Goal: Information Seeking & Learning: Learn about a topic

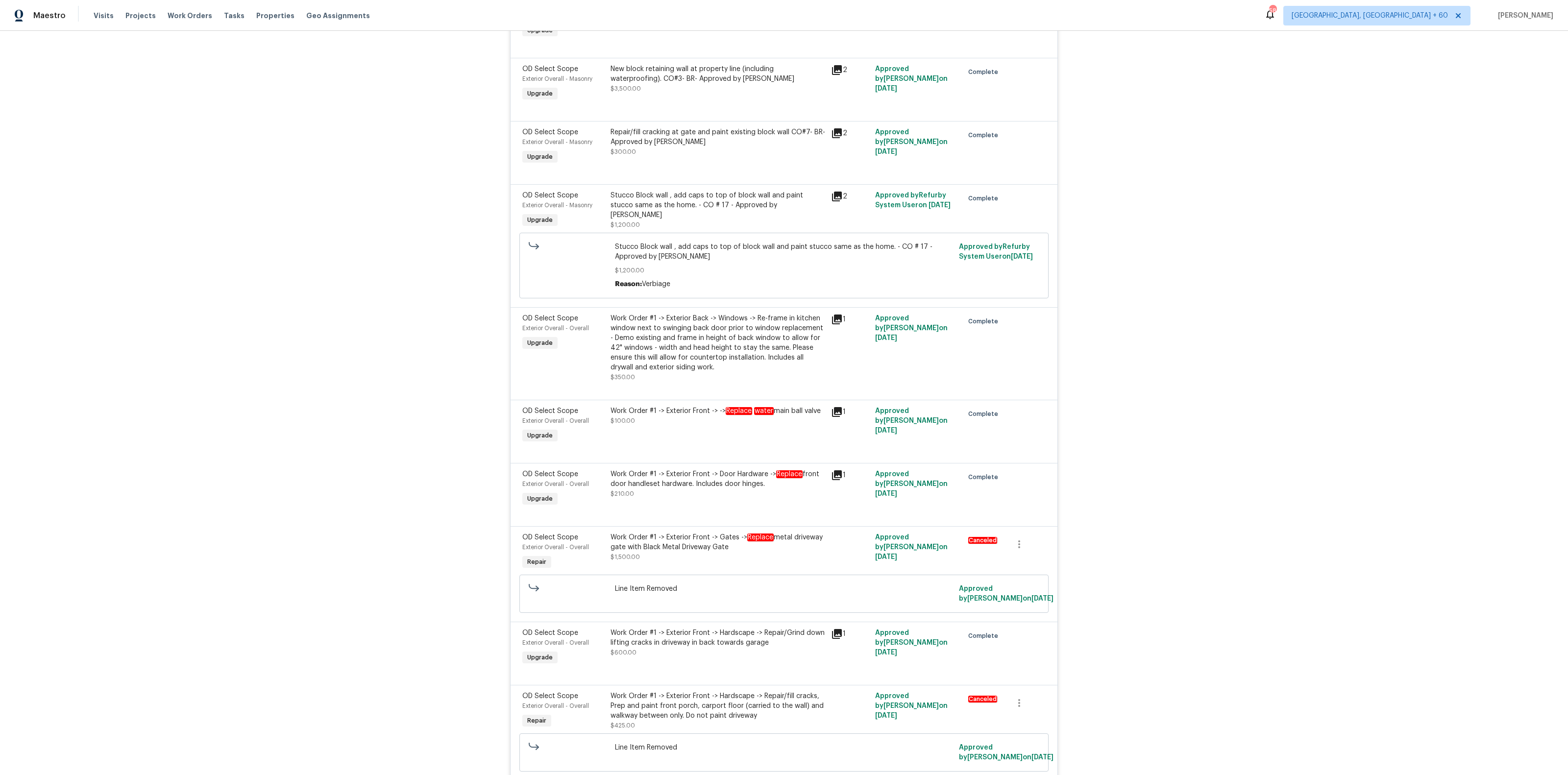
scroll to position [2227, 0]
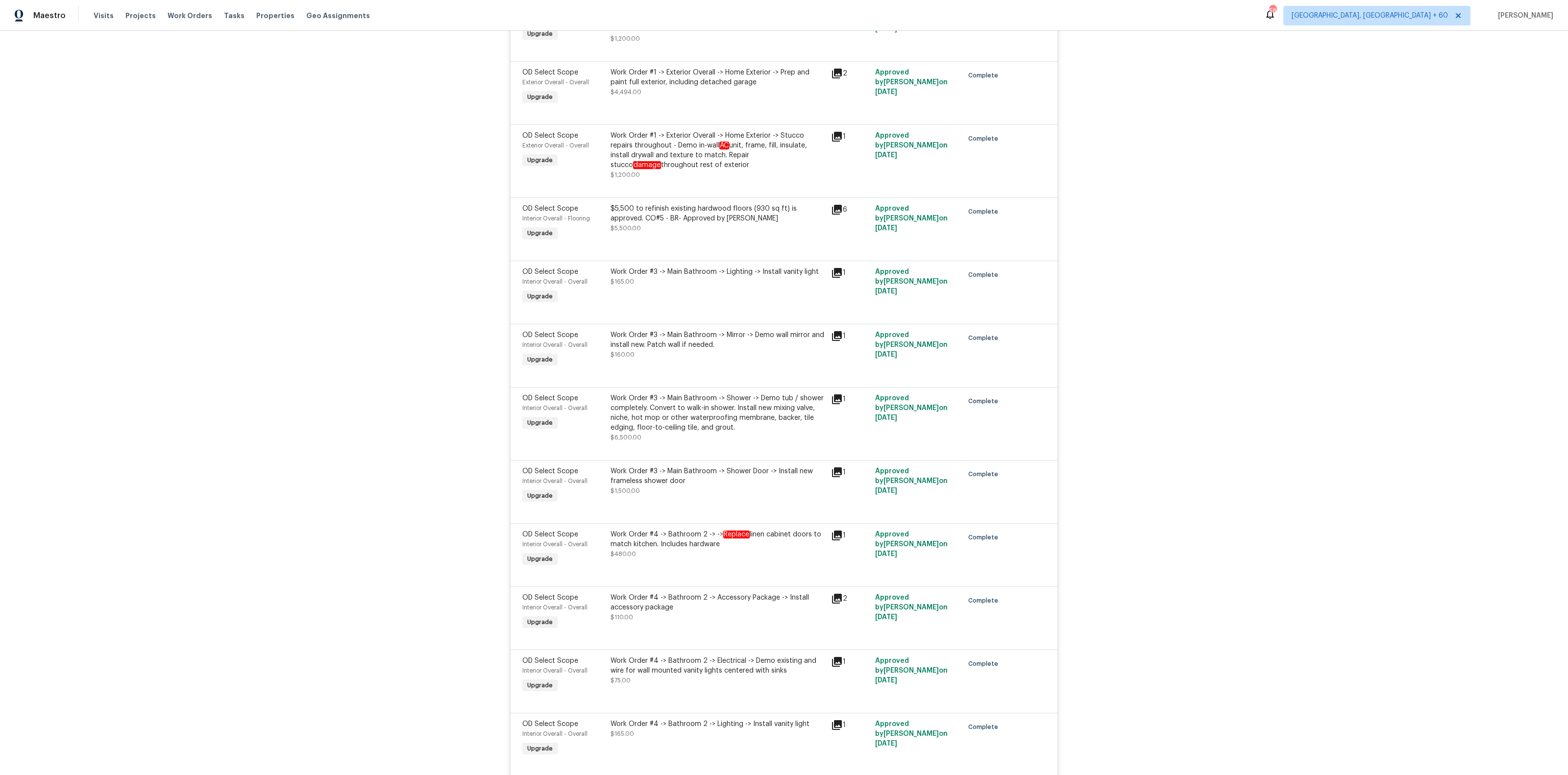
click at [712, 395] on div "Work Order #3 -> Main Bathroom -> Shower -> Demo tub / shower completely. Conve…" at bounding box center [718, 413] width 215 height 39
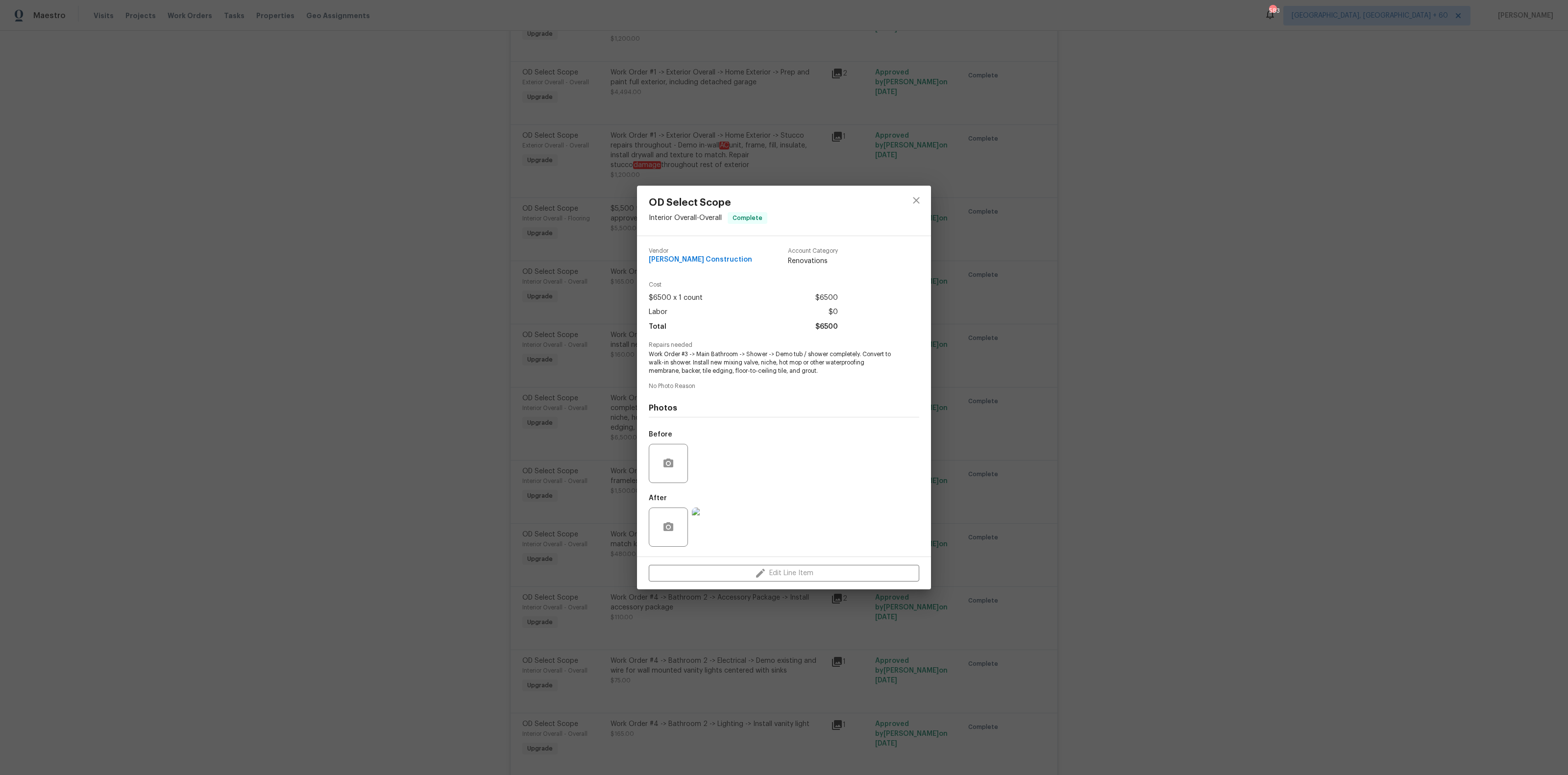
click at [1059, 329] on div "OD Select Scope Interior Overall - Overall Complete Vendor Navarro Construction…" at bounding box center [784, 388] width 1568 height 775
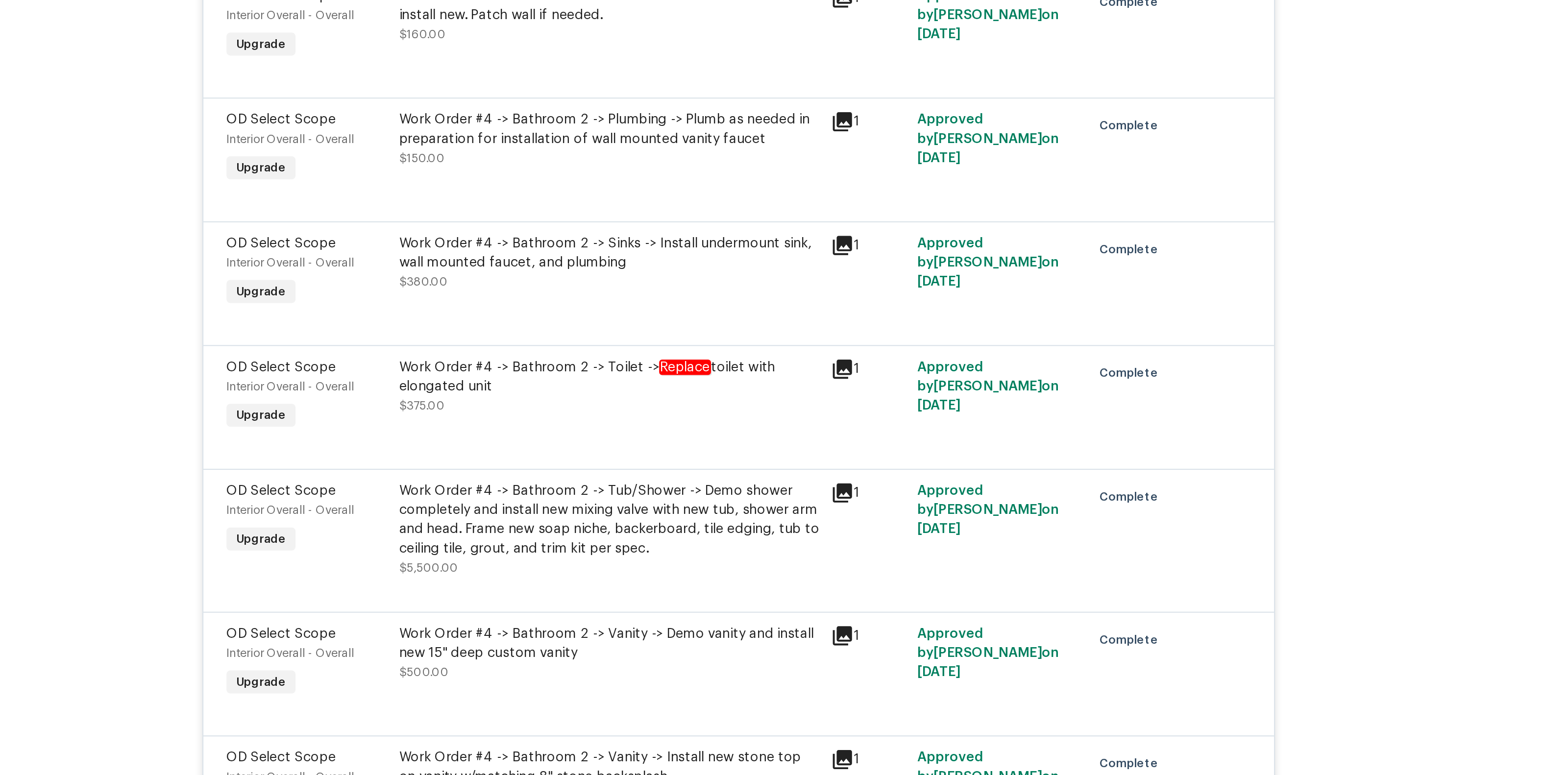
scroll to position [2845, 0]
click at [748, 291] on div "Work Order #4 -> Bathroom 2 -> Sinks -> Install undermount sink, wall mounted f…" at bounding box center [718, 301] width 215 height 19
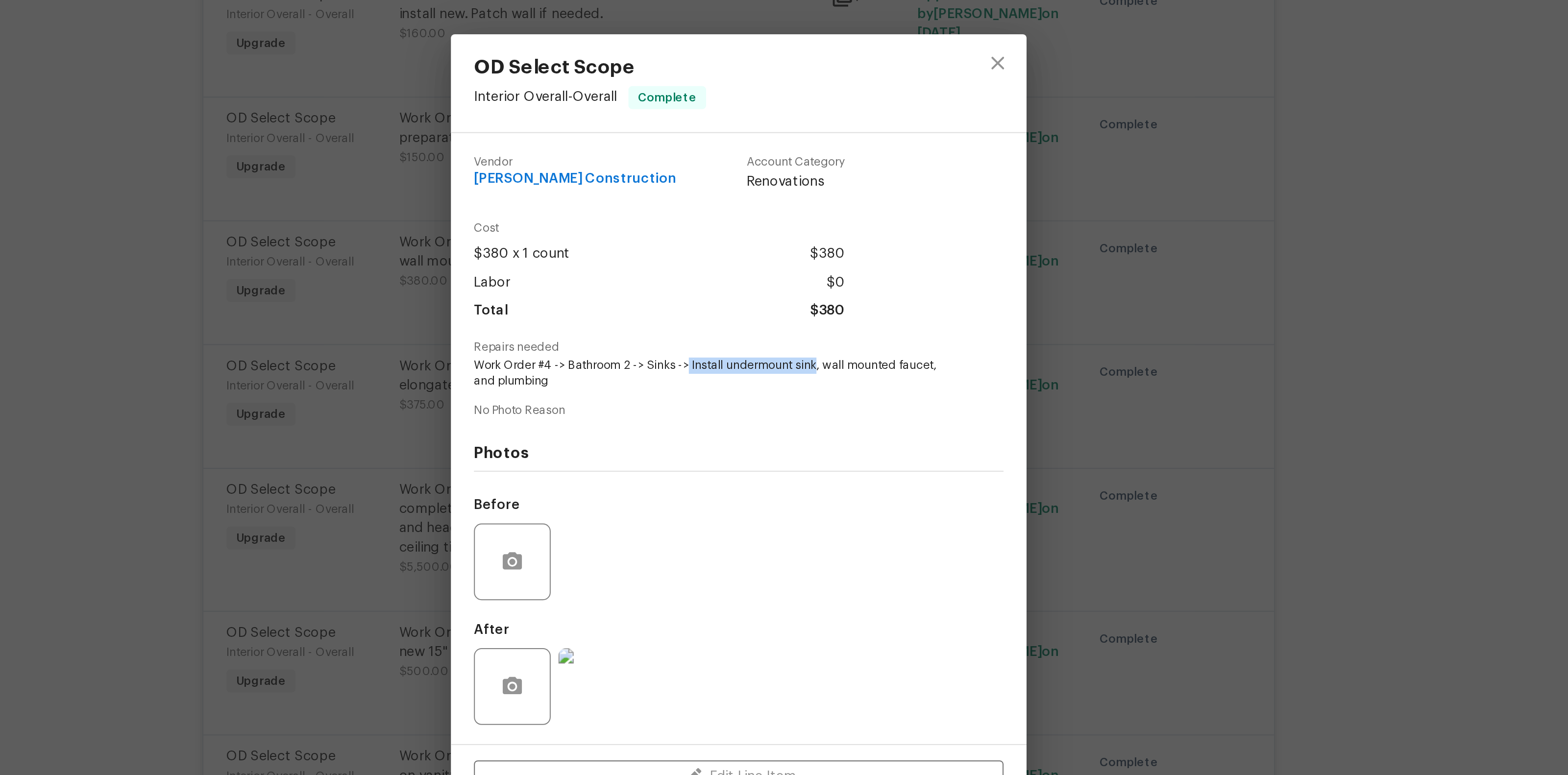
drag, startPoint x: 758, startPoint y: 358, endPoint x: 824, endPoint y: 358, distance: 66.0
click at [824, 358] on span "Work Order #4 -> Bathroom 2 -> Sinks -> Install undermount sink, wall mounted f…" at bounding box center [770, 363] width 243 height 17
click at [797, 376] on div "Vendor Navarro Construction Account Category Renovations Cost $380 x 1 count $3…" at bounding box center [784, 396] width 271 height 304
drag, startPoint x: 760, startPoint y: 359, endPoint x: 822, endPoint y: 356, distance: 62.1
click at [822, 356] on span "Work Order #4 -> Bathroom 2 -> Sinks -> Install undermount sink, wall mounted f…" at bounding box center [770, 363] width 243 height 17
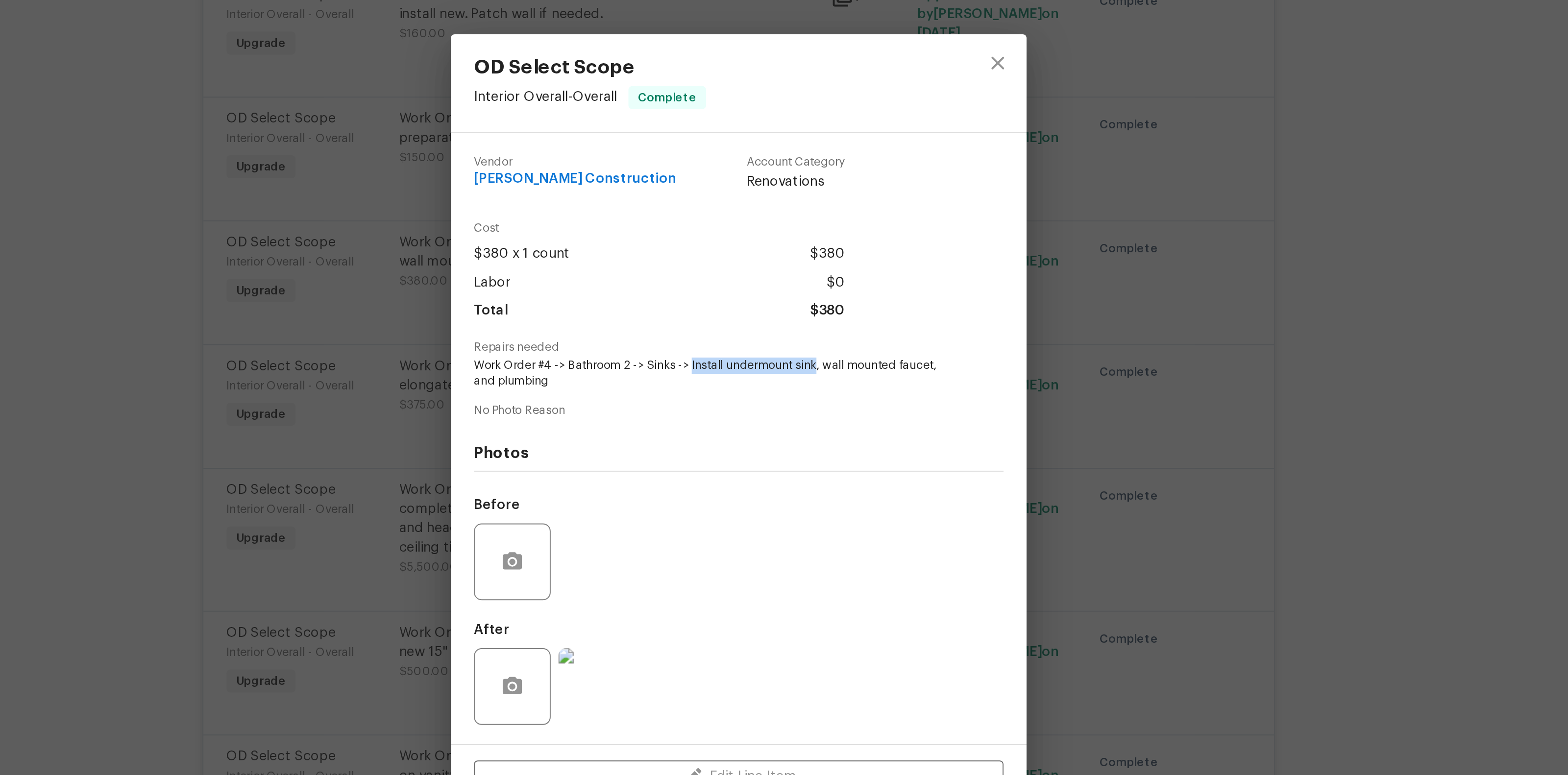
copy span "Install undermount sink"
click at [996, 326] on div "OD Select Scope Interior Overall - Overall Complete Vendor Navarro Construction…" at bounding box center [784, 388] width 1568 height 775
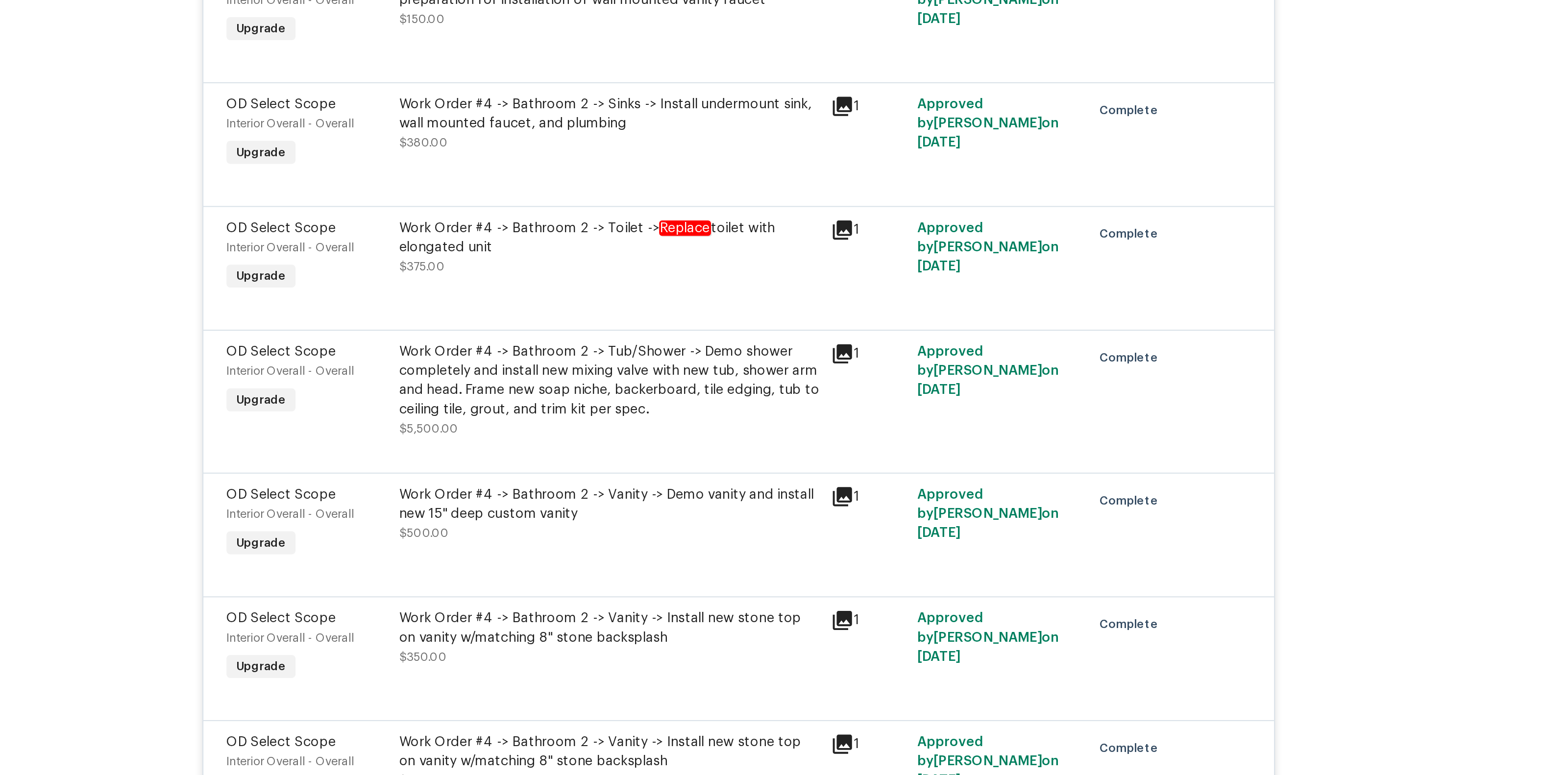
scroll to position [2884, 0]
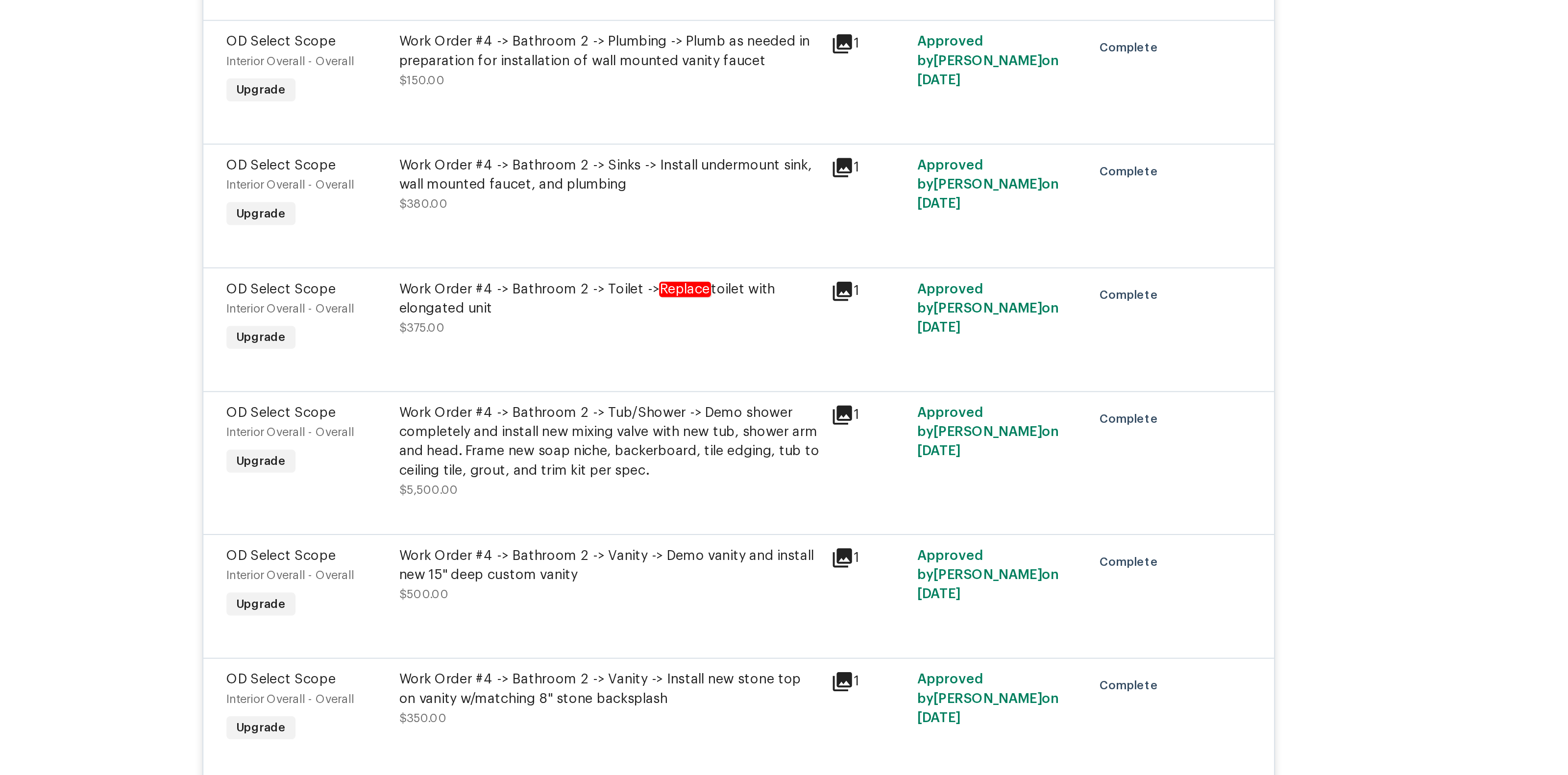
click at [750, 327] on div "Work Order #4 -> Bathroom 2 -> Toilet -> Replace toilet with elongated unit" at bounding box center [718, 325] width 215 height 19
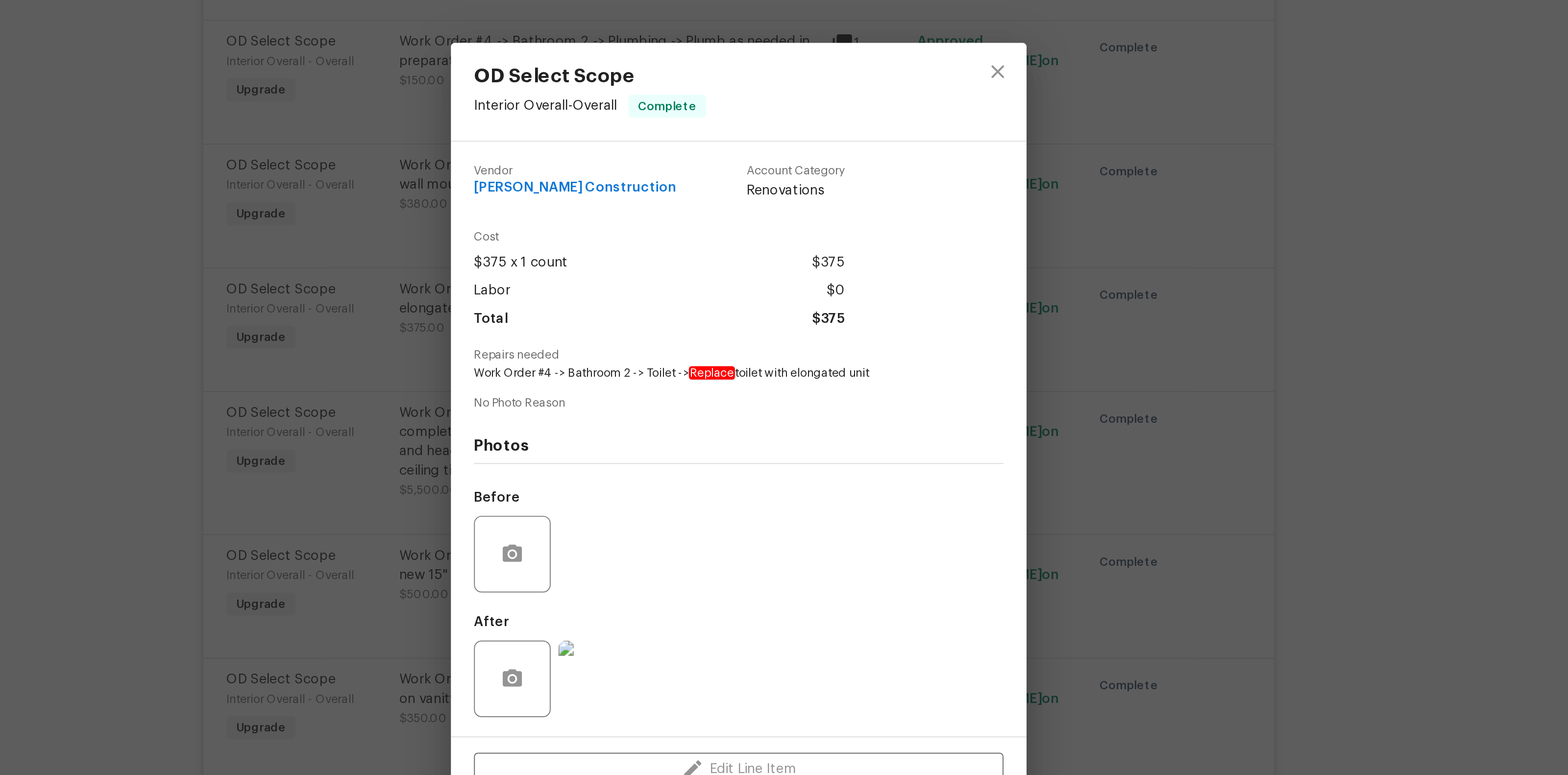
click at [763, 360] on em "Replace" at bounding box center [770, 362] width 24 height 6
drag, startPoint x: 760, startPoint y: 363, endPoint x: 847, endPoint y: 367, distance: 87.1
click at [847, 367] on div "Vendor Navarro Construction Account Category Renovations Cost $375 x 1 count $3…" at bounding box center [784, 396] width 271 height 296
copy span "Replace toilet with elongated unit"
click at [956, 351] on div "OD Select Scope Interior Overall - Overall Complete Vendor Navarro Construction…" at bounding box center [784, 388] width 1568 height 775
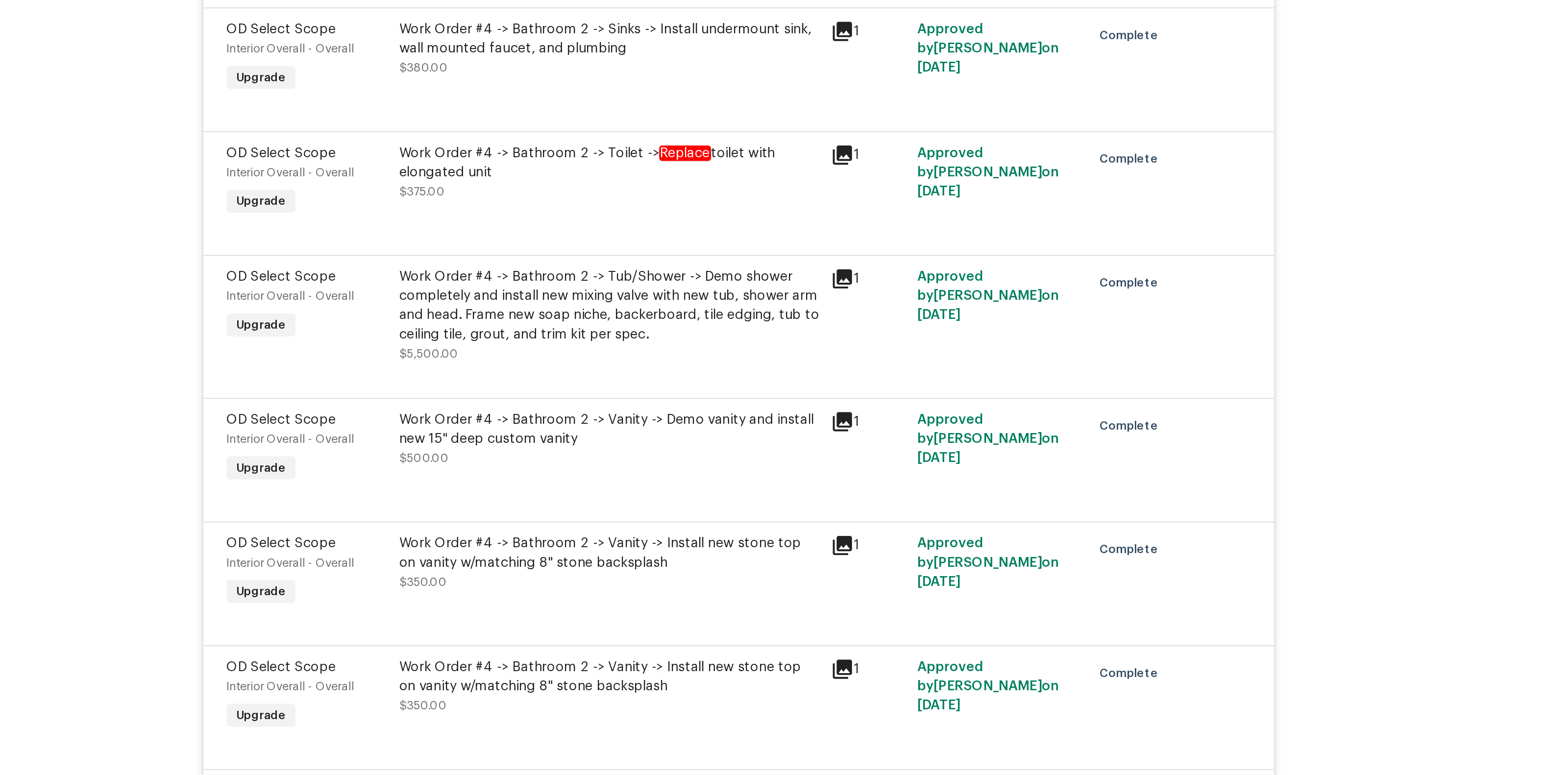
scroll to position [2956, 0]
click at [760, 334] on div "Work Order #4 -> Bathroom 2 -> Tub/Shower -> Demo shower completely and install…" at bounding box center [718, 327] width 215 height 39
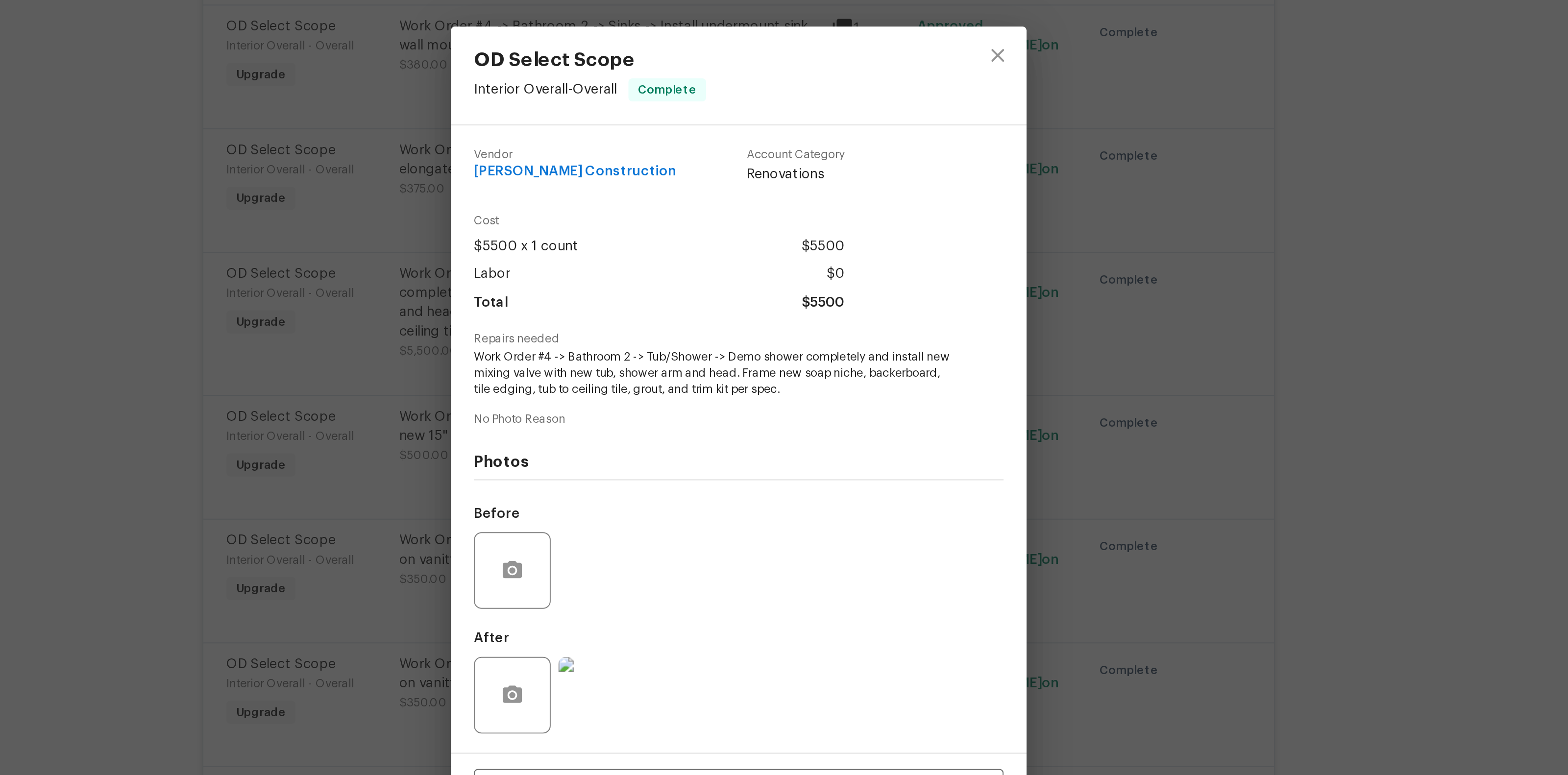
click at [964, 294] on div "OD Select Scope Interior Overall - Overall Complete Vendor Navarro Construction…" at bounding box center [784, 388] width 1568 height 775
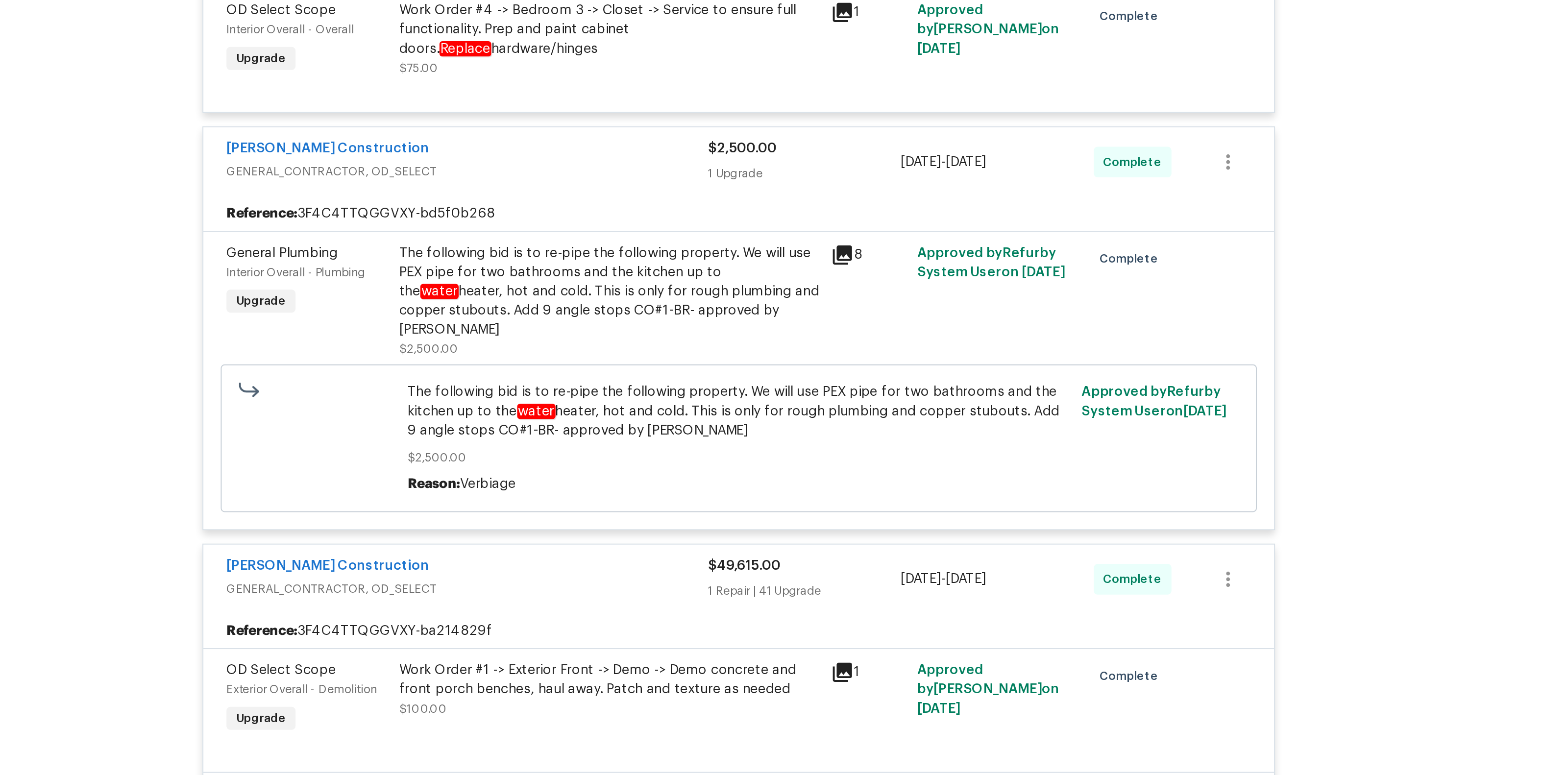
scroll to position [3749, 0]
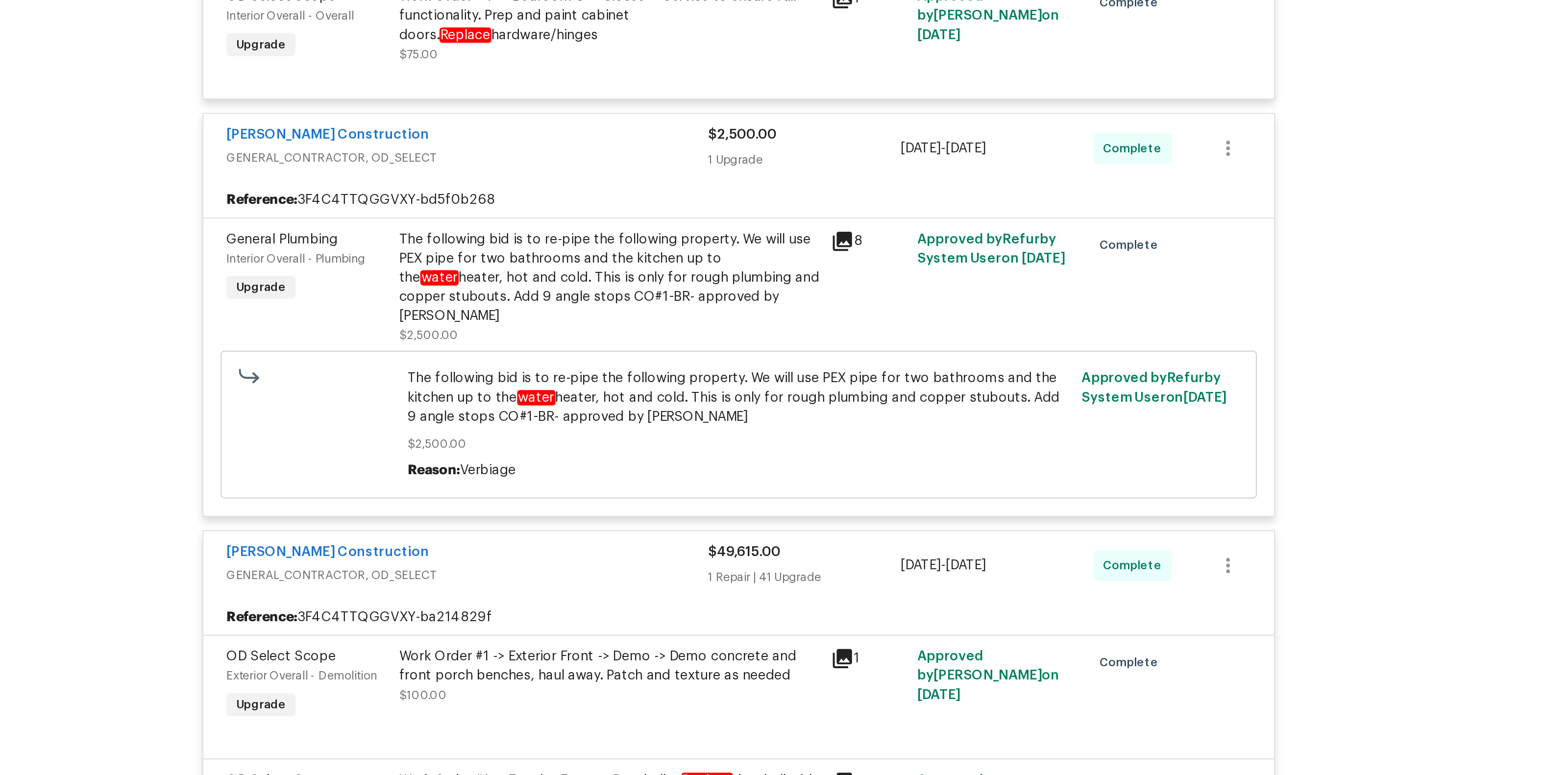
click at [730, 321] on div "The following bid is to re-pipe the following property. We will use PEX pipe fo…" at bounding box center [718, 314] width 215 height 49
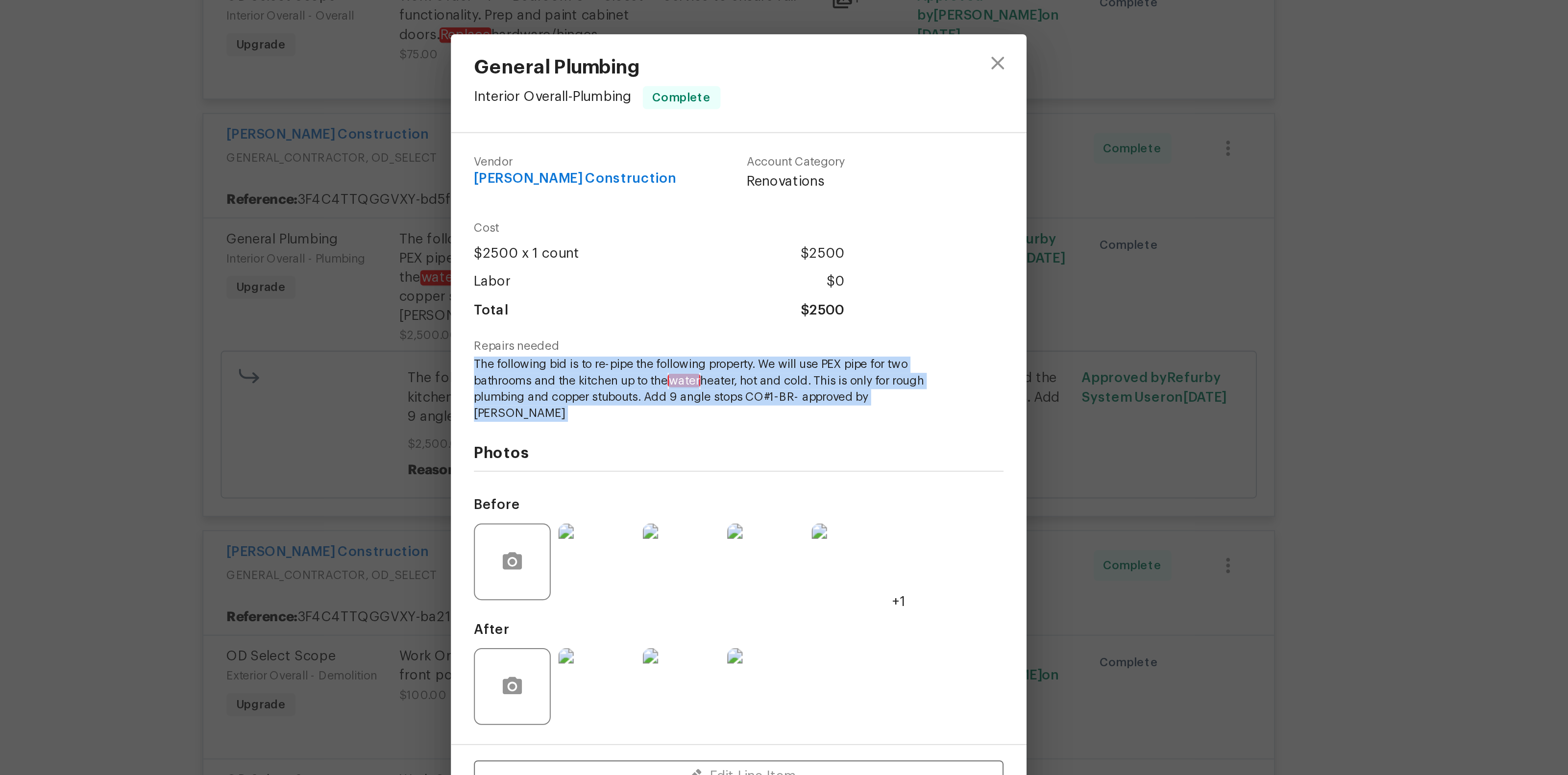
drag, startPoint x: 649, startPoint y: 362, endPoint x: 880, endPoint y: 395, distance: 233.3
click at [880, 395] on div "Vendor Navarro Construction Account Category Renovations Cost $2500 x 1 count $…" at bounding box center [784, 396] width 271 height 304
click at [880, 395] on div "Photos Before +1 After" at bounding box center [784, 468] width 271 height 161
drag, startPoint x: 650, startPoint y: 362, endPoint x: 891, endPoint y: 384, distance: 242.0
click at [891, 384] on div "Vendor Navarro Construction Account Category Renovations Cost $2500 x 1 count $…" at bounding box center [784, 396] width 271 height 304
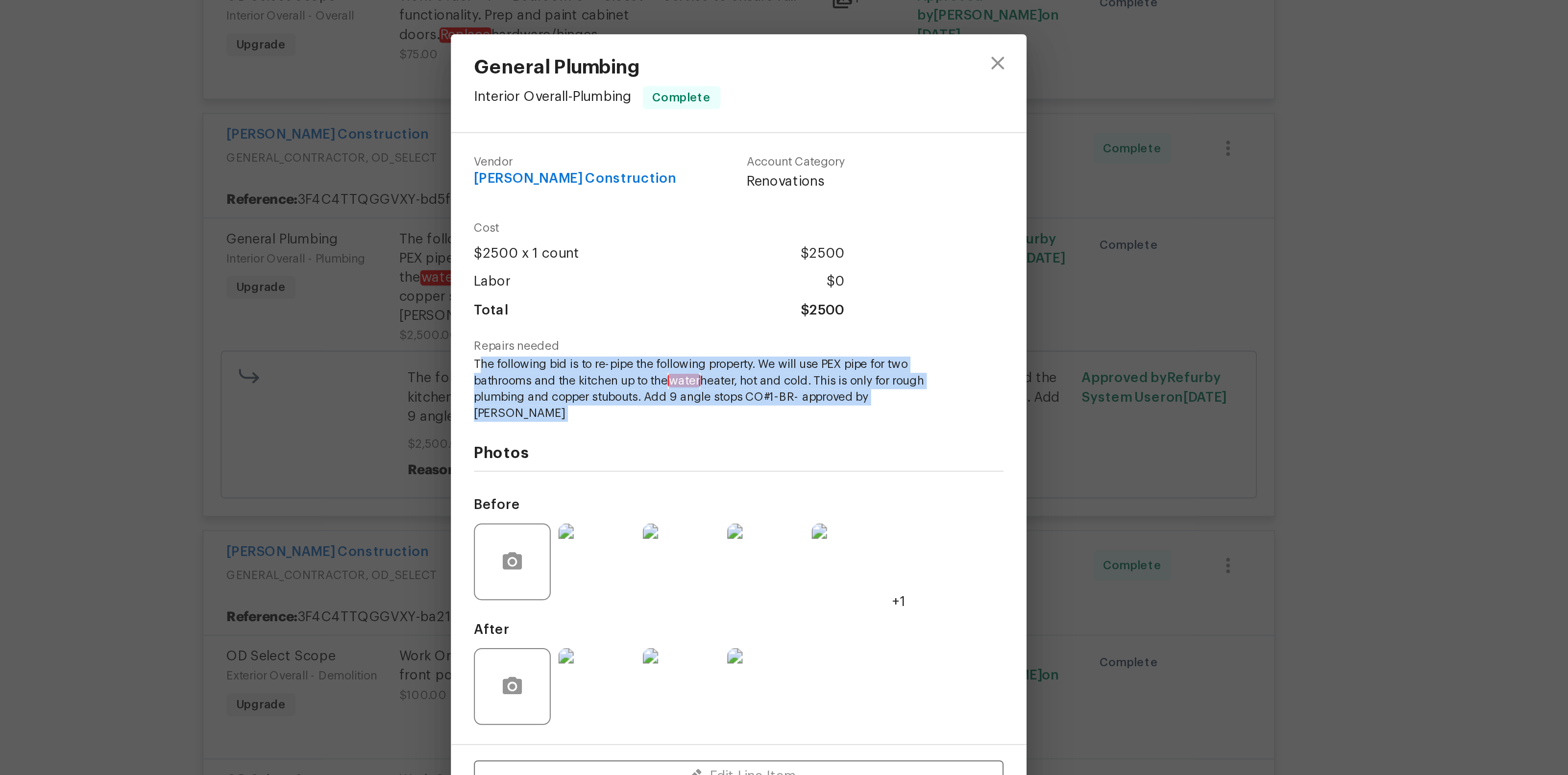
click at [891, 388] on div "Photos Before +1 After" at bounding box center [784, 468] width 271 height 161
drag, startPoint x: 891, startPoint y: 382, endPoint x: 642, endPoint y: 363, distance: 249.7
click at [642, 363] on div "Vendor Navarro Construction Account Category Renovations Cost $2500 x 1 count $…" at bounding box center [784, 396] width 294 height 312
copy span "The following bid is to re-pipe the following property. We will use PEX pipe fo…"
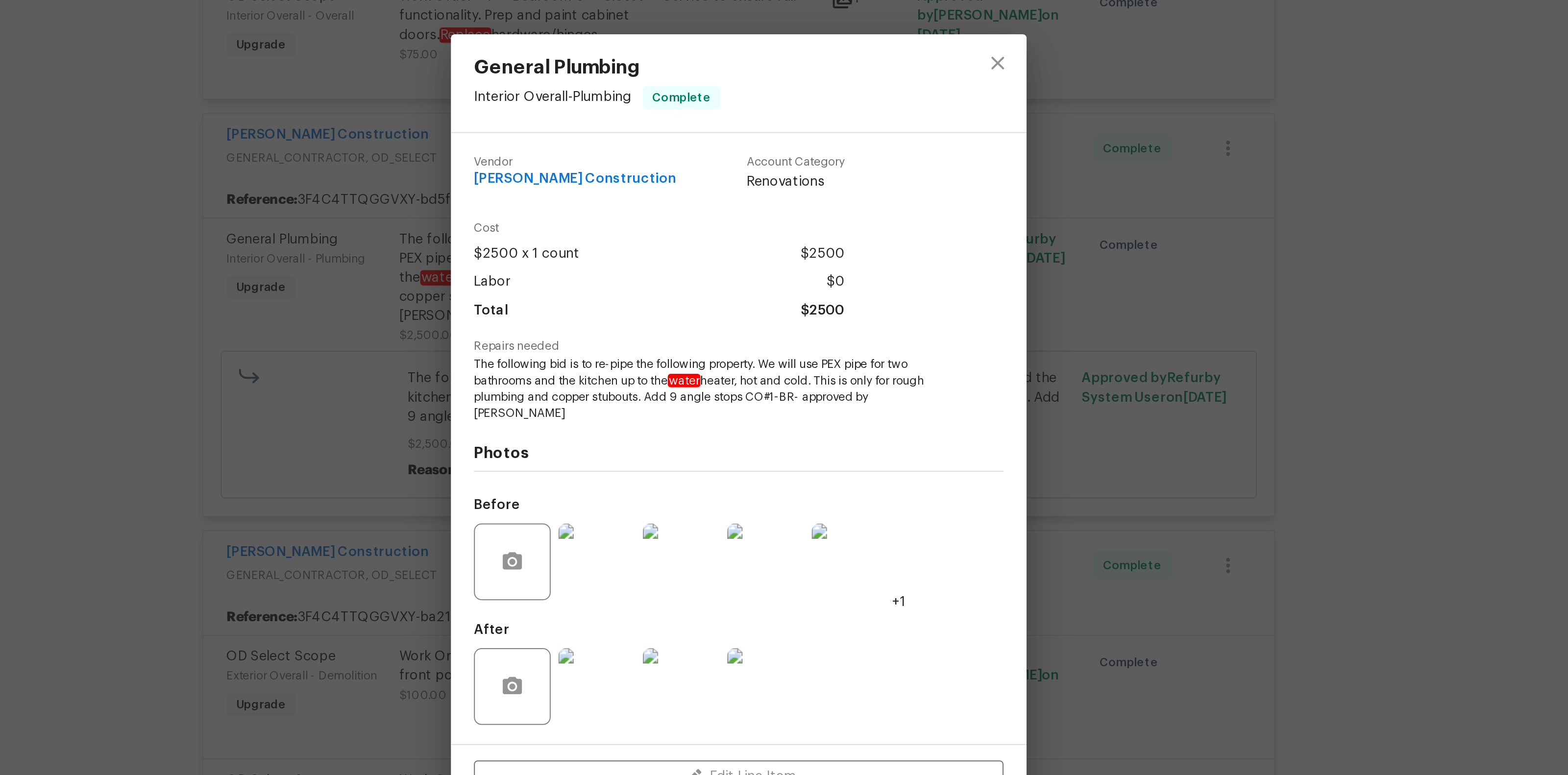
click at [644, 310] on div "Vendor Navarro Construction Account Category Renovations Cost $2500 x 1 count $…" at bounding box center [784, 396] width 294 height 312
click at [623, 308] on div "General Plumbing Interior Overall - Plumbing Complete Vendor Navarro Constructi…" at bounding box center [784, 388] width 1568 height 775
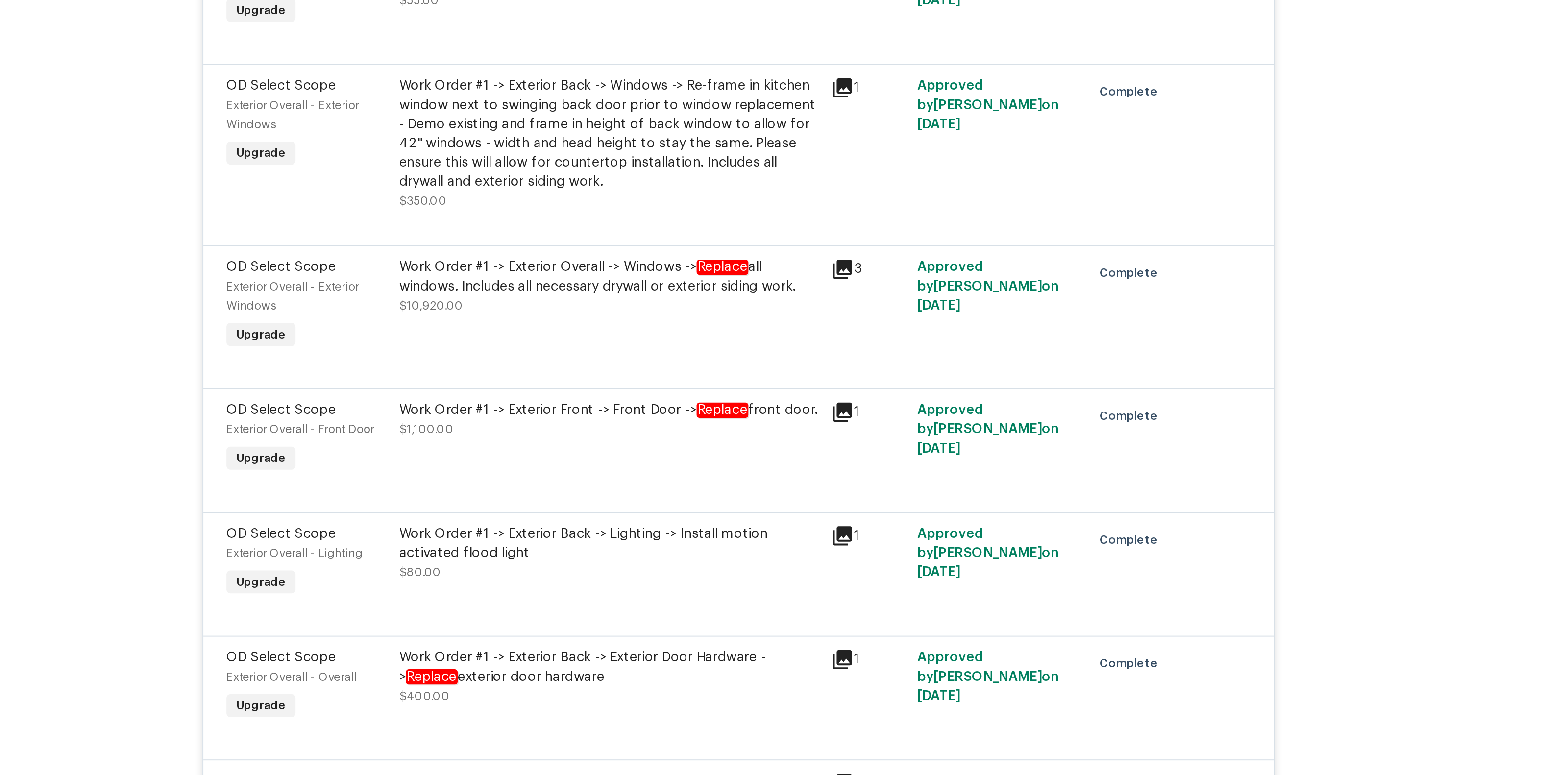
scroll to position [4158, 0]
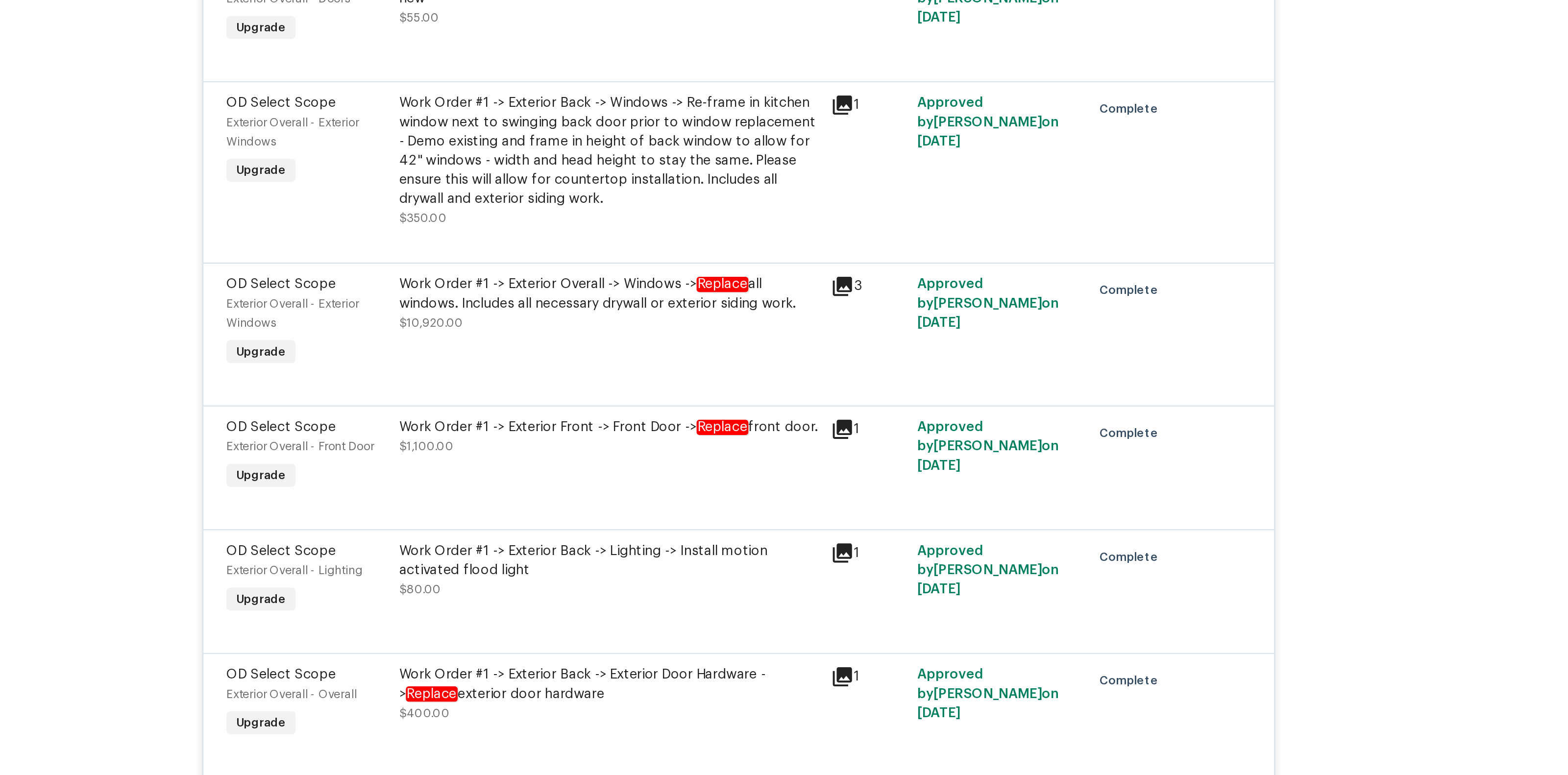
click at [666, 233] on div "Work Order #1 -> Exterior Back -> Windows -> Re-frame in kitchen window next to…" at bounding box center [718, 249] width 215 height 59
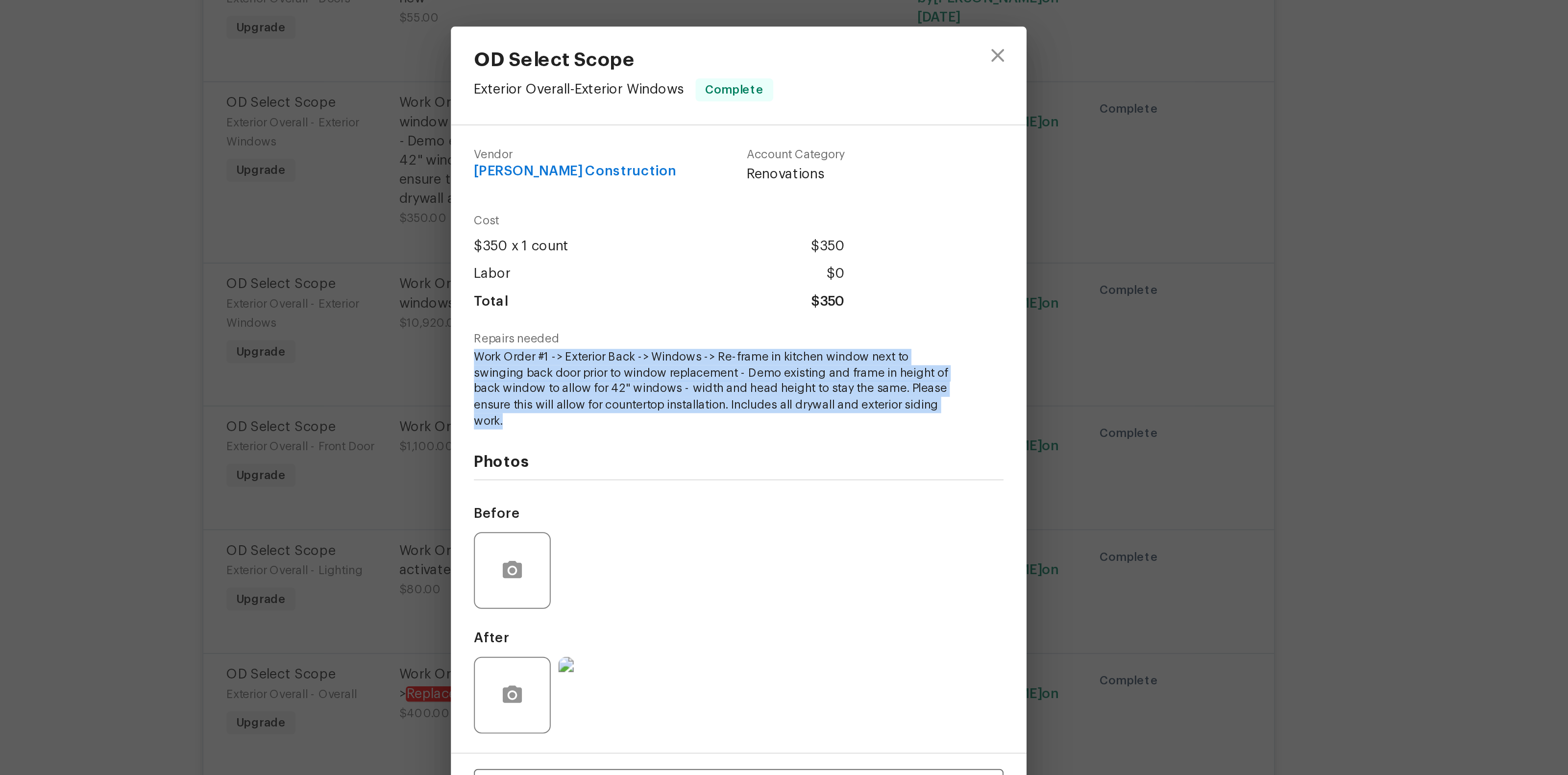
drag, startPoint x: 647, startPoint y: 353, endPoint x: 769, endPoint y: 388, distance: 126.9
click at [769, 388] on div "Vendor Navarro Construction Account Category Renovations Cost $350 x 1 count $3…" at bounding box center [784, 396] width 294 height 320
copy span "Work Order #1 -> Exterior Back -> Windows -> Re-frame in kitchen window next to…"
click at [562, 377] on div "OD Select Scope Exterior Overall - Exterior Windows Complete Vendor Navarro Con…" at bounding box center [784, 388] width 1568 height 775
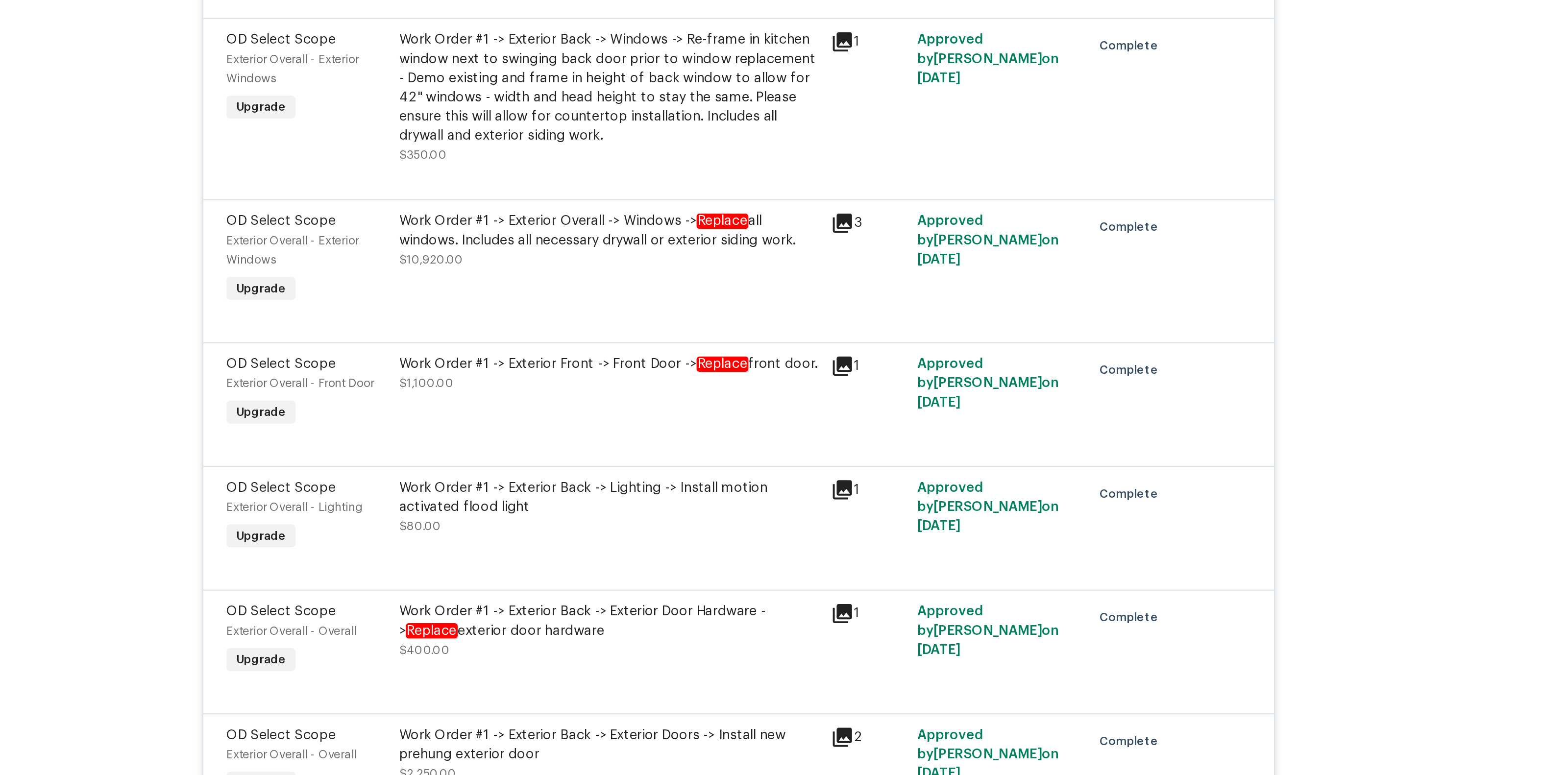
scroll to position [4206, 0]
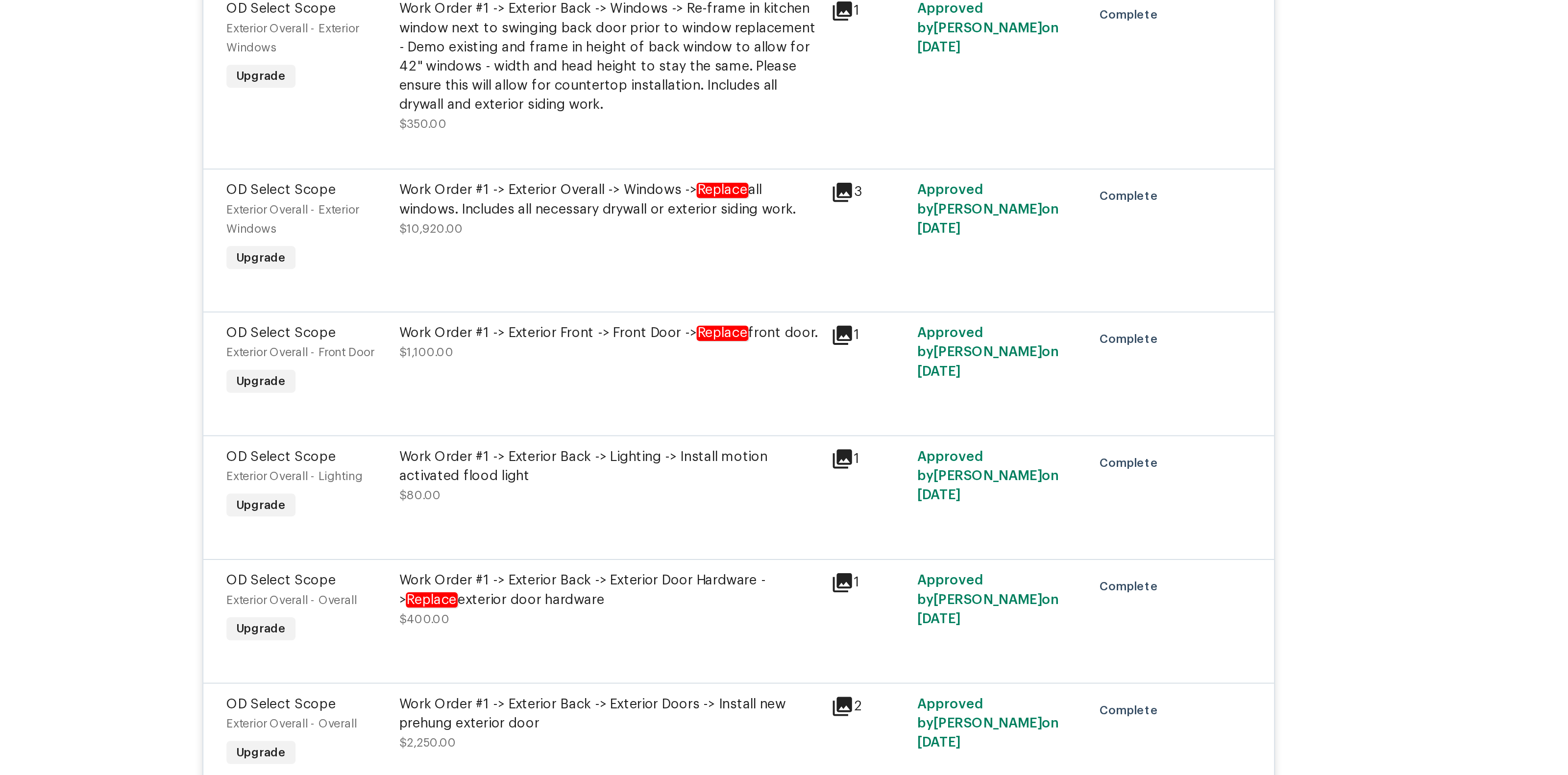
click at [705, 267] on div "Work Order #1 -> Exterior Overall -> Windows -> Replace all windows. Includes a…" at bounding box center [718, 274] width 215 height 19
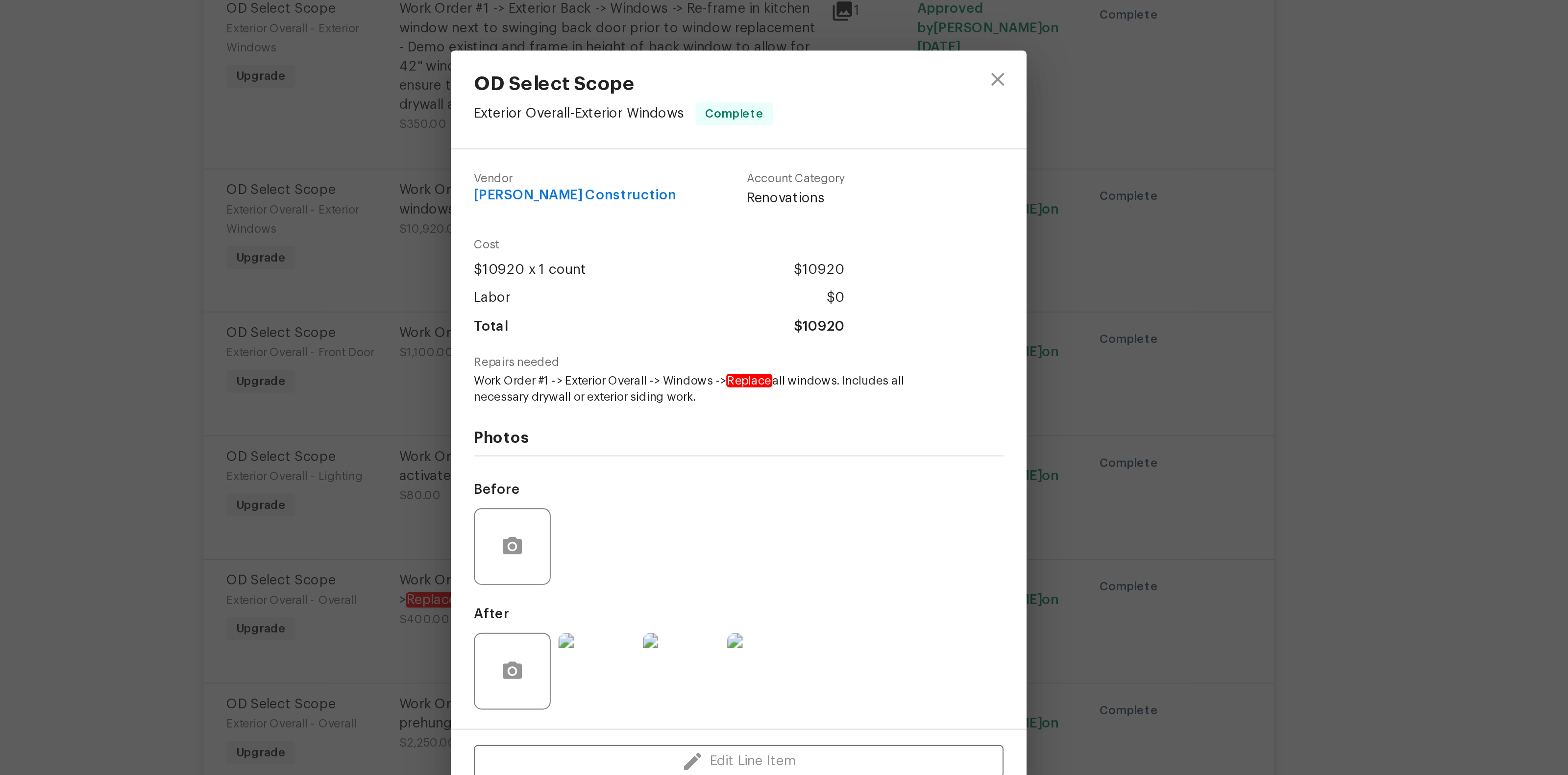
click at [794, 382] on div "Photos Before After" at bounding box center [784, 460] width 271 height 161
click at [1073, 324] on div "OD Select Scope Exterior Overall - Exterior Windows Complete Vendor Navarro Con…" at bounding box center [784, 388] width 1568 height 775
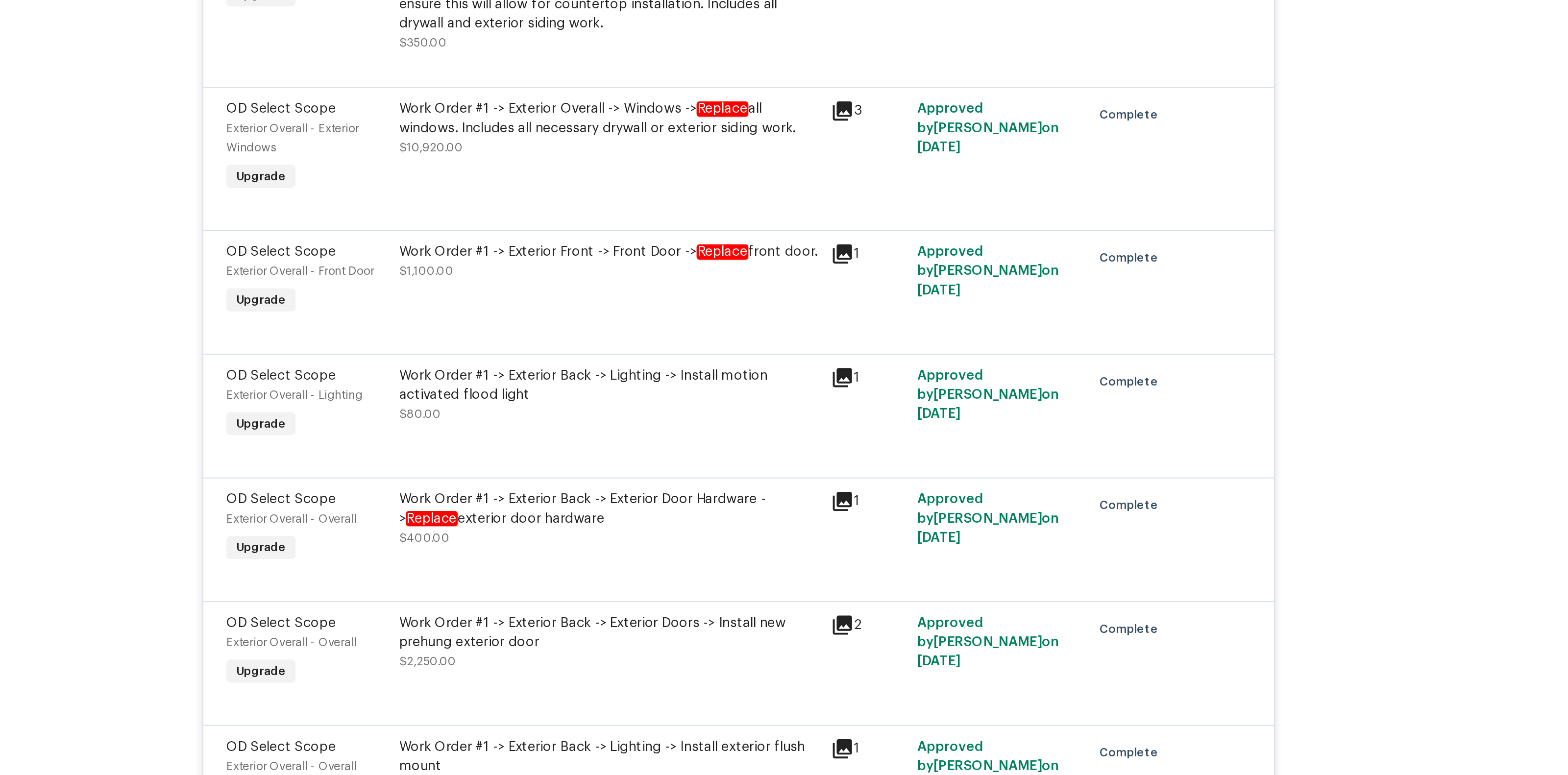
scroll to position [4248, 0]
click at [742, 296] on div "Work Order #1 -> Exterior Front -> Front Door -> Replace front door." at bounding box center [718, 301] width 215 height 10
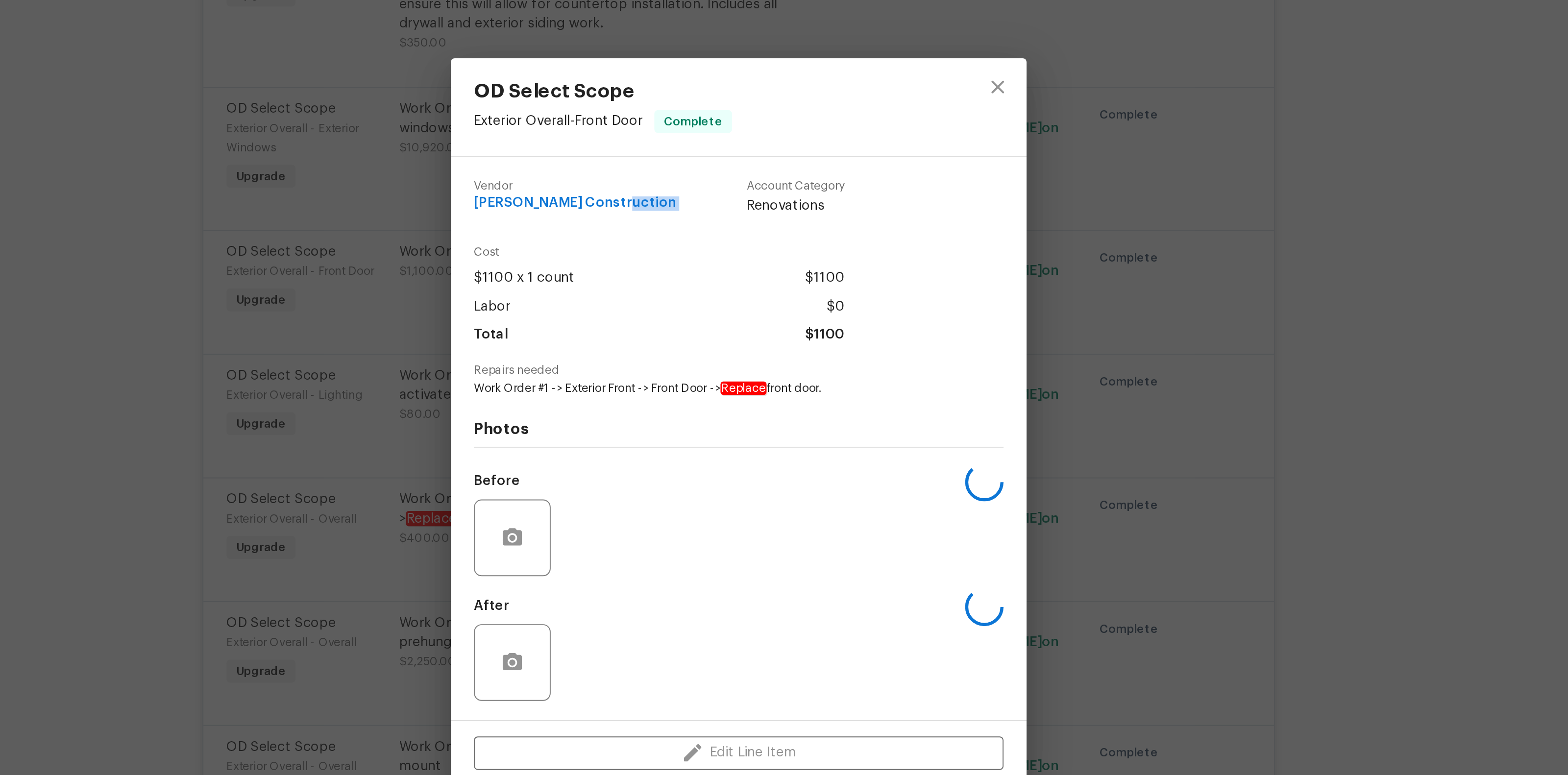
click at [742, 292] on div "Vendor Navarro Construction Account Category Renovations" at bounding box center [784, 276] width 271 height 41
click at [609, 305] on div "OD Select Scope Exterior Overall - Front Door Complete Vendor Navarro Construct…" at bounding box center [784, 388] width 1568 height 775
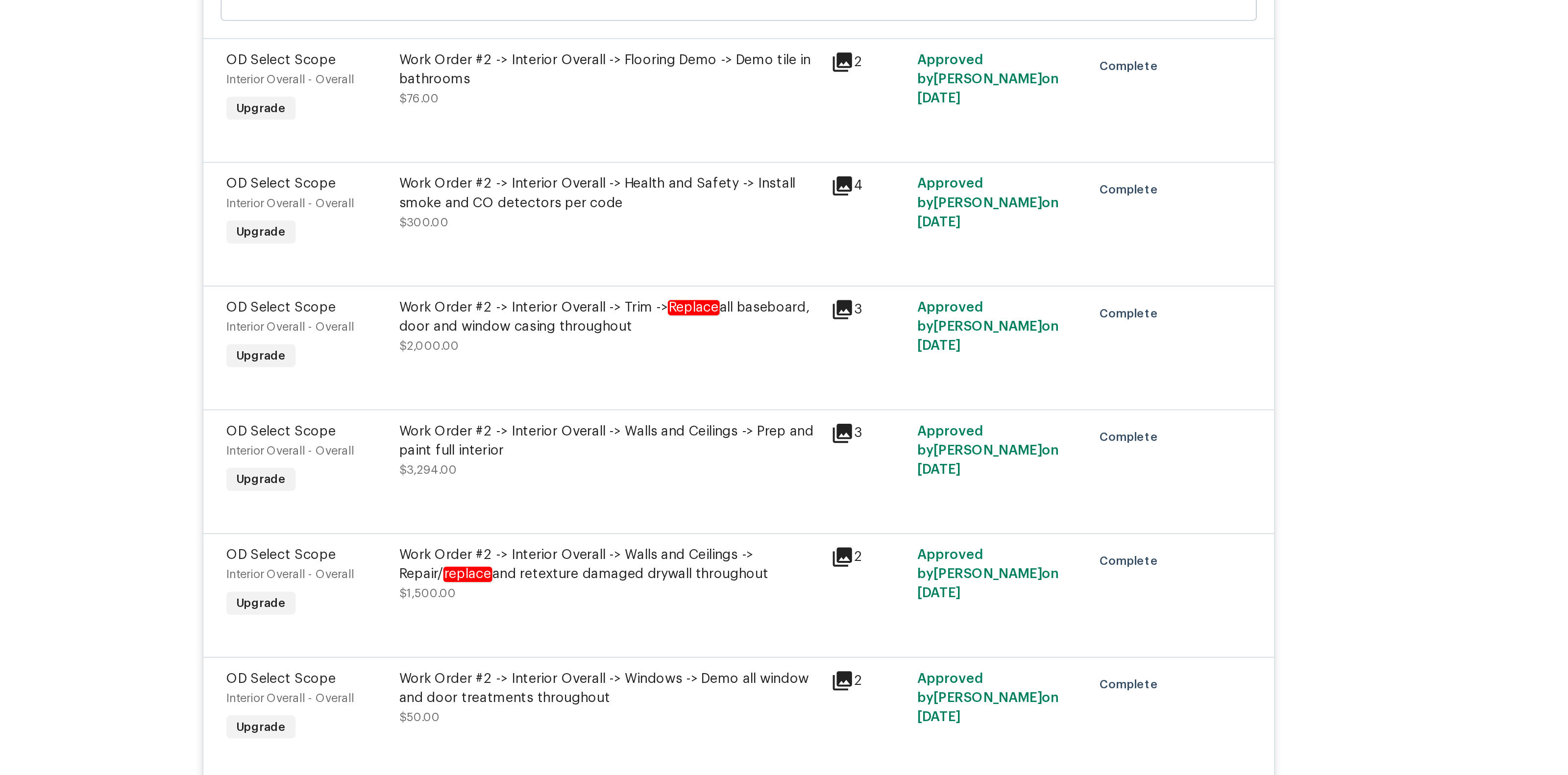
scroll to position [5286, 0]
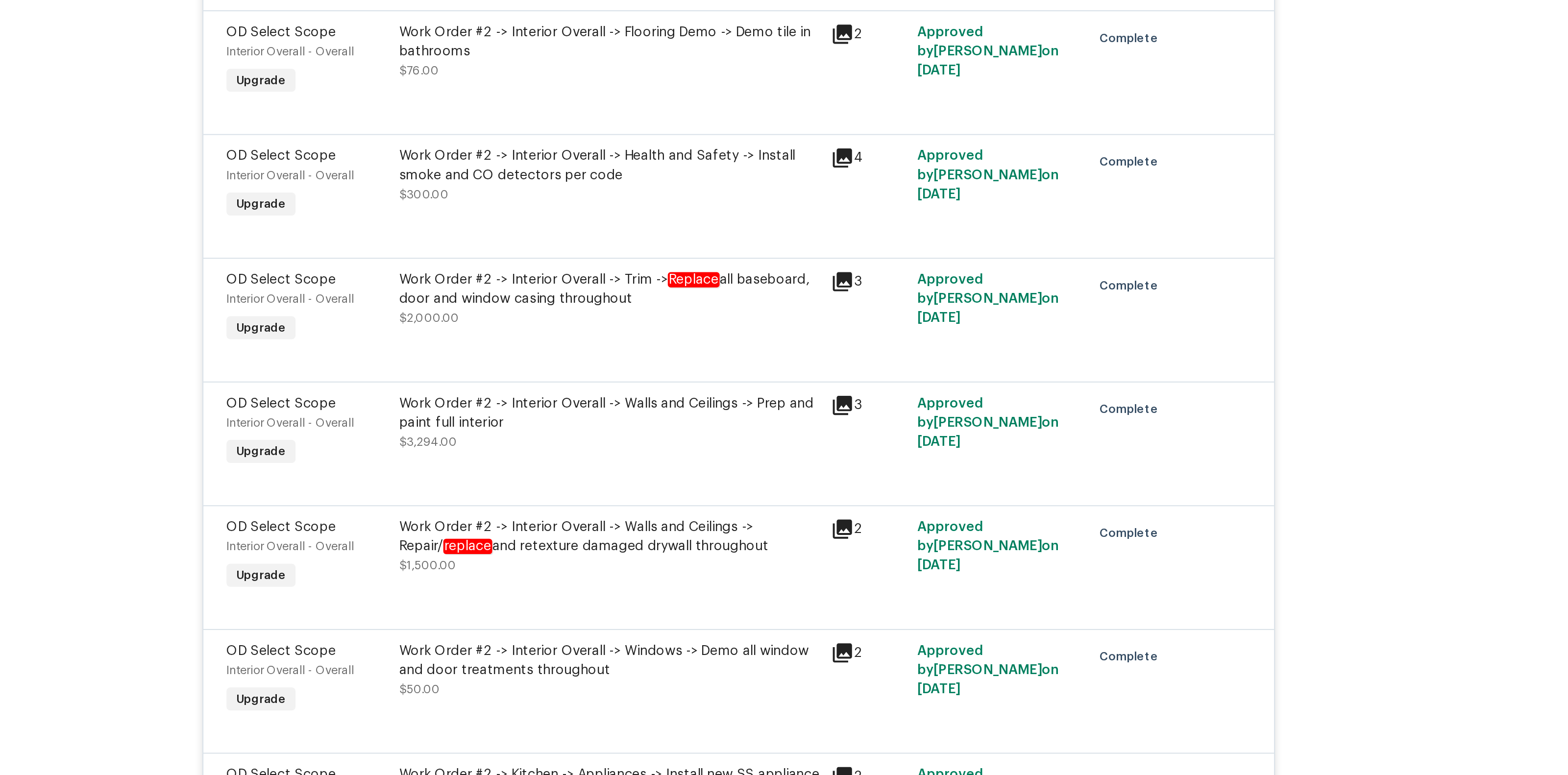
click at [731, 248] on div "Work Order #2 -> Interior Overall -> Health and Safety -> Install smoke and CO …" at bounding box center [718, 262] width 215 height 29
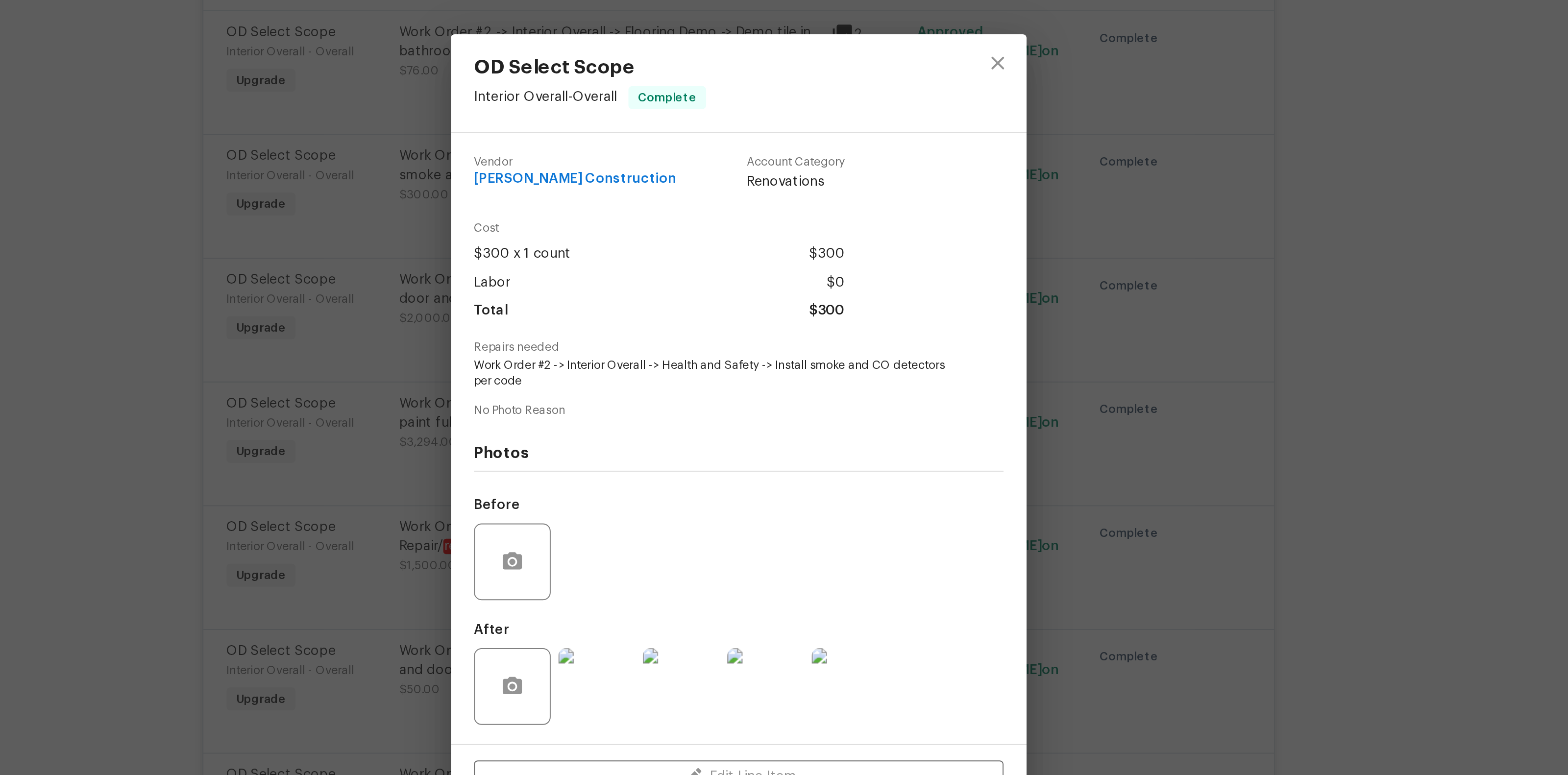
drag, startPoint x: 803, startPoint y: 358, endPoint x: 941, endPoint y: 360, distance: 138.0
click at [942, 360] on div "OD Select Scope Interior Overall - Overall Complete Vendor Navarro Construction…" at bounding box center [784, 388] width 1568 height 775
drag, startPoint x: 801, startPoint y: 356, endPoint x: 893, endPoint y: 361, distance: 92.1
click at [893, 361] on div "Repairs needed Work Order #2 -> Interior Overall -> Health and Safety -> Instal…" at bounding box center [784, 358] width 271 height 25
copy span "Install smoke and CO detectors"
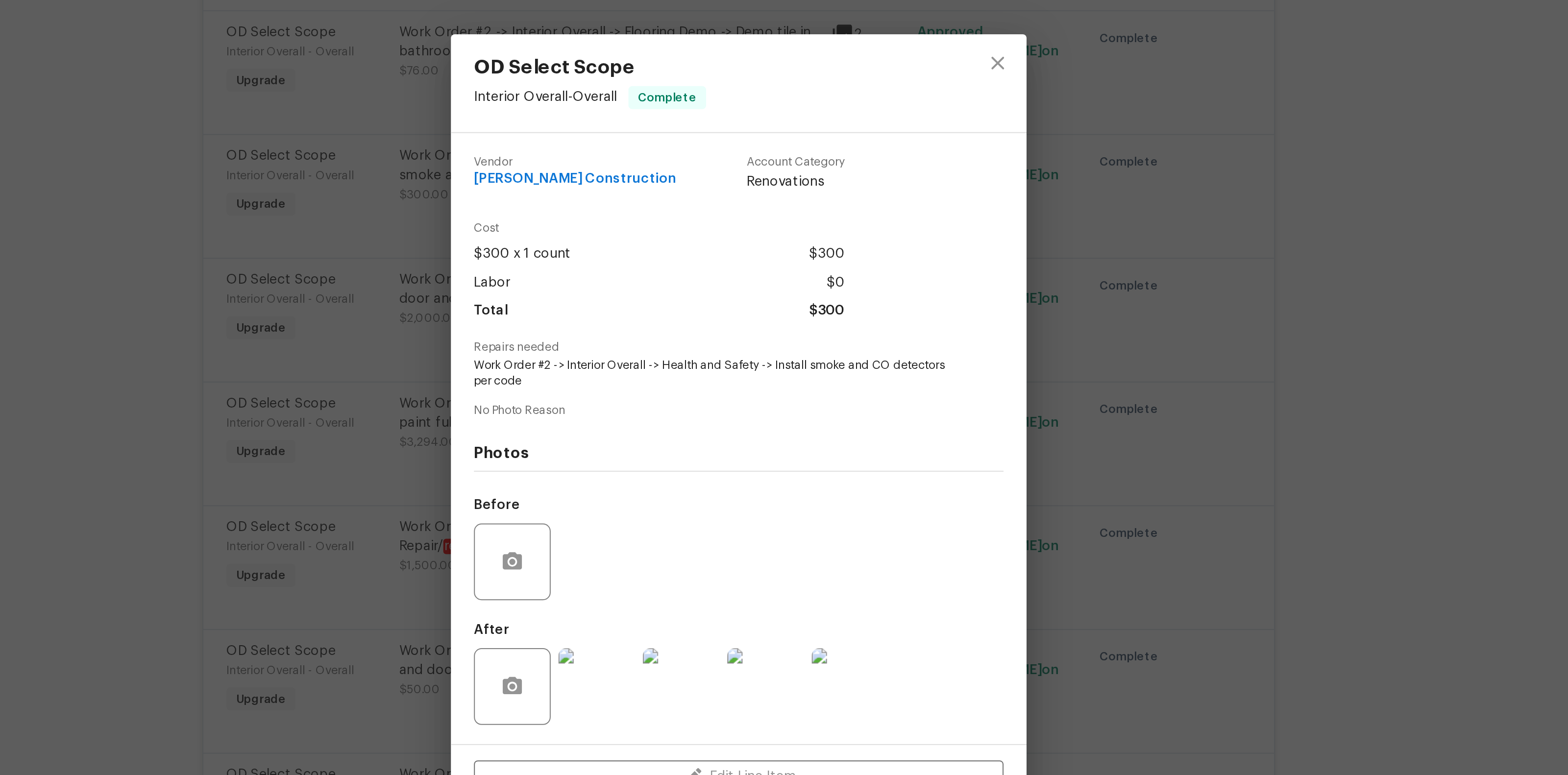
click at [1017, 405] on div "OD Select Scope Interior Overall - Overall Complete Vendor Navarro Construction…" at bounding box center [784, 388] width 1568 height 775
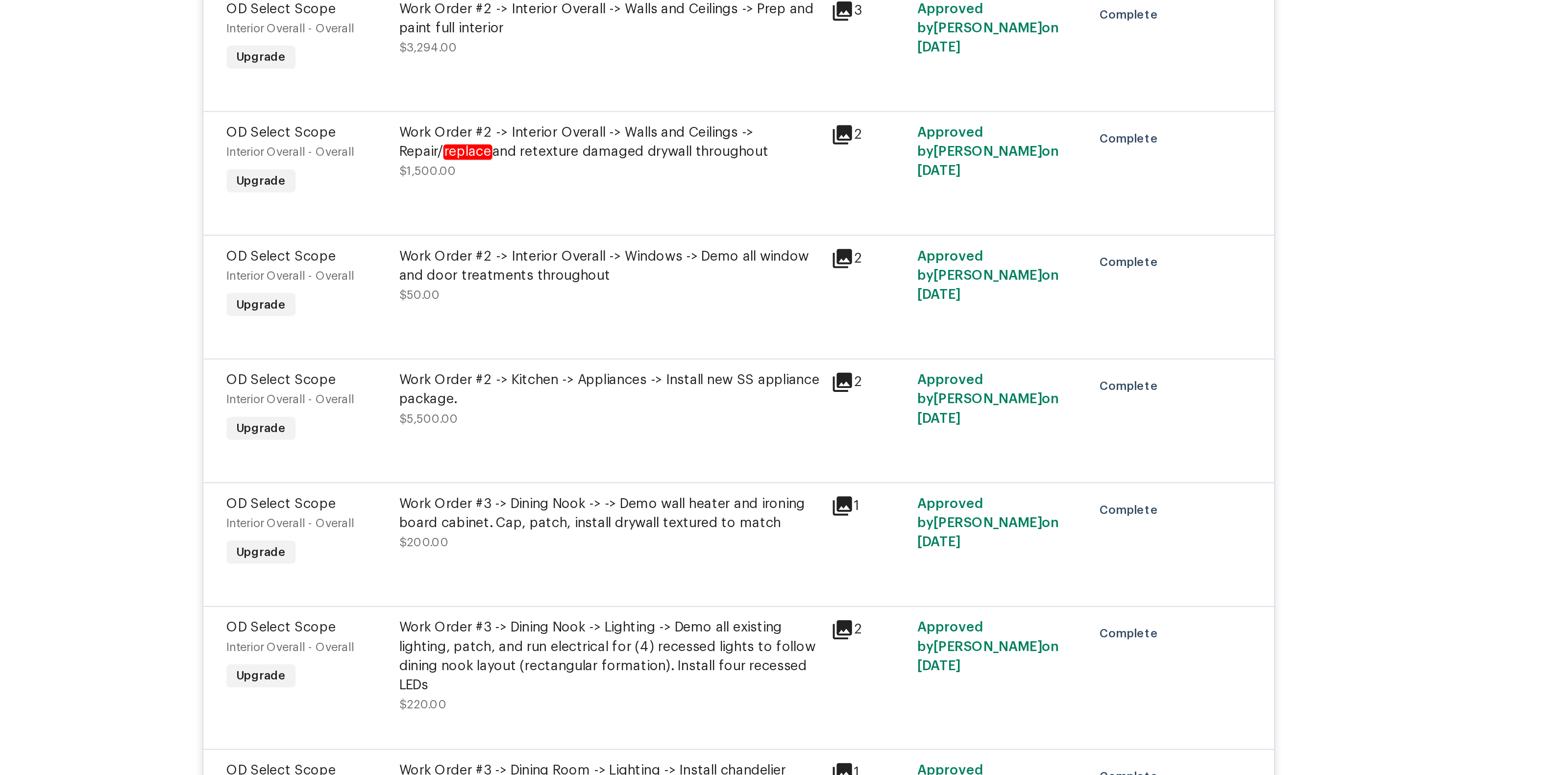
scroll to position [5499, 0]
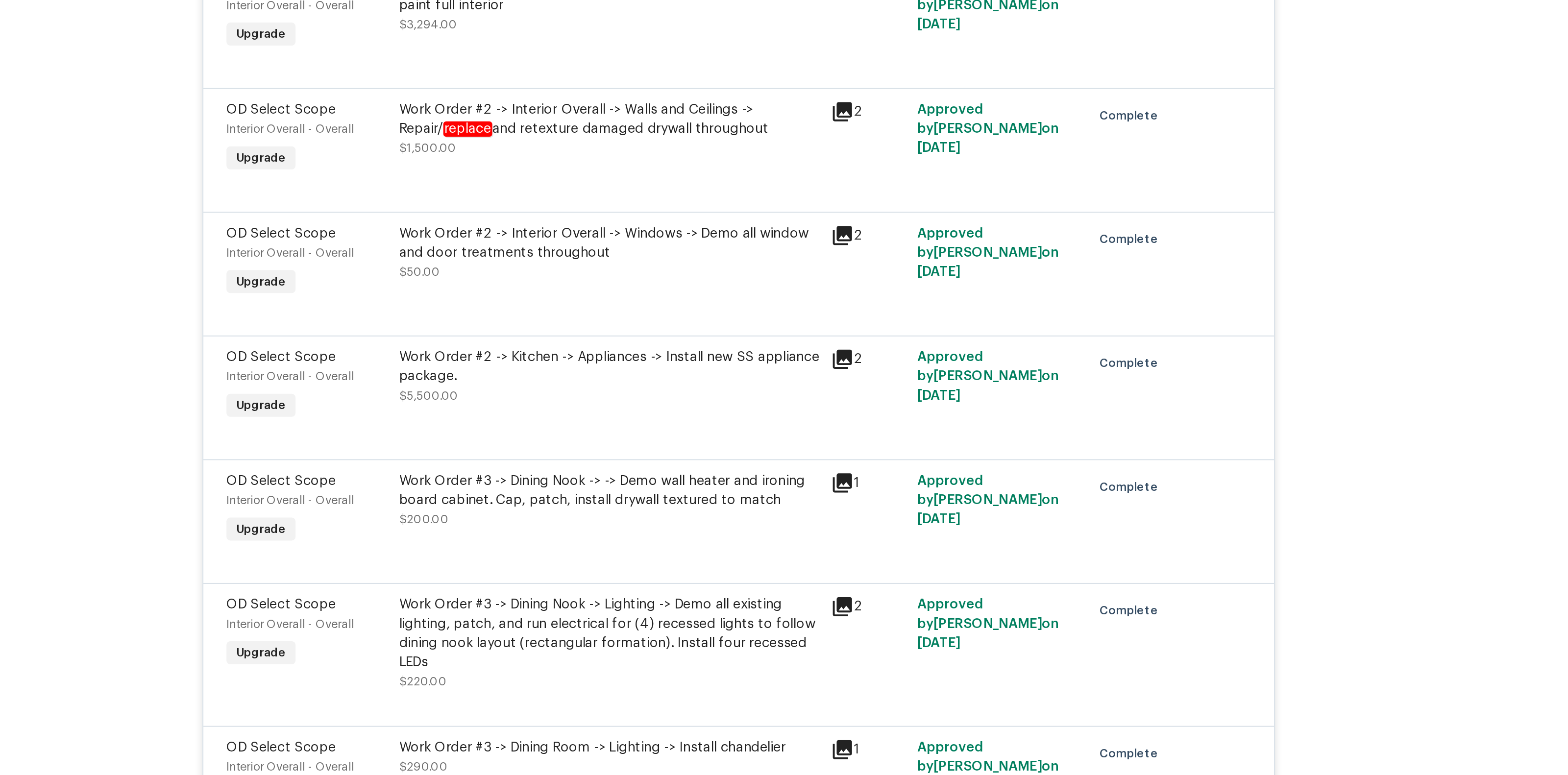
click at [752, 350] on div "Work Order #2 -> Kitchen -> Appliances -> Install new SS appliance package." at bounding box center [718, 360] width 215 height 19
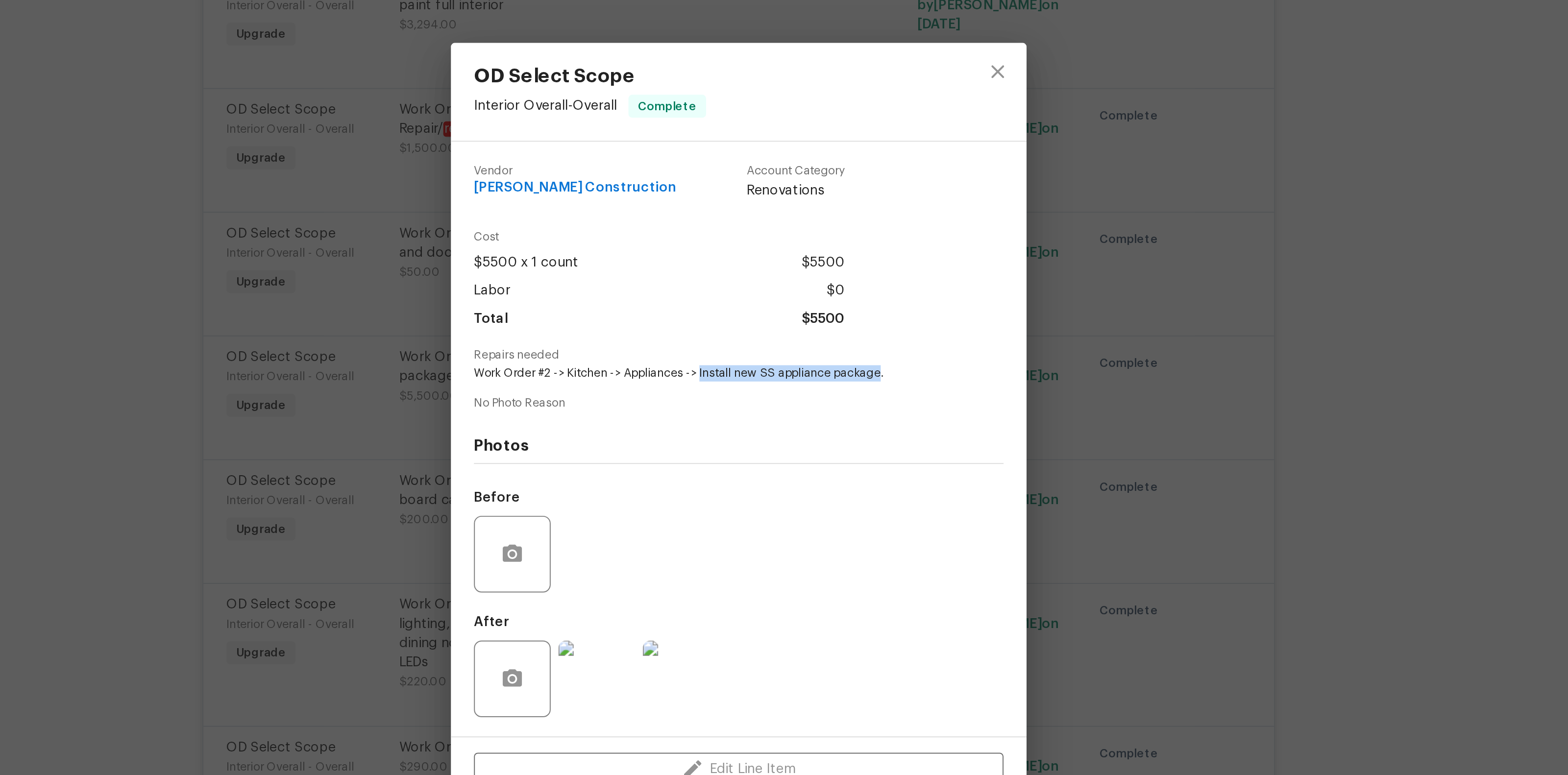
drag, startPoint x: 764, startPoint y: 362, endPoint x: 855, endPoint y: 361, distance: 91.0
click at [855, 361] on span "Work Order #2 -> Kitchen -> Appliances -> Install new SS appliance package." at bounding box center [770, 362] width 243 height 8
click at [858, 361] on span "Work Order #2 -> Kitchen -> Appliances -> Install new SS appliance package." at bounding box center [770, 362] width 243 height 8
drag, startPoint x: 859, startPoint y: 361, endPoint x: 764, endPoint y: 362, distance: 95.0
click at [764, 362] on span "Work Order #2 -> Kitchen -> Appliances -> Install new SS appliance package." at bounding box center [770, 362] width 243 height 8
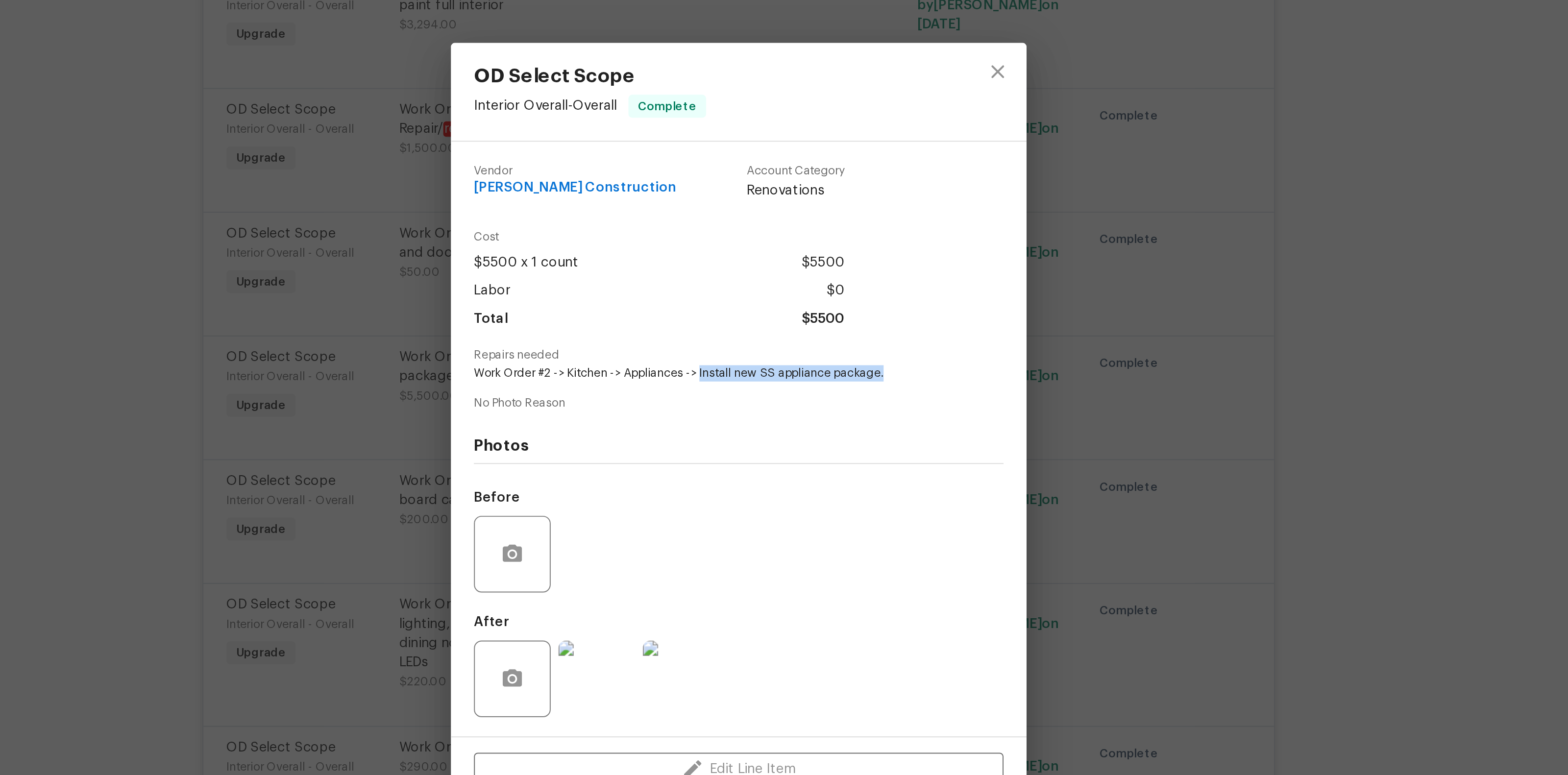
copy span "Install new SS appliance package."
click at [1033, 310] on div "OD Select Scope Interior Overall - Overall Complete Vendor Navarro Construction…" at bounding box center [784, 388] width 1568 height 775
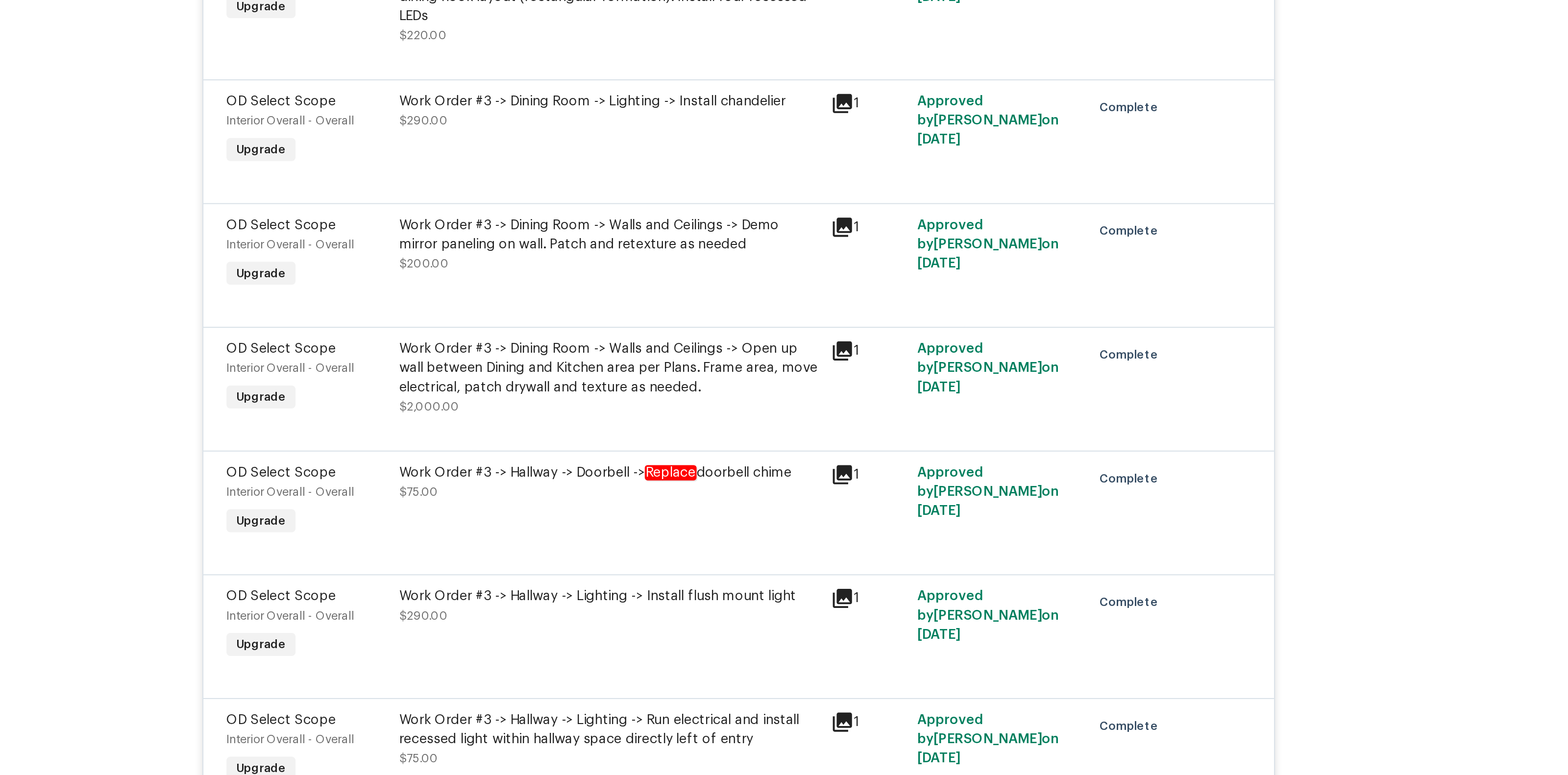
scroll to position [5857, 0]
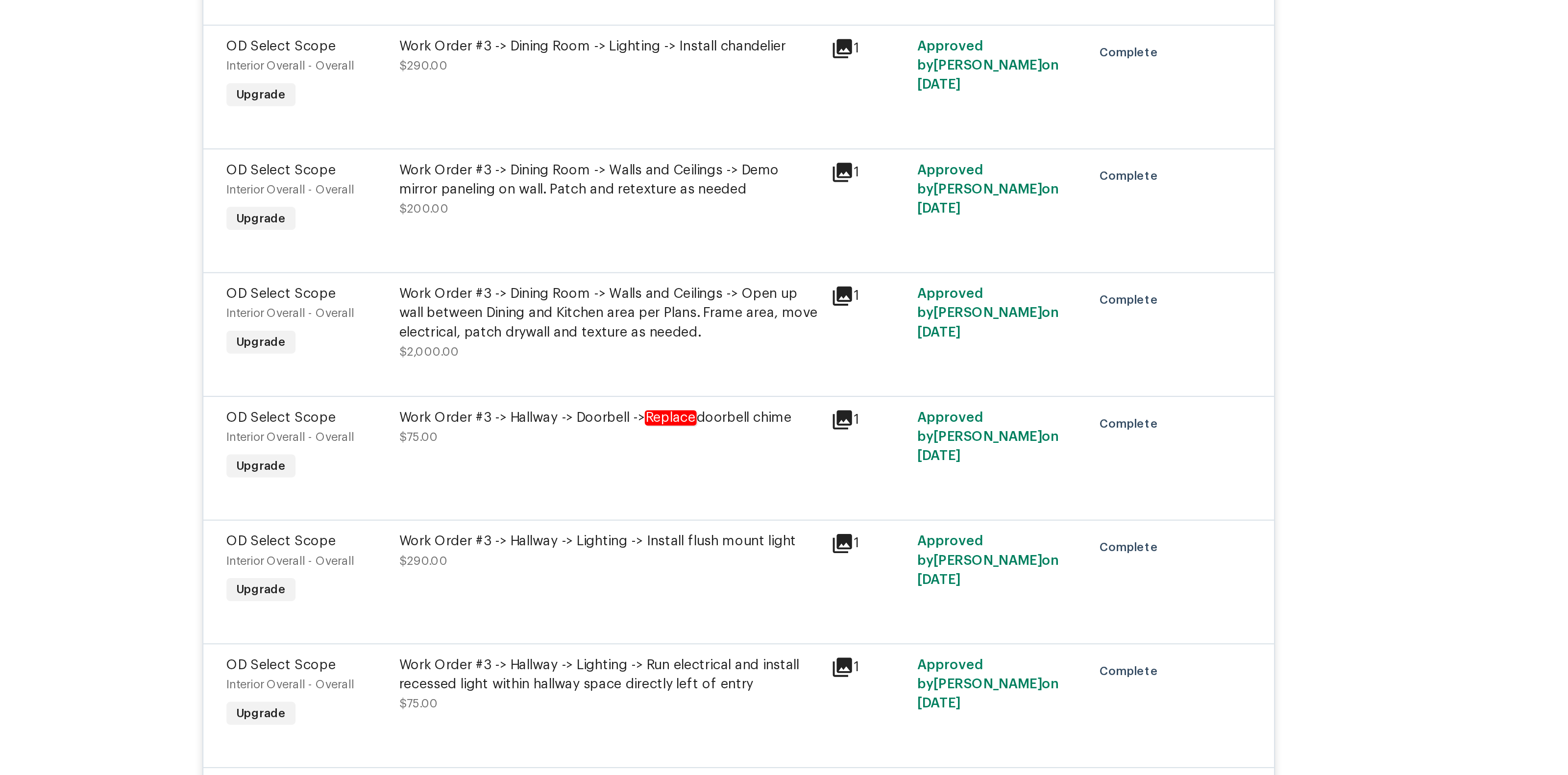
click at [751, 318] on div "Work Order #3 -> Dining Room -> Walls and Ceilings -> Open up wall between Dini…" at bounding box center [718, 332] width 215 height 29
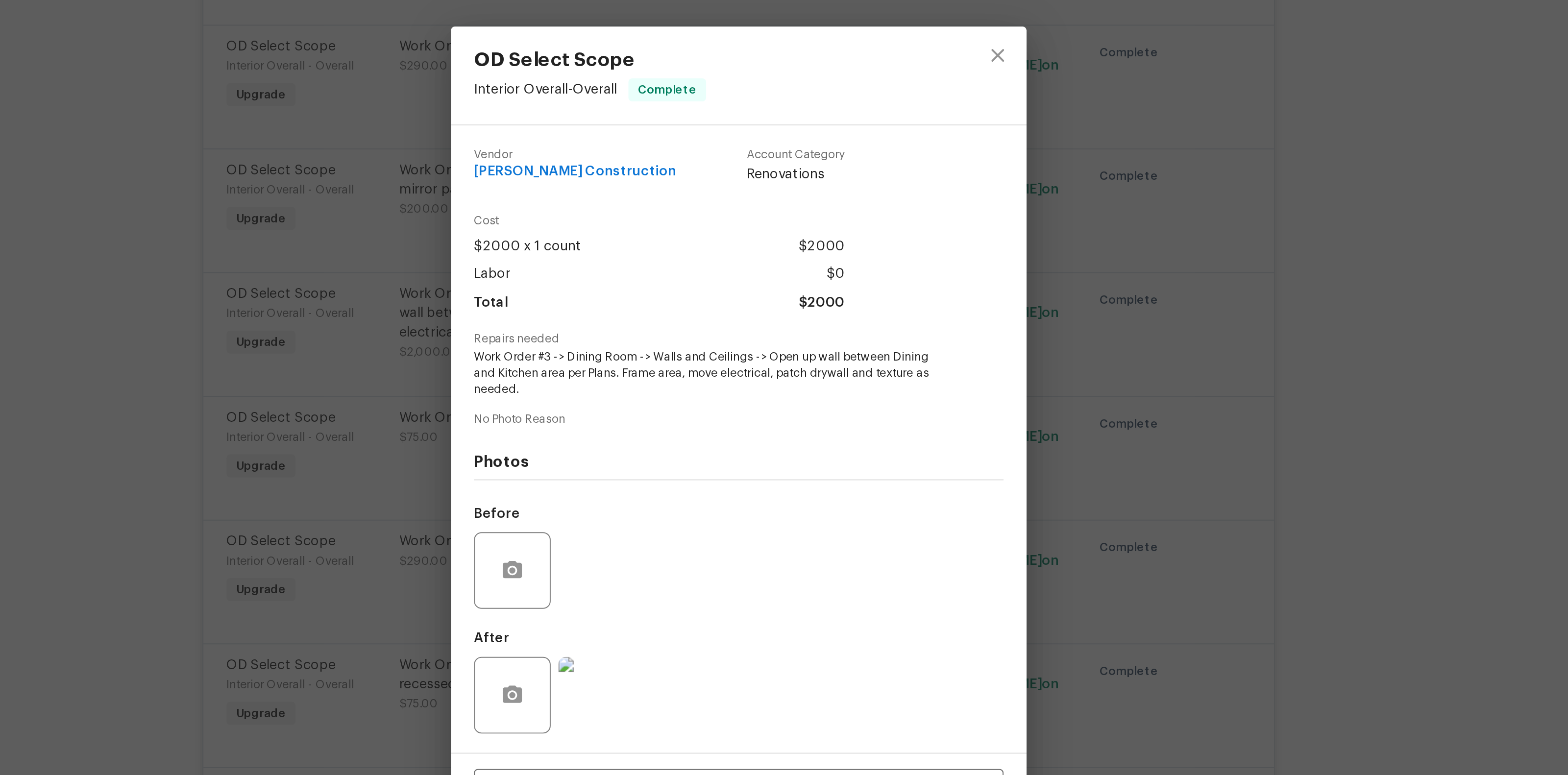
click at [977, 328] on div "OD Select Scope Interior Overall - Overall Complete Vendor Navarro Construction…" at bounding box center [784, 388] width 1568 height 775
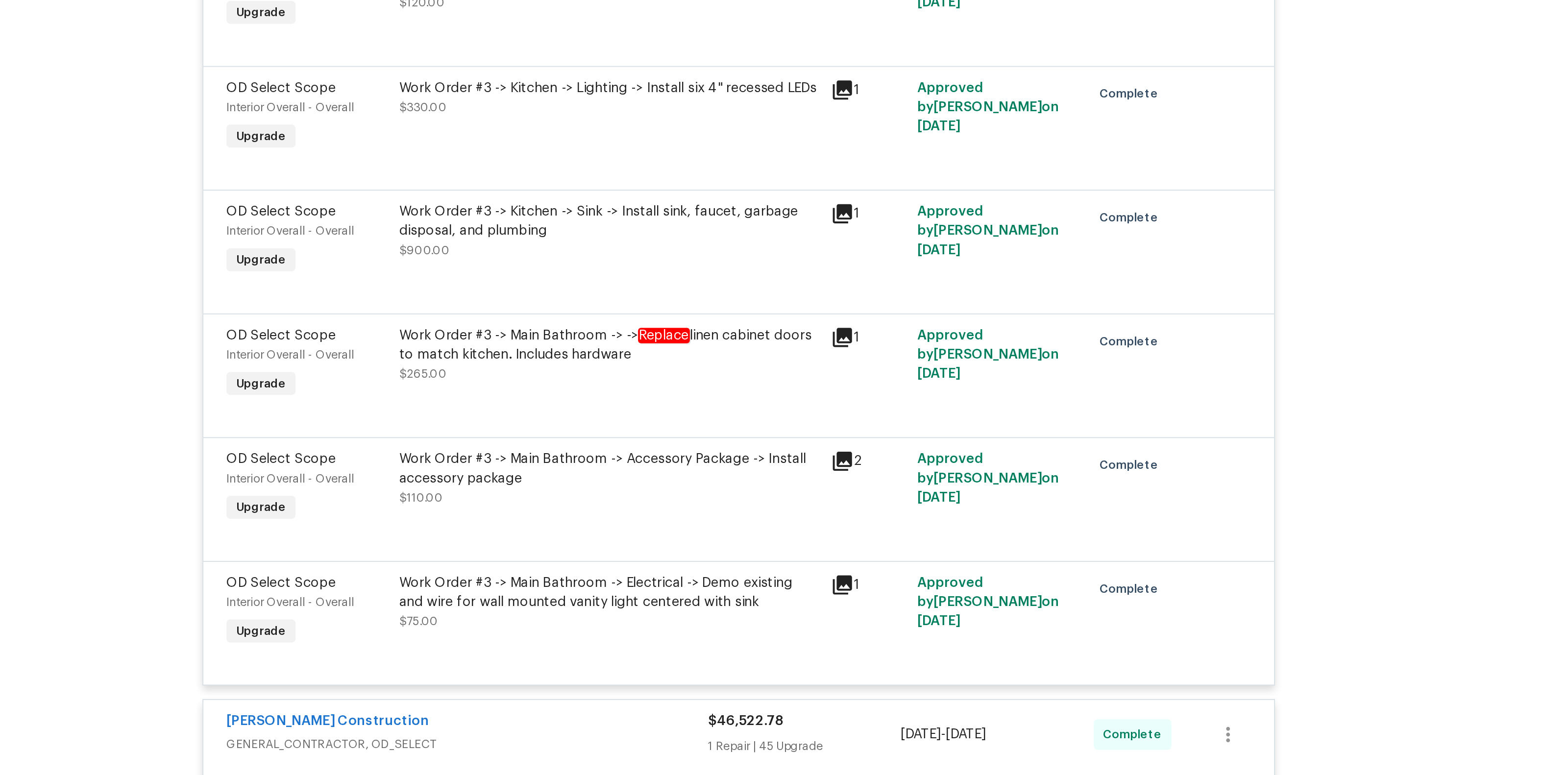
scroll to position [6549, 0]
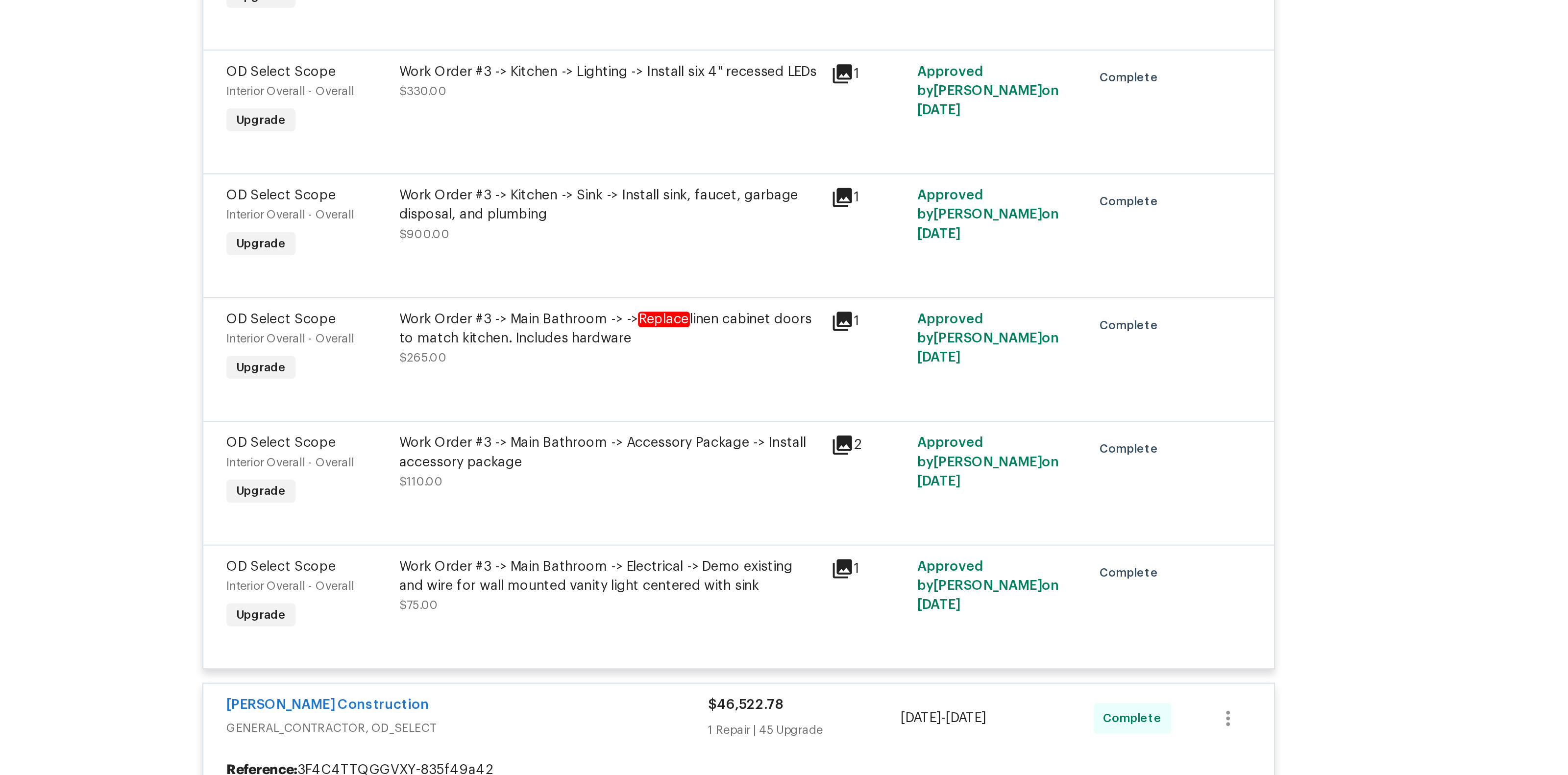
click at [770, 267] on div "Work Order #3 -> Kitchen -> Sink -> Install sink, faucet, garbage disposal, and…" at bounding box center [718, 276] width 215 height 19
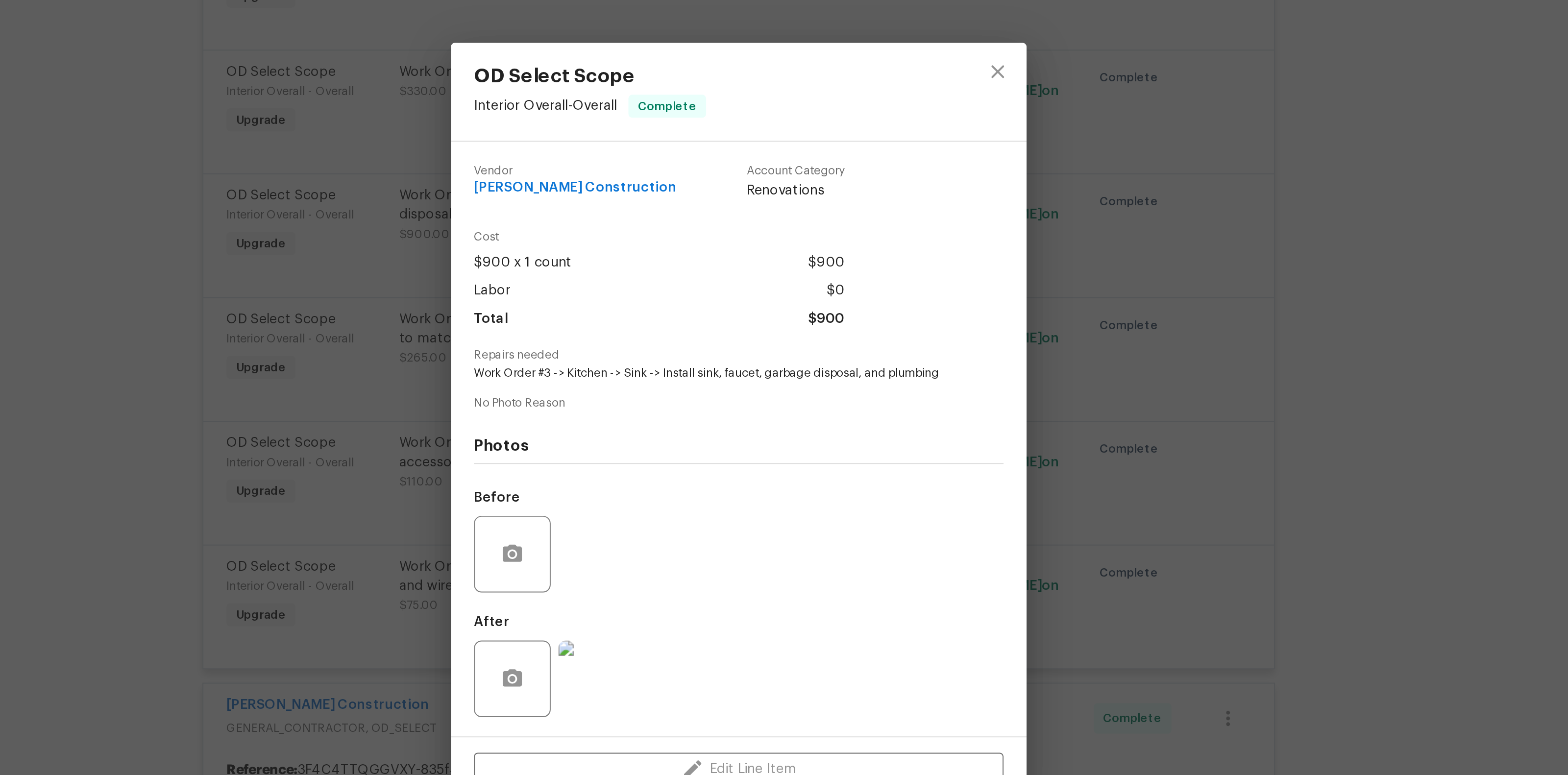
click at [953, 385] on div "OD Select Scope Interior Overall - Overall Complete Vendor Navarro Construction…" at bounding box center [784, 388] width 1568 height 775
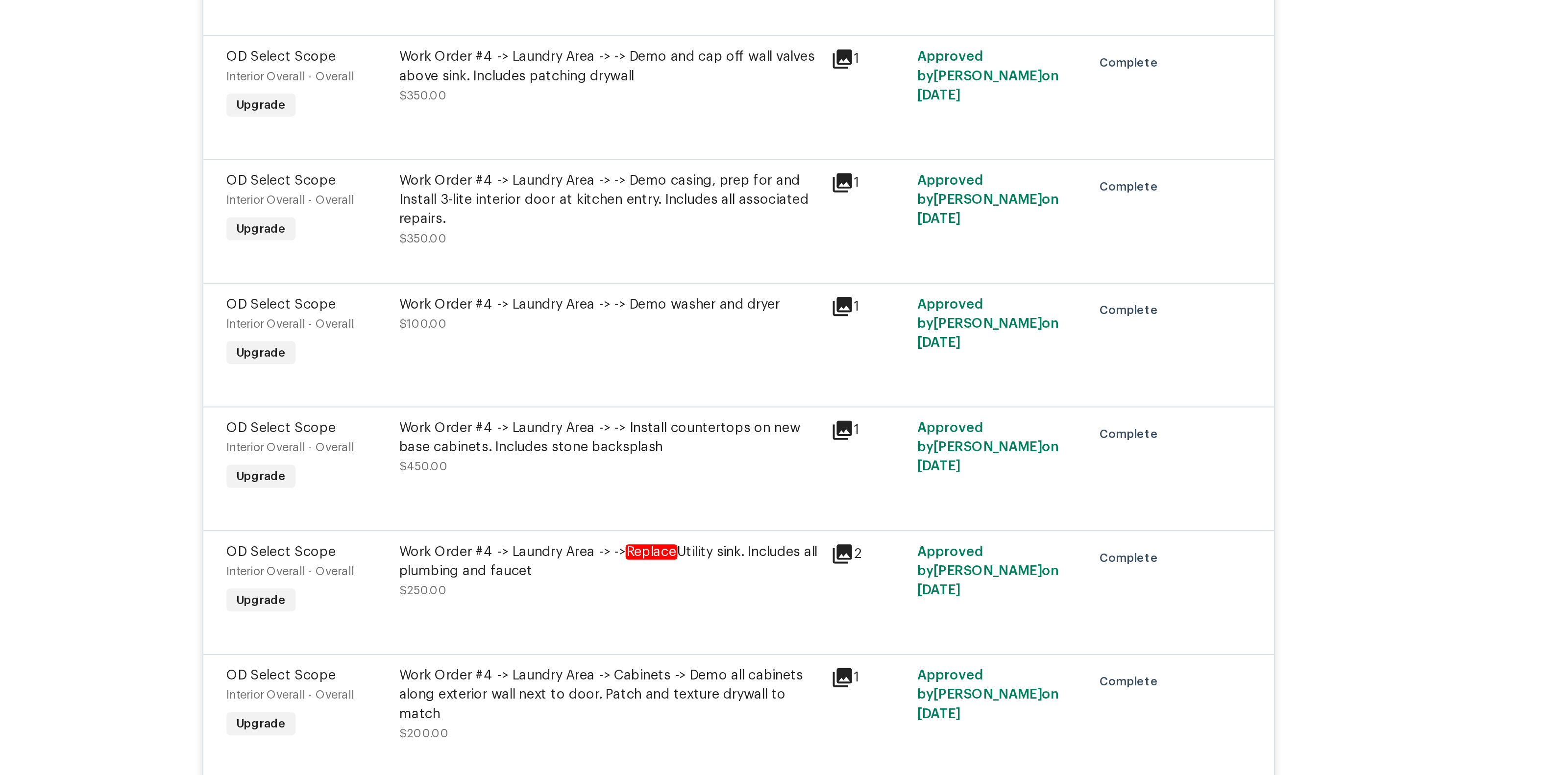
scroll to position [7795, 0]
click at [723, 263] on div "Work Order #4 -> Laundry Area -> -> Demo casing, prep for and Install 3-lite in…" at bounding box center [718, 274] width 215 height 29
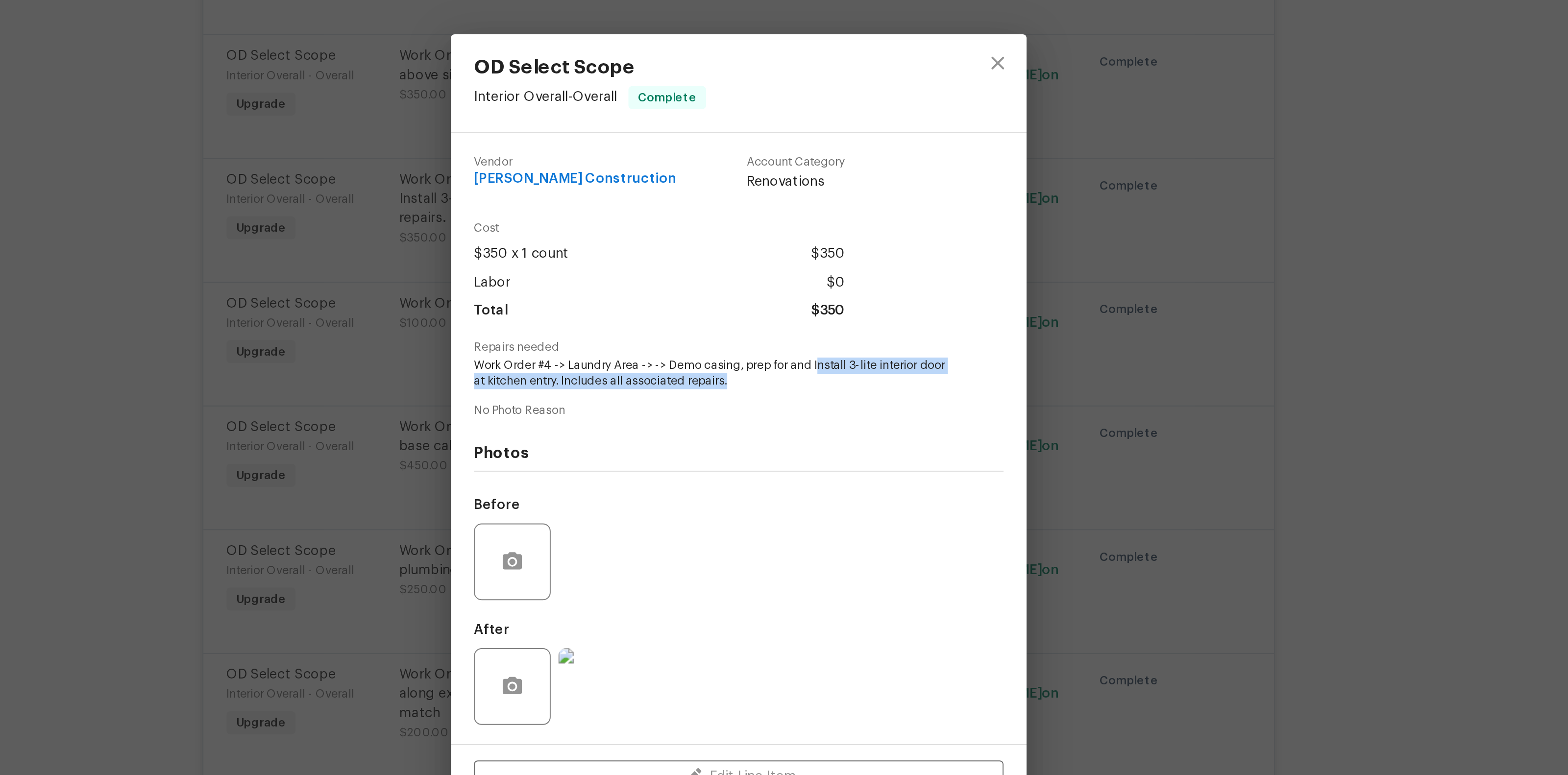
drag, startPoint x: 824, startPoint y: 358, endPoint x: 878, endPoint y: 364, distance: 54.3
click at [880, 364] on span "Work Order #4 -> Laundry Area -> -> Demo casing, prep for and Install 3-lite in…" at bounding box center [770, 363] width 243 height 17
click at [878, 364] on span "Work Order #4 -> Laundry Area -> -> Demo casing, prep for and Install 3-lite in…" at bounding box center [770, 363] width 243 height 17
drag, startPoint x: 823, startPoint y: 358, endPoint x: 692, endPoint y: 365, distance: 131.2
click at [692, 365] on span "Work Order #4 -> Laundry Area -> -> Demo casing, prep for and Install 3-lite in…" at bounding box center [770, 363] width 243 height 17
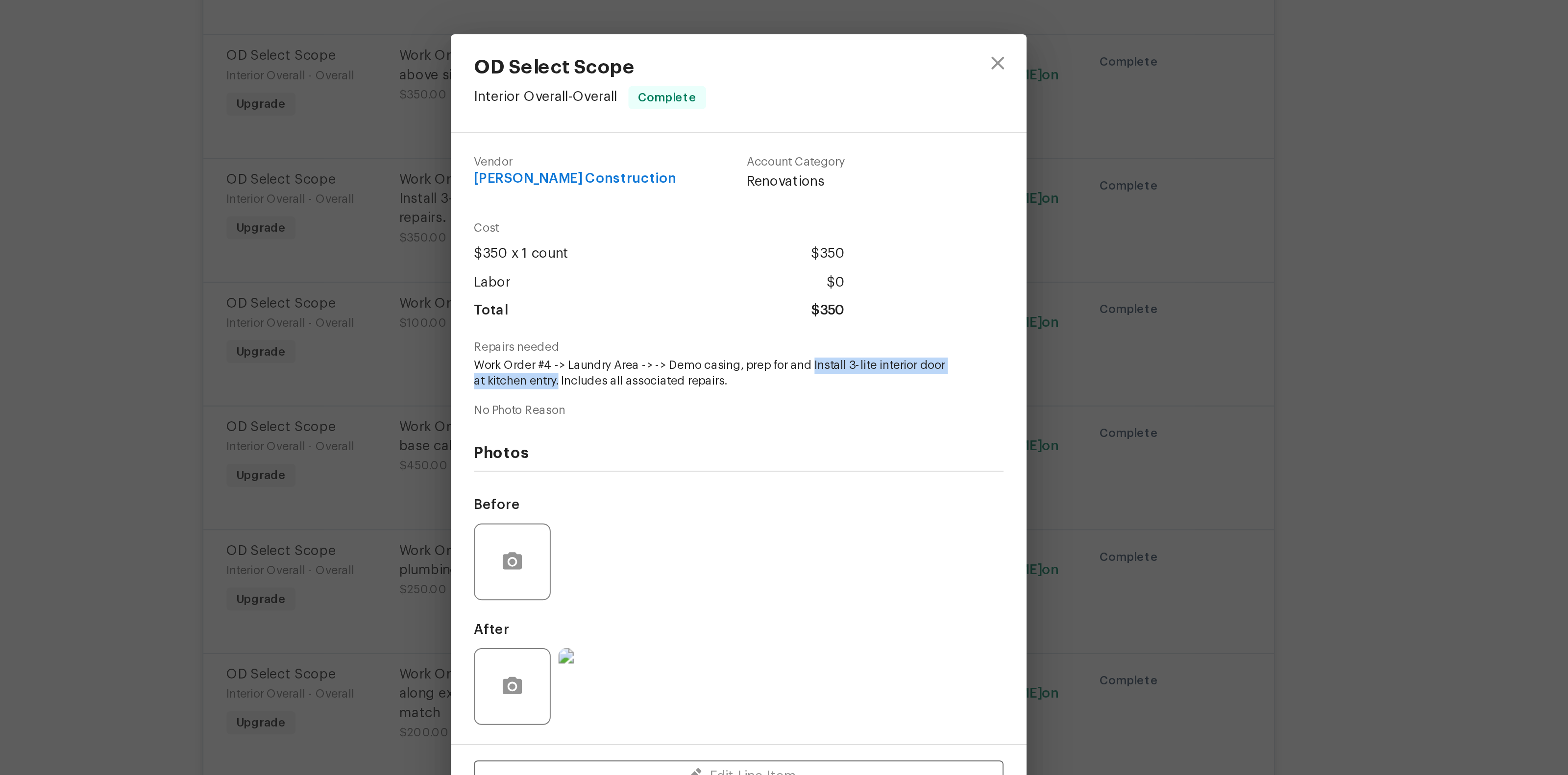
copy span "Install 3-lite interior door at kitchen entry."
click at [1019, 328] on div "OD Select Scope Interior Overall - Overall Complete Vendor Navarro Construction…" at bounding box center [784, 388] width 1568 height 775
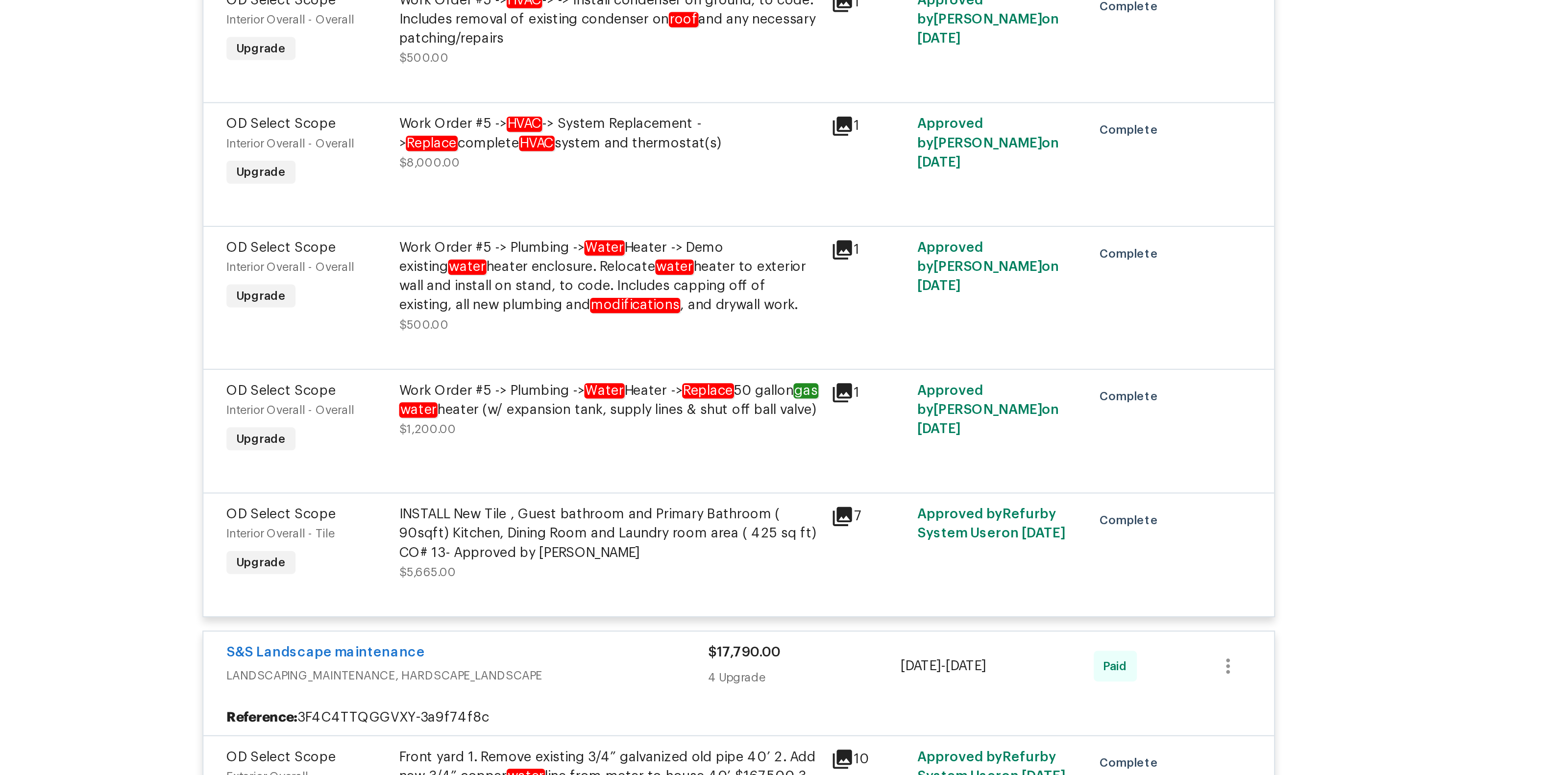
scroll to position [9666, 0]
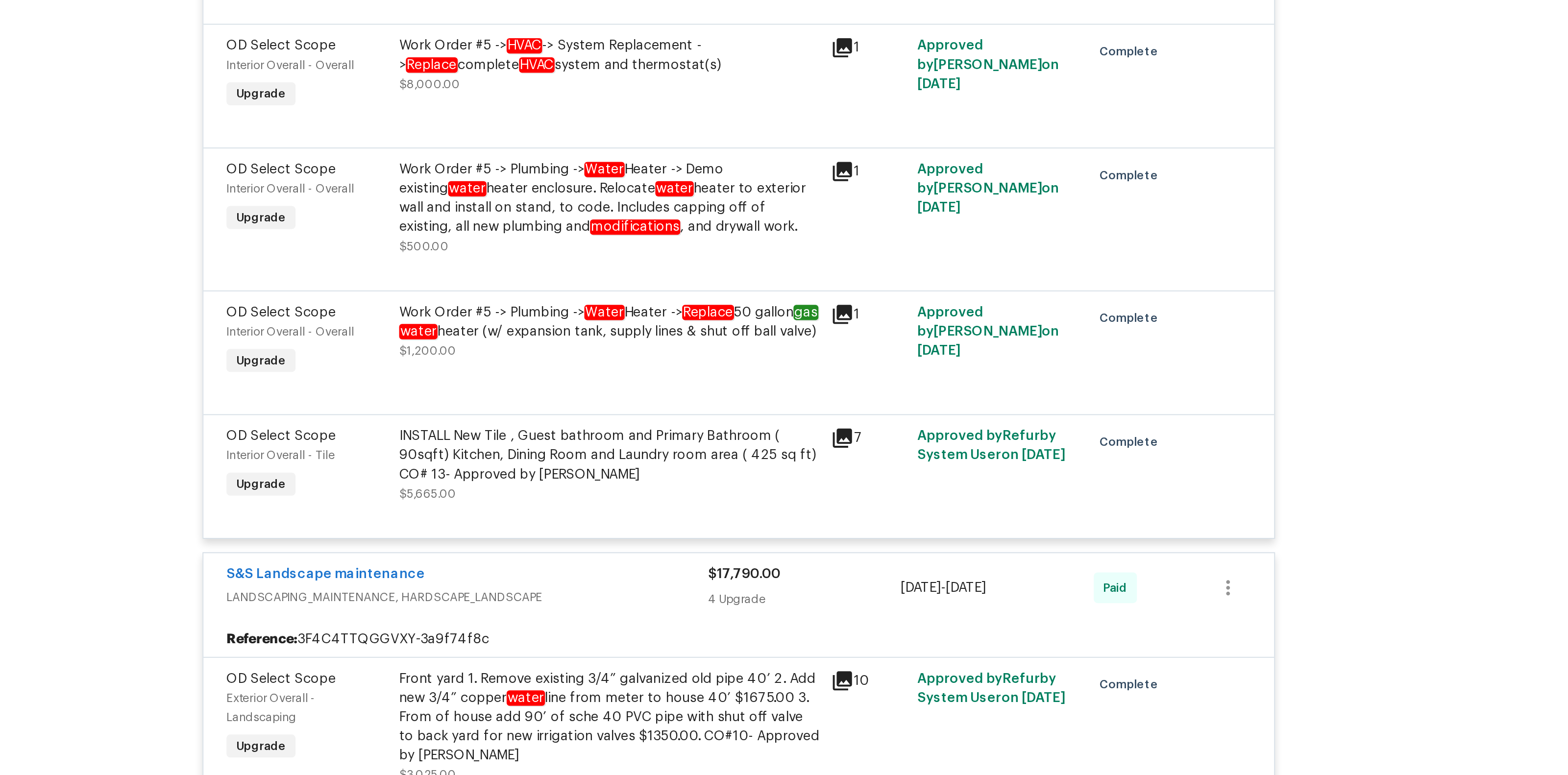
click at [771, 328] on em "Replace" at bounding box center [768, 332] width 27 height 8
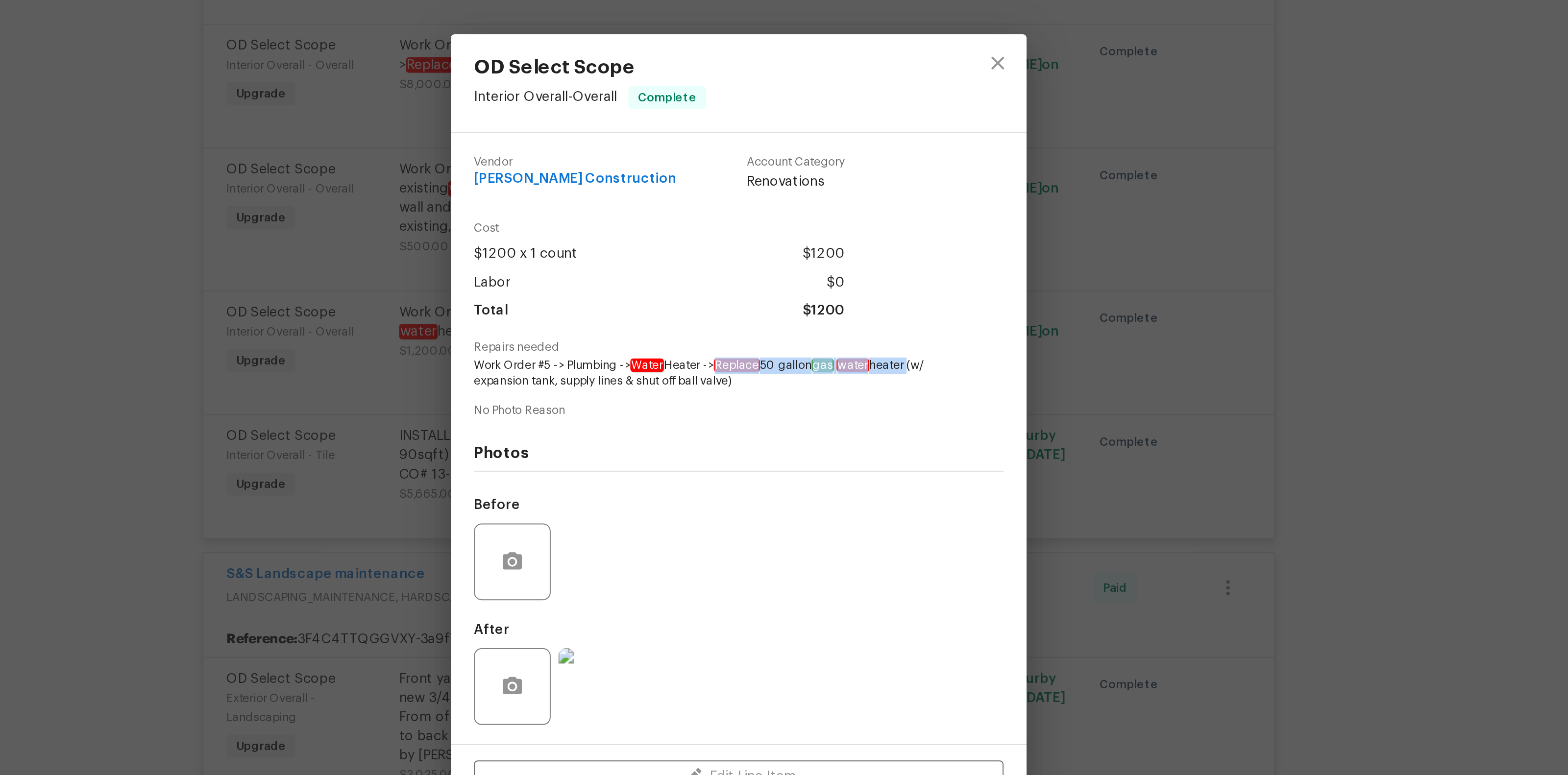
drag, startPoint x: 776, startPoint y: 357, endPoint x: 876, endPoint y: 357, distance: 100.0
click at [876, 357] on span "Work Order #5 -> Plumbing -> Water Heater -> Replace 50 gallon gas water heater…" at bounding box center [770, 363] width 243 height 17
copy span "Replace 50 gallon gas water heater"
click at [979, 298] on div "OD Select Scope Interior Overall - Overall Complete Vendor Navarro Construction…" at bounding box center [784, 388] width 1568 height 775
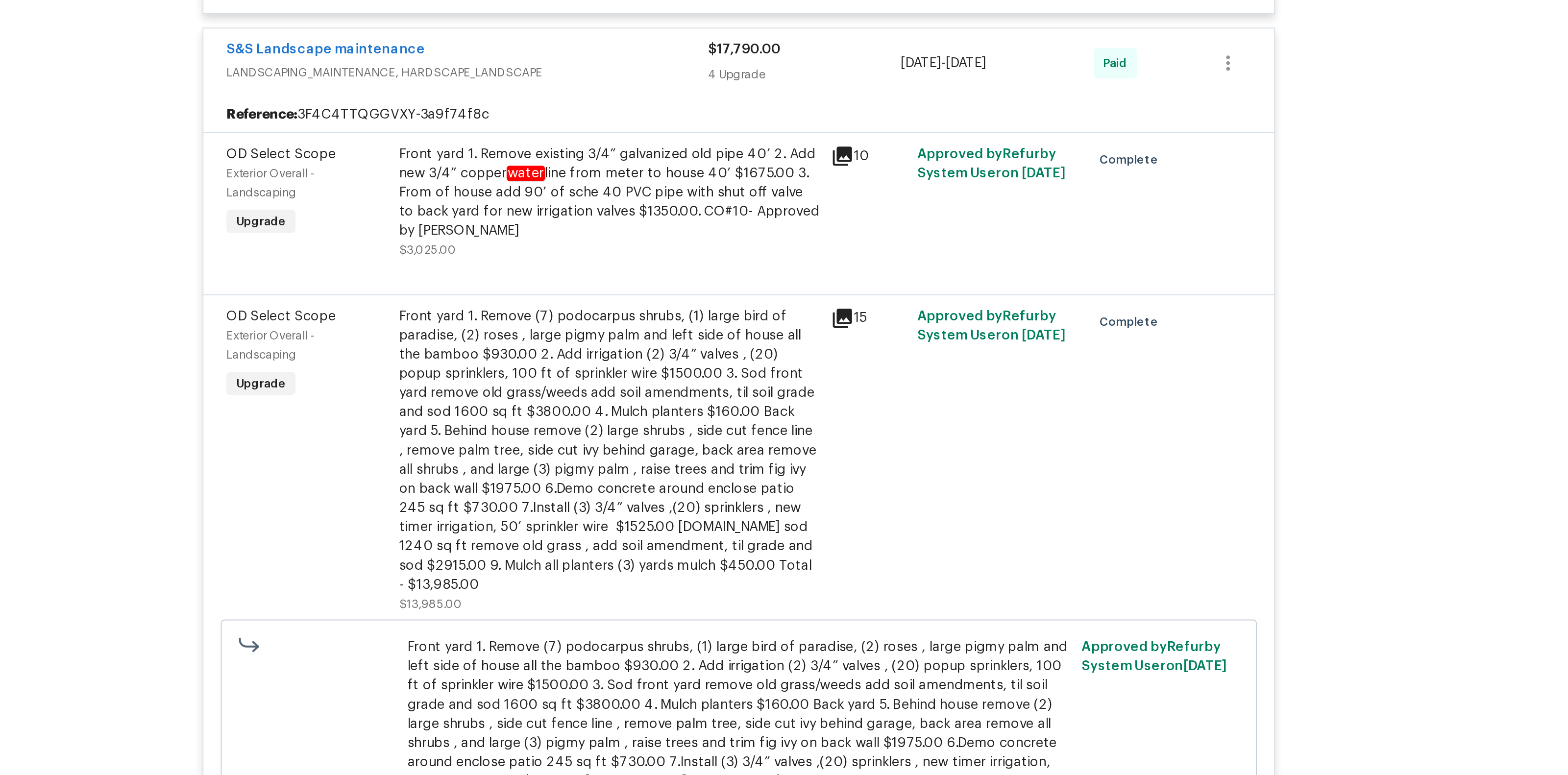
scroll to position [9936, 0]
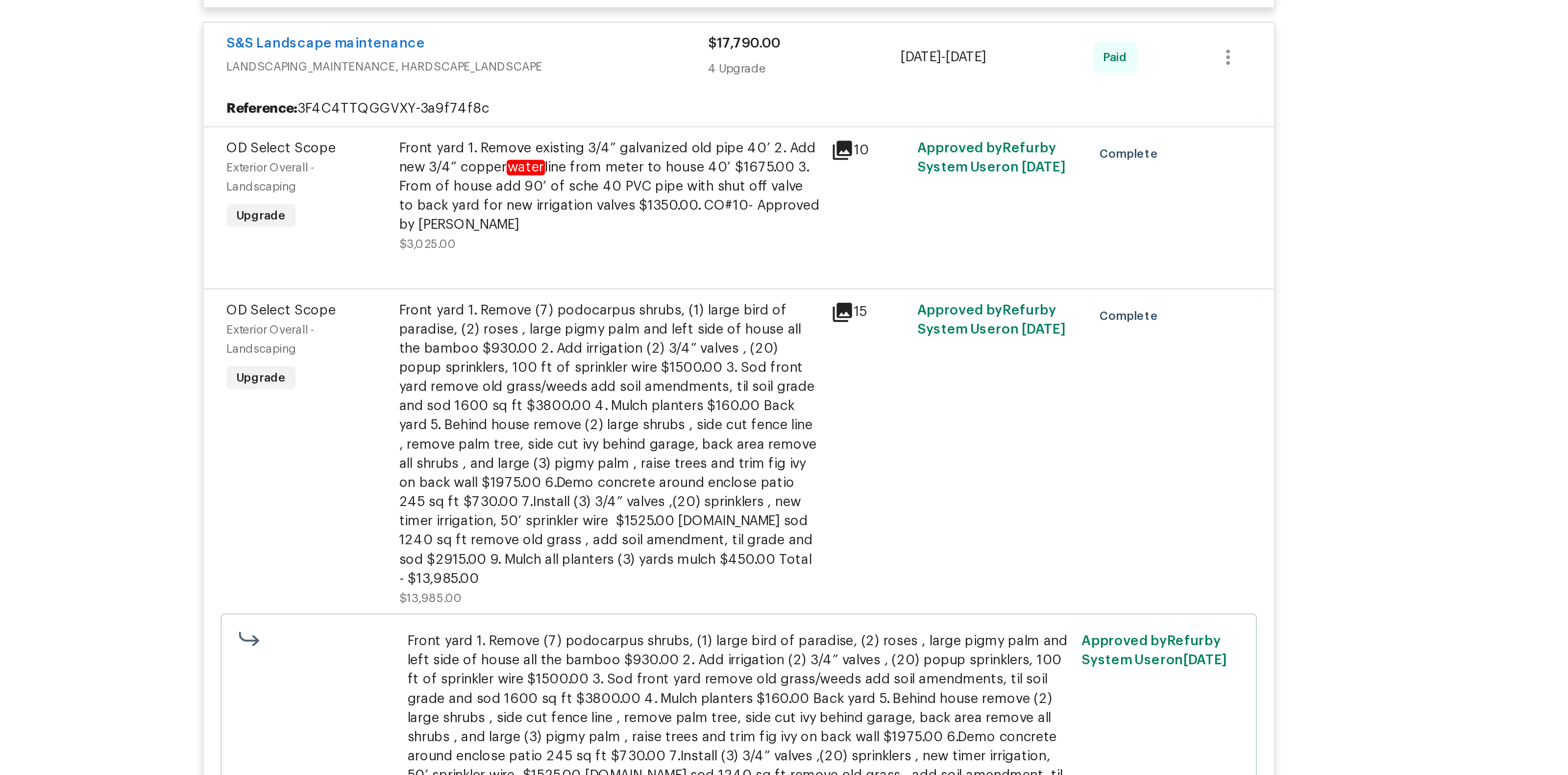
click at [769, 263] on div "Front yard 1. Remove existing 3/4” galvanized old pipe 40’ 2. Add new 3/4” copp…" at bounding box center [718, 268] width 215 height 49
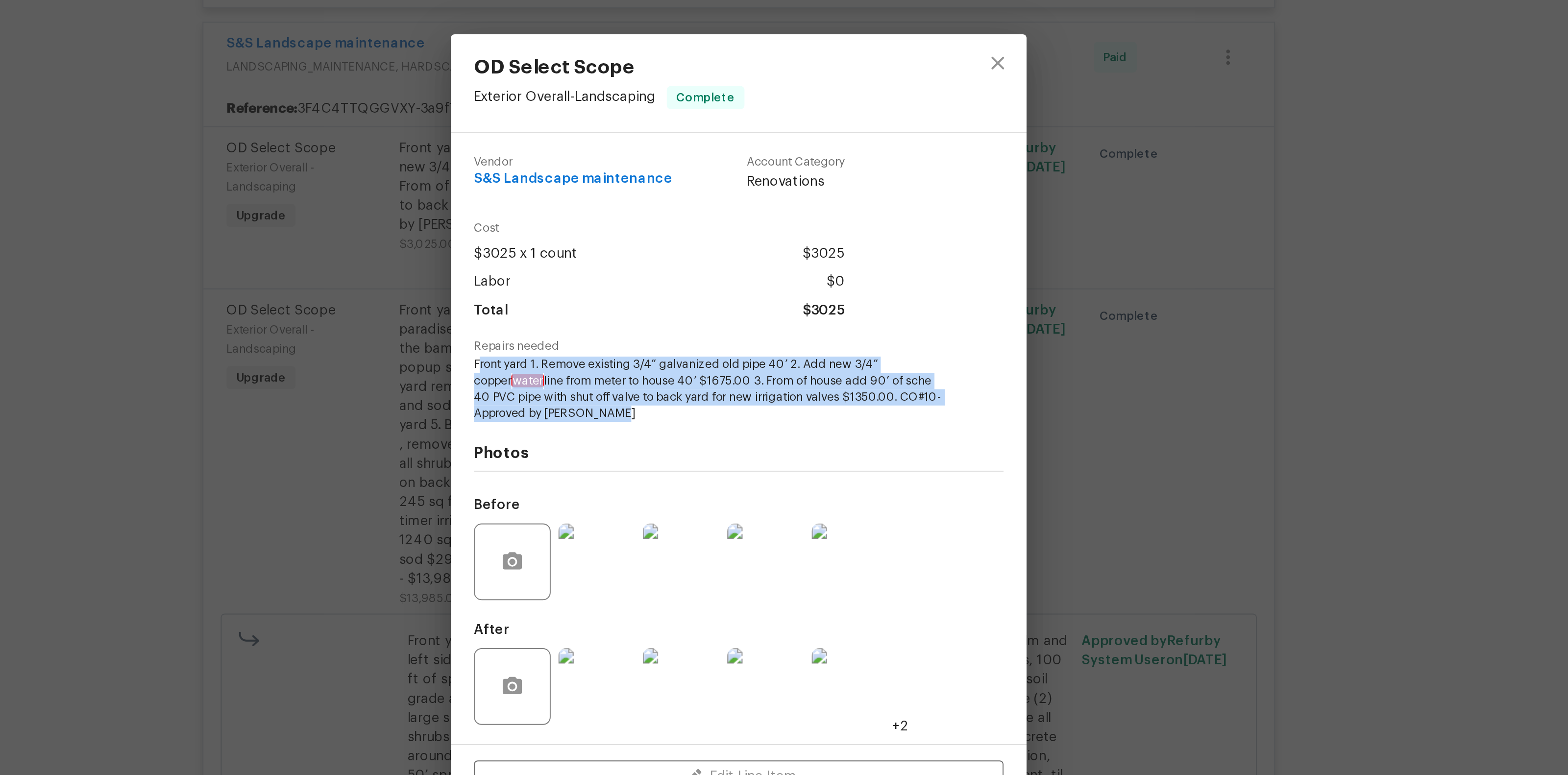
drag, startPoint x: 651, startPoint y: 356, endPoint x: 690, endPoint y: 386, distance: 49.2
click at [690, 386] on span "Front yard 1. Remove existing 3/4” galvanized old pipe 40’ 2. Add new 3/4” copp…" at bounding box center [770, 370] width 243 height 32
drag, startPoint x: 690, startPoint y: 386, endPoint x: 649, endPoint y: 358, distance: 49.6
click at [649, 358] on span "Front yard 1. Remove existing 3/4” galvanized old pipe 40’ 2. Add new 3/4” copp…" at bounding box center [770, 370] width 243 height 32
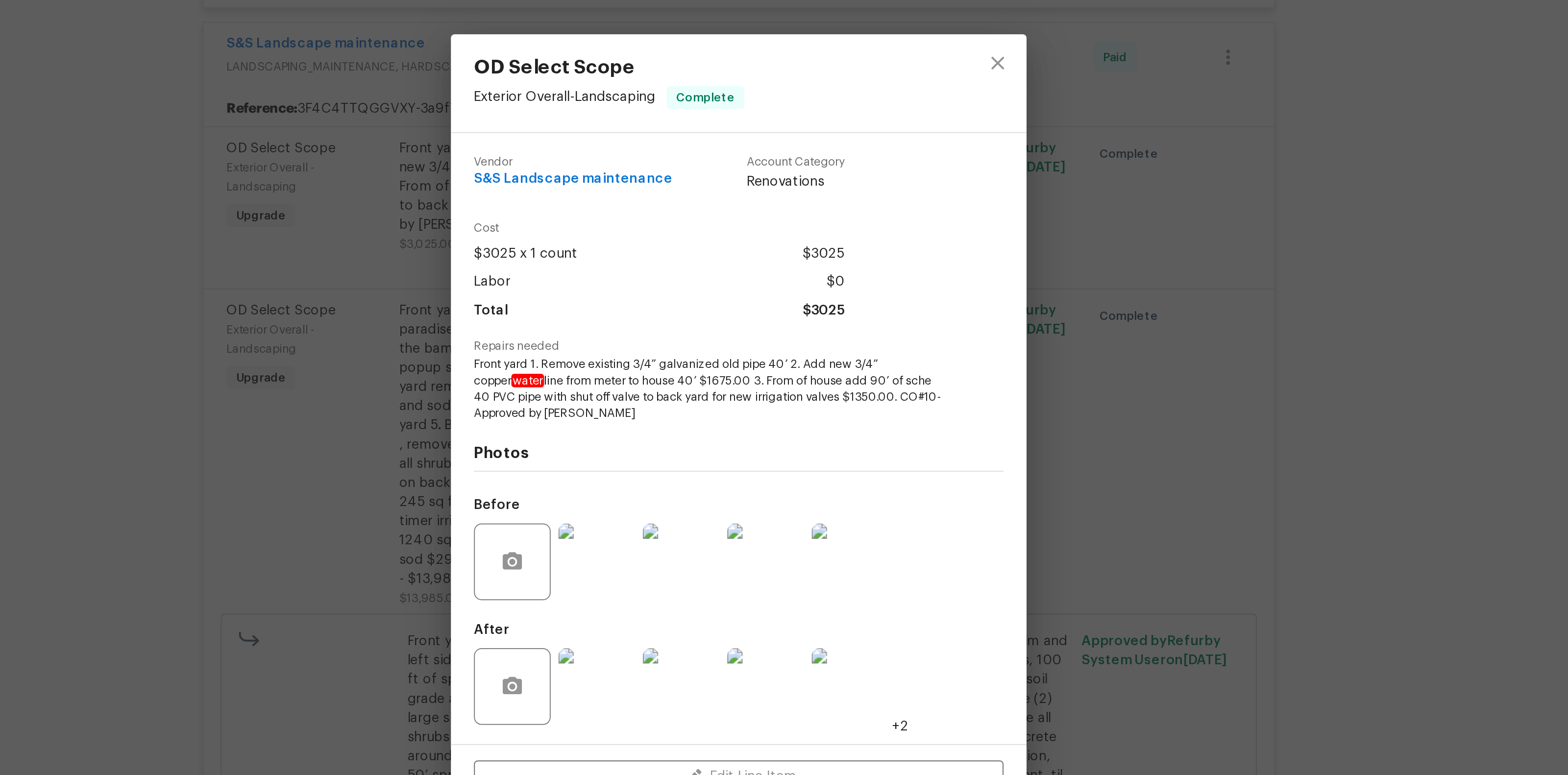
click at [538, 377] on div "OD Select Scope Exterior Overall - Landscaping Complete Vendor S&S Landscape ma…" at bounding box center [784, 388] width 1568 height 775
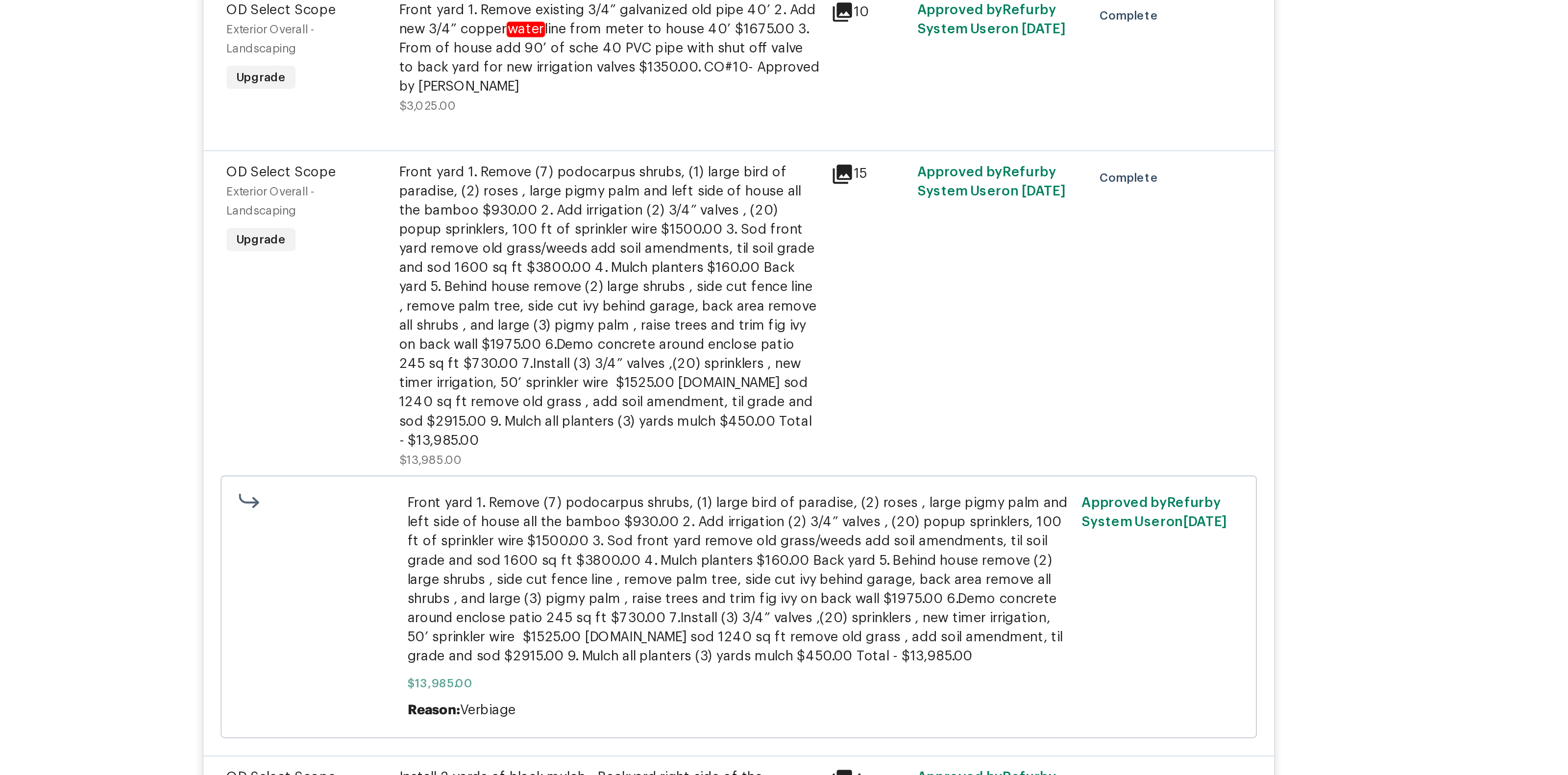
scroll to position [10009, 0]
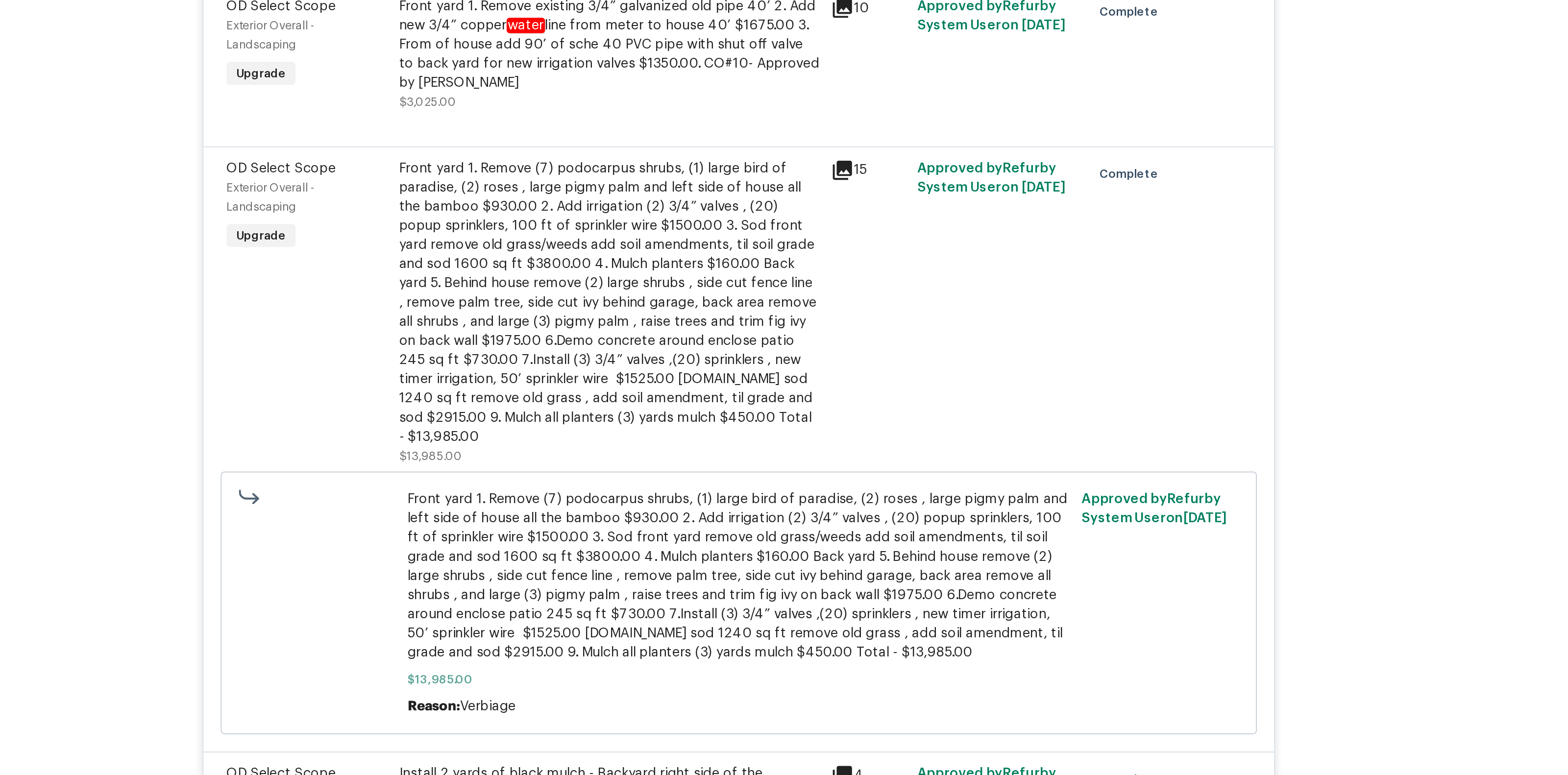
click at [688, 356] on div "Front yard 1. Remove (7) podocarpus shrubs, (1) large bird of paradise, (2) ros…" at bounding box center [718, 327] width 215 height 147
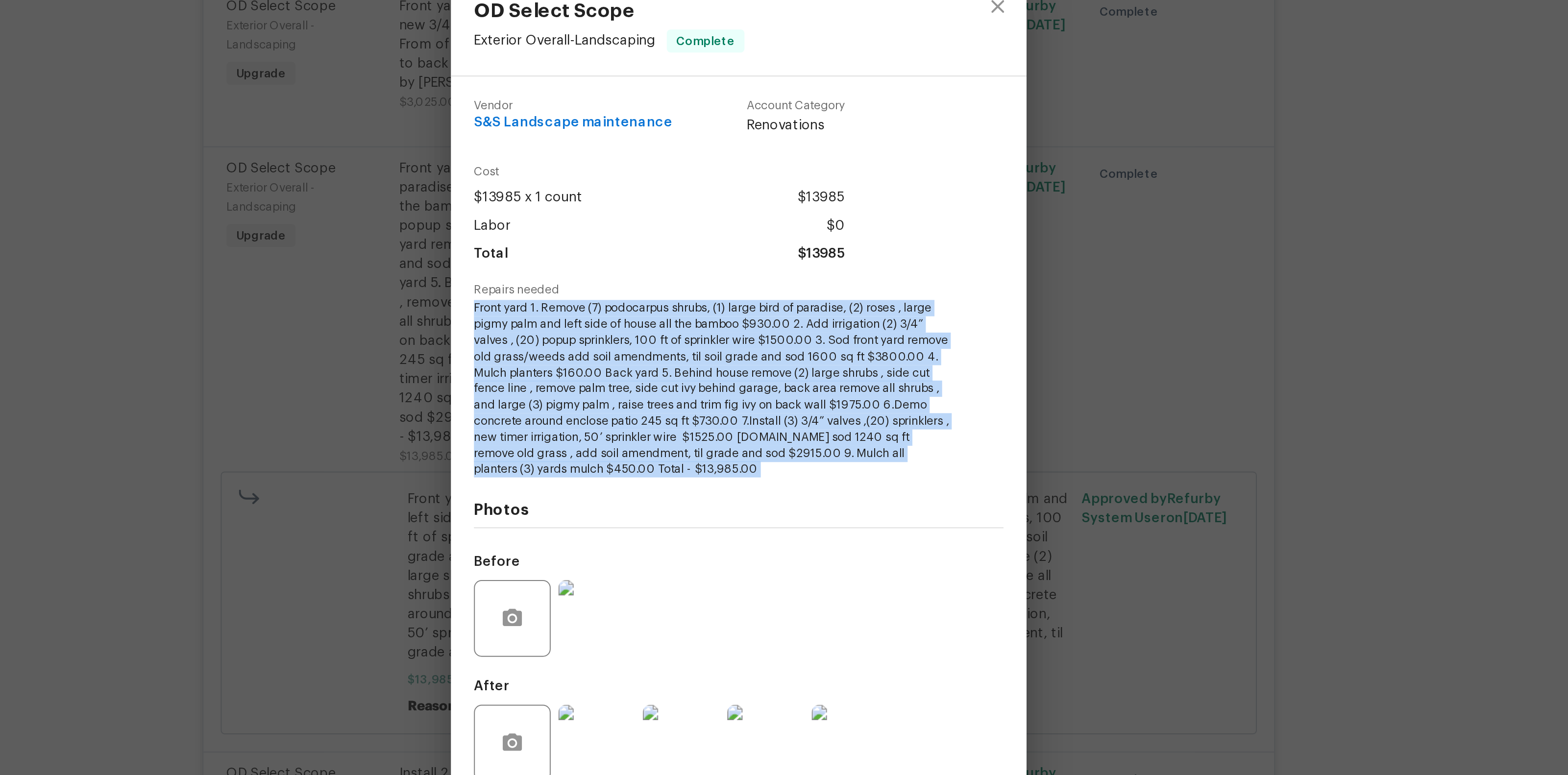
drag, startPoint x: 650, startPoint y: 328, endPoint x: 768, endPoint y: 416, distance: 147.2
click at [768, 416] on div "Vendor S&S Landscape maintenance Account Category Renovations Cost $13985 x 1 c…" at bounding box center [784, 396] width 271 height 362
copy span "Front yard 1. Remove (7) podocarpus shrubs, (1) large bird of paradise, (2) ros…"
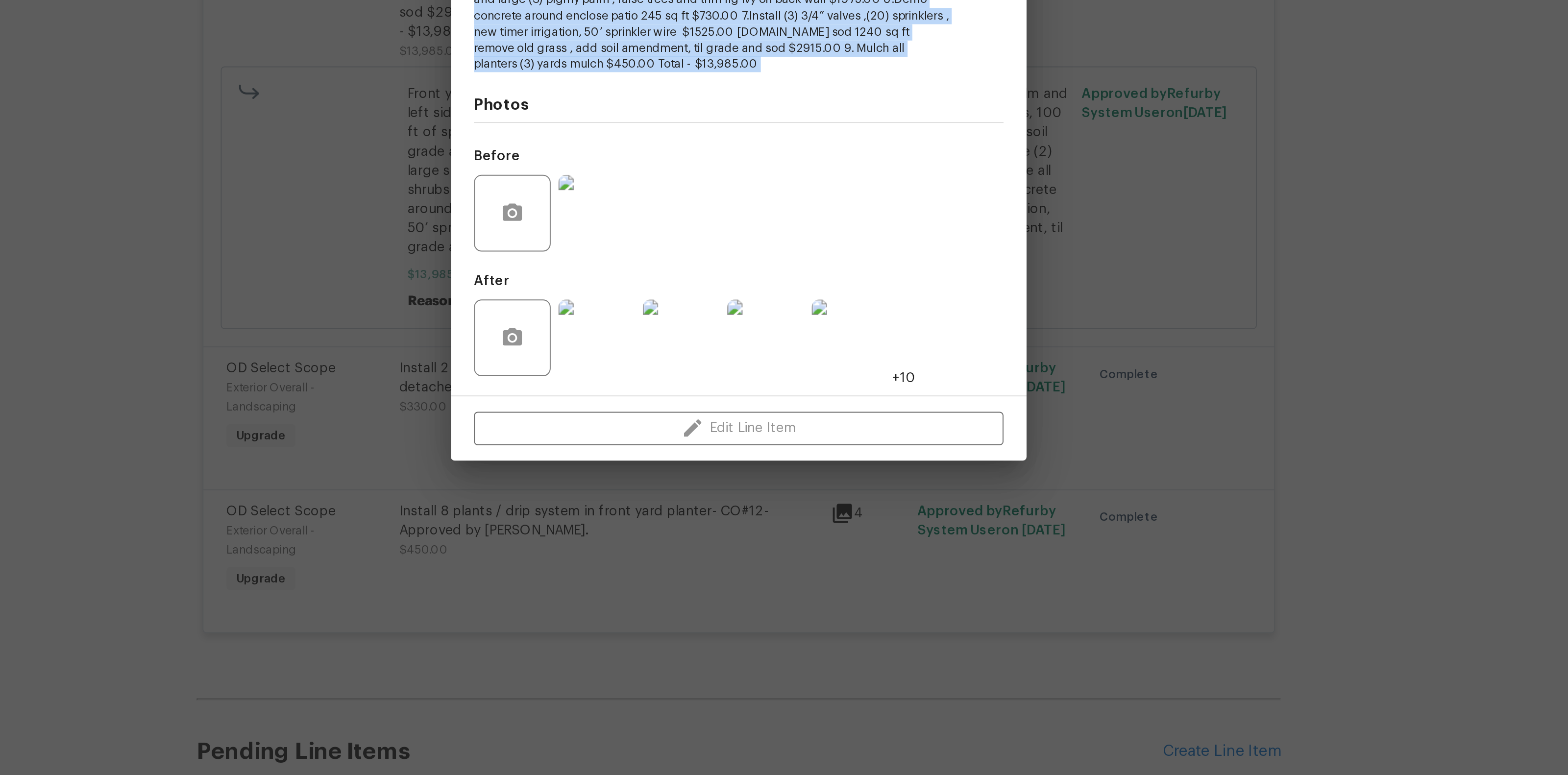
click at [725, 546] on img at bounding box center [712, 551] width 39 height 39
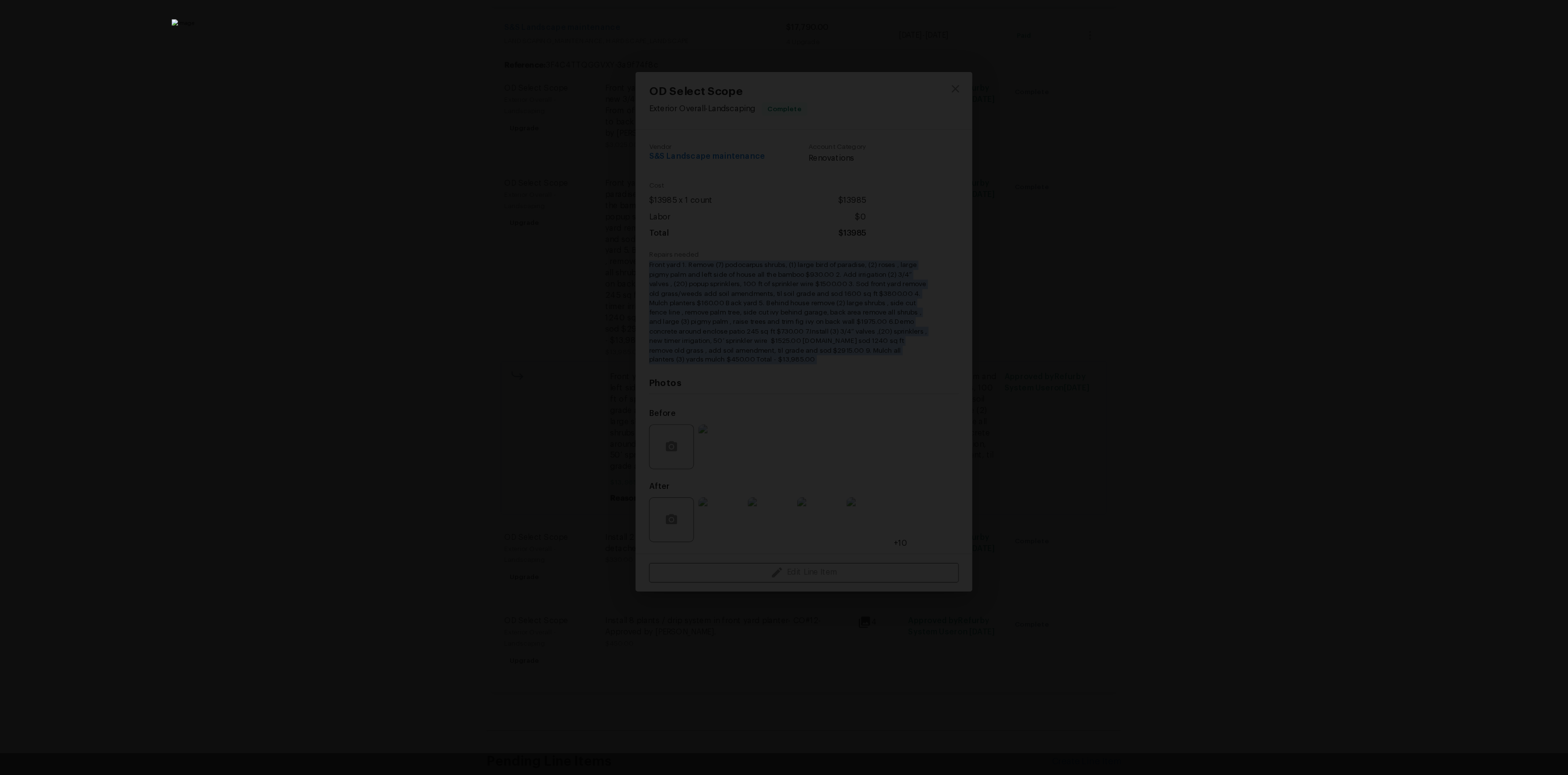
scroll to position [0, 0]
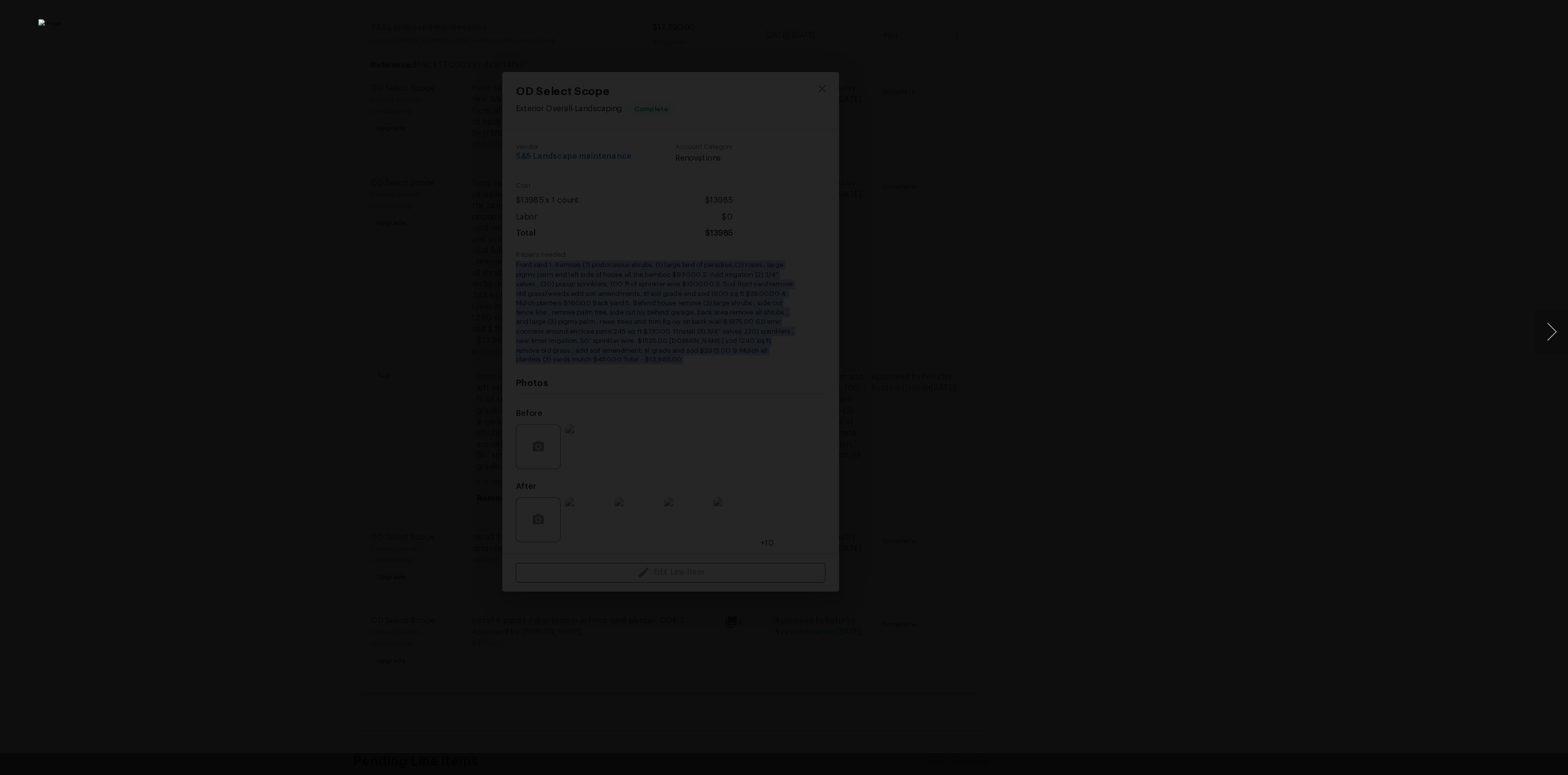
click at [1273, 336] on div "Lightbox" at bounding box center [784, 388] width 1568 height 775
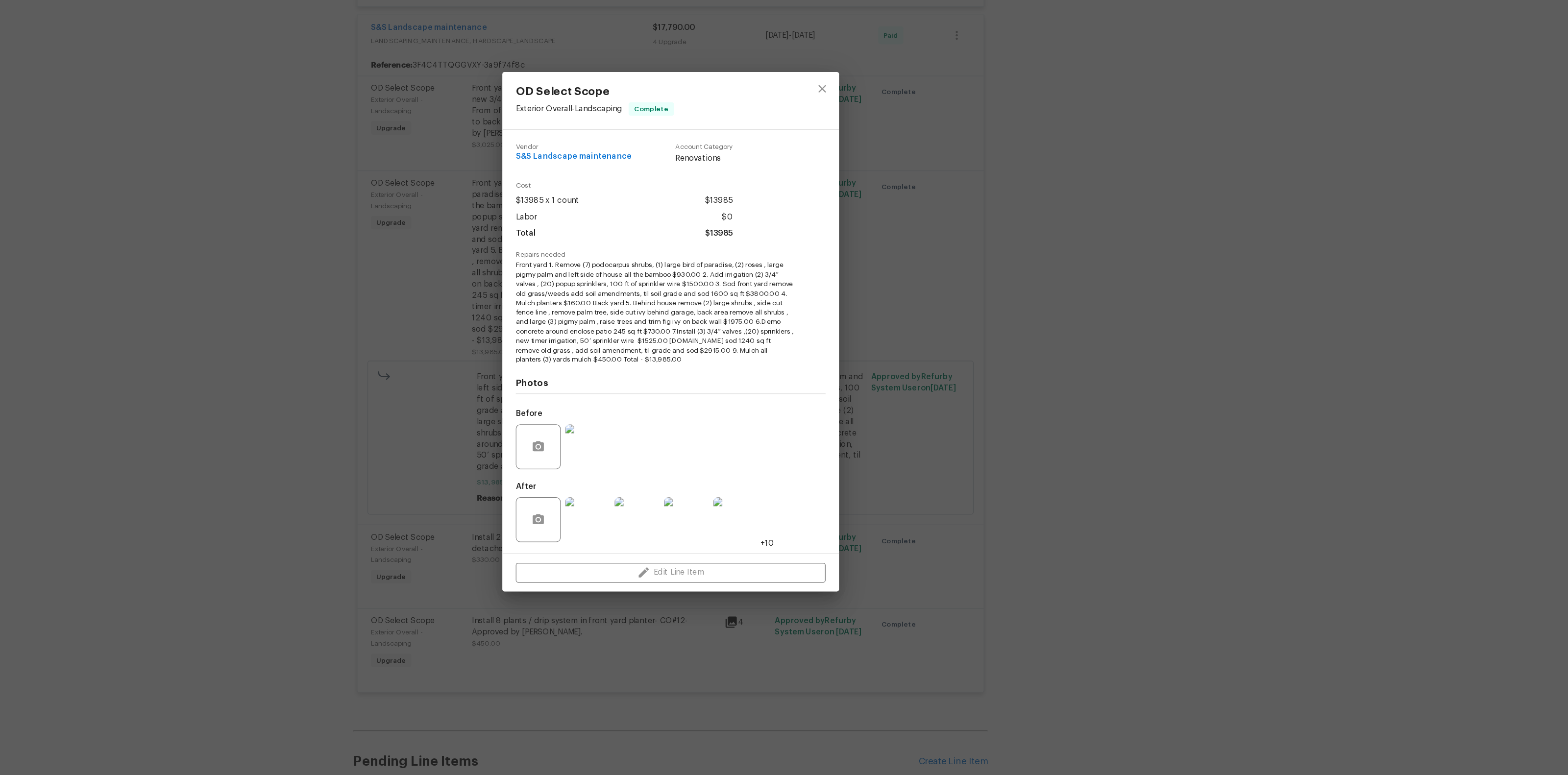
click at [1055, 322] on div "OD Select Scope Exterior Overall - Landscaping Complete Vendor S&S Landscape ma…" at bounding box center [784, 388] width 1568 height 775
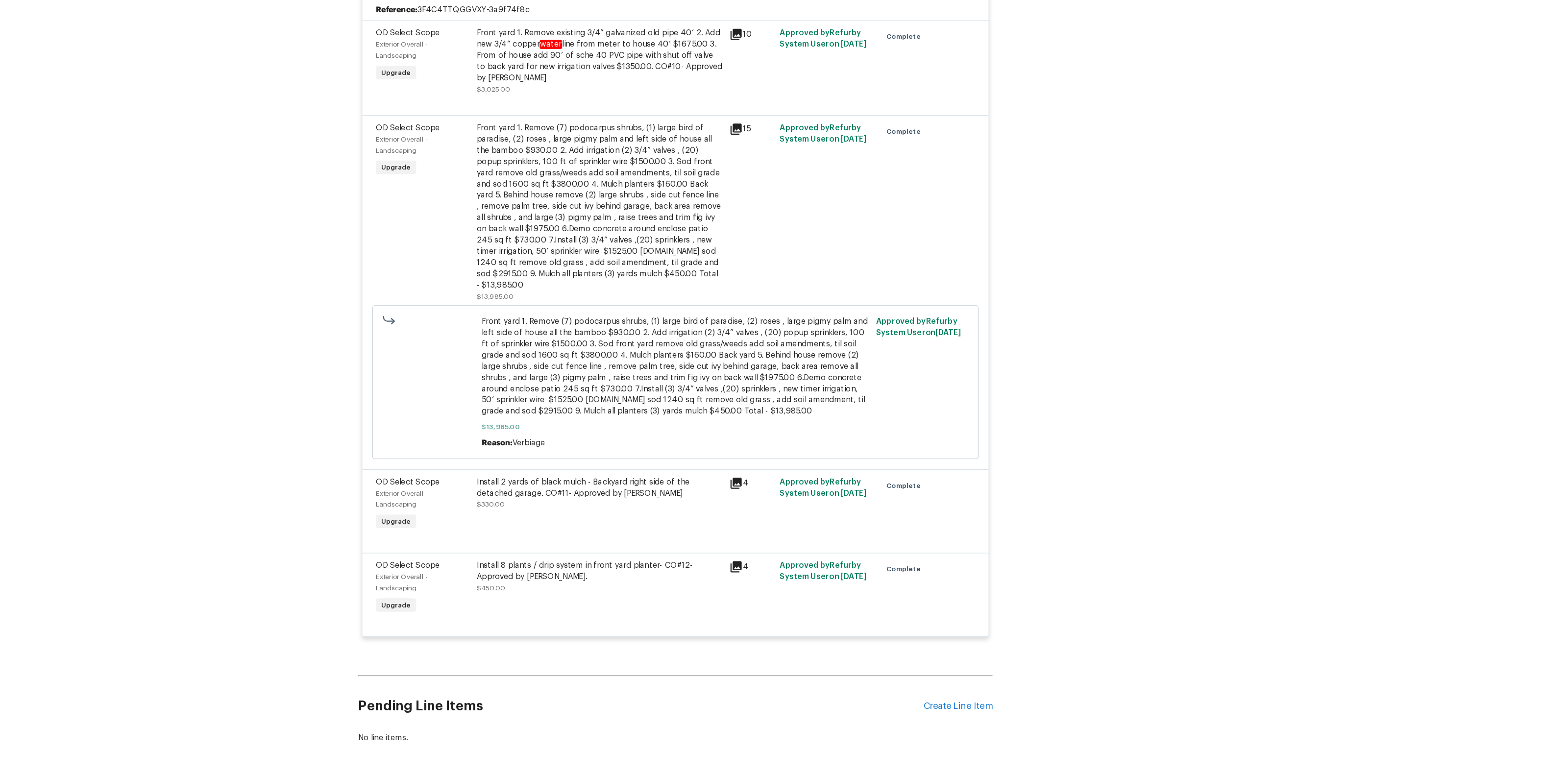
scroll to position [10064, 0]
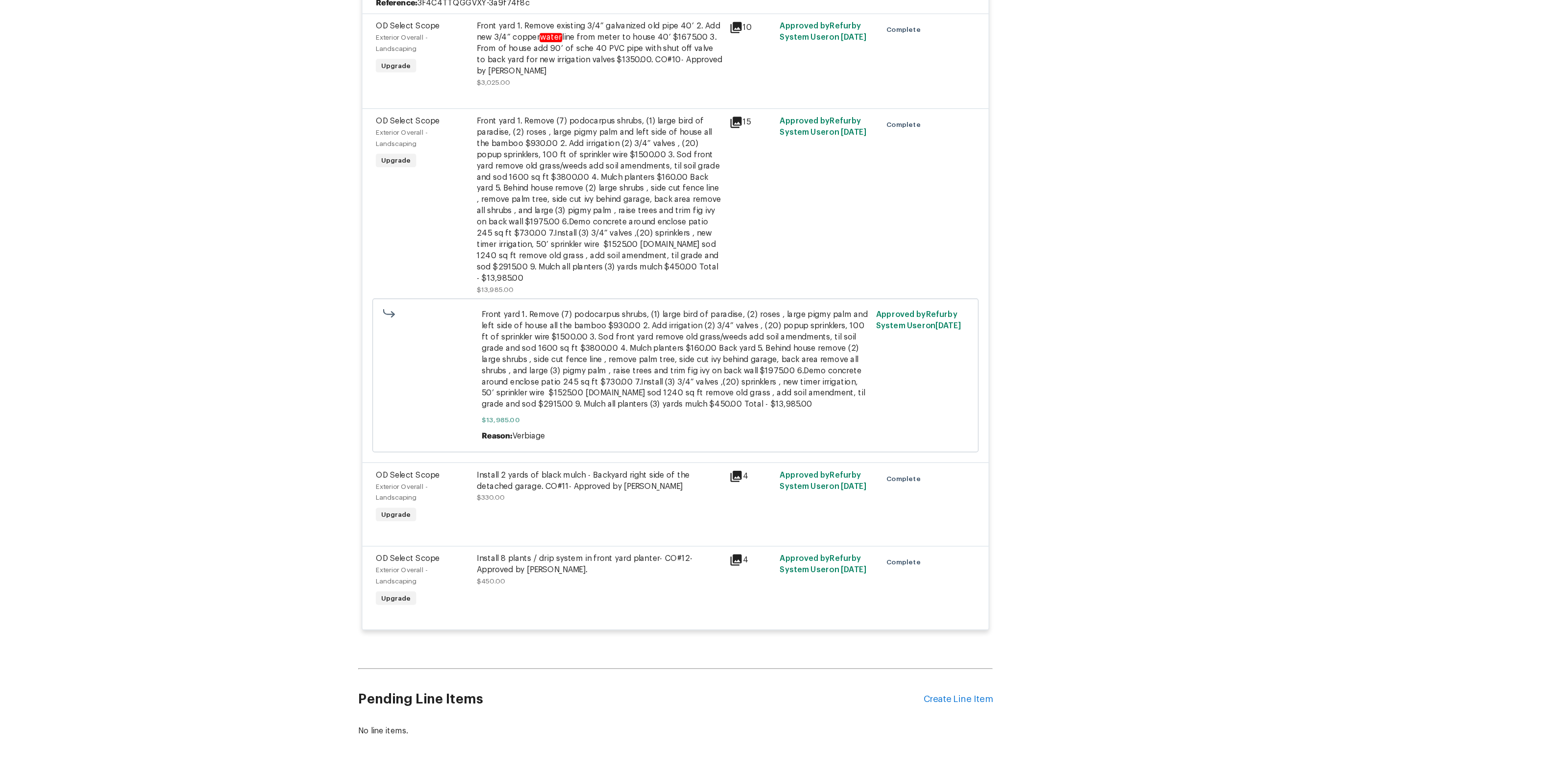
click at [640, 508] on div "Install 2 yards of black mulch - Backyard right side of the detached garage. CO…" at bounding box center [718, 518] width 215 height 19
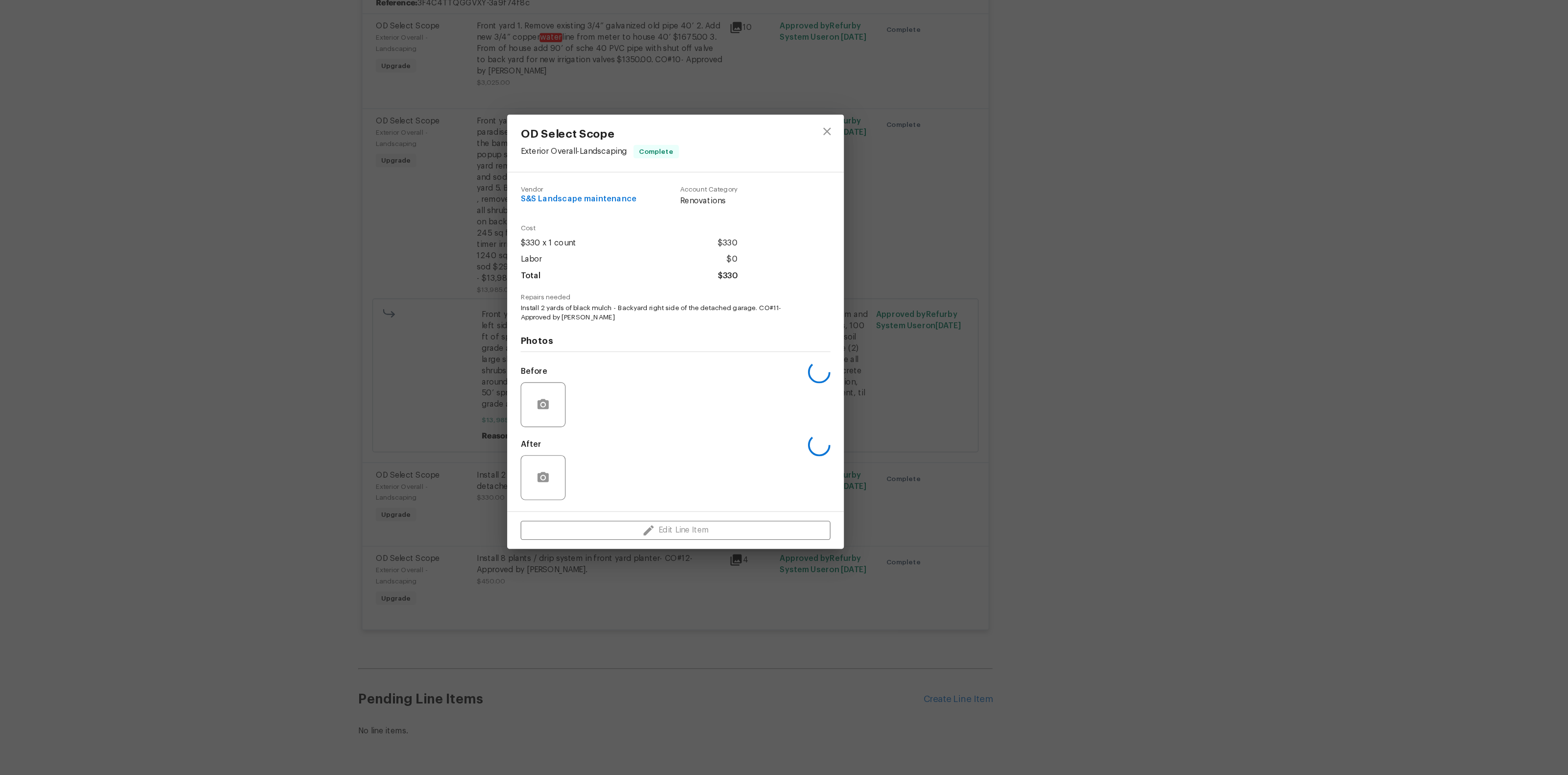
click at [640, 498] on div "Vendor S&S Landscape maintenance Account Category Renovations Cost $330 x 1 cou…" at bounding box center [784, 396] width 294 height 296
click at [710, 461] on img at bounding box center [712, 452] width 39 height 39
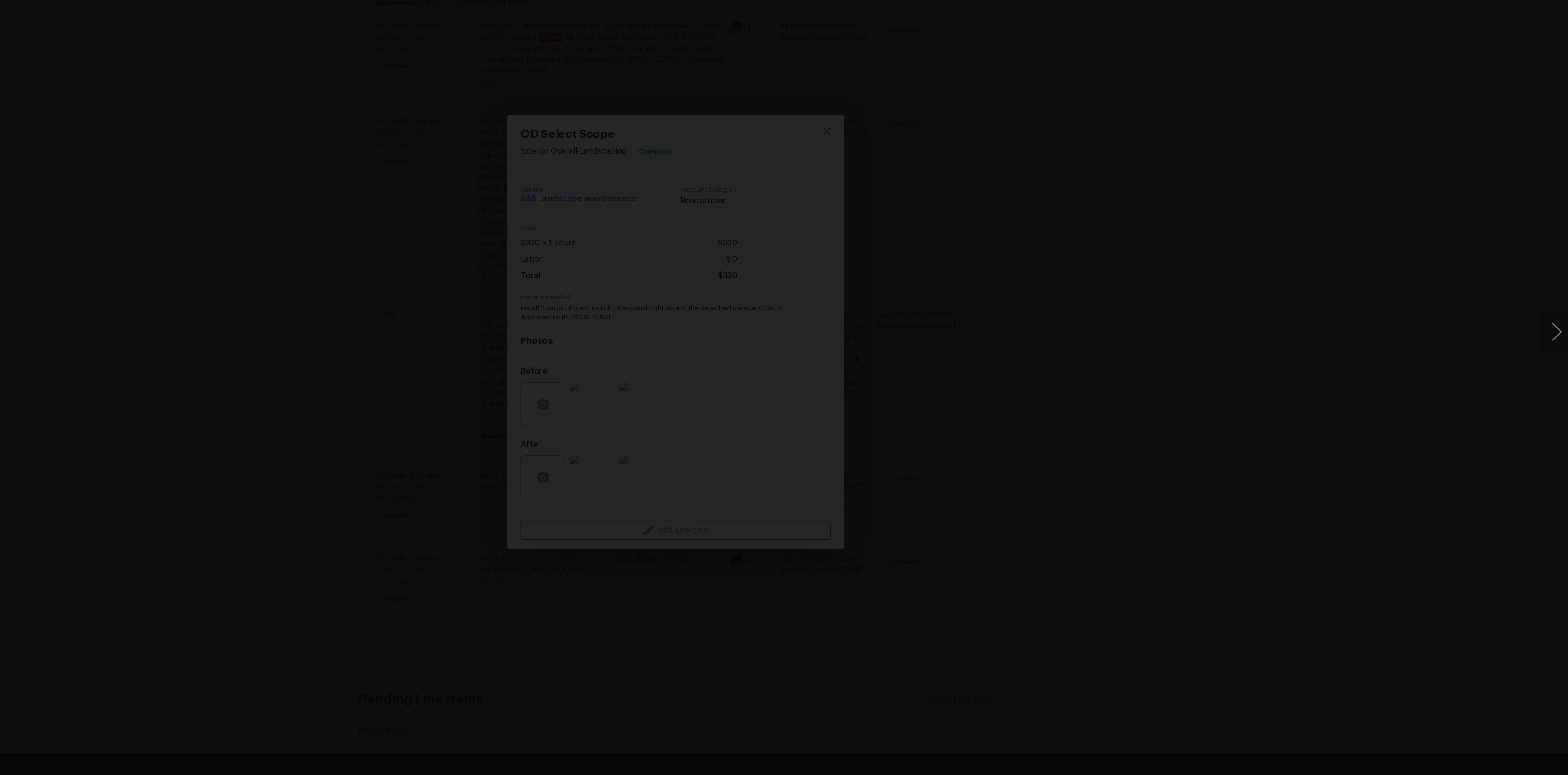
click at [1270, 392] on div "Lightbox" at bounding box center [784, 388] width 1568 height 775
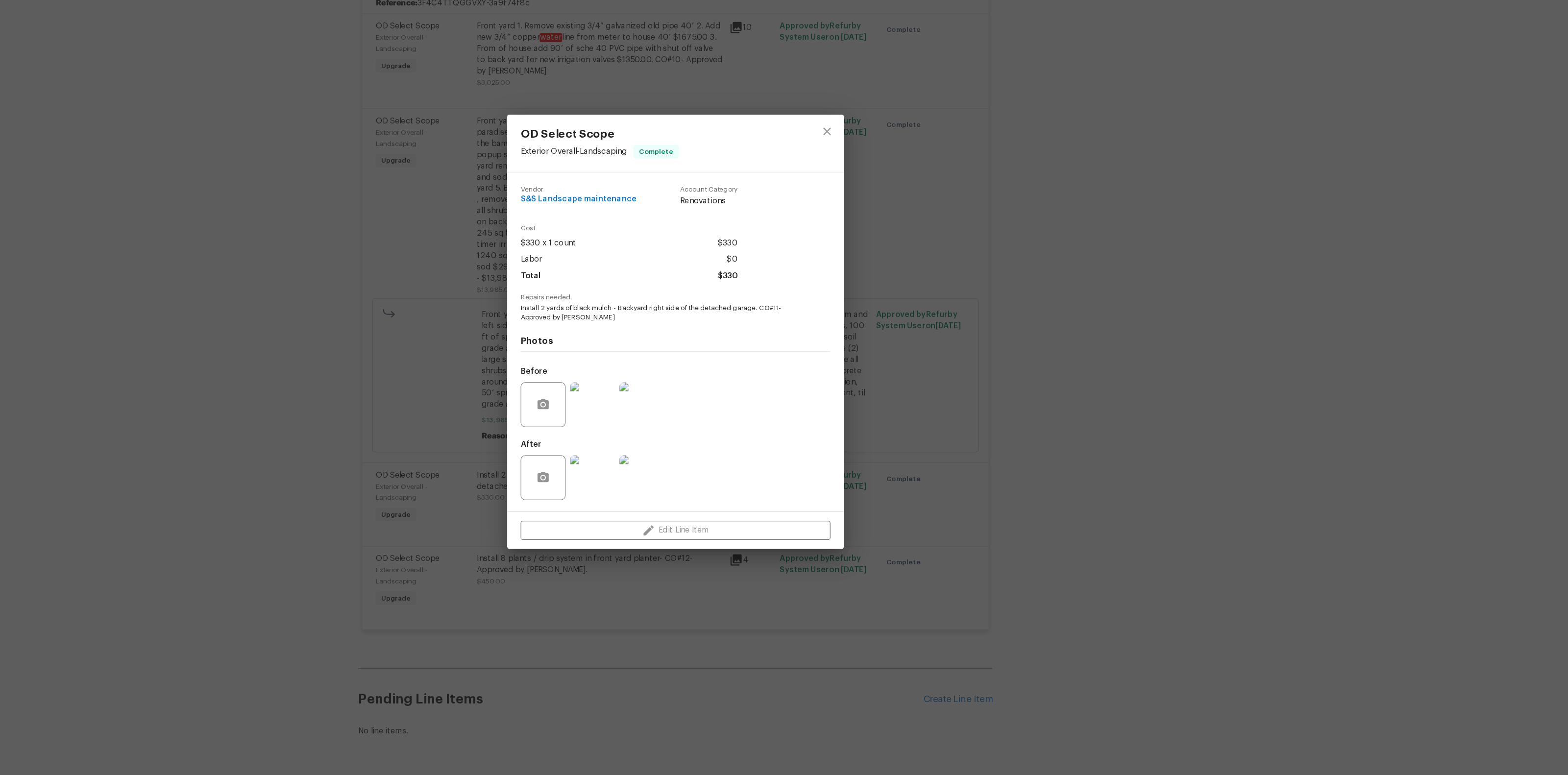
click at [700, 513] on img at bounding box center [712, 515] width 39 height 39
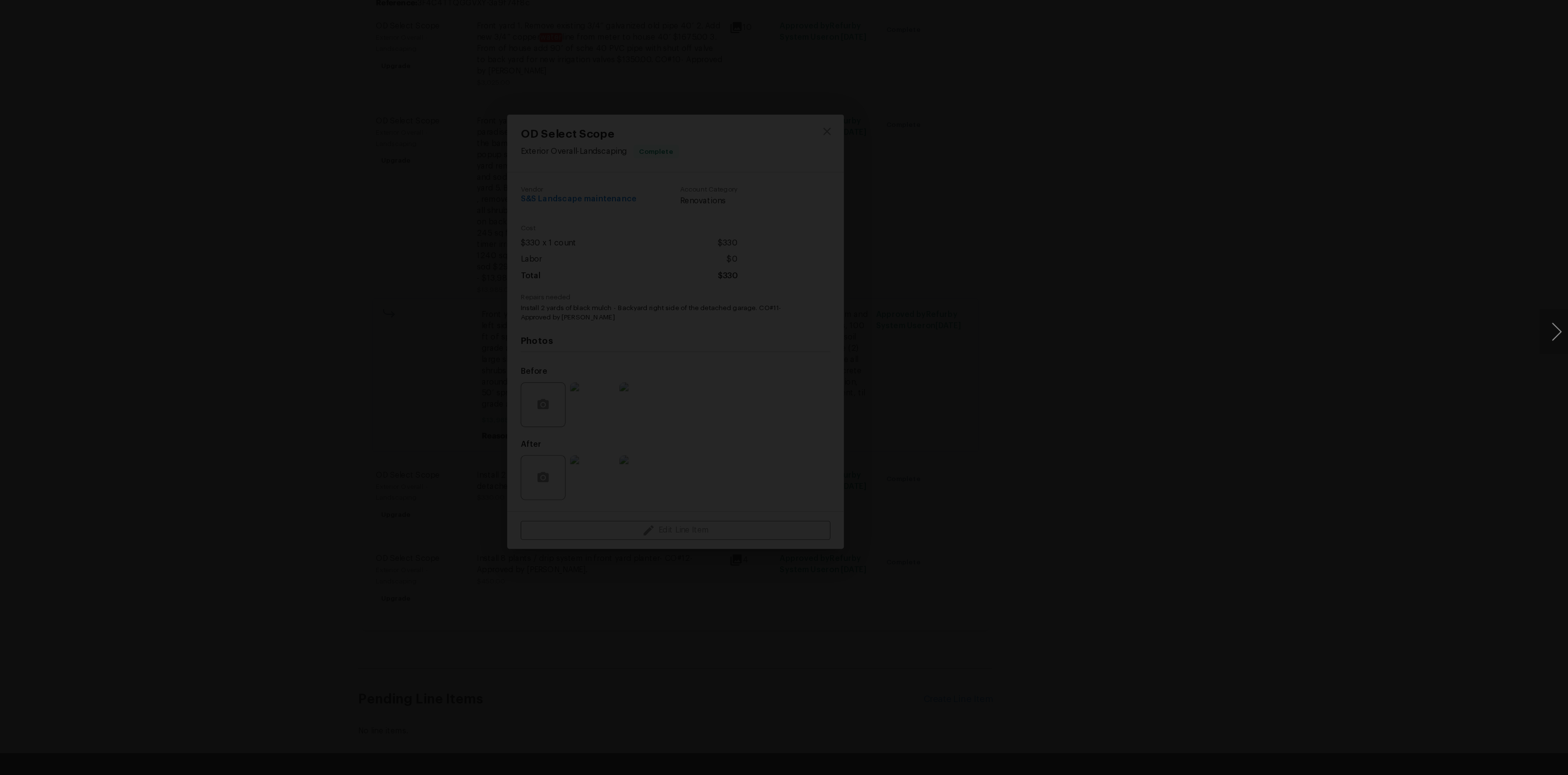
click at [1254, 440] on div "Lightbox" at bounding box center [784, 388] width 1568 height 775
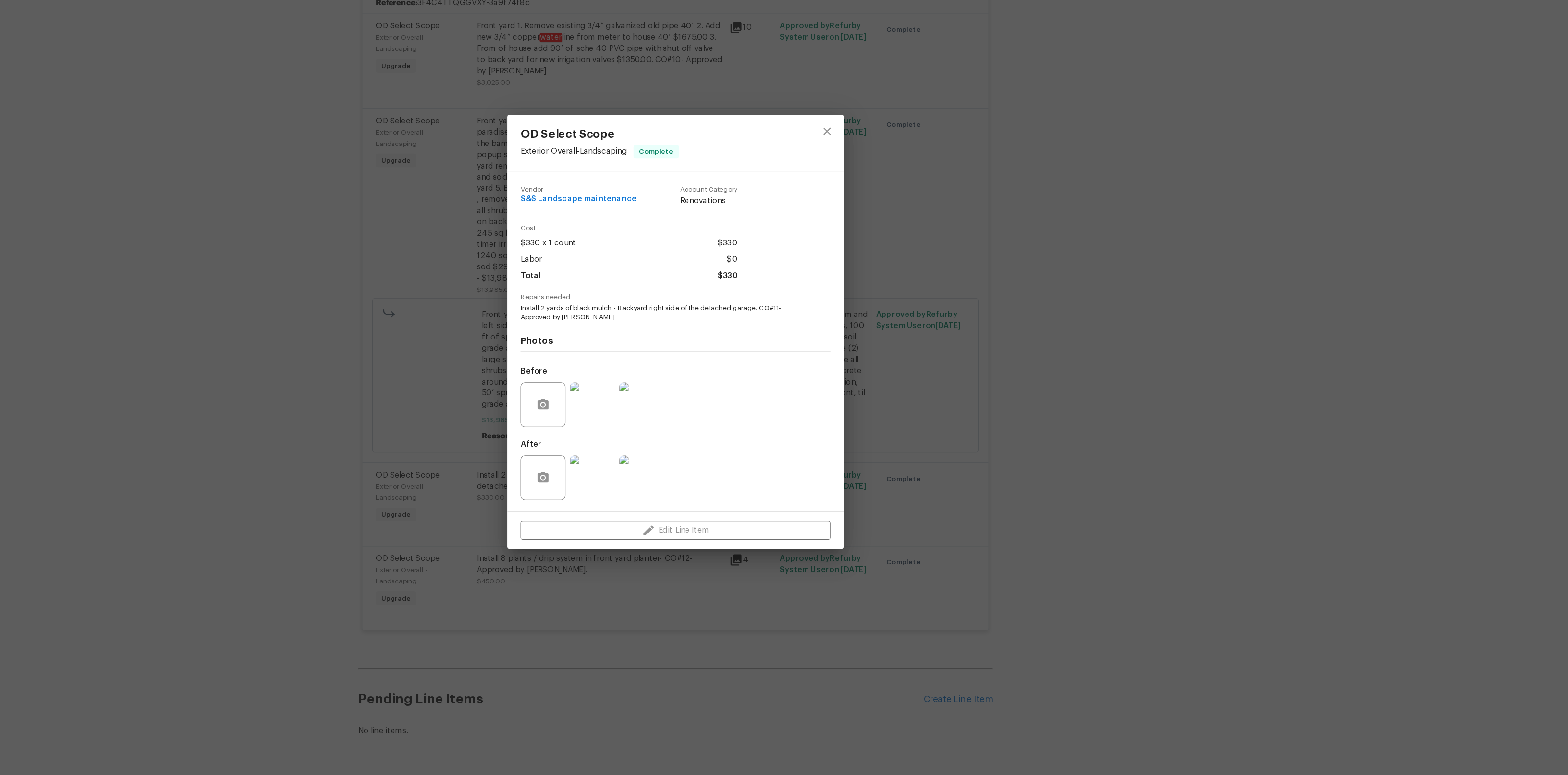
scroll to position [0, 0]
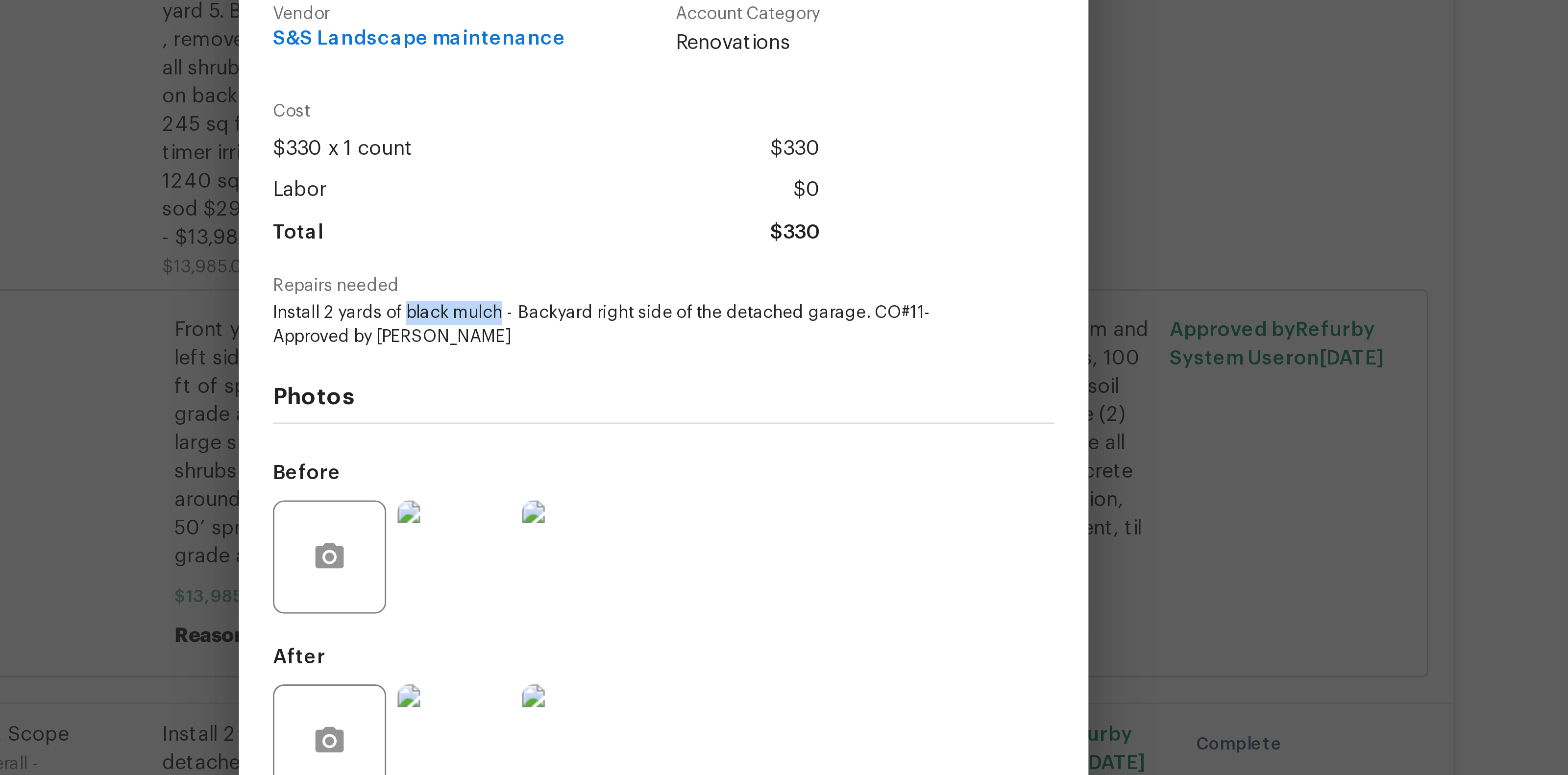
drag, startPoint x: 696, startPoint y: 367, endPoint x: 729, endPoint y: 367, distance: 33.0
click at [729, 367] on span "Install 2 yards of black mulch - Backyard right side of the detached garage. CO…" at bounding box center [770, 370] width 243 height 17
click at [695, 383] on div "Photos Before After" at bounding box center [784, 460] width 271 height 161
drag, startPoint x: 696, startPoint y: 365, endPoint x: 726, endPoint y: 365, distance: 30.0
click at [726, 365] on span "Install 2 yards of black mulch - Backyard right side of the detached garage. CO…" at bounding box center [770, 370] width 243 height 17
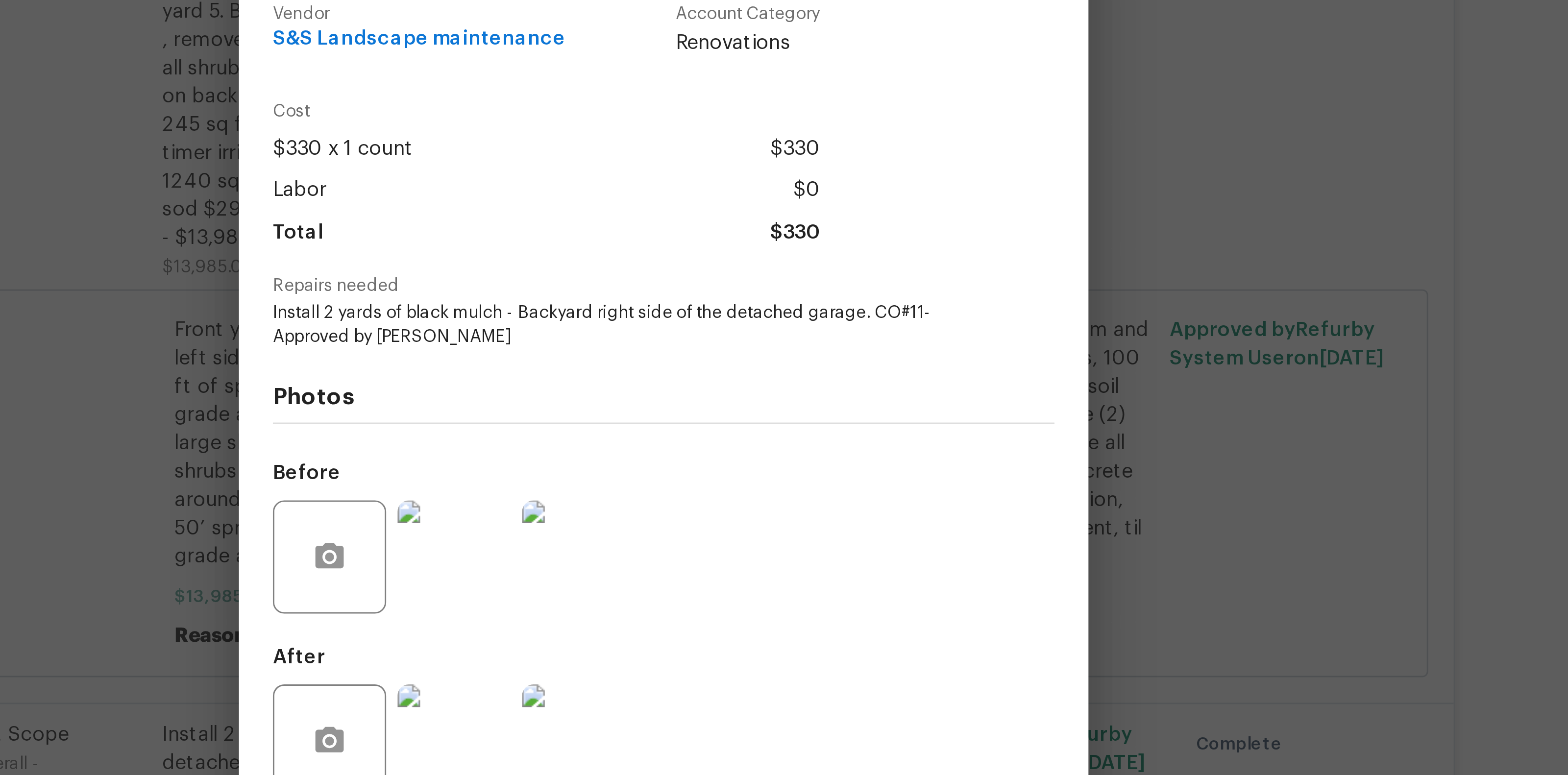
click at [729, 375] on span "Install 2 yards of black mulch - Backyard right side of the detached garage. CO…" at bounding box center [770, 370] width 243 height 17
drag, startPoint x: 696, startPoint y: 366, endPoint x: 727, endPoint y: 366, distance: 31.0
click at [727, 366] on span "Install 2 yards of black mulch - Backyard right side of the detached garage. CO…" at bounding box center [770, 370] width 243 height 17
copy span "black mulch"
click at [704, 369] on span "Install 2 yards of black mulch - Backyard right side of the detached garage. CO…" at bounding box center [770, 370] width 243 height 17
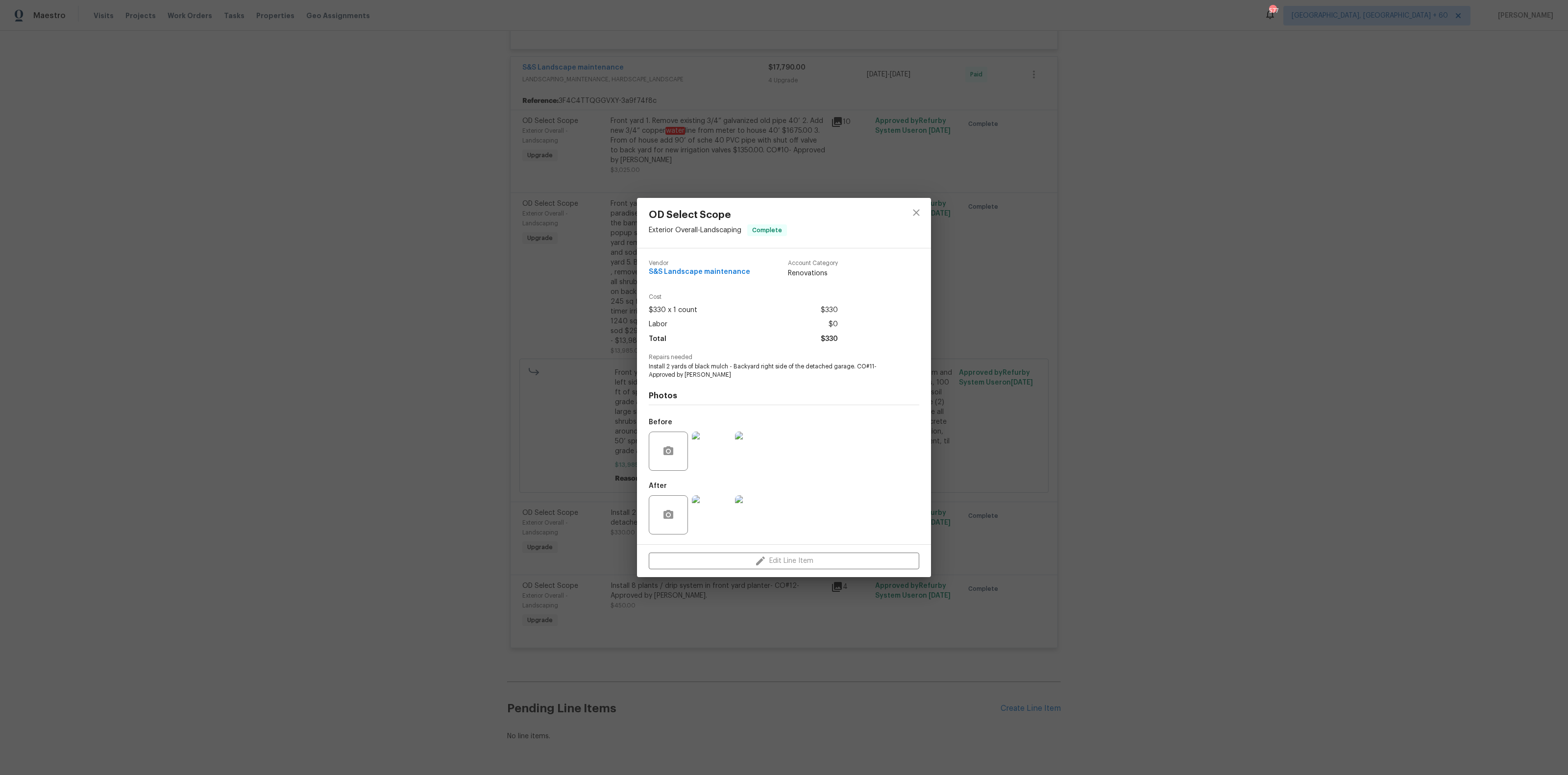
click at [347, 375] on div "OD Select Scope Exterior Overall - Landscaping Complete Vendor S&S Landscape ma…" at bounding box center [784, 388] width 1568 height 775
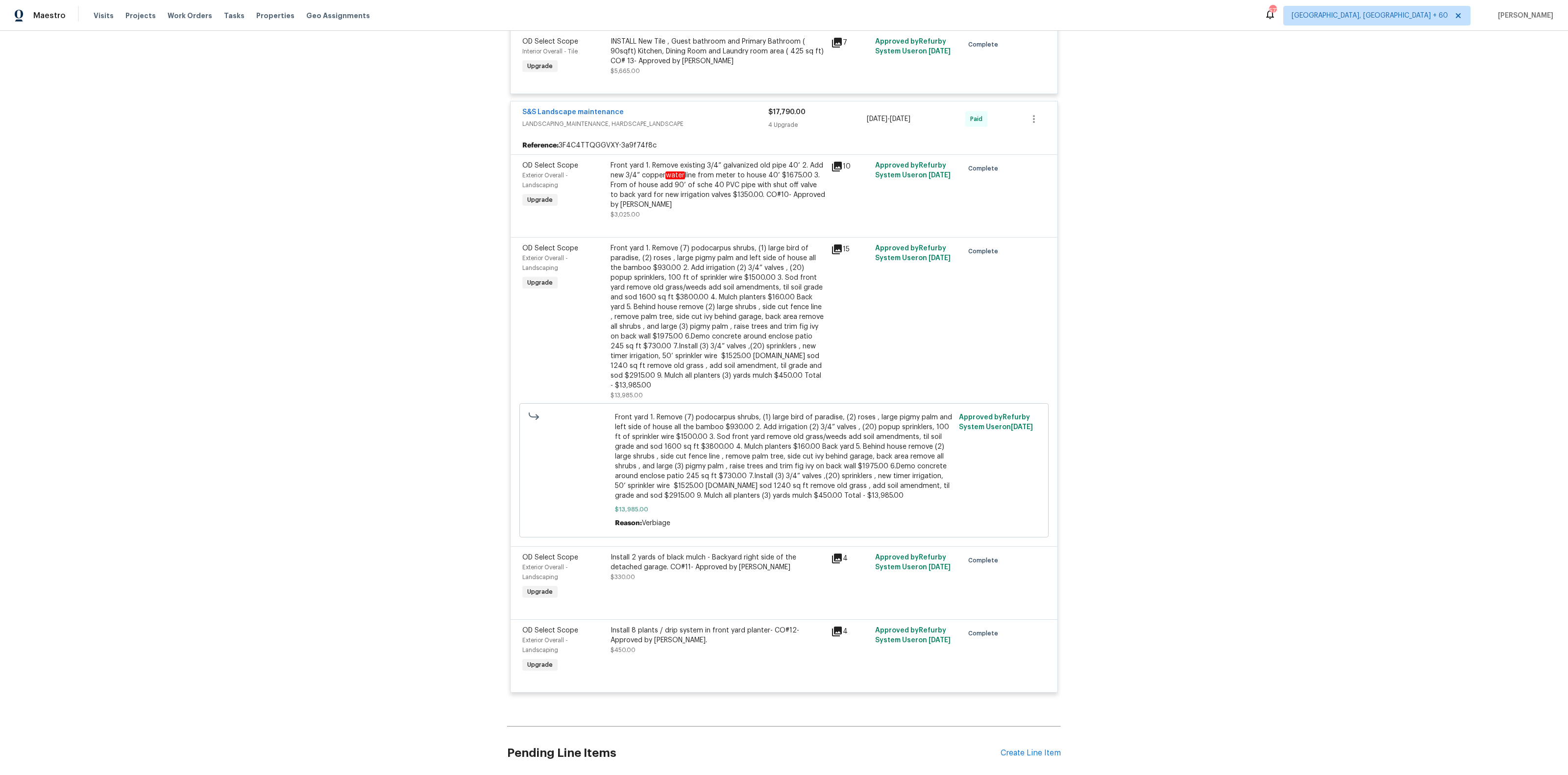
scroll to position [10086, 0]
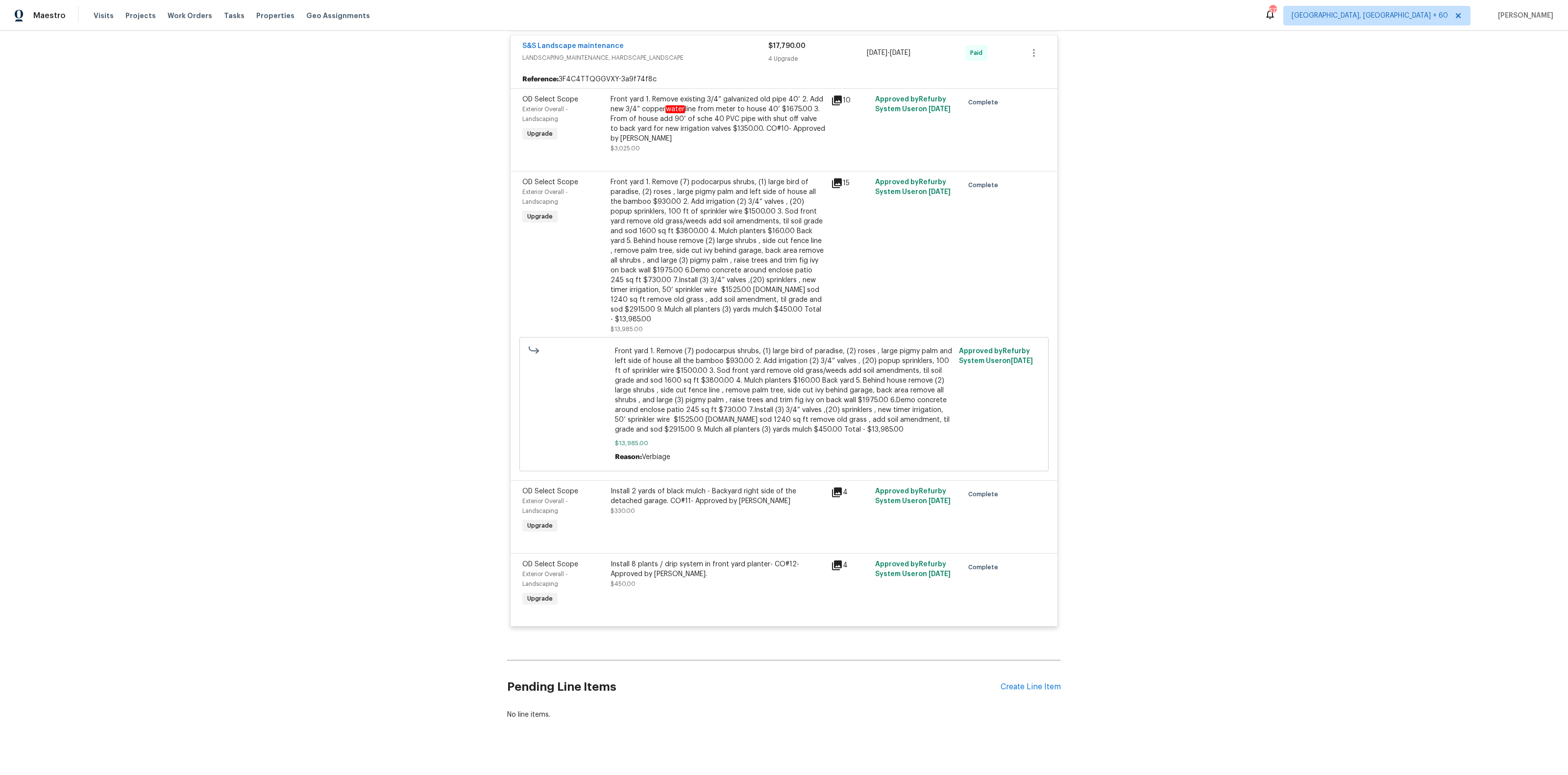
click at [665, 486] on div "Install 2 yards of black mulch - Backyard right side of the detached garage. CO…" at bounding box center [718, 496] width 215 height 19
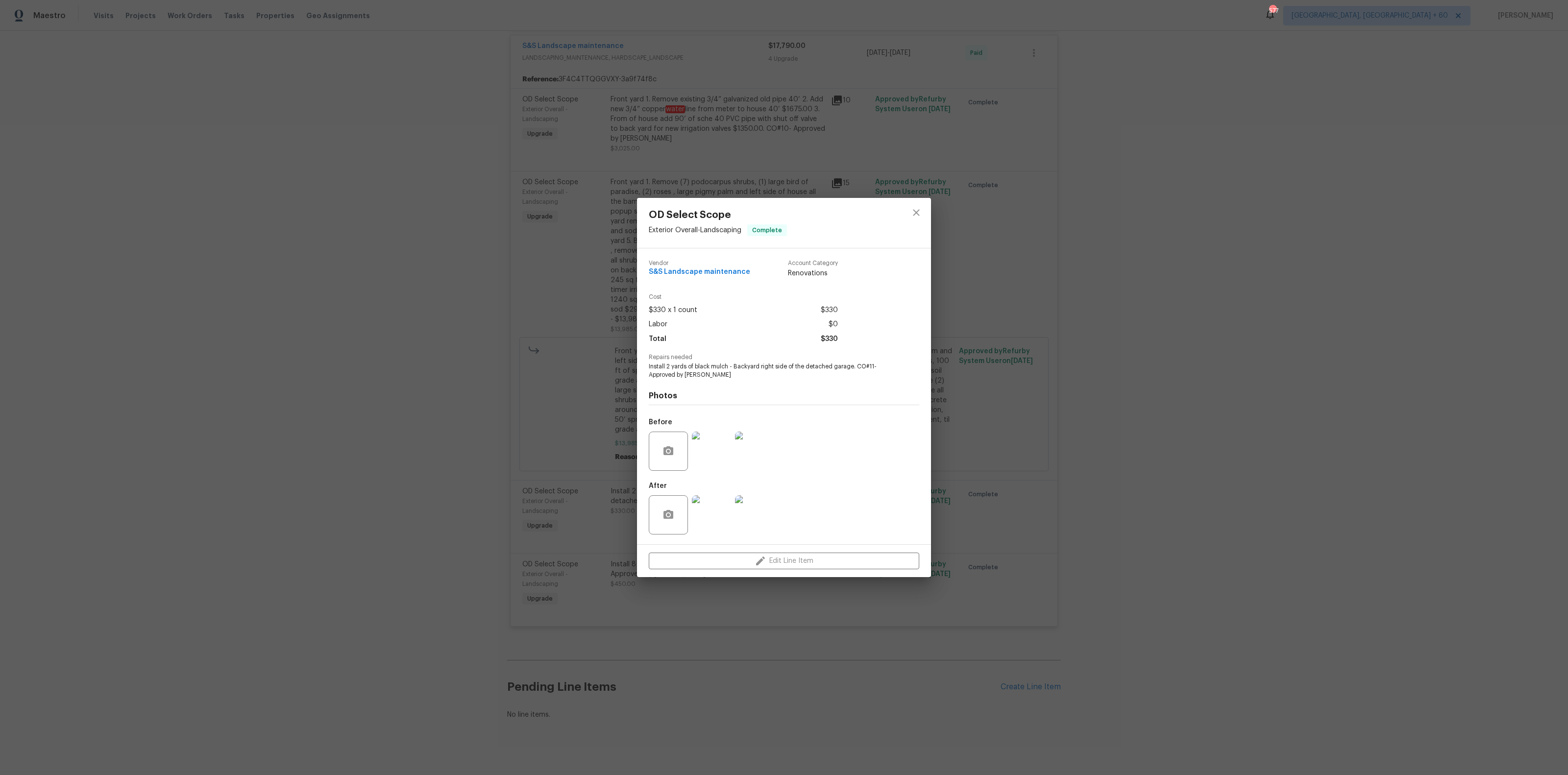
click at [552, 469] on div "OD Select Scope Exterior Overall - Landscaping Complete Vendor S&S Landscape ma…" at bounding box center [784, 388] width 1568 height 775
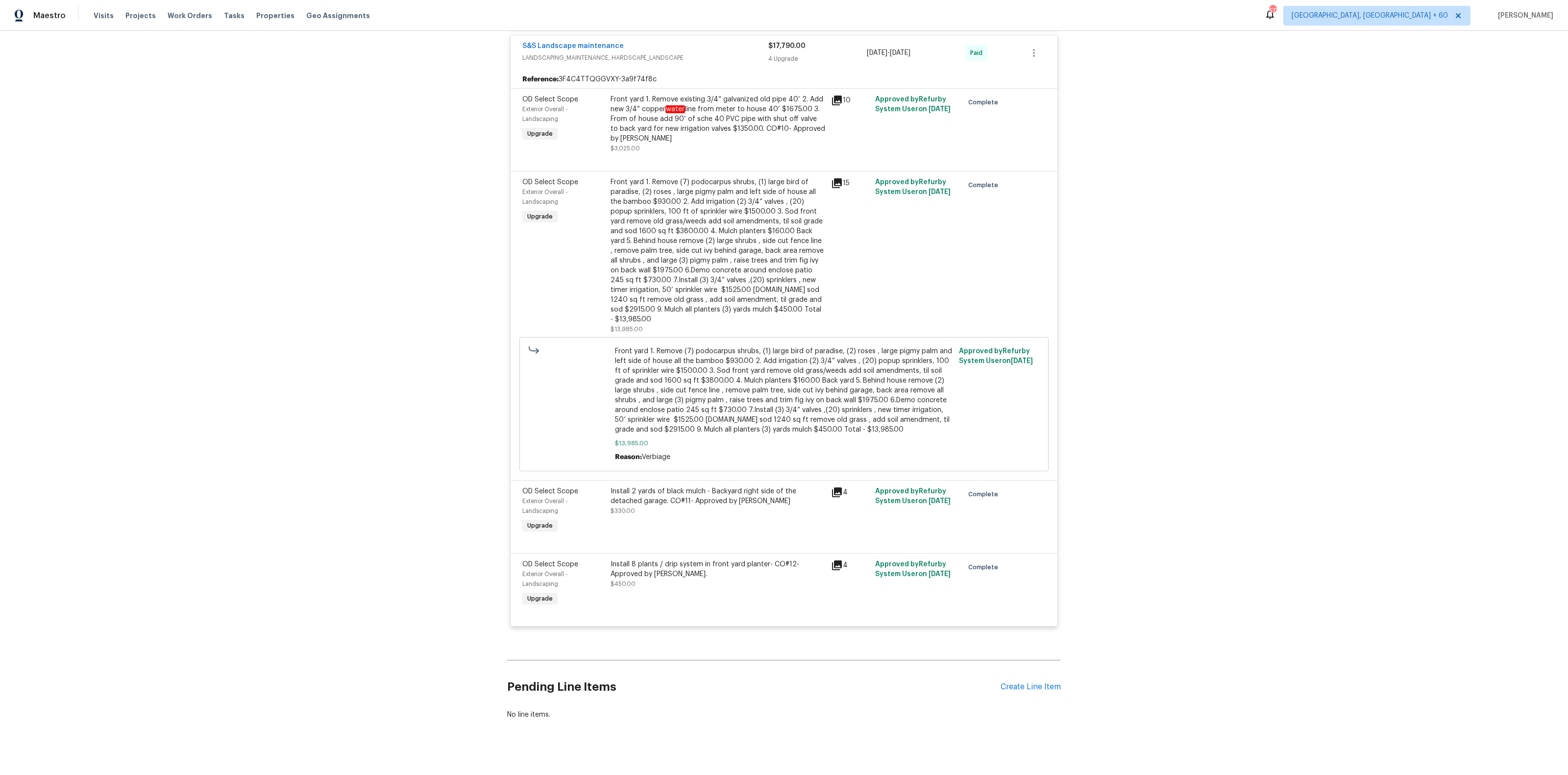
click at [668, 562] on div "Install 8 plants / drip system in front yard planter- CO#12- Approved by [PERSO…" at bounding box center [718, 569] width 215 height 19
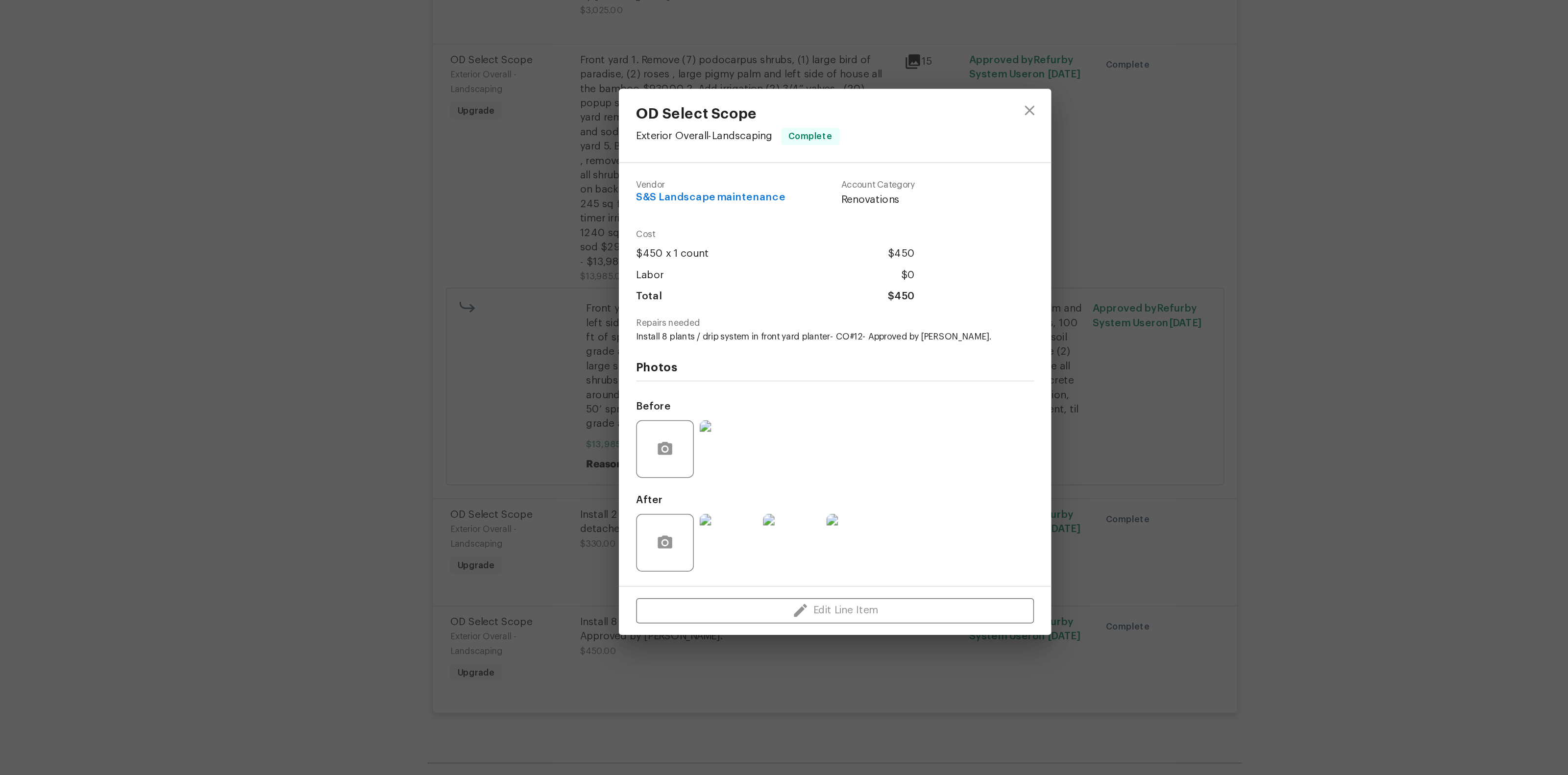
click at [509, 461] on div "OD Select Scope Exterior Overall - Landscaping Complete Vendor S&S Landscape ma…" at bounding box center [784, 388] width 1568 height 775
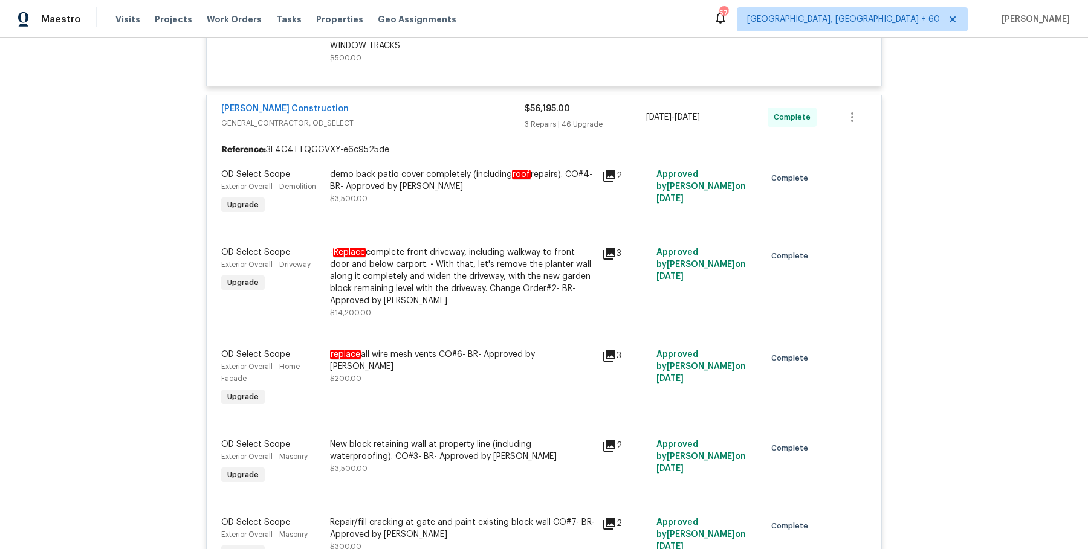
scroll to position [603, 0]
click at [406, 282] on div "- Replace complete front driveway, including walkway to front door and below ca…" at bounding box center [462, 276] width 265 height 60
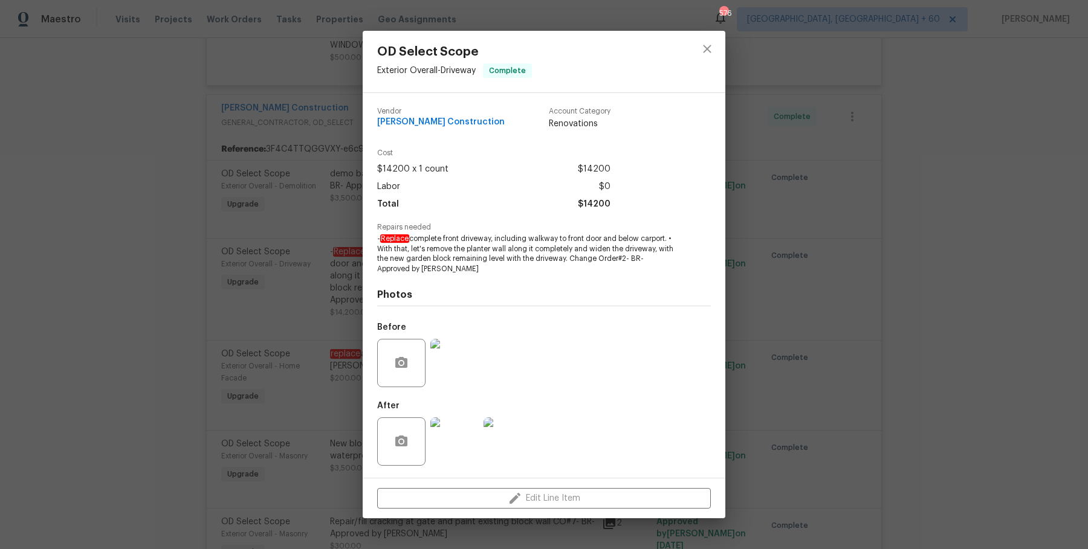
click at [412, 329] on div "Before" at bounding box center [402, 331] width 51 height 16
click at [300, 267] on div "OD Select Scope Exterior Overall - Driveway Complete Vendor Navarro Constructio…" at bounding box center [544, 274] width 1088 height 549
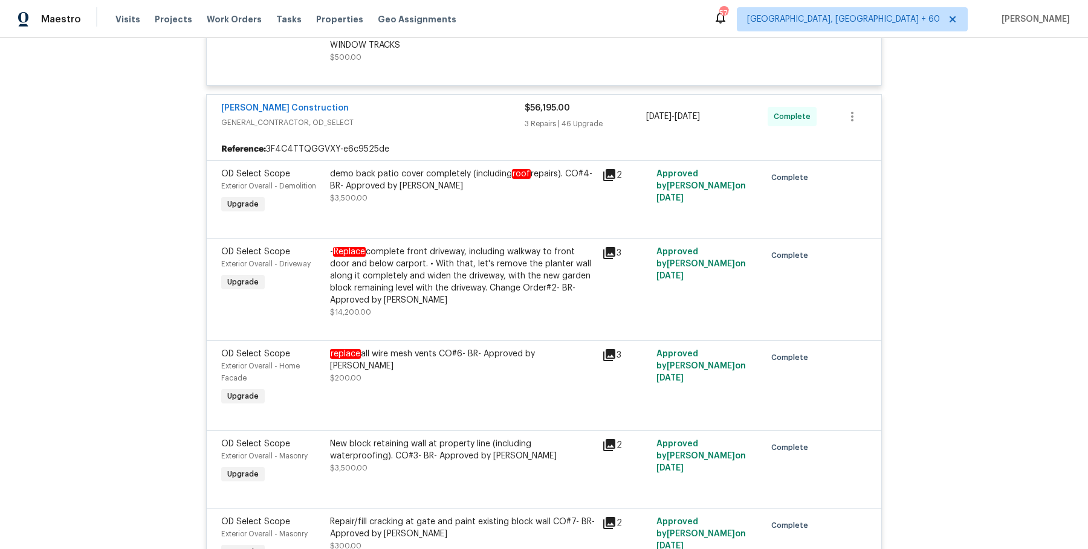
click at [397, 266] on div "- Replace complete front driveway, including walkway to front door and below ca…" at bounding box center [462, 276] width 265 height 60
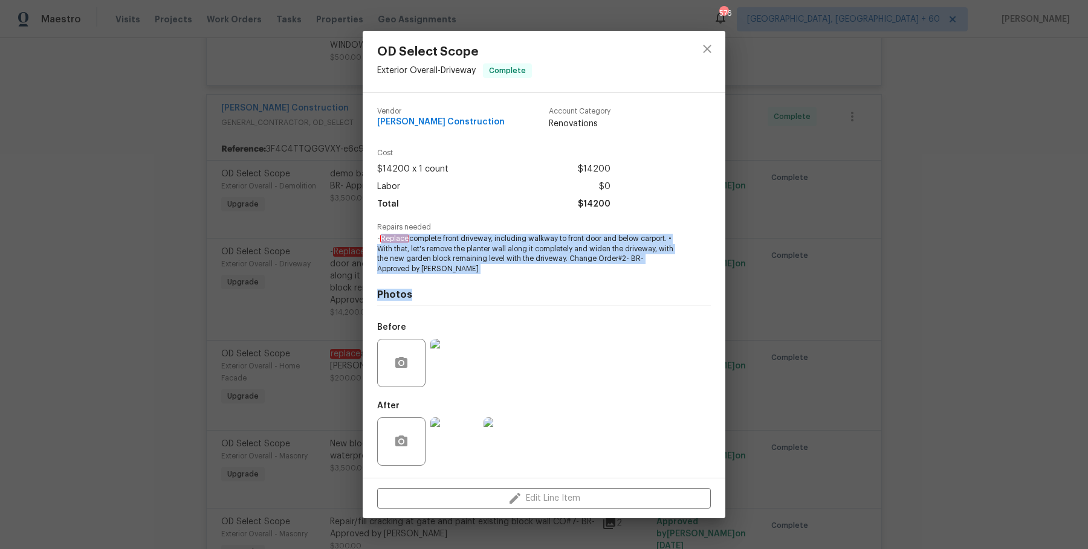
drag, startPoint x: 383, startPoint y: 239, endPoint x: 465, endPoint y: 296, distance: 99.4
click at [465, 296] on div "Vendor Navarro Construction Account Category Renovations Cost $14200 x 1 count …" at bounding box center [544, 285] width 334 height 375
click at [465, 296] on h4 "Photos" at bounding box center [544, 295] width 334 height 12
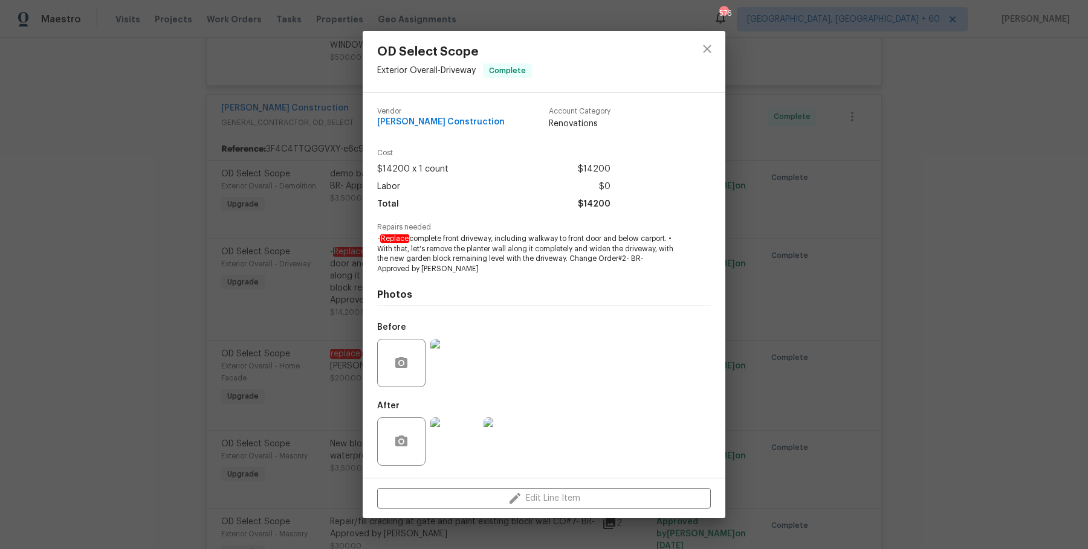
click at [278, 225] on div "OD Select Scope Exterior Overall - Driveway Complete Vendor Navarro Constructio…" at bounding box center [544, 274] width 1088 height 549
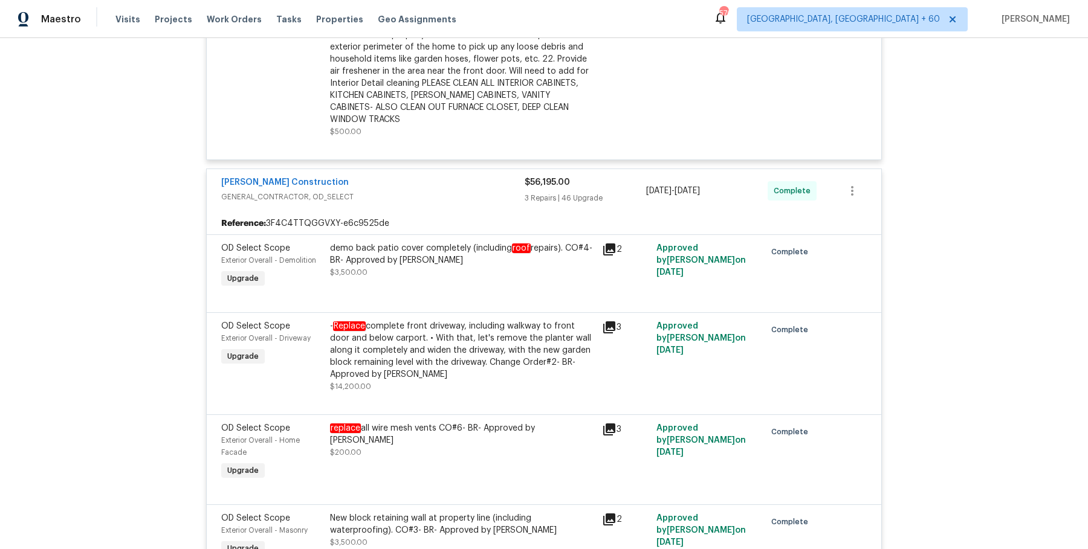
scroll to position [526, 0]
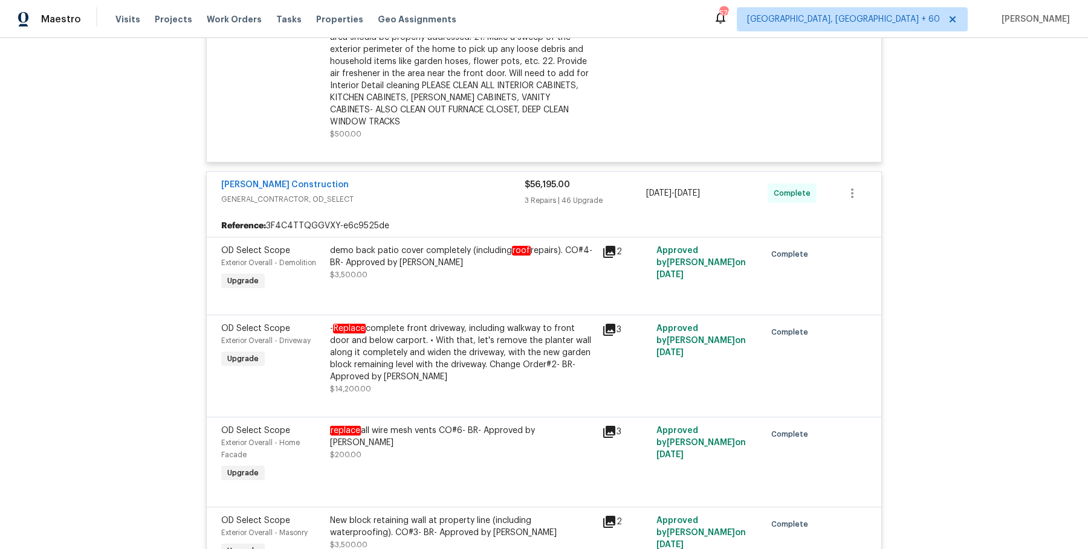
click at [467, 245] on div "demo back patio cover completely (including roof repairs). CO#4- BR- Approved b…" at bounding box center [462, 257] width 265 height 24
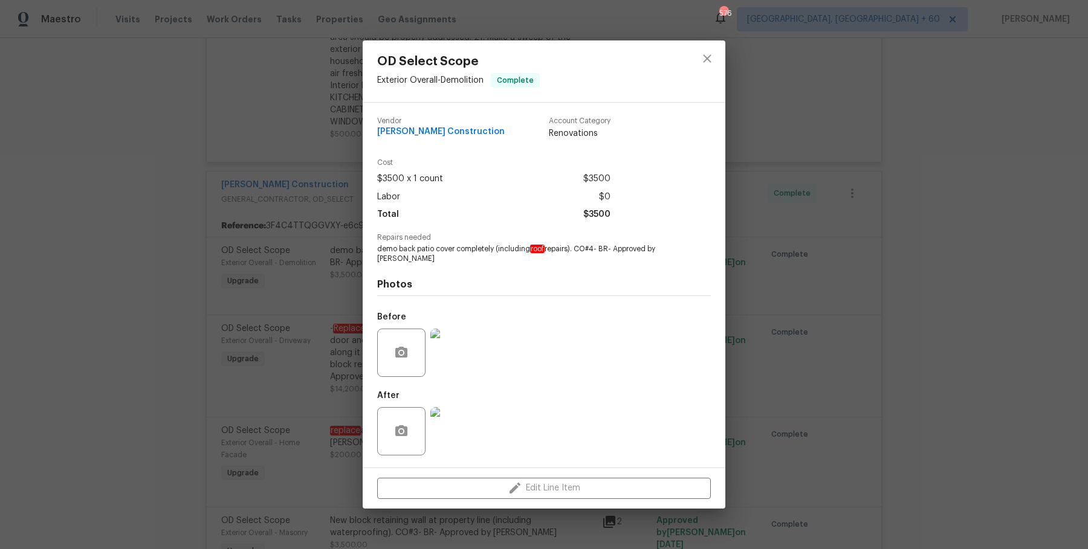
click at [458, 247] on span "demo back patio cover completely (including roof repairs). CO#4- BR- Approved b…" at bounding box center [527, 254] width 300 height 21
click at [314, 267] on div "OD Select Scope Exterior Overall - Demolition Complete Vendor Navarro Construct…" at bounding box center [544, 274] width 1088 height 549
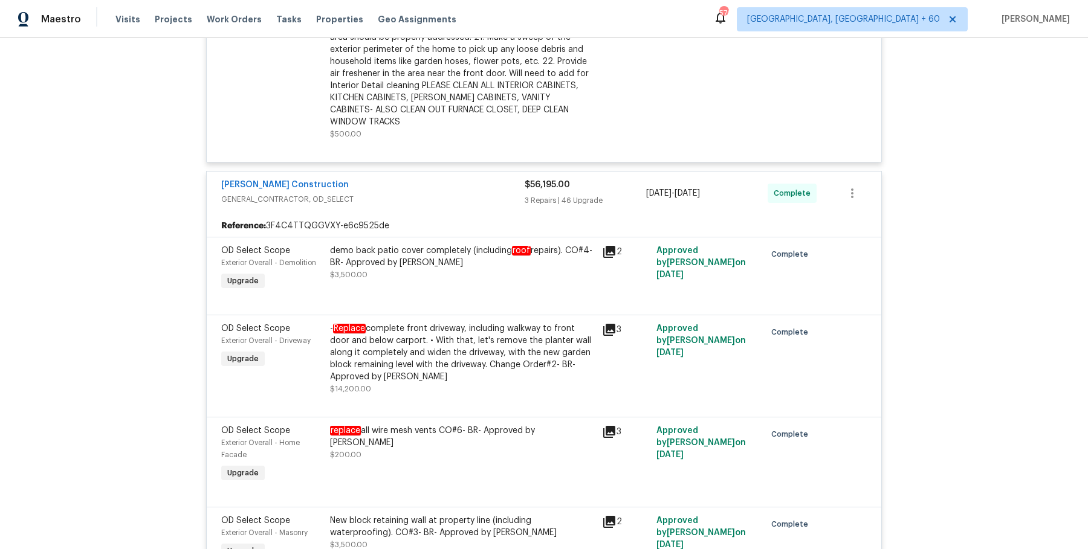
click at [314, 267] on div "OD Select Scope Exterior Overall - Demolition Complete Vendor Navarro Construct…" at bounding box center [544, 274] width 1088 height 549
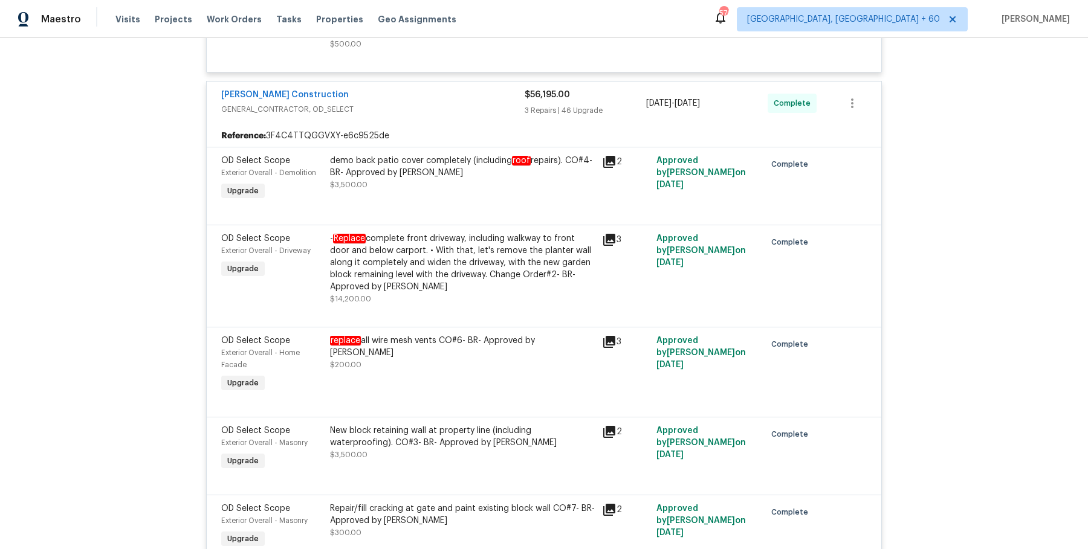
scroll to position [618, 0]
click at [430, 251] on div "- Replace complete front driveway, including walkway to front door and below ca…" at bounding box center [462, 262] width 265 height 60
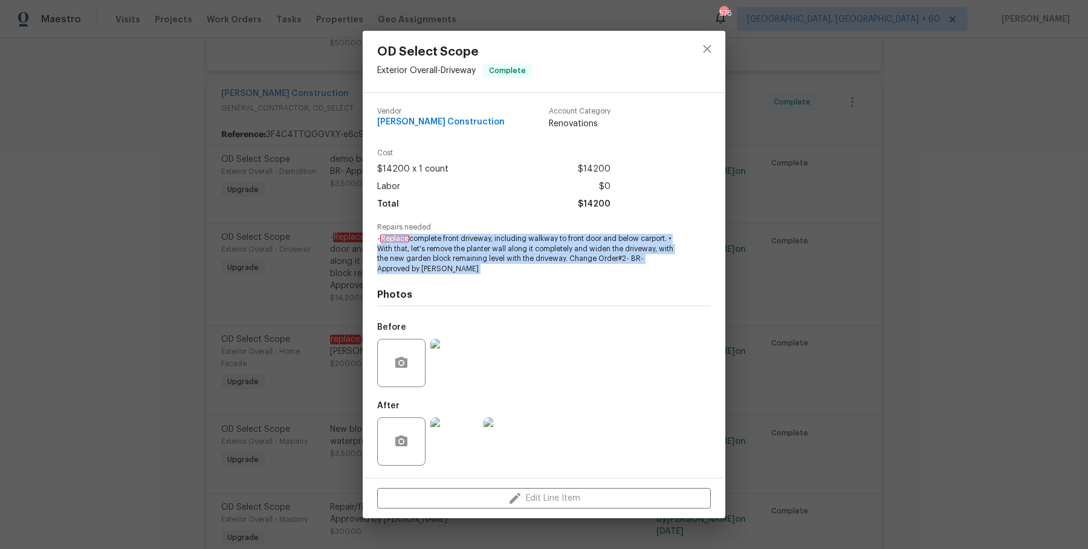
drag, startPoint x: 381, startPoint y: 241, endPoint x: 460, endPoint y: 282, distance: 88.9
click at [460, 282] on div "Vendor Navarro Construction Account Category Renovations Cost $14200 x 1 count …" at bounding box center [544, 285] width 334 height 375
click at [460, 282] on div "Photos Before After" at bounding box center [544, 373] width 334 height 199
drag, startPoint x: 435, startPoint y: 277, endPoint x: 375, endPoint y: 230, distance: 76.3
click at [375, 230] on div "Vendor Navarro Construction Account Category Renovations Cost $14200 x 1 count …" at bounding box center [544, 285] width 363 height 385
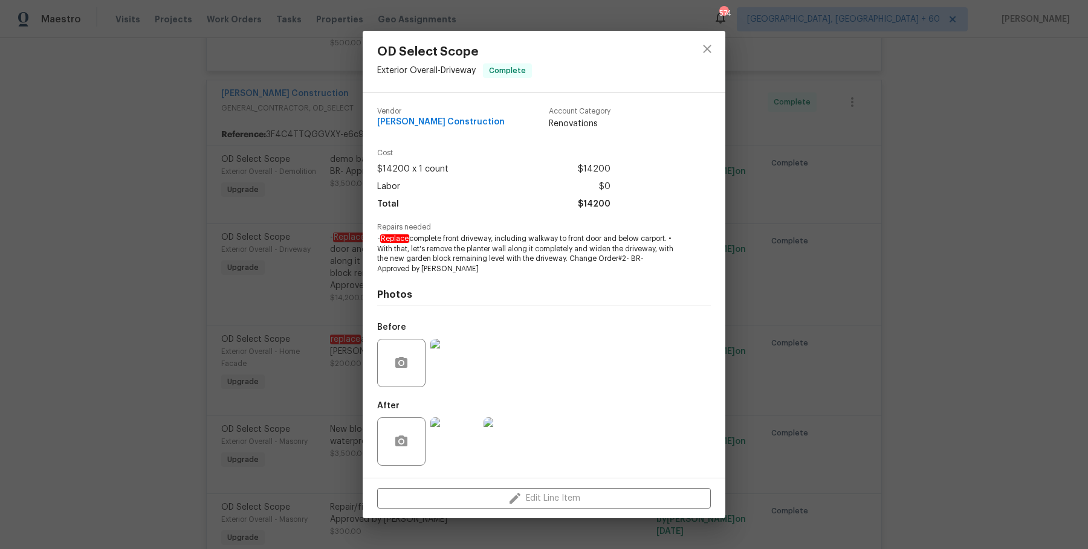
click at [743, 159] on div "OD Select Scope Exterior Overall - Driveway Complete Vendor Navarro Constructio…" at bounding box center [544, 274] width 1088 height 549
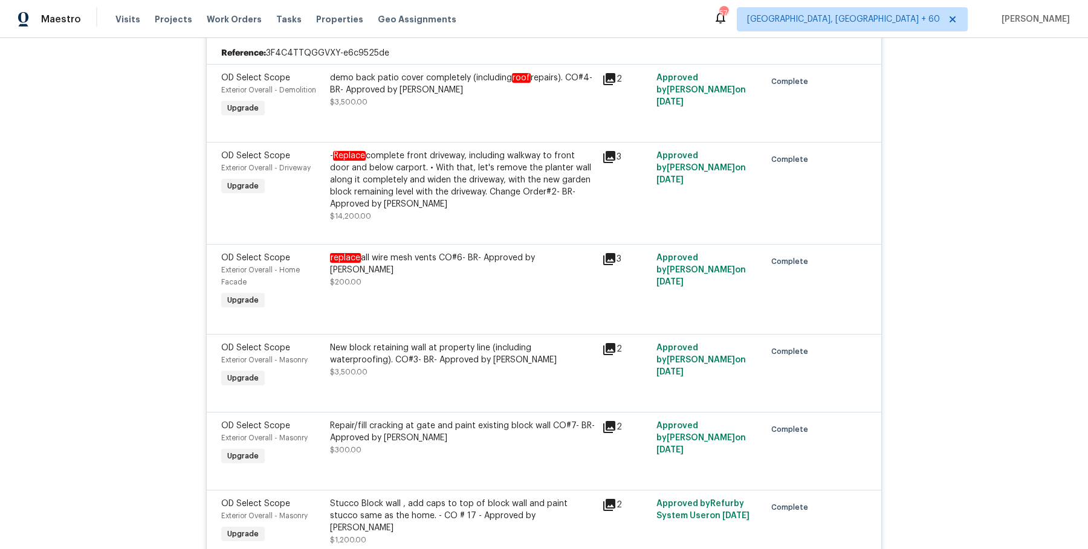
scroll to position [690, 0]
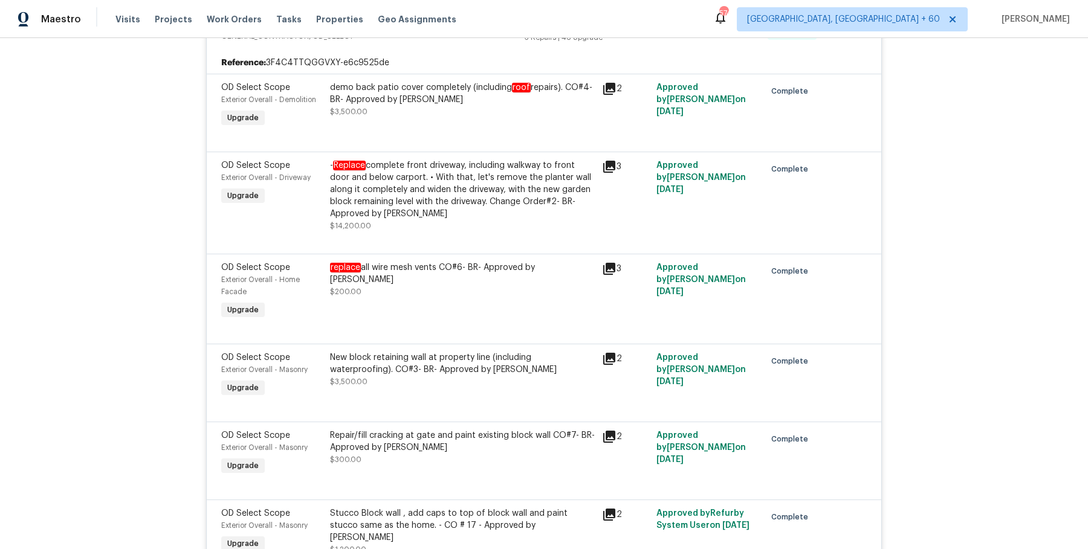
click at [523, 194] on div "- Replace complete front driveway, including walkway to front door and below ca…" at bounding box center [462, 190] width 265 height 60
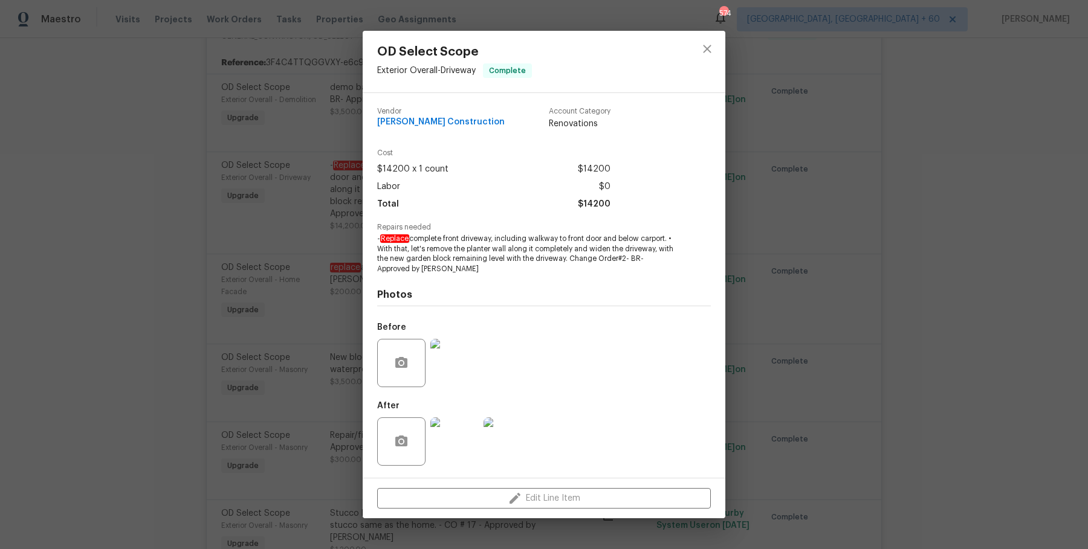
click at [400, 164] on span "$14200 x 1 count" at bounding box center [412, 170] width 71 height 18
click at [312, 185] on div "OD Select Scope Exterior Overall - Driveway Complete Vendor Navarro Constructio…" at bounding box center [544, 274] width 1088 height 549
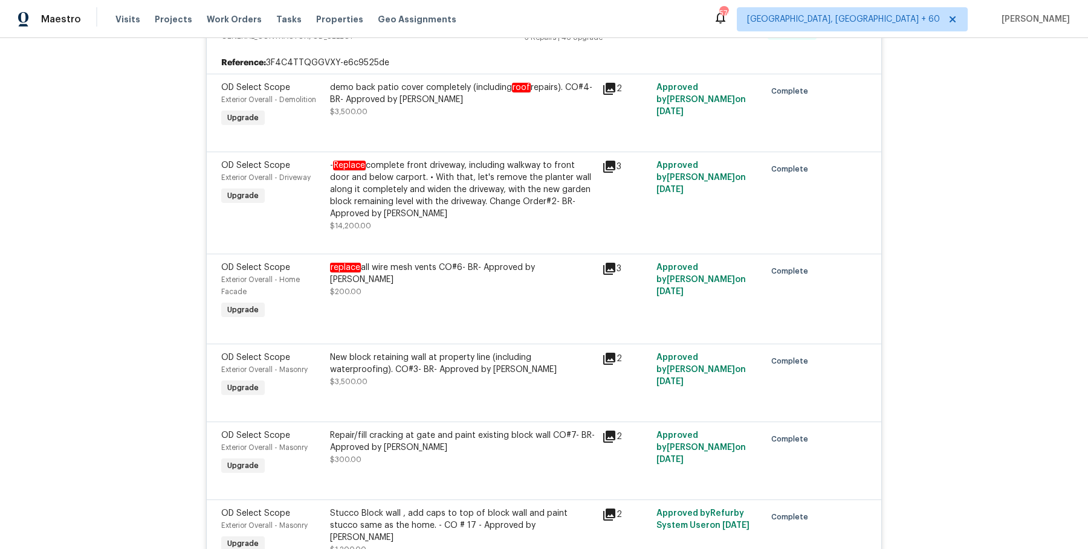
click at [369, 172] on div "- Replace complete front driveway, including walkway to front door and below ca…" at bounding box center [462, 190] width 265 height 60
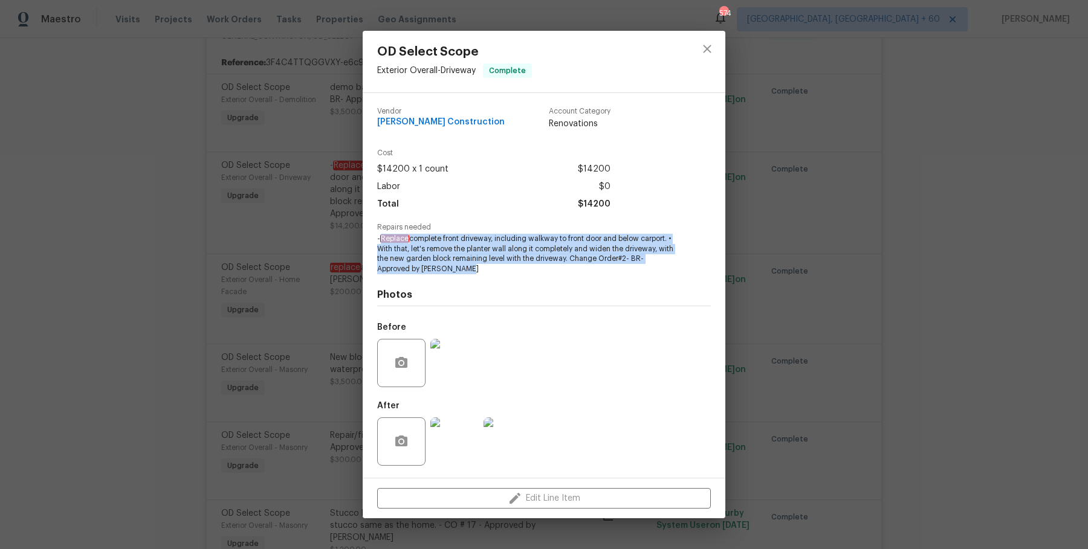
drag, startPoint x: 381, startPoint y: 236, endPoint x: 470, endPoint y: 267, distance: 94.6
click at [470, 267] on span "- Replace complete front driveway, including walkway to front door and below ca…" at bounding box center [527, 254] width 300 height 40
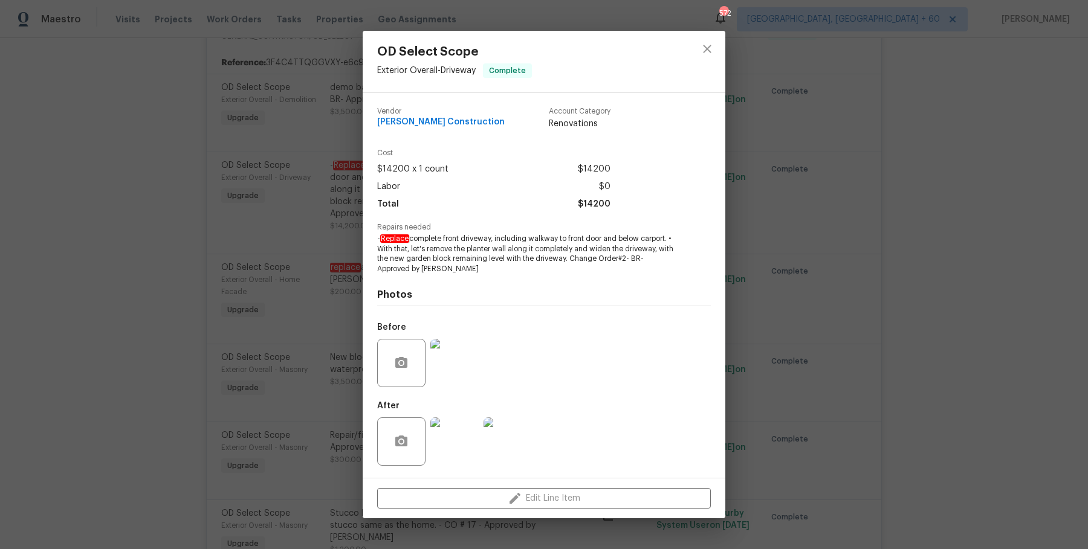
click at [783, 320] on div "OD Select Scope Exterior Overall - Driveway Complete Vendor Navarro Constructio…" at bounding box center [544, 274] width 1088 height 549
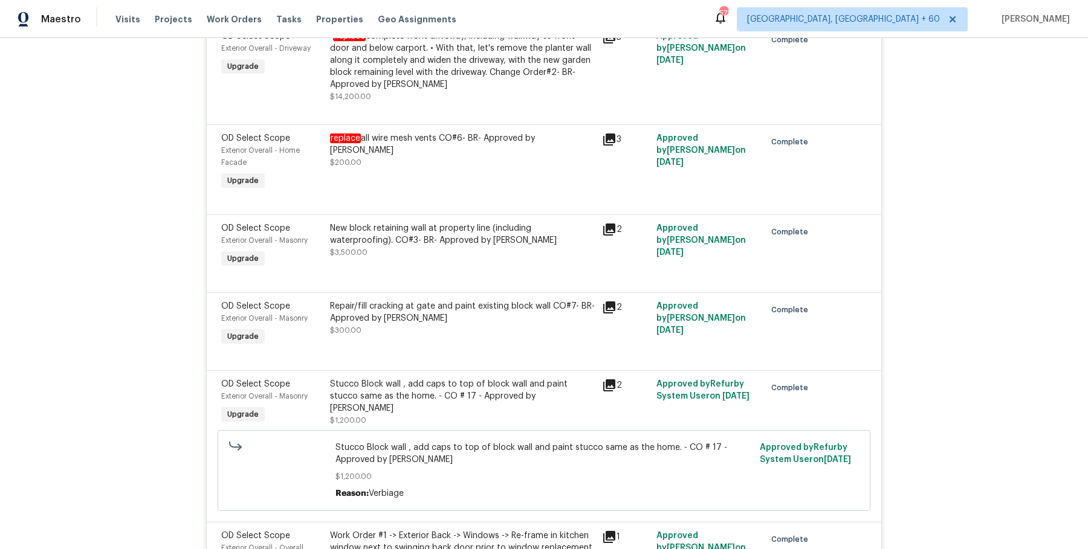
scroll to position [832, 0]
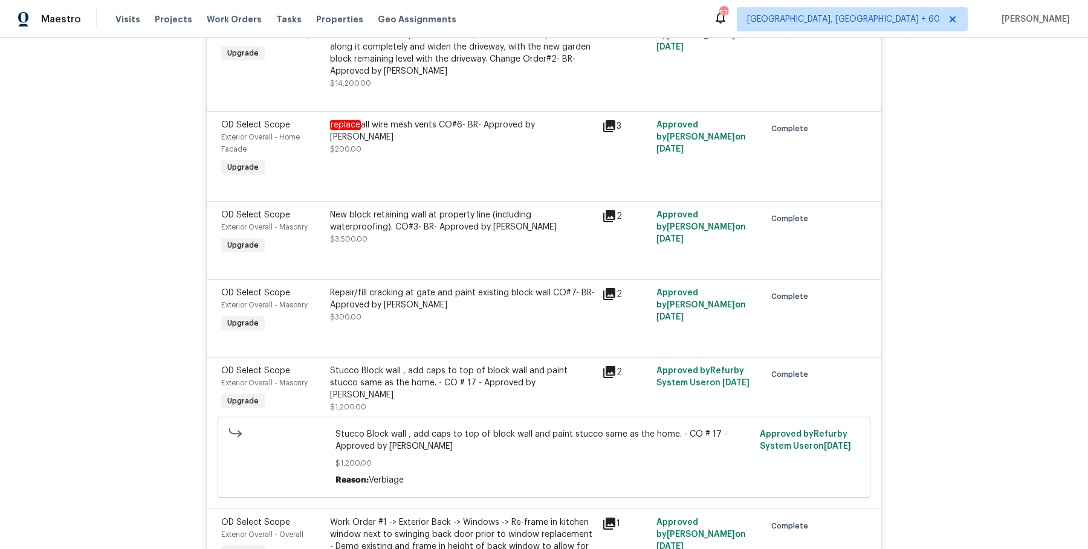
click at [375, 209] on div "New block retaining wall at property line (including waterproofing). CO#3- BR- …" at bounding box center [462, 221] width 265 height 24
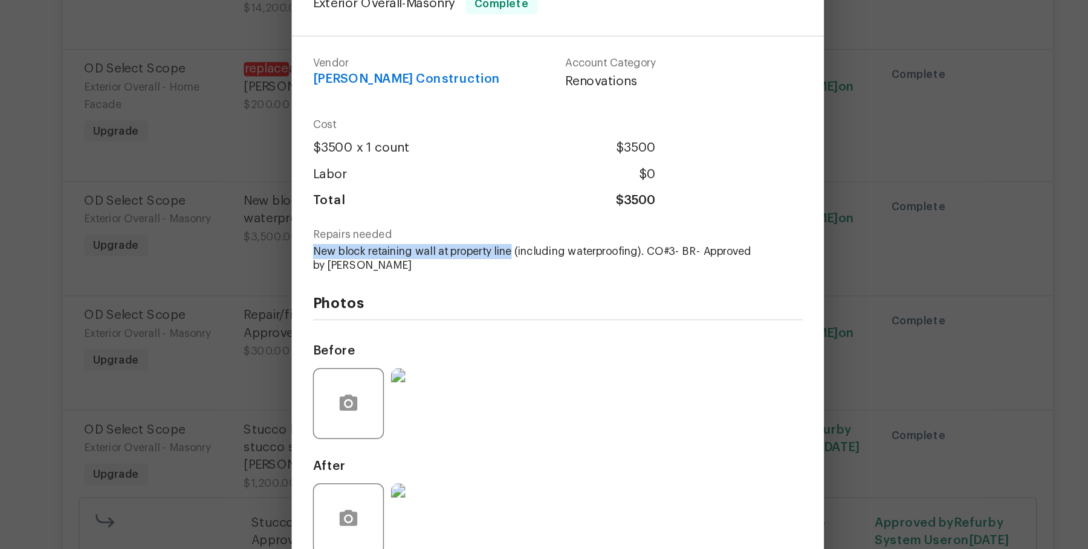
drag, startPoint x: 378, startPoint y: 250, endPoint x: 514, endPoint y: 250, distance: 136.0
click at [514, 250] on span "New block retaining wall at property line (including waterproofing). CO#3- BR- …" at bounding box center [527, 254] width 300 height 21
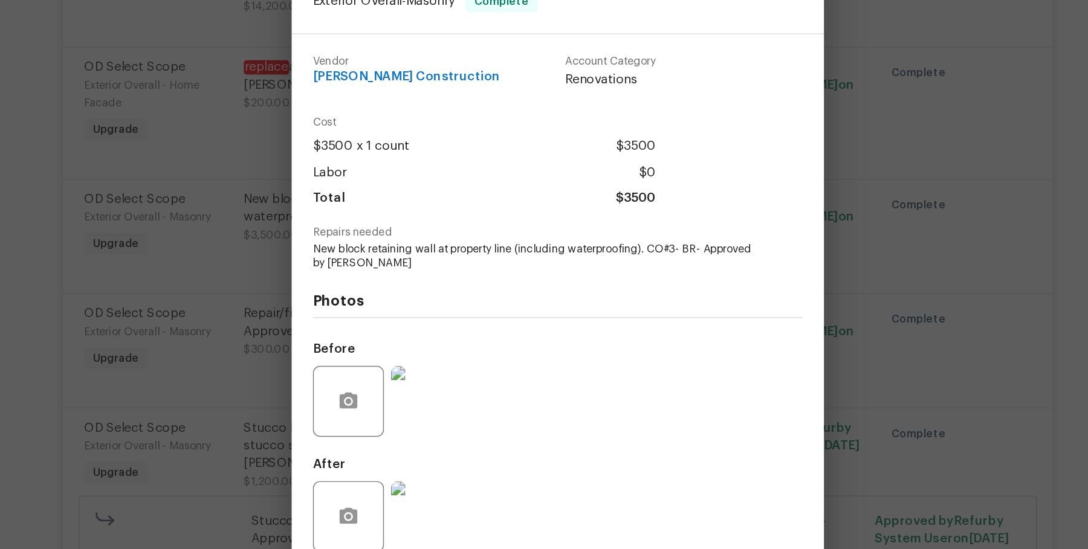
click at [817, 256] on div "OD Select Scope Exterior Overall - Masonry Complete Vendor Navarro Construction…" at bounding box center [544, 274] width 1088 height 549
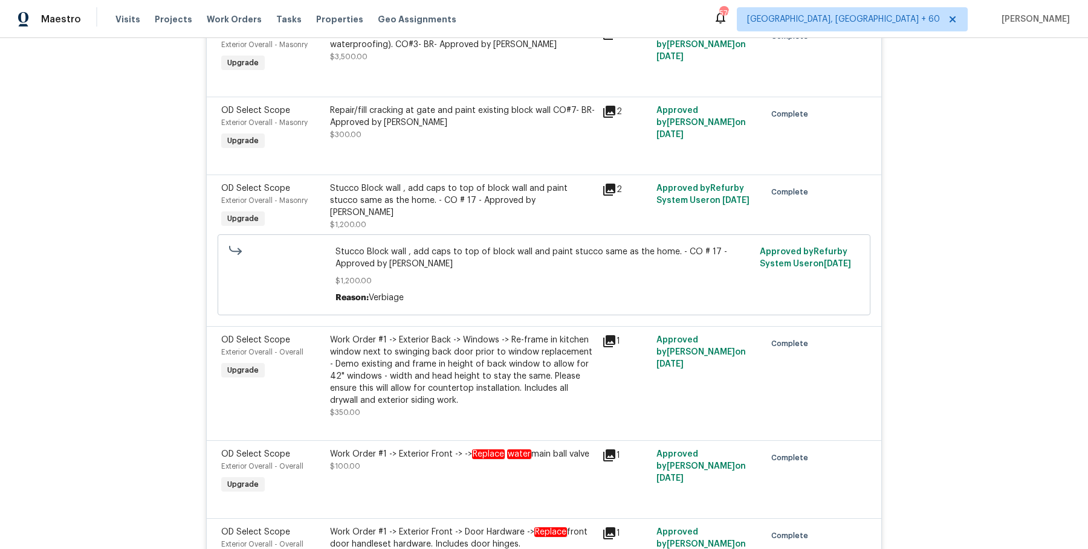
scroll to position [1016, 0]
click at [496, 200] on div "Stucco Block wall , add caps to top of block wall and paint stucco same as the …" at bounding box center [462, 205] width 265 height 48
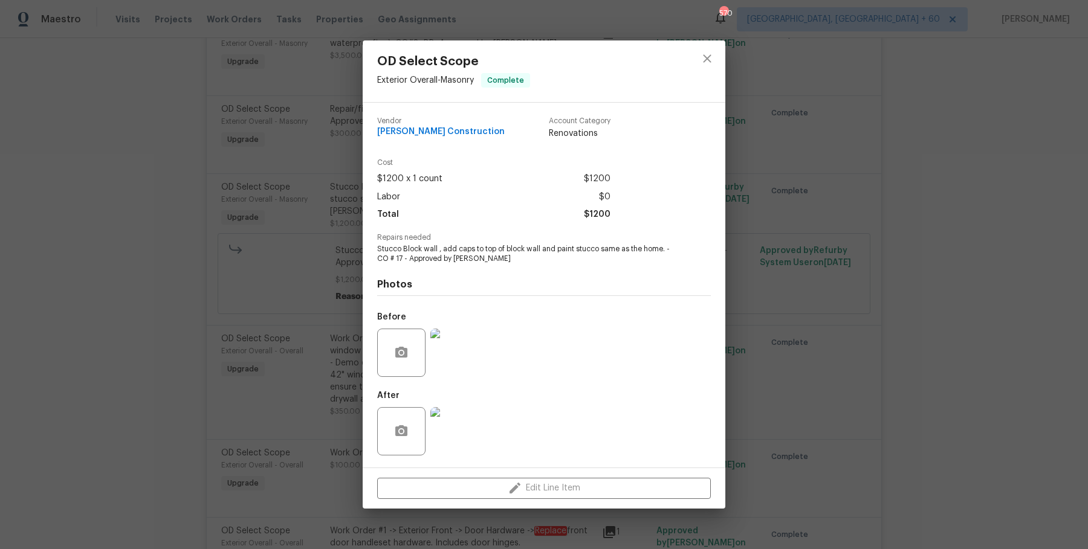
click at [439, 270] on div "Photos Before After" at bounding box center [544, 363] width 334 height 199
drag, startPoint x: 508, startPoint y: 256, endPoint x: 363, endPoint y: 253, distance: 145.7
click at [363, 253] on div "Vendor Navarro Construction Account Category Renovations Cost $1200 x 1 count $…" at bounding box center [544, 285] width 363 height 365
click at [327, 186] on div "OD Select Scope Exterior Overall - Masonry Complete Vendor Navarro Construction…" at bounding box center [544, 274] width 1088 height 549
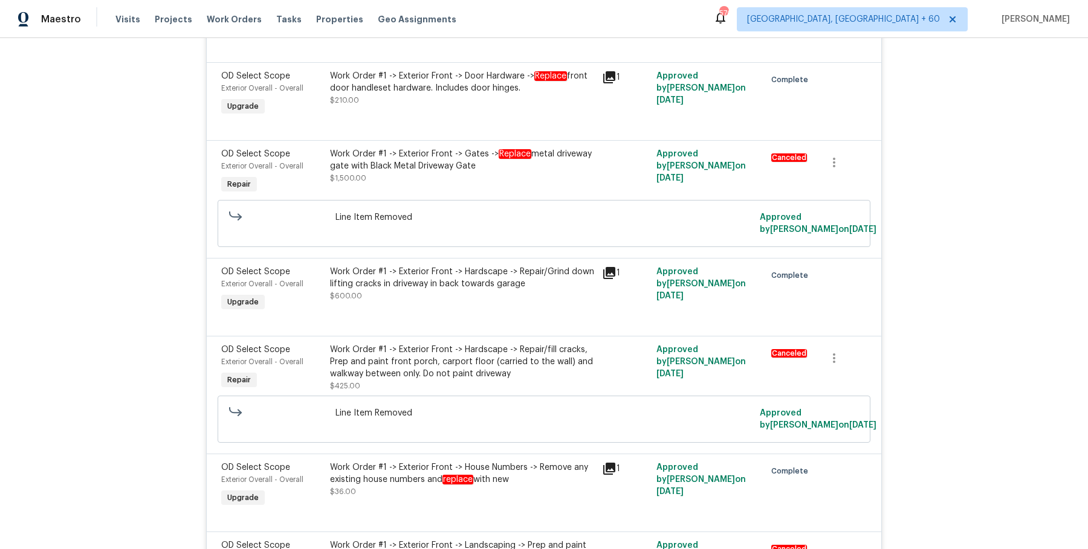
scroll to position [1472, 0]
click at [514, 265] on div "Work Order #1 -> Exterior Front -> Hardscape -> Repair/Grind down lifting crack…" at bounding box center [462, 277] width 265 height 24
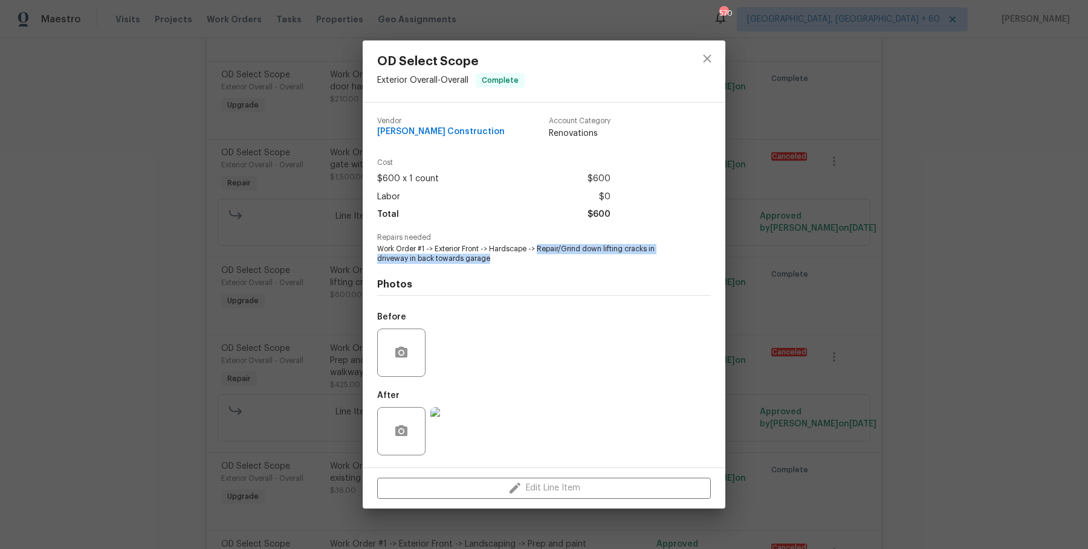
drag, startPoint x: 537, startPoint y: 248, endPoint x: 594, endPoint y: 261, distance: 58.2
click at [594, 261] on span "Work Order #1 -> Exterior Front -> Hardscape -> Repair/Grind down lifting crack…" at bounding box center [527, 254] width 300 height 21
click at [329, 320] on div "OD Select Scope Exterior Overall - Overall Complete Vendor Navarro Construction…" at bounding box center [544, 274] width 1088 height 549
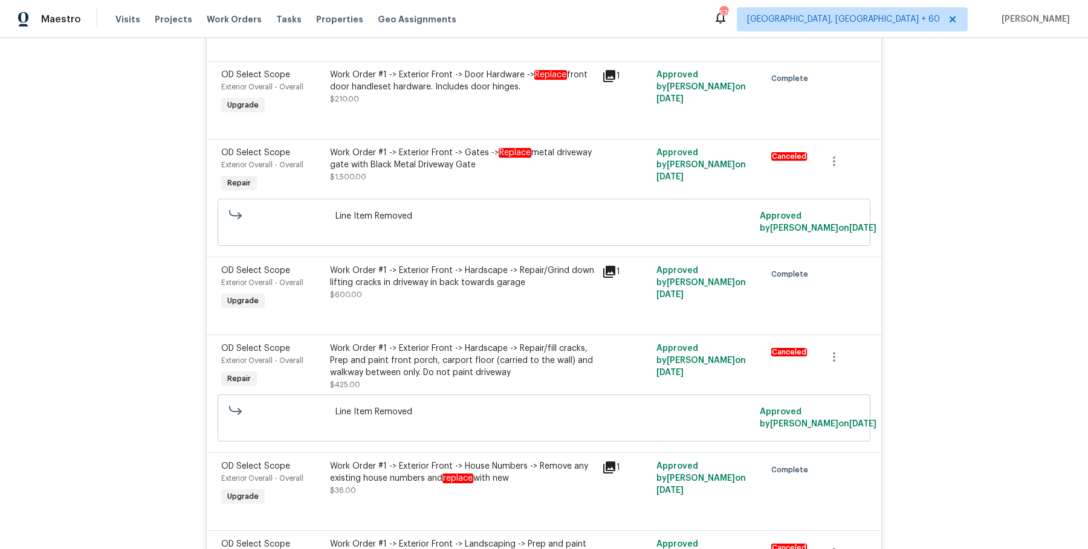
click at [329, 320] on div "OD Select Scope Exterior Overall - Overall Complete Vendor Navarro Construction…" at bounding box center [544, 274] width 1088 height 549
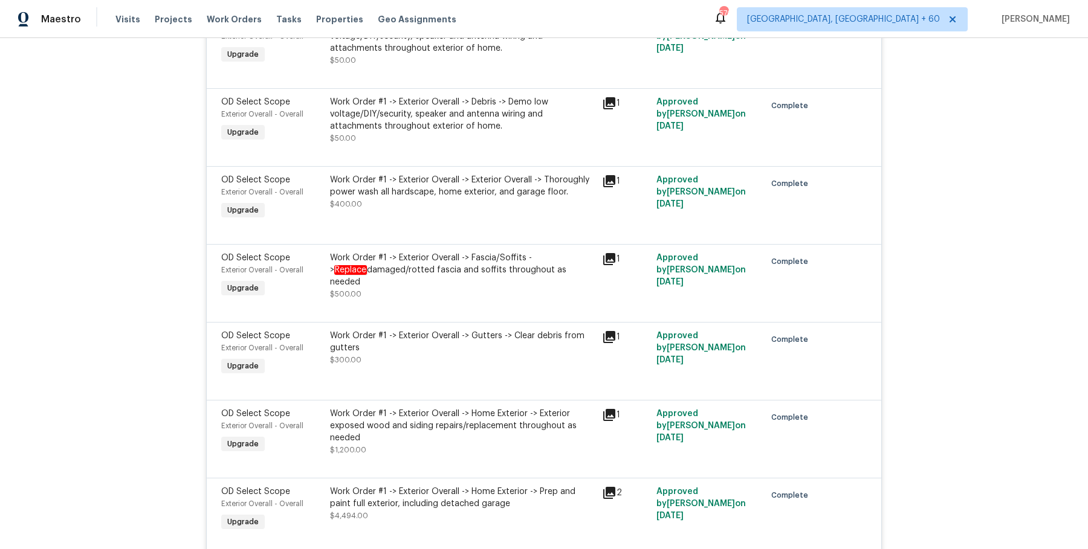
scroll to position [2376, 0]
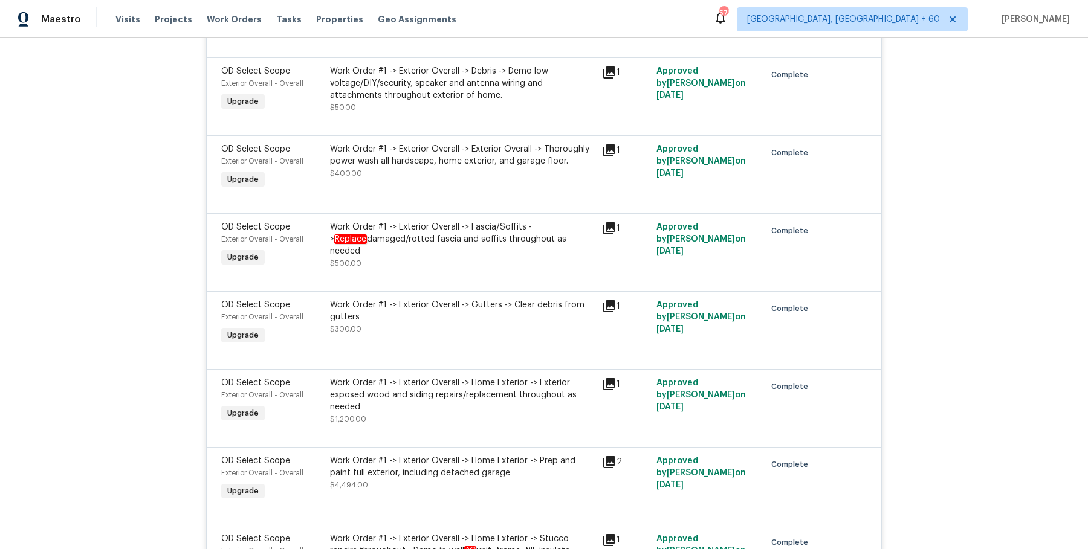
click at [432, 221] on div "Work Order #1 -> Exterior Overall -> Fascia/Soffits -> Replace damaged/rotted f…" at bounding box center [462, 239] width 265 height 36
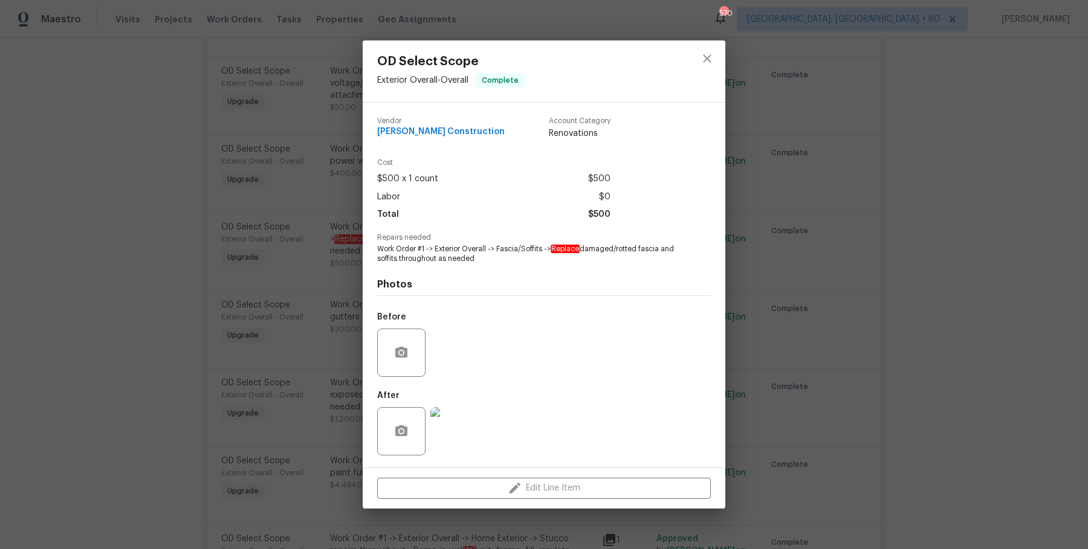
drag, startPoint x: 553, startPoint y: 249, endPoint x: 508, endPoint y: 257, distance: 45.4
click at [508, 257] on span "Work Order #1 -> Exterior Overall -> Fascia/Soffits -> Replace damaged/rotted f…" at bounding box center [527, 254] width 300 height 21
click at [230, 212] on div "OD Select Scope Exterior Overall - Overall Complete Vendor Navarro Construction…" at bounding box center [544, 274] width 1088 height 549
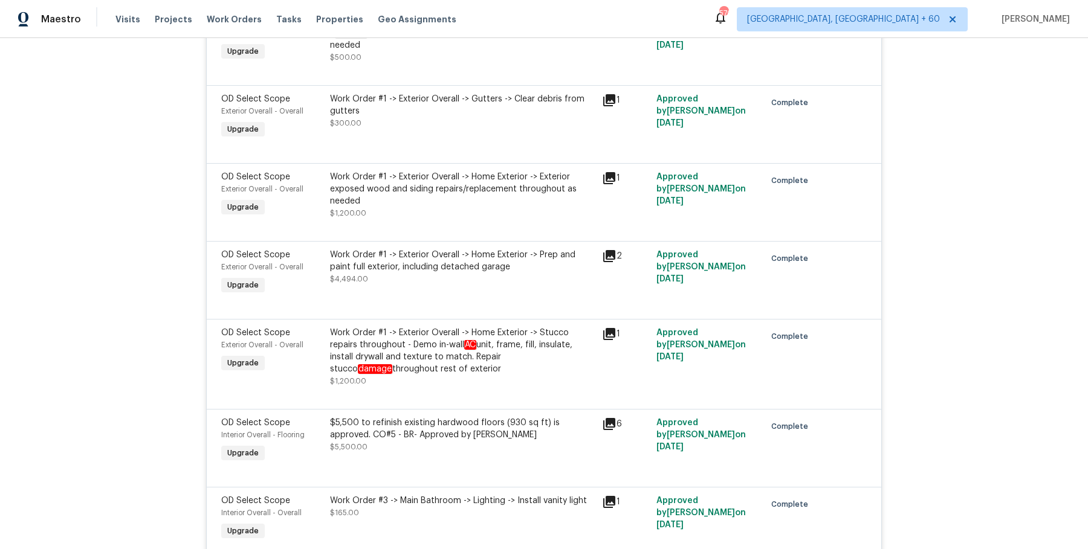
scroll to position [2581, 0]
click at [464, 414] on div "$5,500 to refinish existing hardwood floors (930 sq ft) is approved. CO#5 - BR-…" at bounding box center [462, 442] width 272 height 56
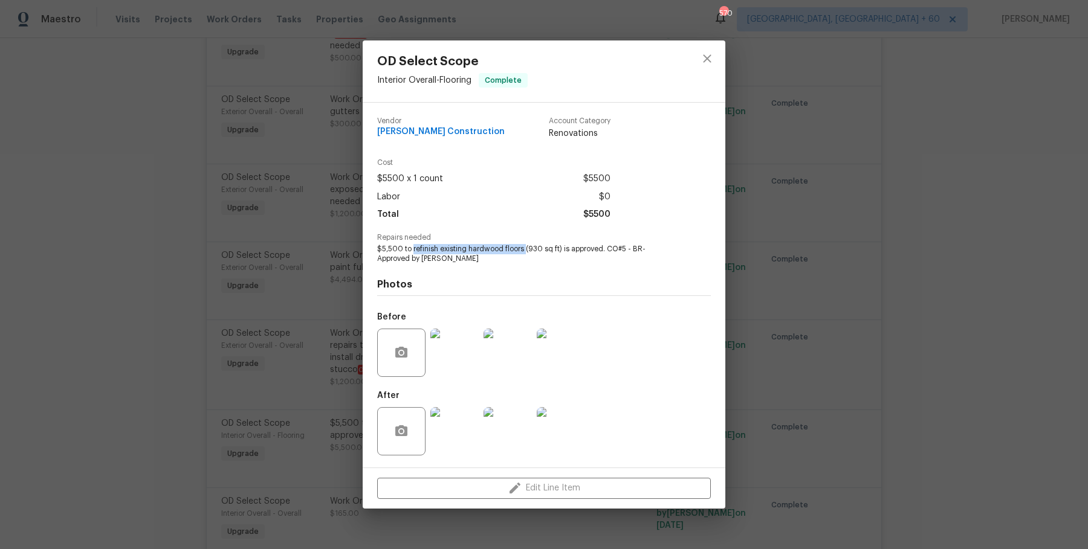
drag, startPoint x: 413, startPoint y: 247, endPoint x: 524, endPoint y: 247, distance: 111.2
click at [524, 247] on span "$5,500 to refinish existing hardwood floors (930 sq ft) is approved. CO#5 - BR-…" at bounding box center [527, 254] width 300 height 21
click at [180, 244] on div "OD Select Scope Interior Overall - Flooring Complete Vendor Navarro Constructio…" at bounding box center [544, 274] width 1088 height 549
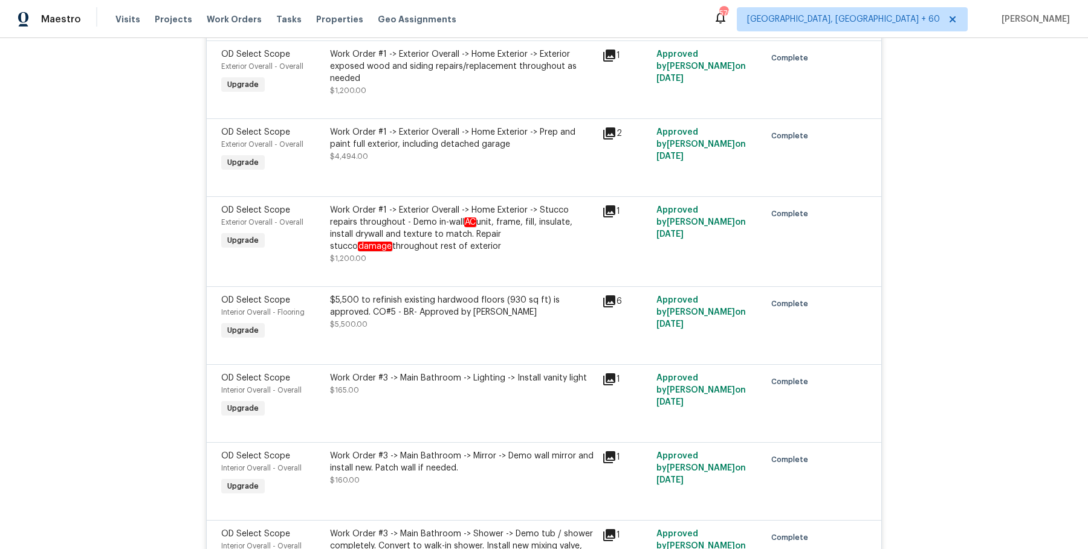
scroll to position [2706, 0]
click at [389, 210] on div "Work Order #1 -> Exterior Overall -> Home Exterior -> Stucco repairs throughout…" at bounding box center [462, 227] width 265 height 48
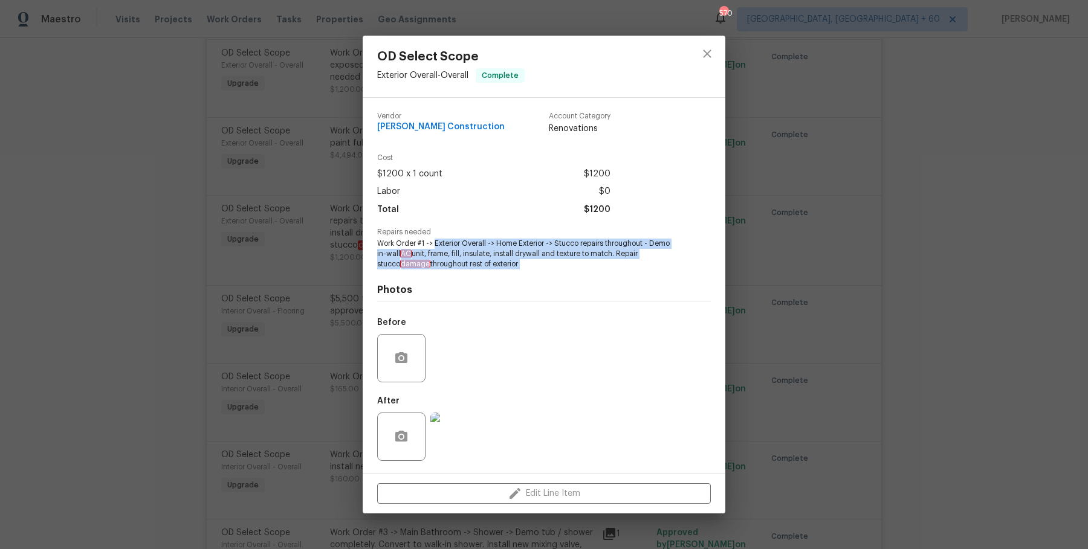
drag, startPoint x: 435, startPoint y: 246, endPoint x: 512, endPoint y: 273, distance: 81.2
click at [512, 273] on div "Vendor Navarro Construction Account Category Renovations Cost $1200 x 1 count $…" at bounding box center [544, 286] width 334 height 366
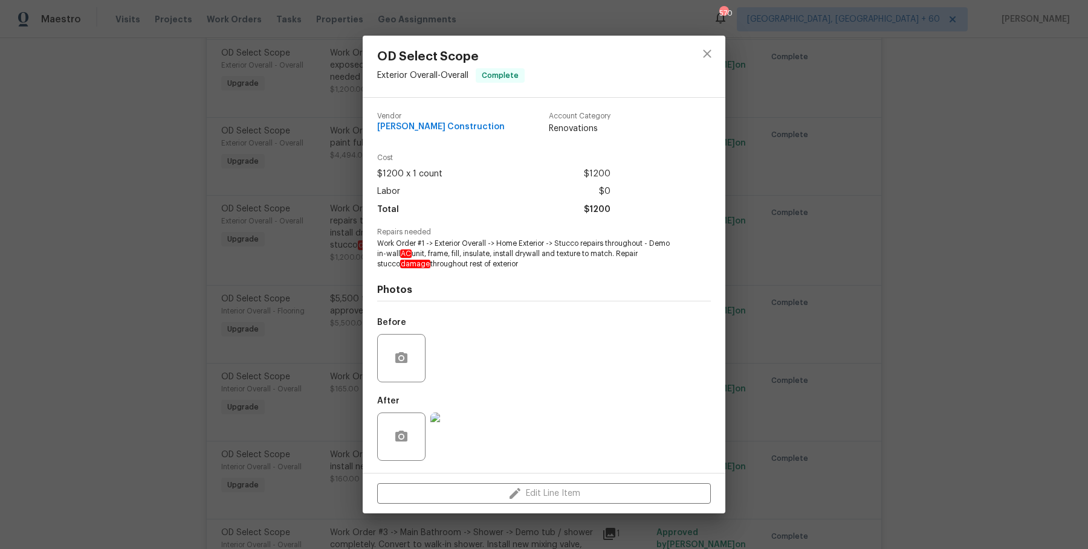
click at [762, 221] on div "OD Select Scope Exterior Overall - Overall Complete Vendor Navarro Construction…" at bounding box center [544, 274] width 1088 height 549
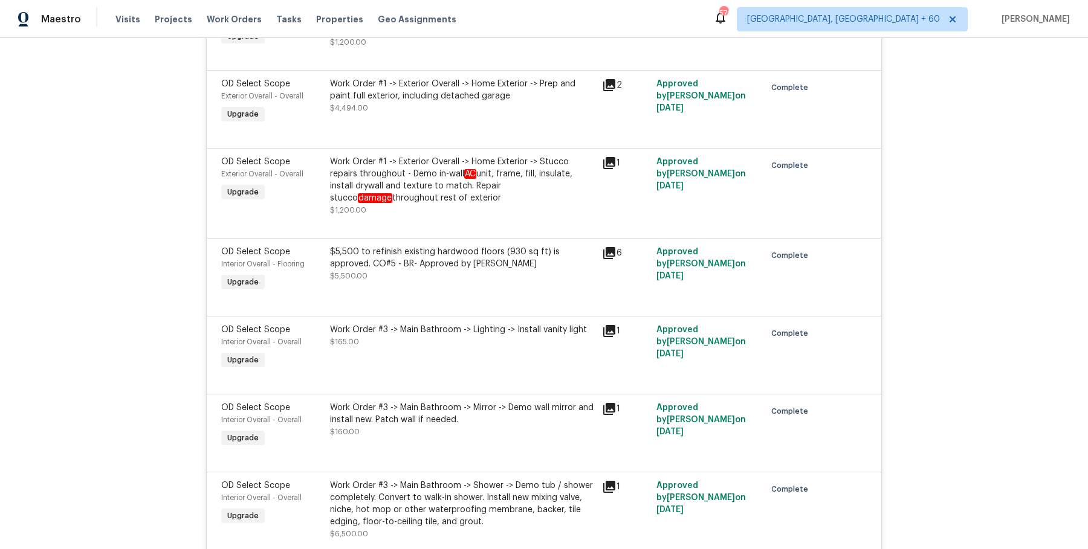
scroll to position [2776, 0]
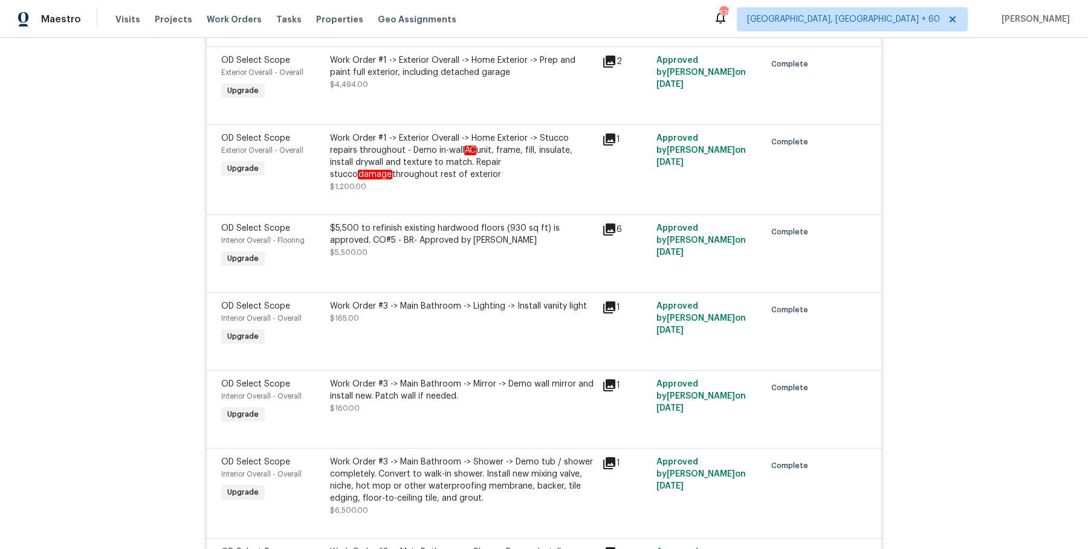
click at [513, 231] on div "$5,500 to refinish existing hardwood floors (930 sq ft) is approved. CO#5 - BR-…" at bounding box center [462, 234] width 265 height 24
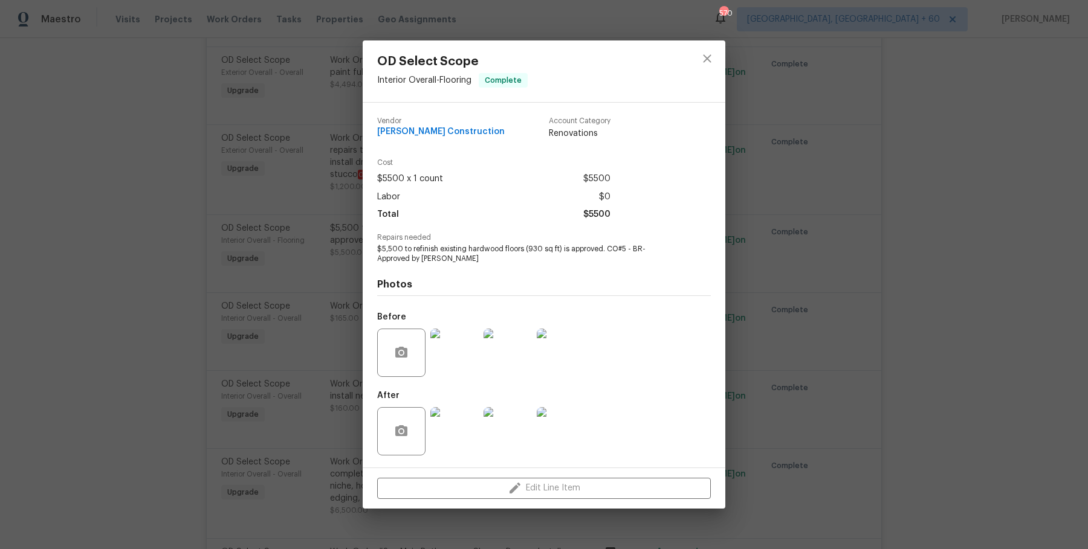
click at [314, 376] on div "OD Select Scope Interior Overall - Flooring Complete Vendor Navarro Constructio…" at bounding box center [544, 274] width 1088 height 549
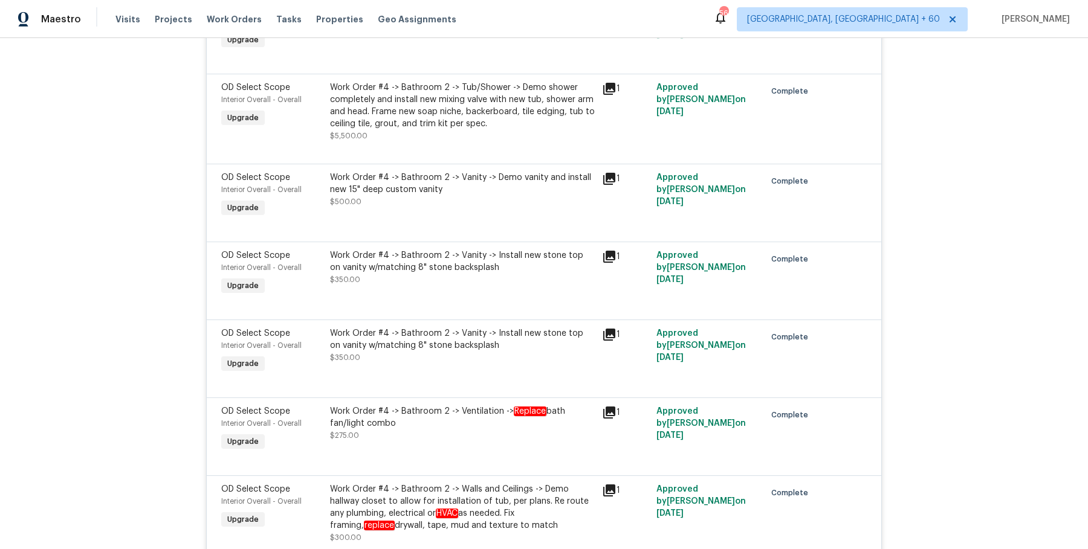
scroll to position [3945, 0]
click at [581, 173] on div "Work Order #4 -> Bathroom 2 -> Vanity -> Demo vanity and install new 15" deep c…" at bounding box center [462, 182] width 265 height 24
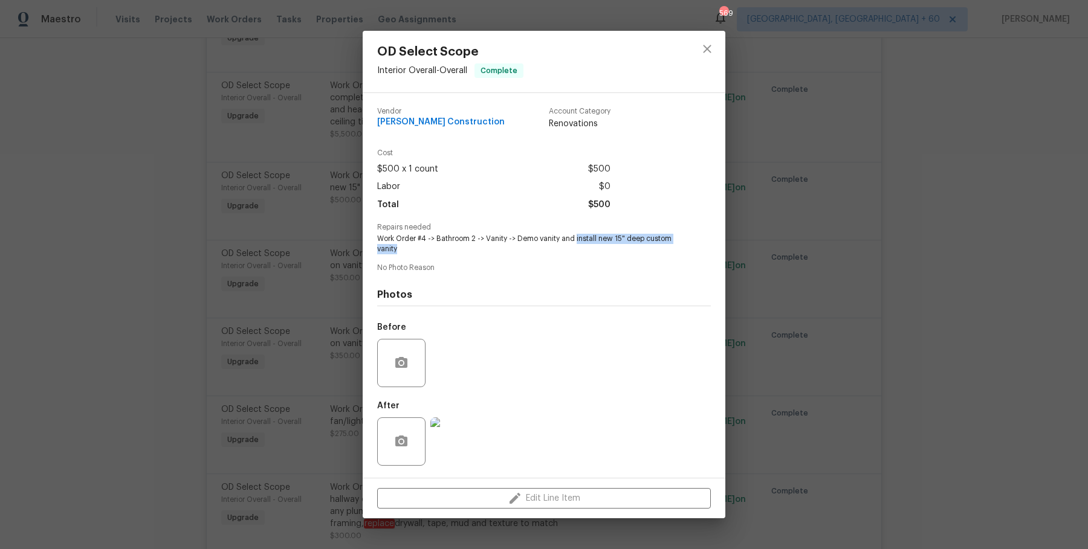
drag, startPoint x: 575, startPoint y: 239, endPoint x: 597, endPoint y: 251, distance: 24.1
click at [597, 251] on span "Work Order #4 -> Bathroom 2 -> Vanity -> Demo vanity and install new 15" deep c…" at bounding box center [527, 244] width 300 height 21
click at [267, 252] on div "OD Select Scope Interior Overall - Overall Complete Vendor Navarro Construction…" at bounding box center [544, 274] width 1088 height 549
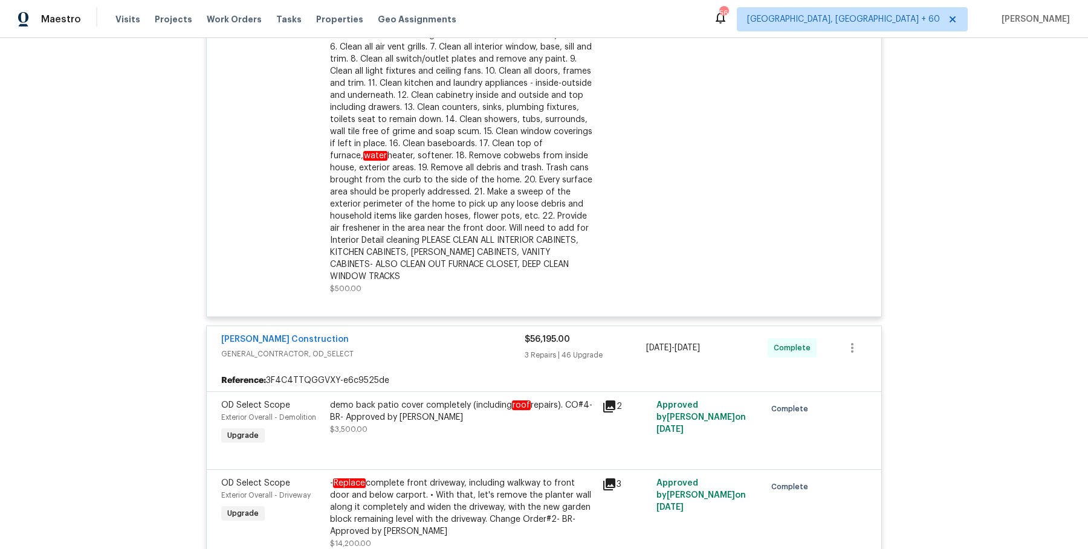
scroll to position [371, 0]
click at [282, 336] on link "Navarro Construction" at bounding box center [285, 340] width 128 height 8
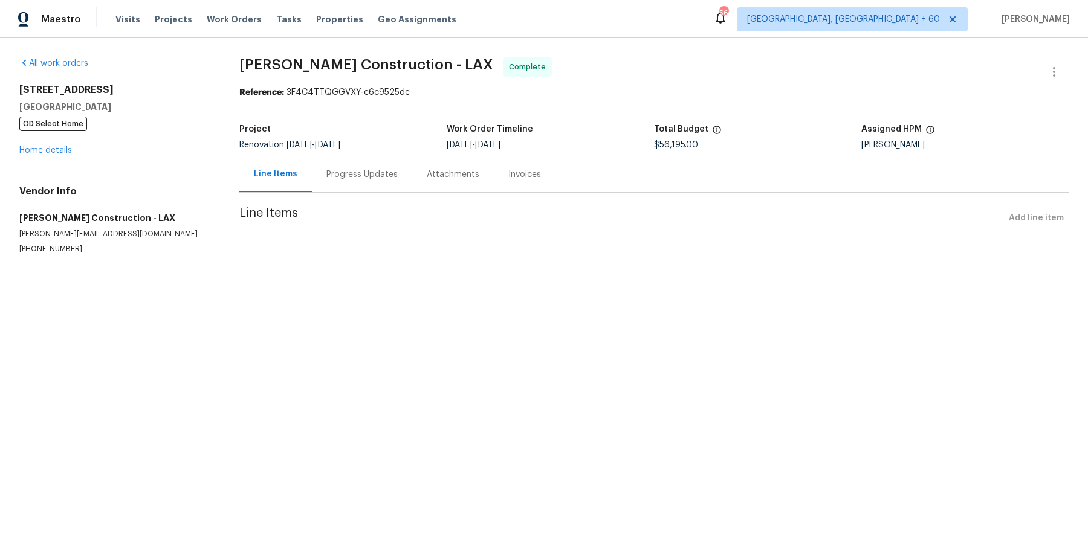
click at [332, 42] on div "All work orders 3800 Mayfair Dr Pasadena, CA 91107 OD Select Home Home details …" at bounding box center [544, 170] width 1088 height 265
click at [323, 59] on div at bounding box center [544, 274] width 1088 height 549
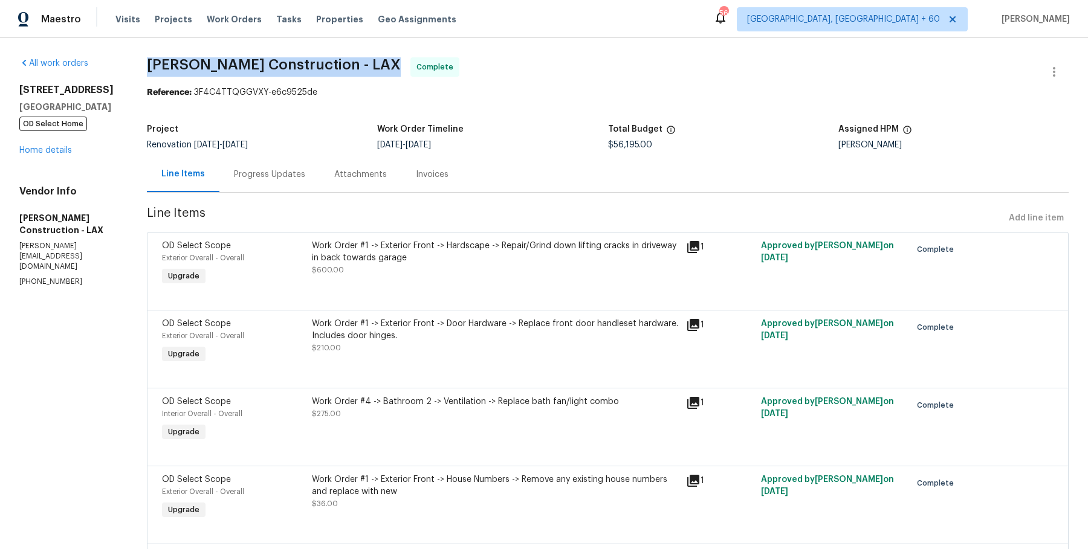
click at [323, 59] on span "Navarro Construction - LAX" at bounding box center [274, 64] width 254 height 15
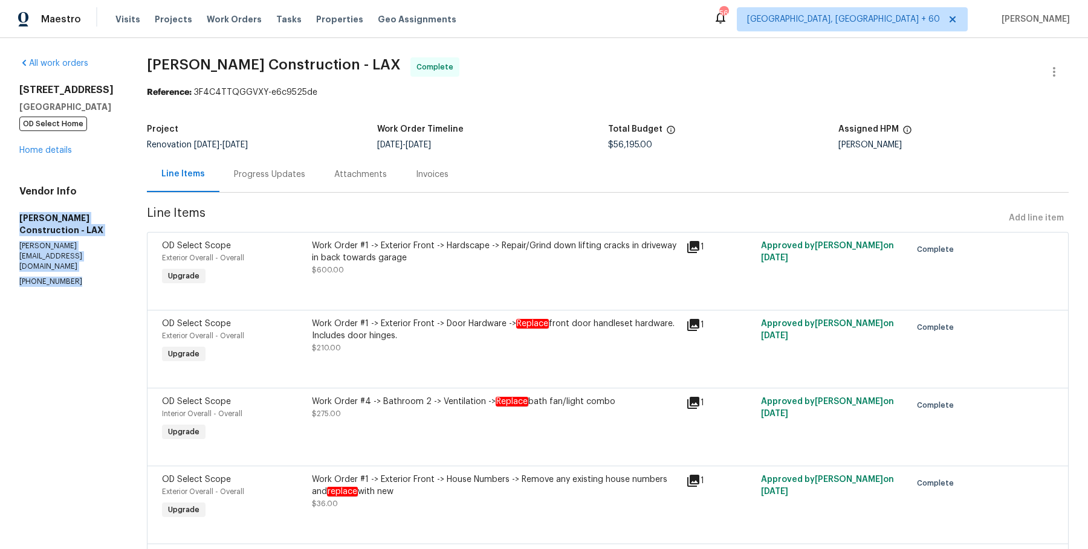
drag, startPoint x: 85, startPoint y: 258, endPoint x: 0, endPoint y: 210, distance: 97.4
click at [60, 151] on link "Home details" at bounding box center [45, 150] width 53 height 8
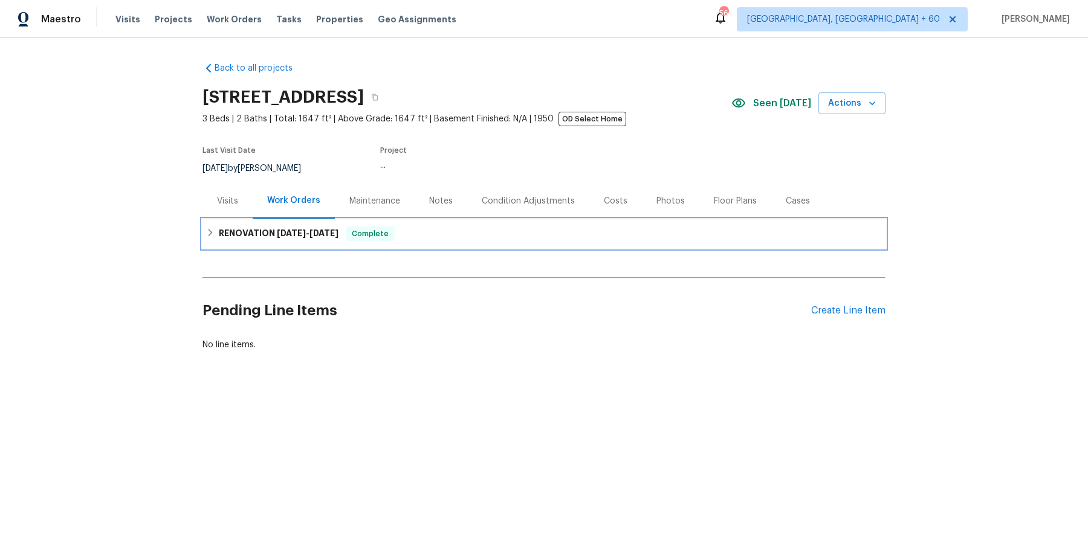
click at [267, 233] on h6 "RENOVATION 5/20/25 - 9/15/25" at bounding box center [279, 234] width 120 height 15
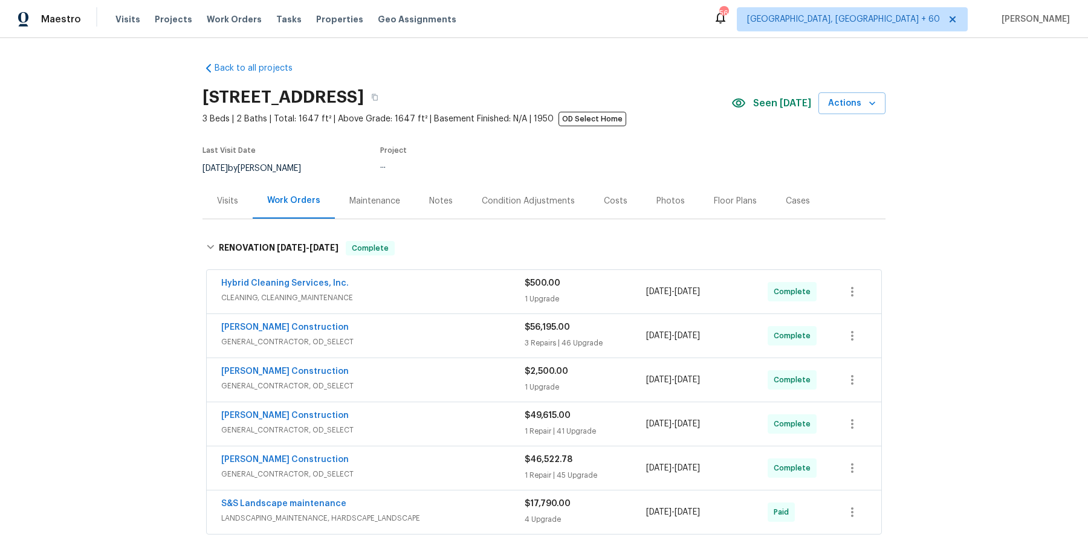
click at [423, 297] on span "CLEANING, CLEANING_MAINTENANCE" at bounding box center [372, 298] width 303 height 12
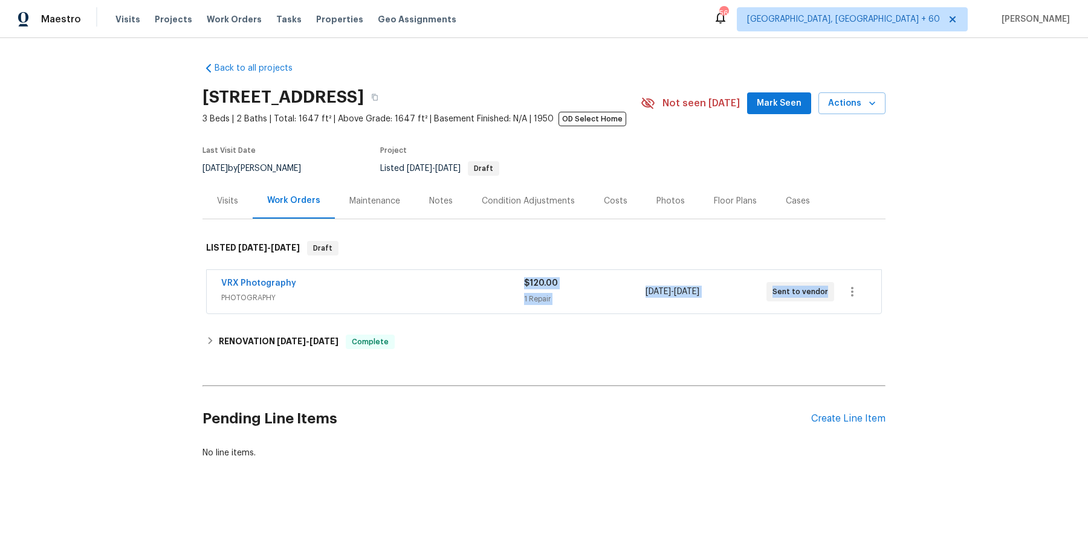
click at [383, 317] on div "Back to all projects 3800 Mayfair Dr, Pasadena, CA 91107 3 Beds | 2 Baths | Tot…" at bounding box center [543, 261] width 683 height 416
click at [398, 298] on span "PHOTOGRAPHY" at bounding box center [372, 298] width 303 height 12
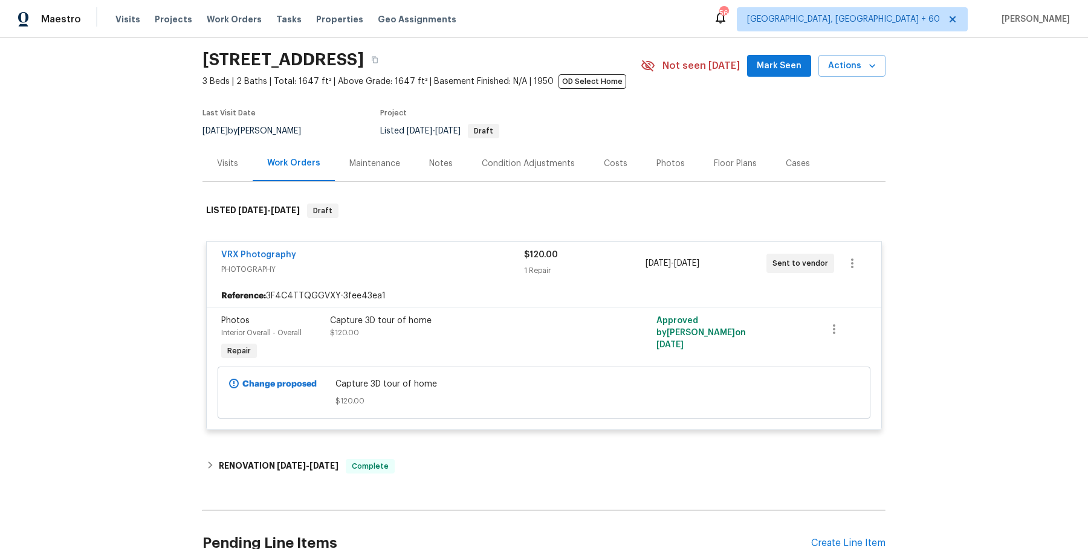
scroll to position [153, 0]
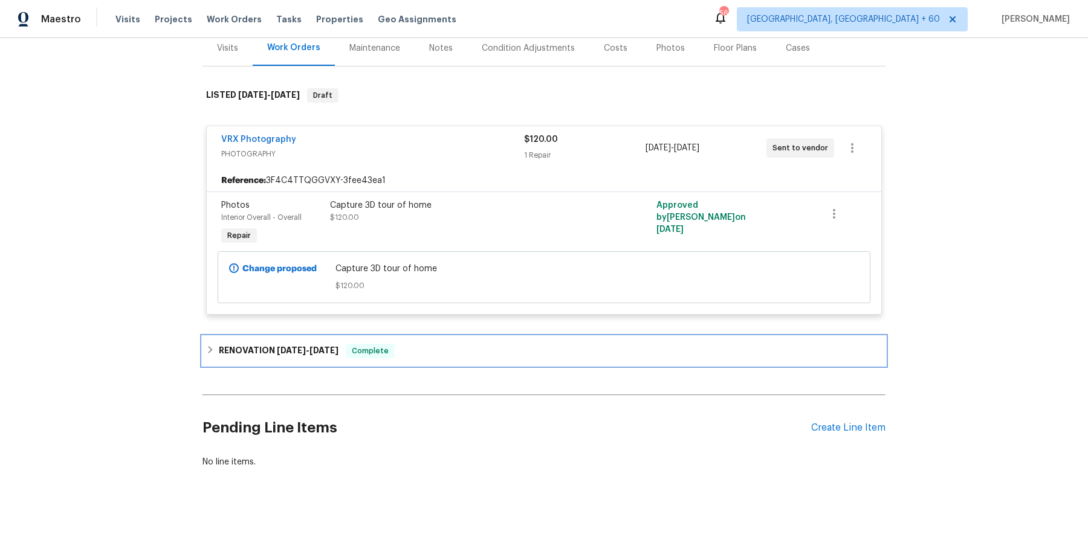
click at [406, 337] on div "RENOVATION 5/20/25 - 9/15/25 Complete" at bounding box center [543, 351] width 683 height 29
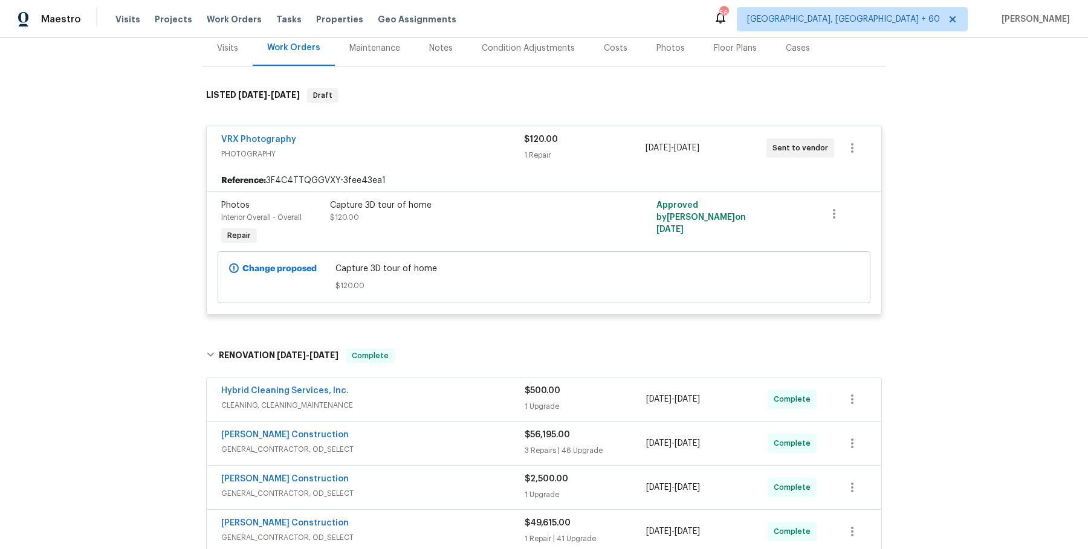
click at [454, 403] on span "CLEANING, CLEANING_MAINTENANCE" at bounding box center [372, 406] width 303 height 12
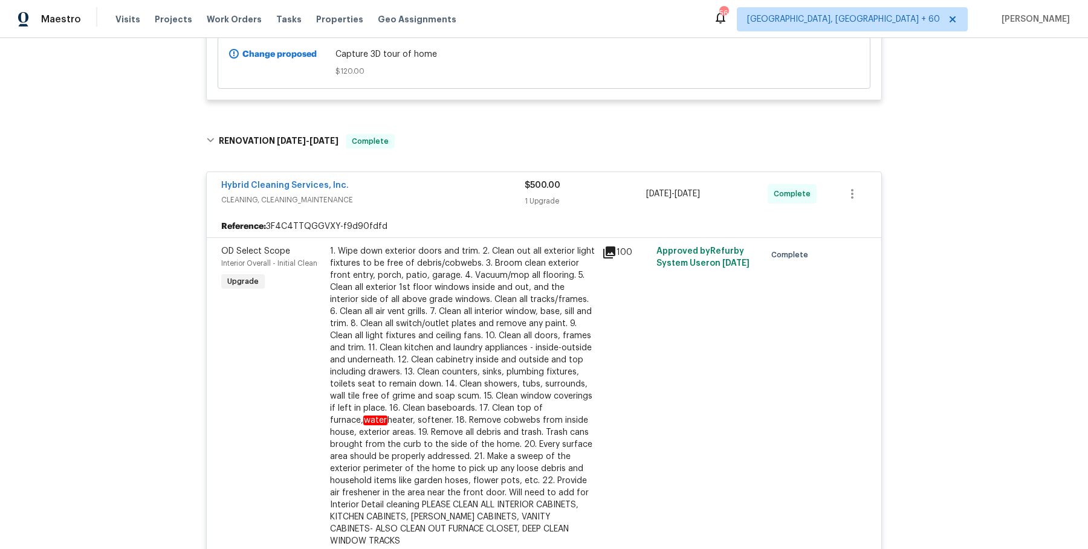
scroll to position [802, 0]
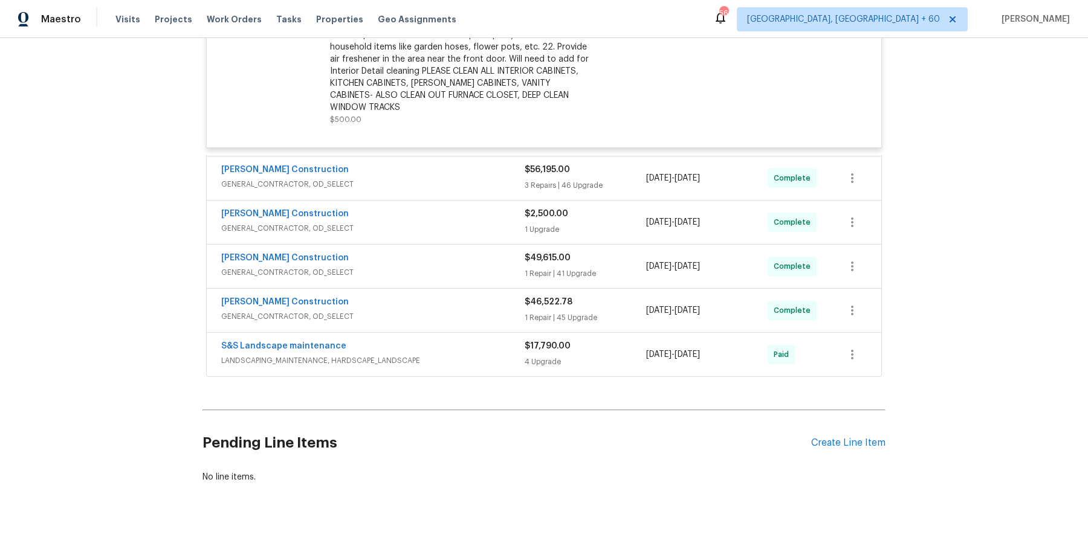
click at [497, 178] on span "GENERAL_CONTRACTOR, OD_SELECT" at bounding box center [372, 184] width 303 height 12
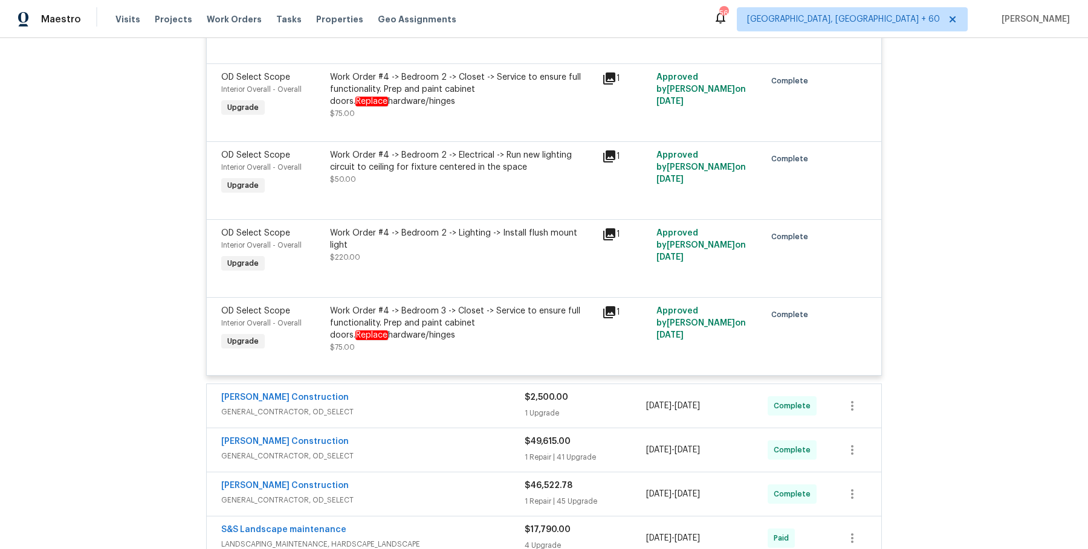
scroll to position [4816, 0]
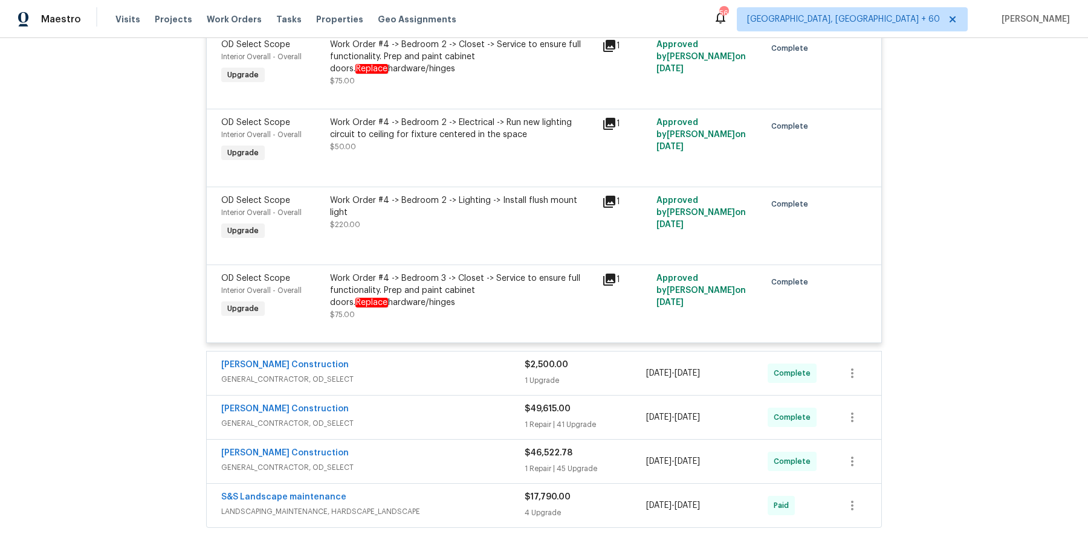
click at [477, 363] on div "Navarro Construction" at bounding box center [372, 366] width 303 height 15
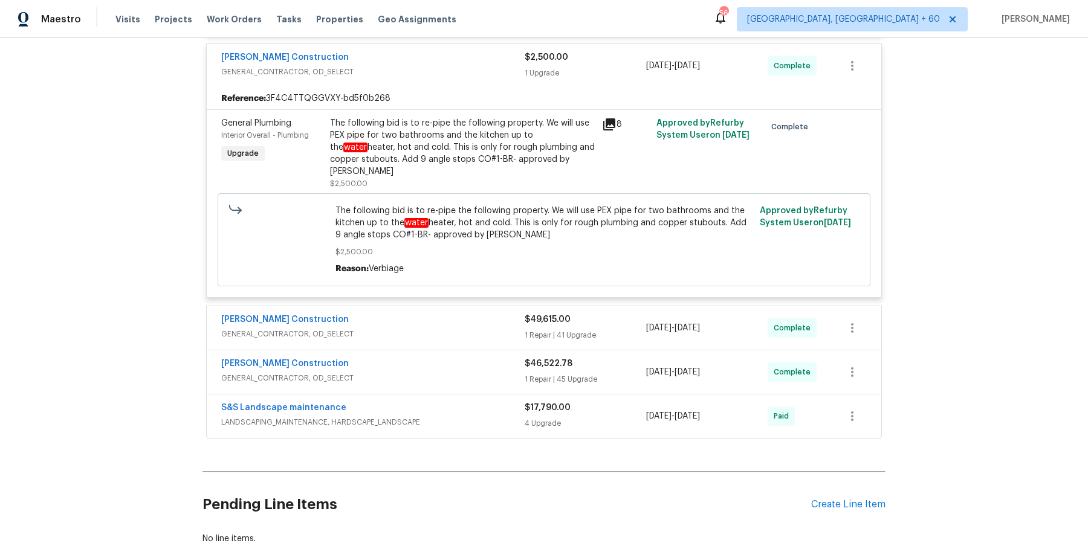
scroll to position [5105, 0]
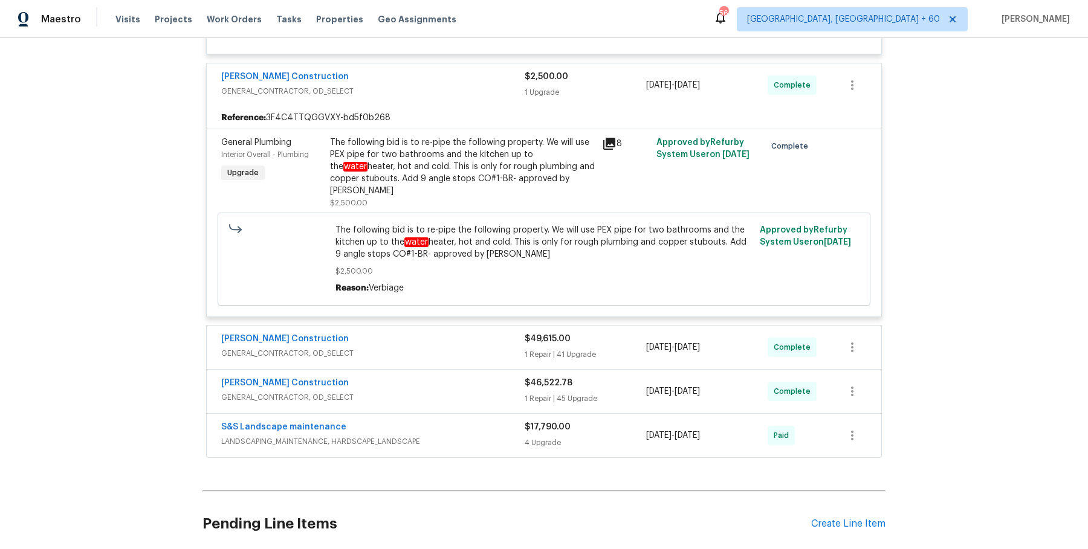
click at [476, 170] on div "The following bid is to re-pipe the following property. We will use PEX pipe fo…" at bounding box center [462, 167] width 265 height 60
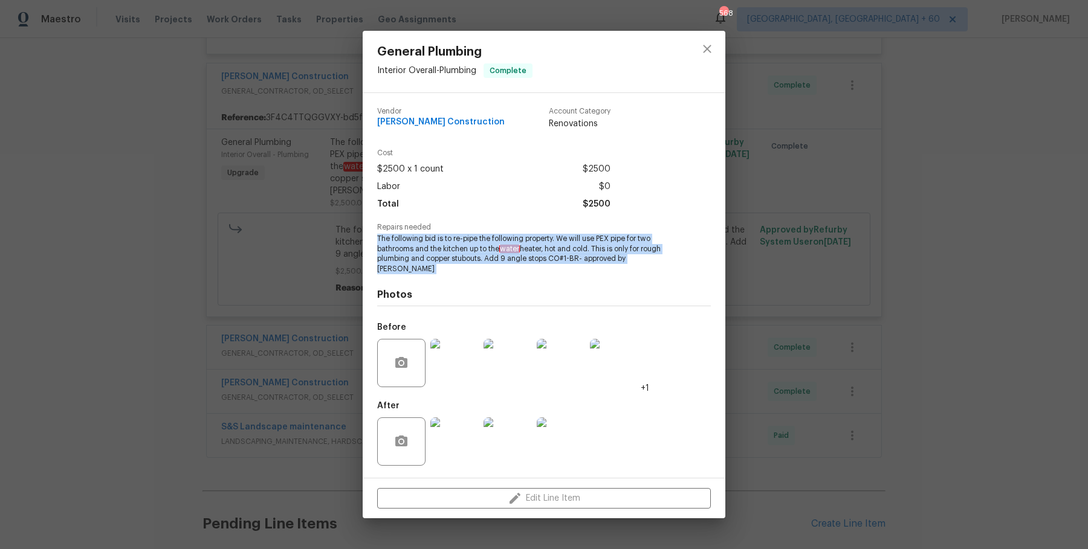
drag, startPoint x: 377, startPoint y: 241, endPoint x: 607, endPoint y: 277, distance: 233.1
click at [607, 277] on div "Vendor Navarro Construction Account Category Renovations Cost $2500 x 1 count $…" at bounding box center [544, 285] width 334 height 375
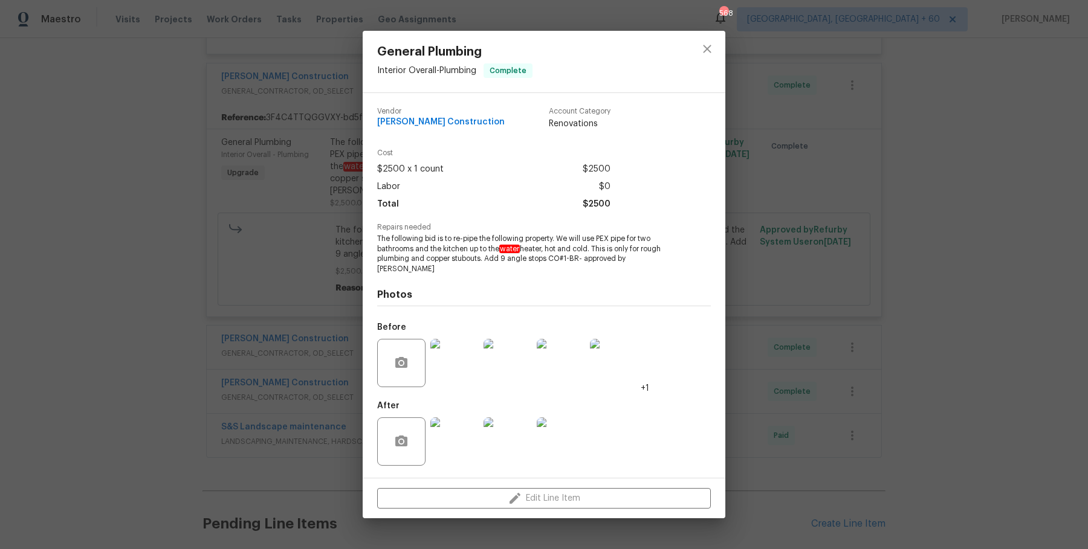
click at [849, 279] on div "General Plumbing Interior Overall - Plumbing Complete Vendor Navarro Constructi…" at bounding box center [544, 274] width 1088 height 549
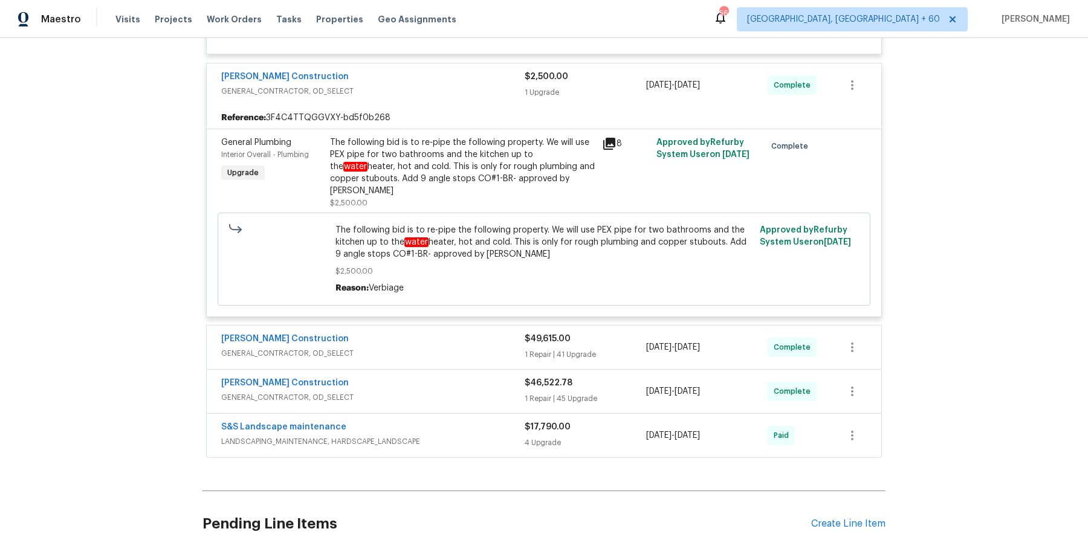
click at [470, 333] on div "Navarro Construction" at bounding box center [372, 340] width 303 height 15
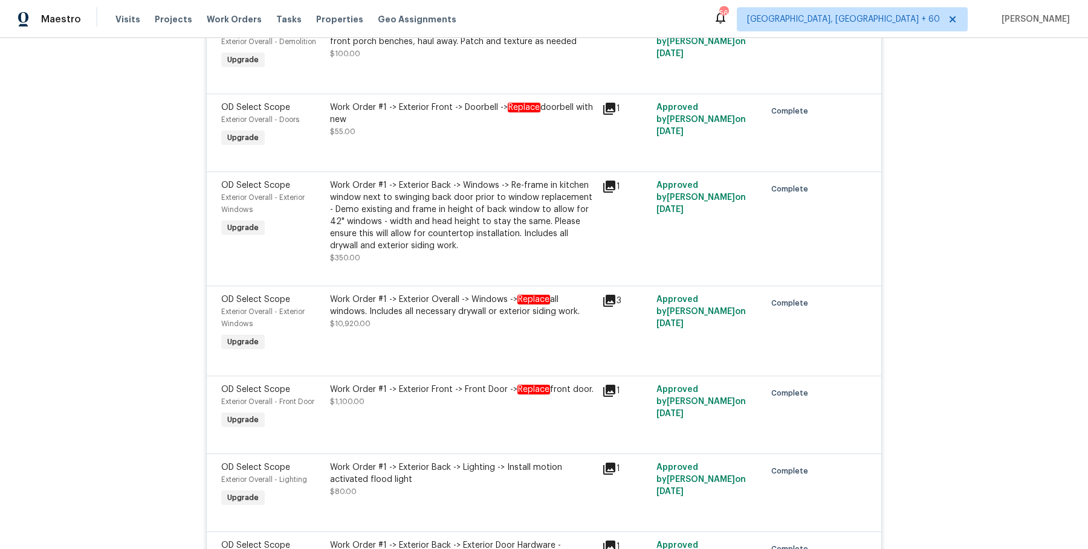
scroll to position [5614, 0]
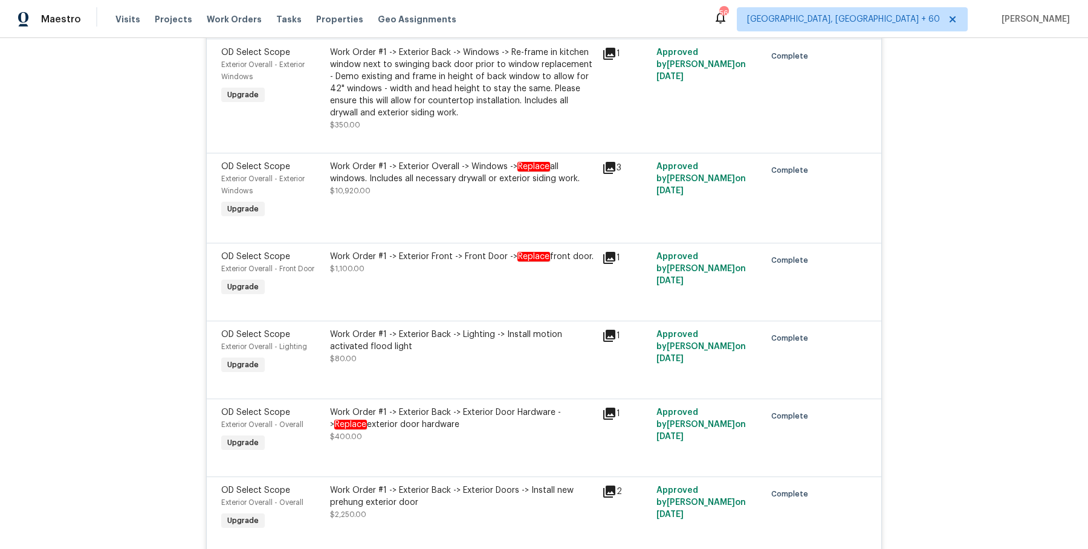
click at [529, 164] on div "Work Order #1 -> Exterior Overall -> Windows -> Replace all windows. Includes a…" at bounding box center [462, 179] width 265 height 36
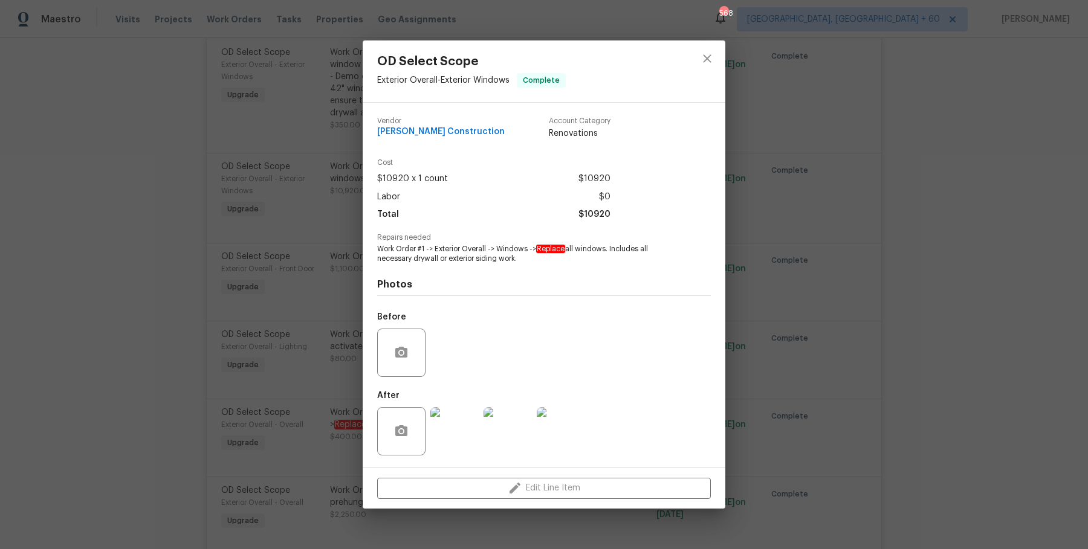
click at [871, 435] on div "OD Select Scope Exterior Overall - Exterior Windows Complete Vendor Navarro Con…" at bounding box center [544, 274] width 1088 height 549
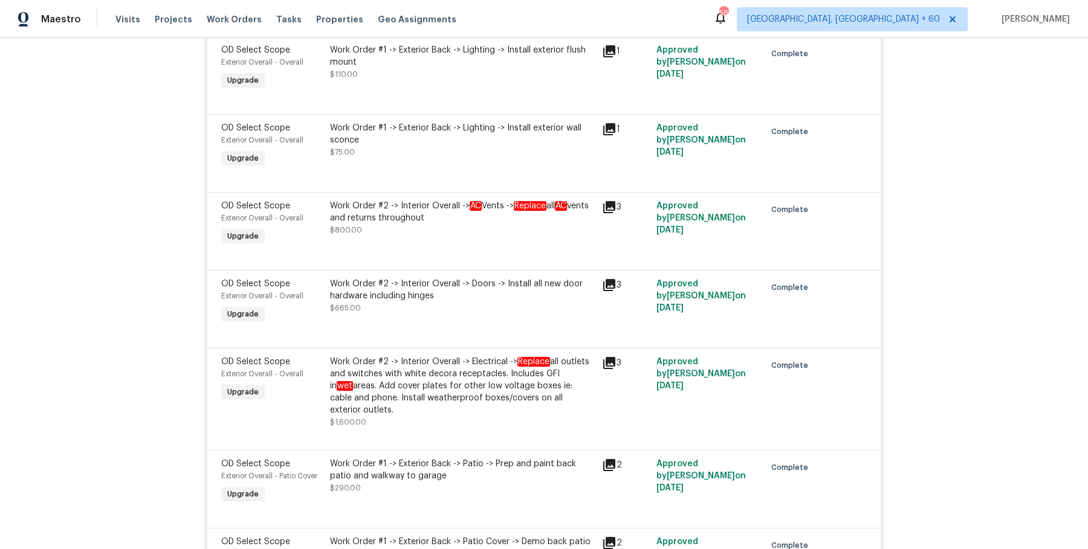
scroll to position [6205, 0]
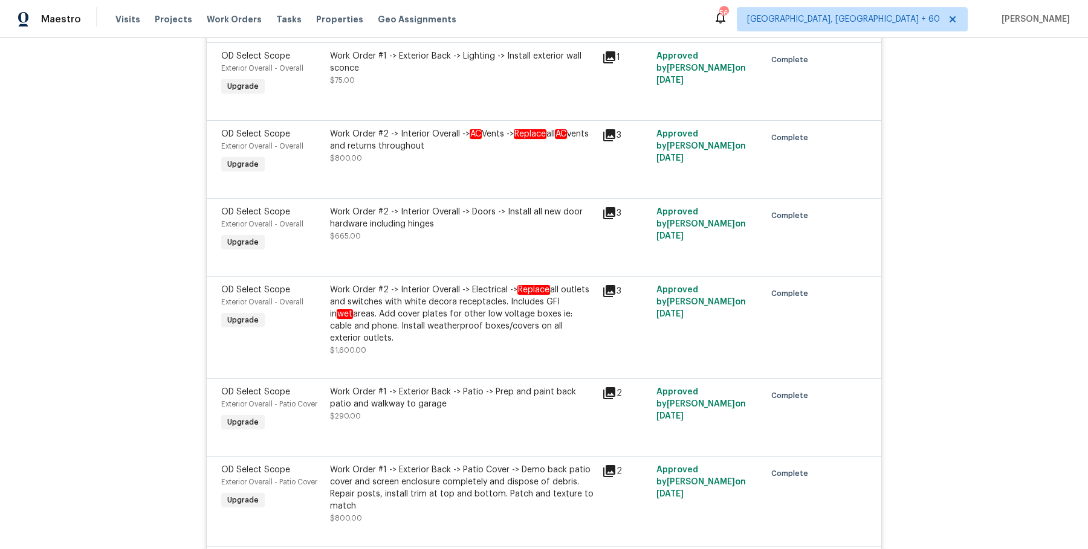
click at [442, 206] on div "Work Order #2 -> Interior Overall -> Doors -> Install all new door hardware inc…" at bounding box center [462, 218] width 265 height 24
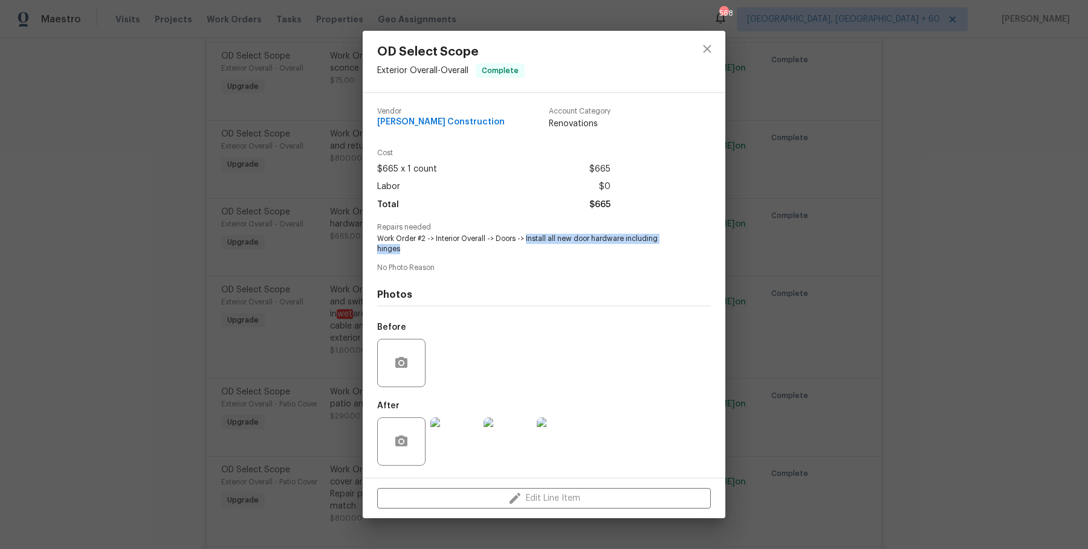
drag, startPoint x: 526, startPoint y: 238, endPoint x: 589, endPoint y: 253, distance: 64.5
click at [589, 253] on span "Work Order #2 -> Interior Overall -> Doors -> Install all new door hardware inc…" at bounding box center [527, 244] width 300 height 21
click at [285, 241] on div "OD Select Scope Exterior Overall - Overall Complete Vendor Navarro Construction…" at bounding box center [544, 274] width 1088 height 549
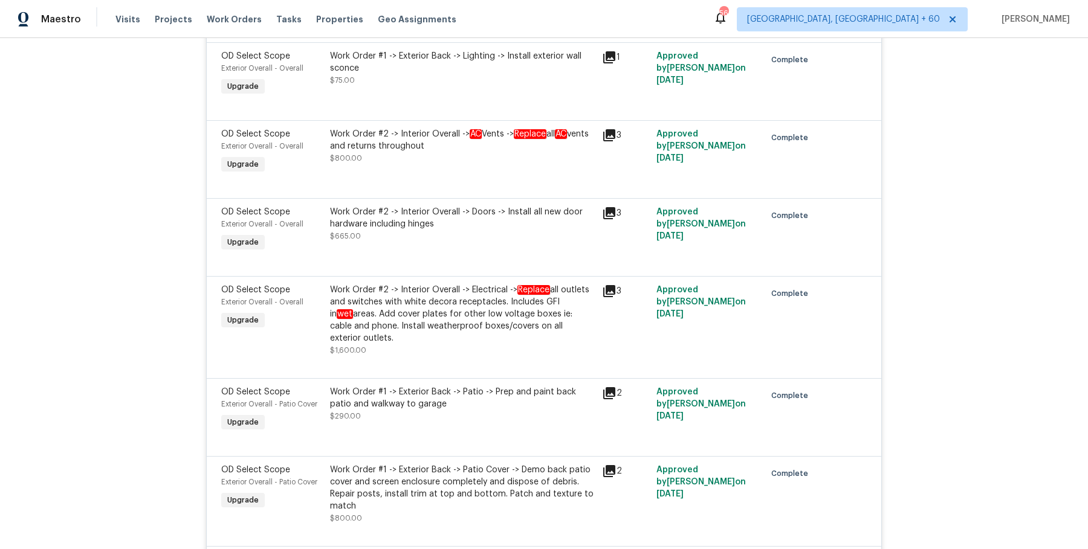
click at [285, 241] on div "OD Select Scope Exterior Overall - Overall Complete Vendor Navarro Construction…" at bounding box center [544, 274] width 1088 height 549
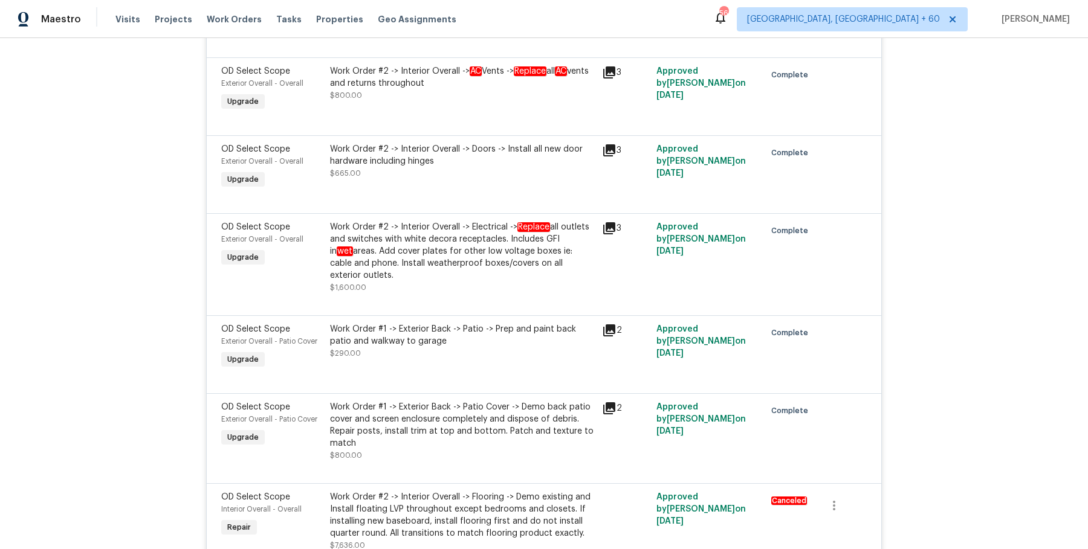
scroll to position [6298, 0]
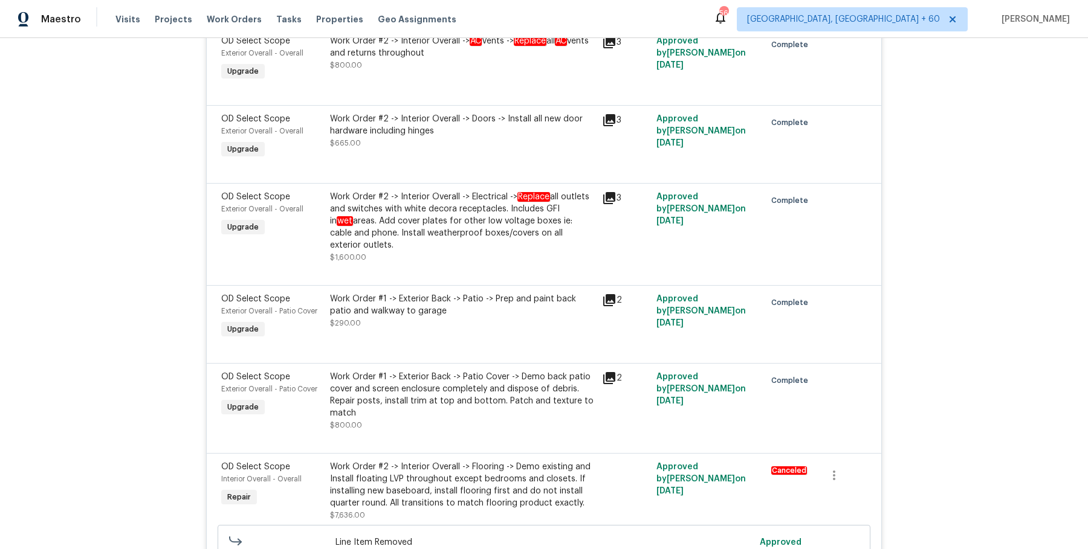
click at [493, 192] on div "Work Order #2 -> Interior Overall -> Electrical -> Replace all outlets and swit…" at bounding box center [462, 221] width 265 height 60
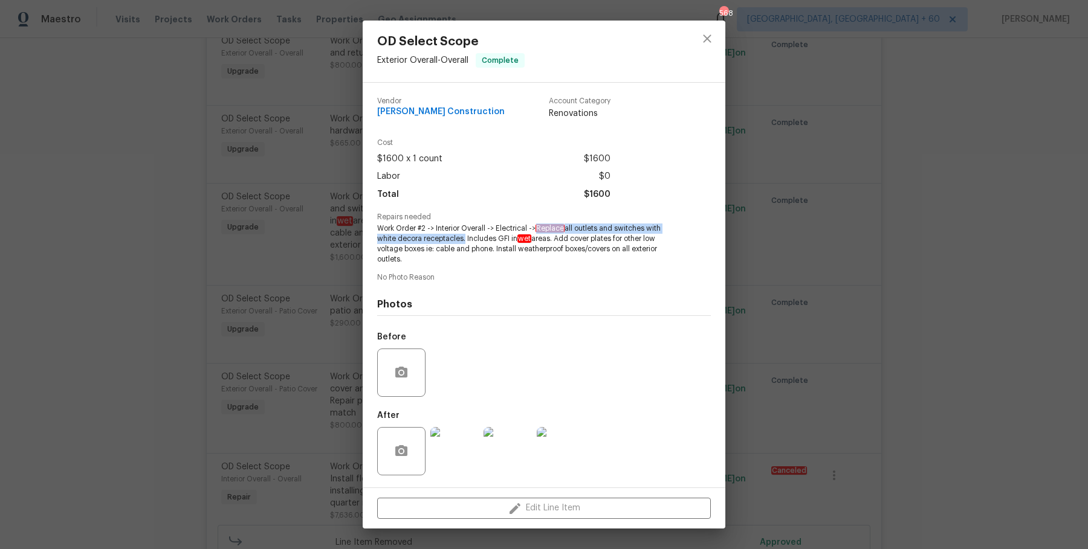
drag, startPoint x: 536, startPoint y: 227, endPoint x: 462, endPoint y: 236, distance: 74.9
click at [462, 236] on span "Work Order #2 -> Interior Overall -> Electrical -> Replace all outlets and swit…" at bounding box center [527, 244] width 300 height 40
click at [190, 342] on div "OD Select Scope Exterior Overall - Overall Complete Vendor Navarro Construction…" at bounding box center [544, 274] width 1088 height 549
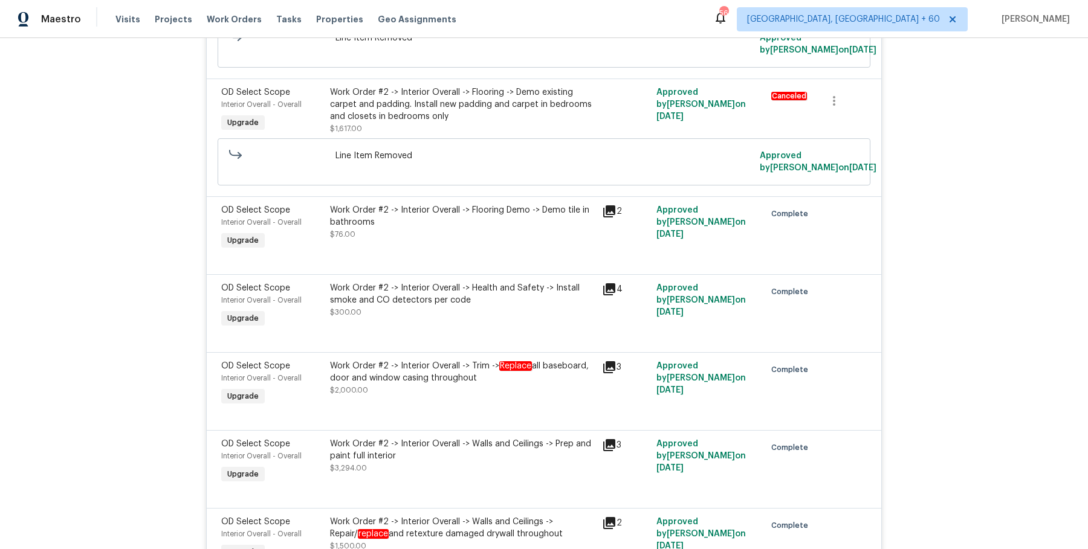
scroll to position [6903, 0]
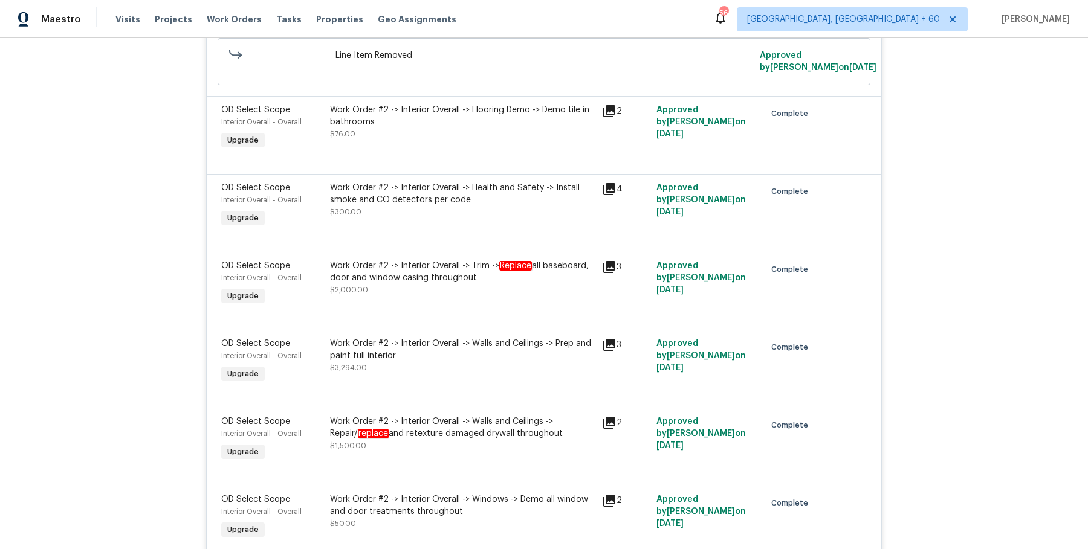
click at [491, 260] on div "Work Order #2 -> Interior Overall -> Trim -> Replace all baseboard, door and wi…" at bounding box center [462, 278] width 265 height 36
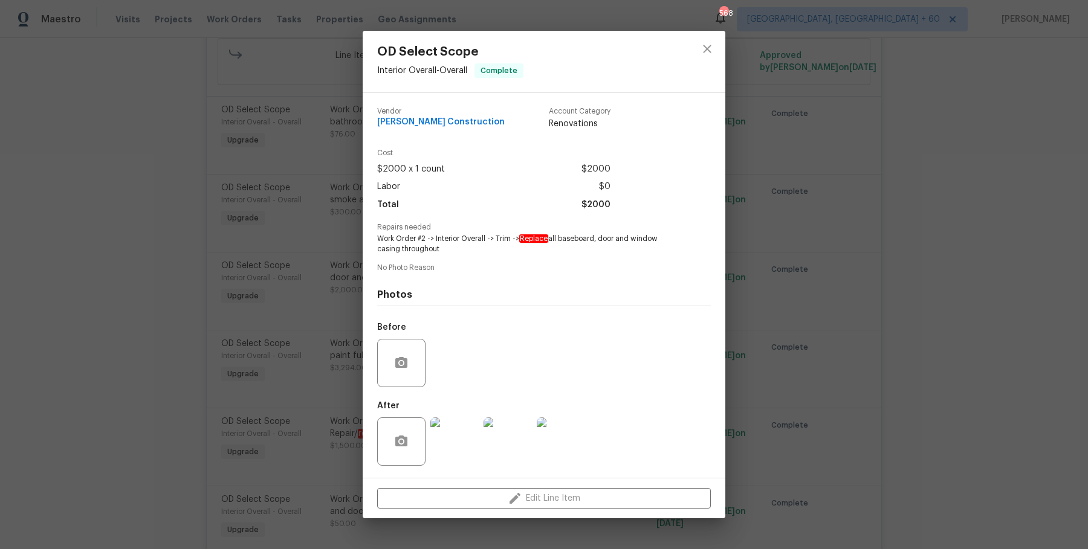
drag, startPoint x: 519, startPoint y: 236, endPoint x: 608, endPoint y: 250, distance: 90.6
click at [608, 250] on span "Work Order #2 -> Interior Overall -> Trim -> Replace all baseboard, door and wi…" at bounding box center [527, 244] width 300 height 21
click at [179, 306] on div "OD Select Scope Interior Overall - Overall Complete Vendor Navarro Construction…" at bounding box center [544, 274] width 1088 height 549
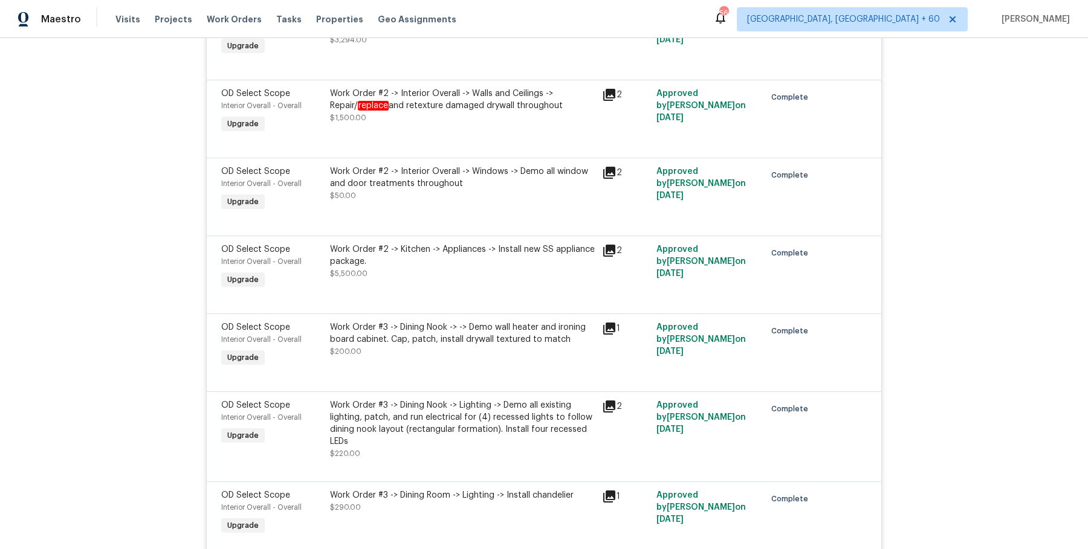
scroll to position [7260, 0]
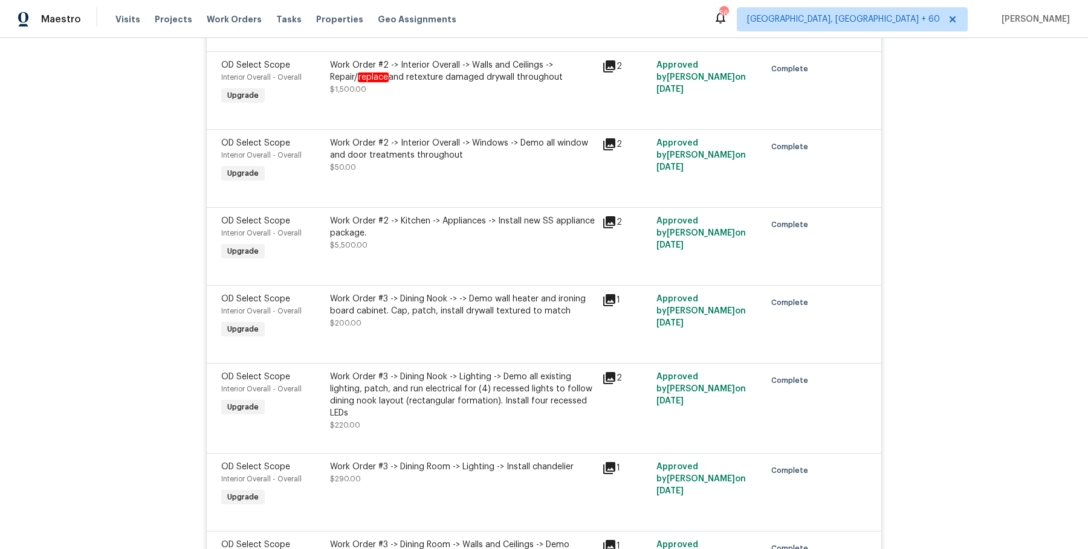
drag, startPoint x: 497, startPoint y: 186, endPoint x: 507, endPoint y: 186, distance: 9.7
click at [507, 215] on div "Work Order #2 -> Kitchen -> Appliances -> Install new SS appliance package." at bounding box center [462, 227] width 265 height 24
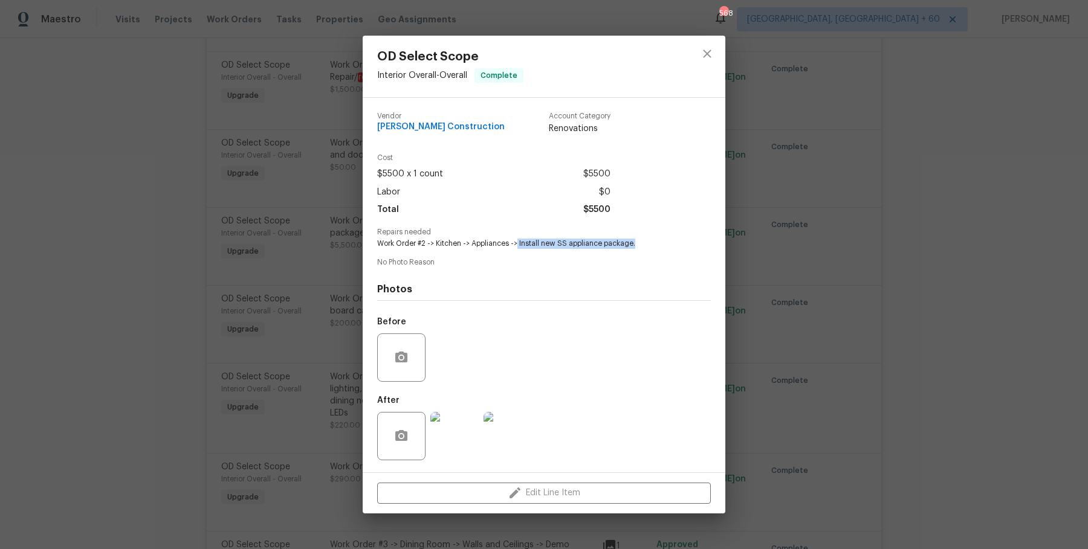
drag, startPoint x: 516, startPoint y: 240, endPoint x: 662, endPoint y: 240, distance: 145.7
click at [662, 240] on span "Work Order #2 -> Kitchen -> Appliances -> Install new SS appliance package." at bounding box center [527, 244] width 300 height 10
click at [255, 272] on div "OD Select Scope Interior Overall - Overall Complete Vendor Navarro Construction…" at bounding box center [544, 274] width 1088 height 549
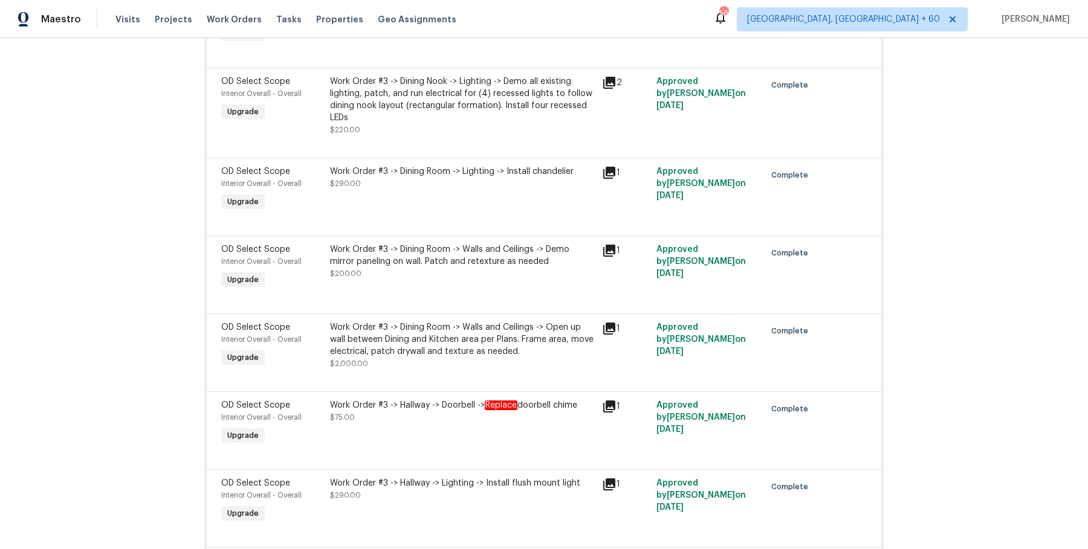
scroll to position [7637, 0]
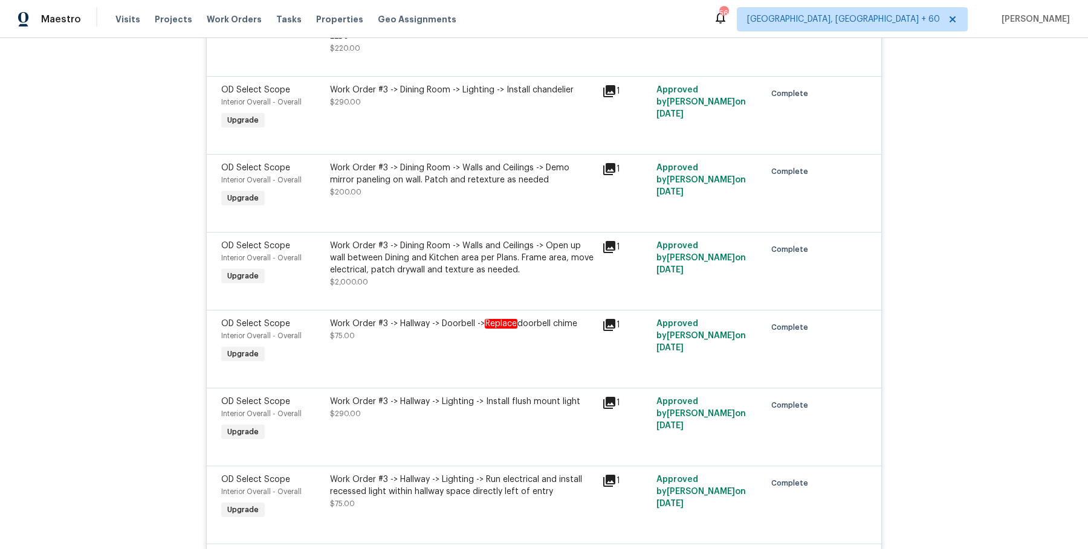
click at [499, 240] on div "Work Order #3 -> Dining Room -> Walls and Ceilings -> Open up wall between Dini…" at bounding box center [462, 258] width 265 height 36
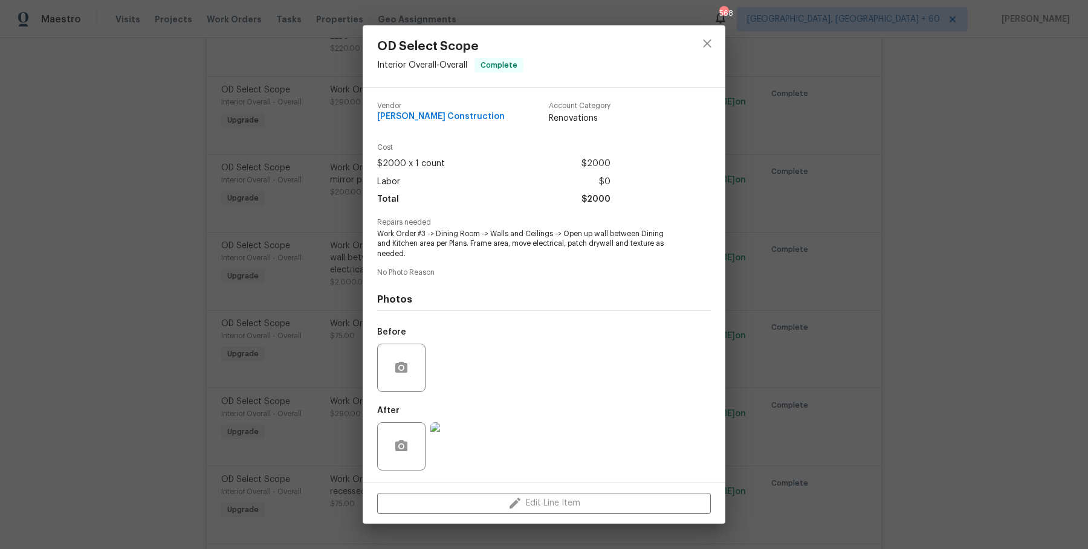
click at [268, 300] on div "OD Select Scope Interior Overall - Overall Complete Vendor Navarro Construction…" at bounding box center [544, 274] width 1088 height 549
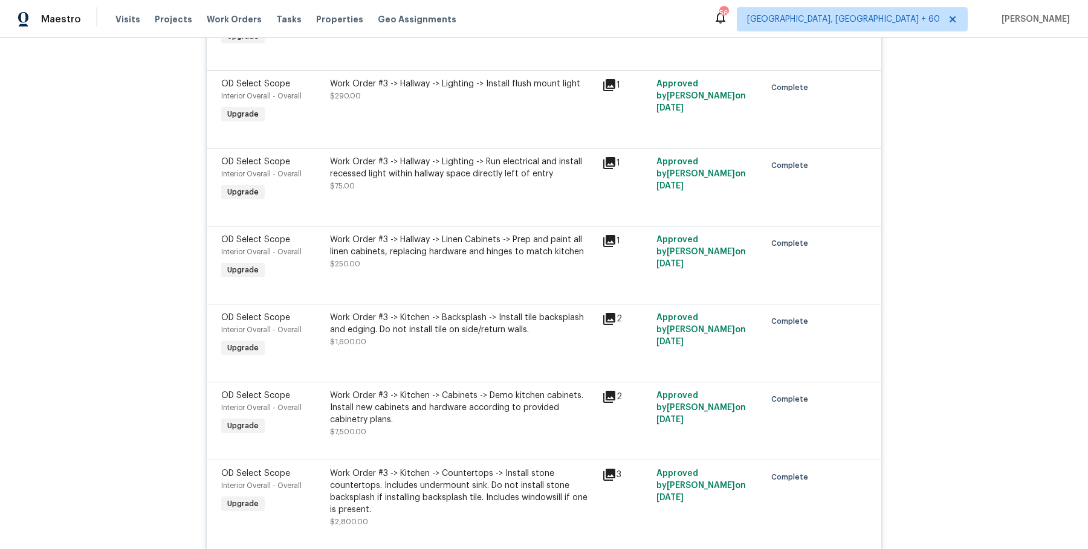
scroll to position [7969, 0]
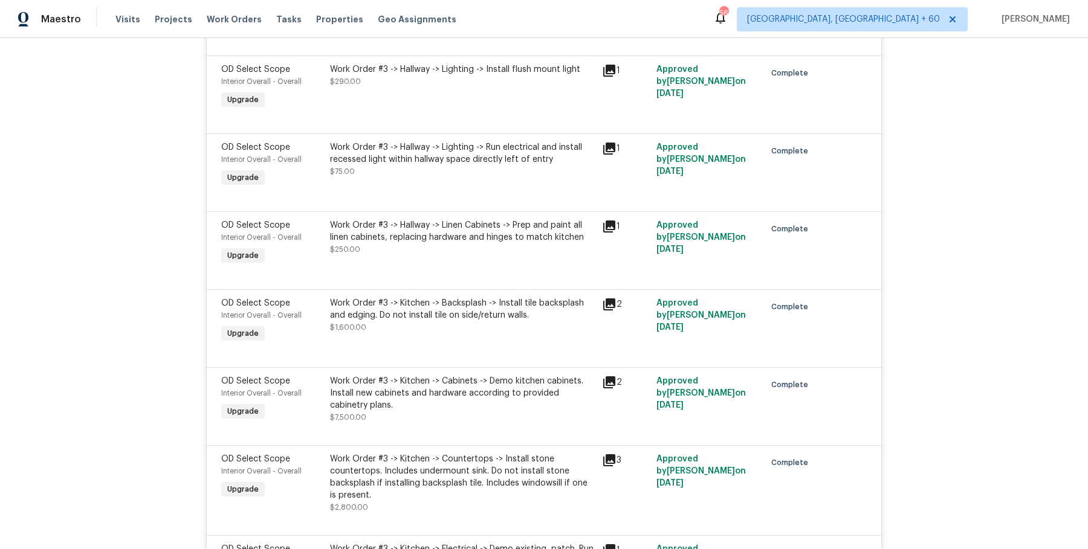
click at [500, 297] on div "Work Order #3 -> Kitchen -> Backsplash -> Install tile backsplash and edging. D…" at bounding box center [462, 315] width 265 height 36
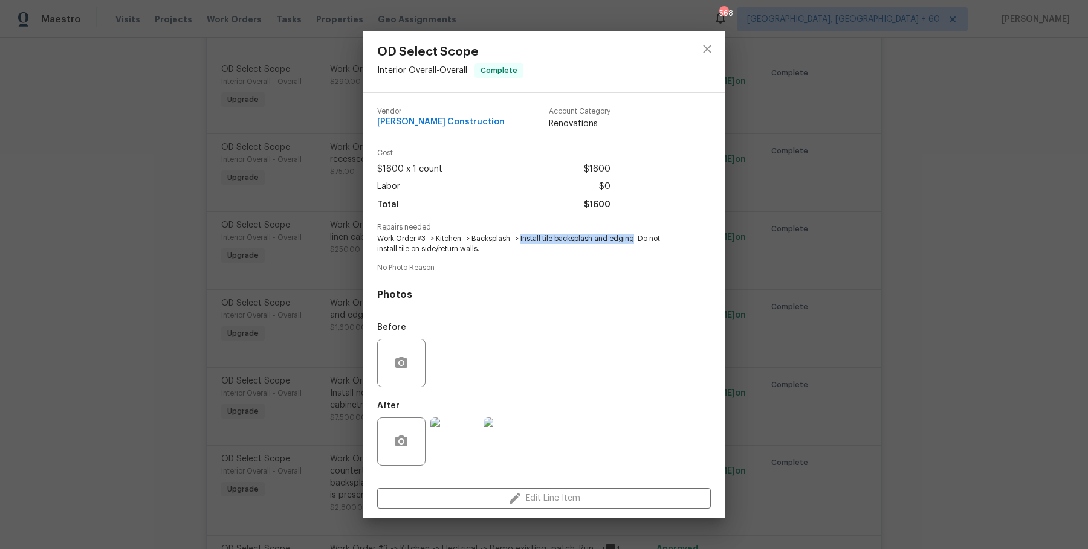
drag, startPoint x: 520, startPoint y: 236, endPoint x: 632, endPoint y: 238, distance: 112.4
click at [632, 238] on span "Work Order #3 -> Kitchen -> Backsplash -> Install tile backsplash and edging. D…" at bounding box center [527, 244] width 300 height 21
click at [314, 227] on div "OD Select Scope Interior Overall - Overall Complete Vendor Navarro Construction…" at bounding box center [544, 274] width 1088 height 549
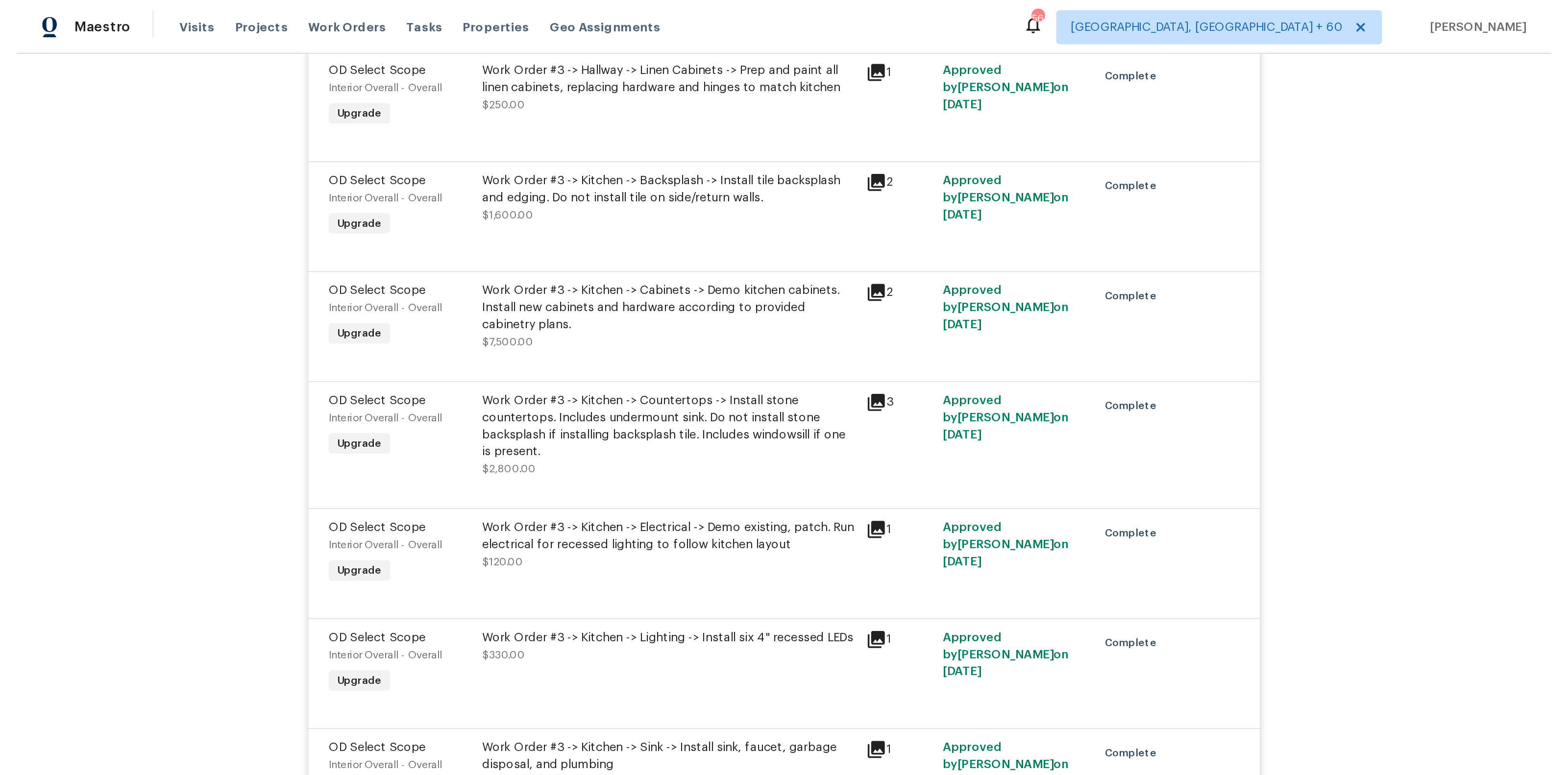
scroll to position [6605, 0]
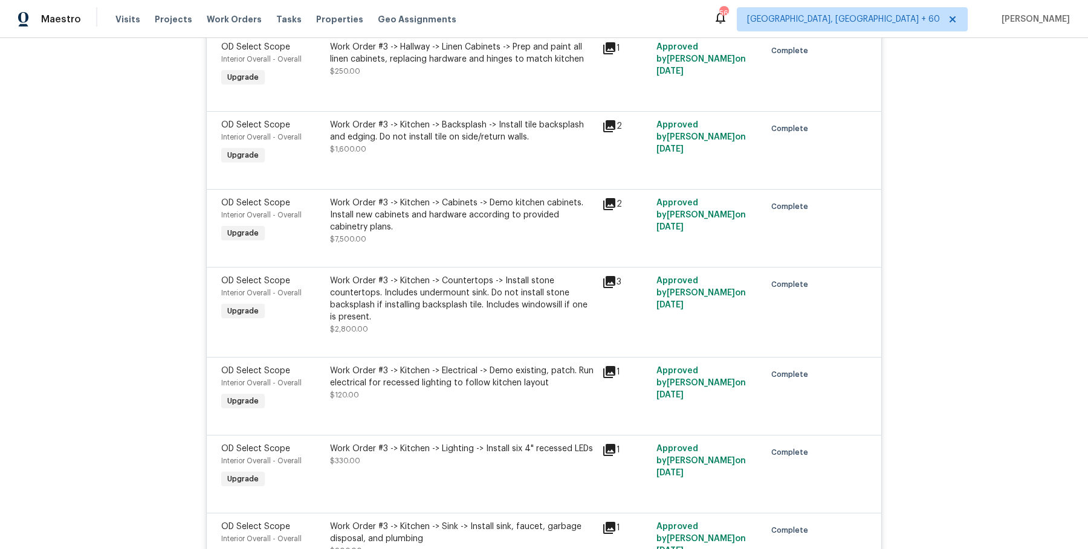
click at [485, 197] on div "Work Order #3 -> Kitchen -> Cabinets -> Demo kitchen cabinets. Install new cabi…" at bounding box center [462, 215] width 265 height 36
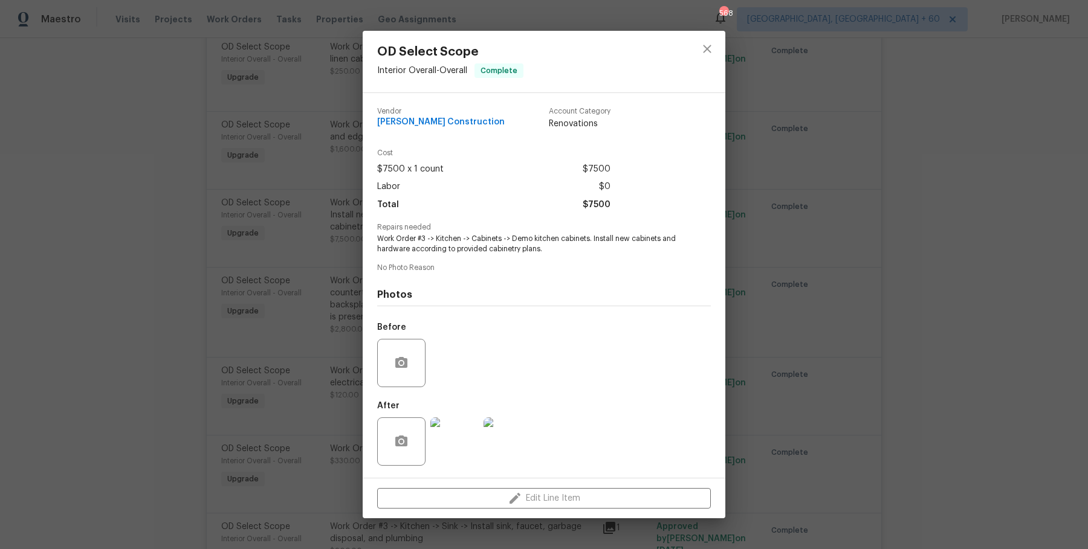
drag, startPoint x: 595, startPoint y: 235, endPoint x: 614, endPoint y: 249, distance: 23.7
click at [615, 249] on span "Work Order #3 -> Kitchen -> Cabinets -> Demo kitchen cabinets. Install new cabi…" at bounding box center [527, 244] width 300 height 21
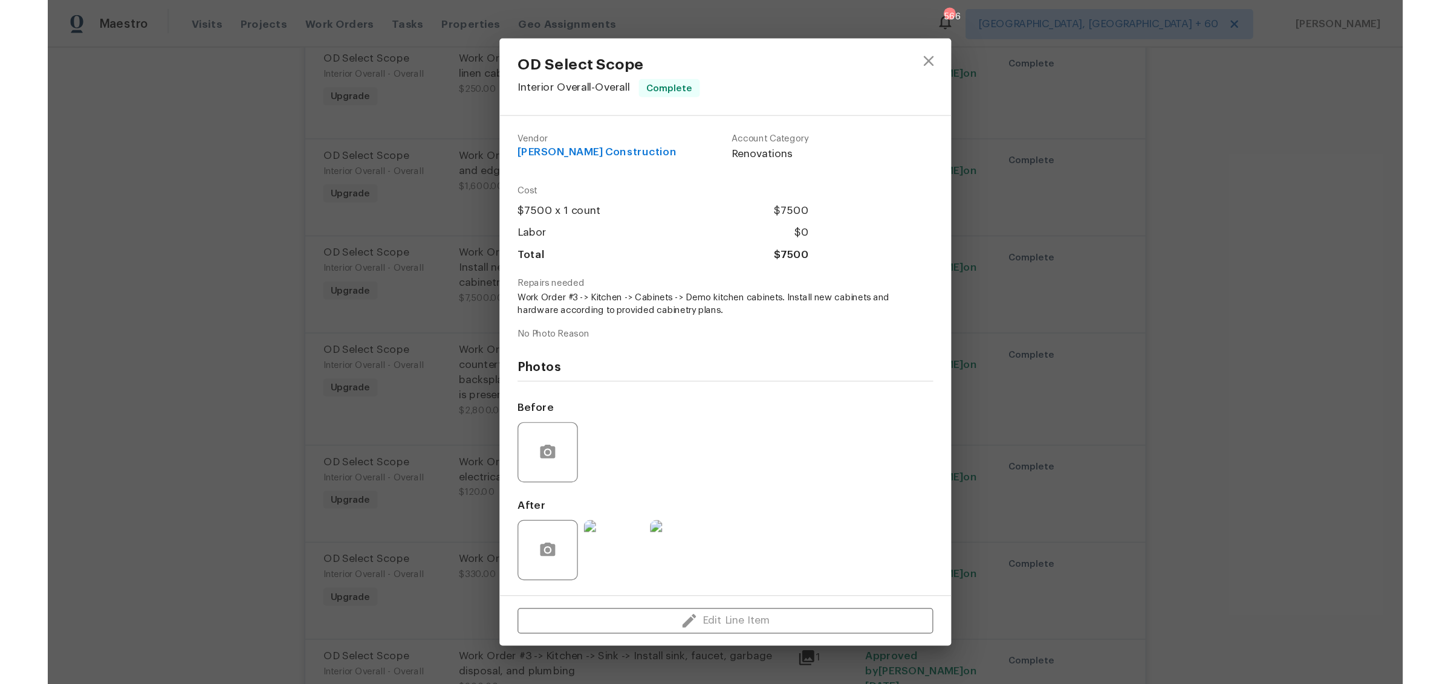
scroll to position [8148, 0]
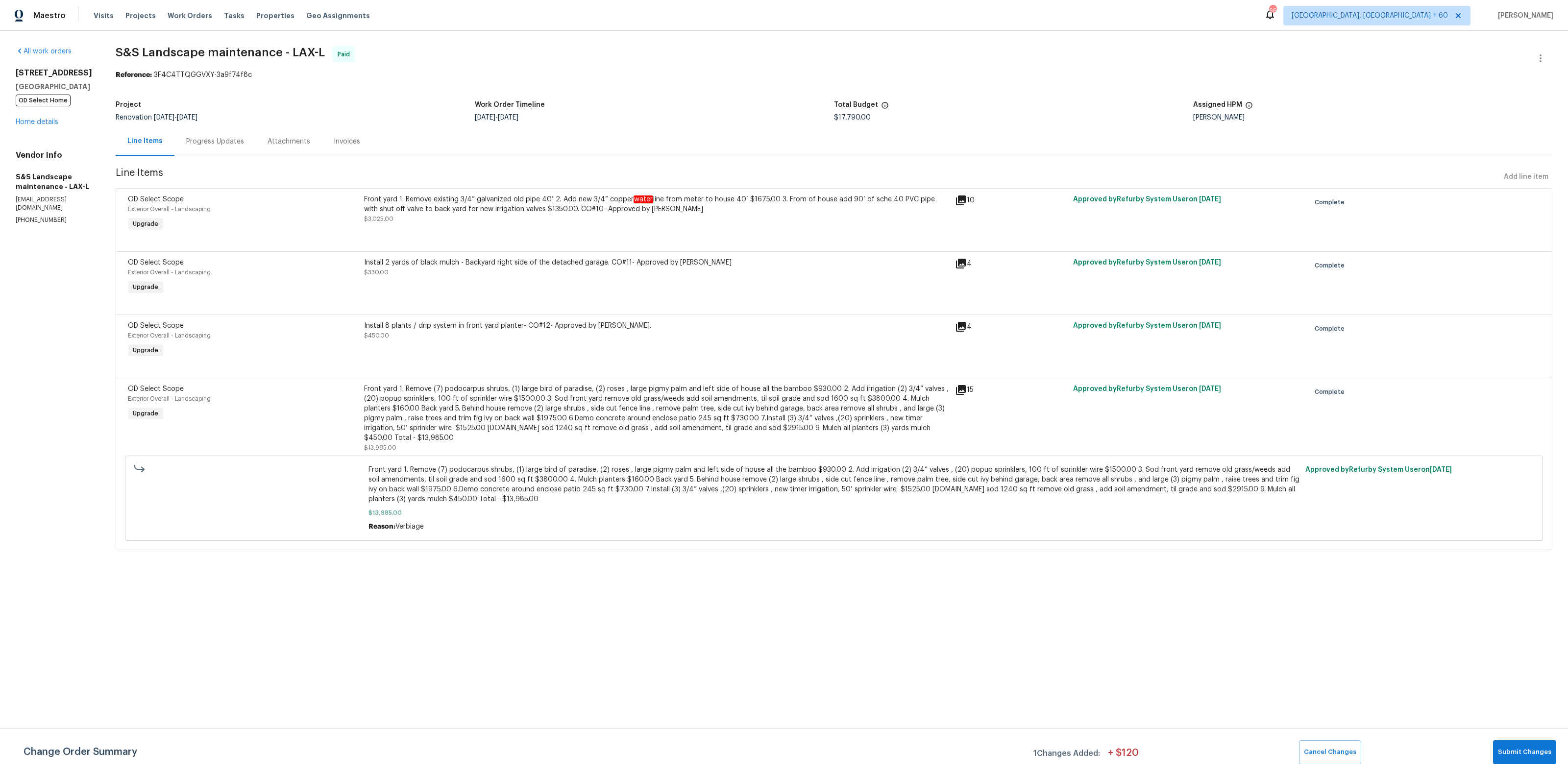
click at [249, 142] on div "Progress Updates" at bounding box center [215, 142] width 81 height 29
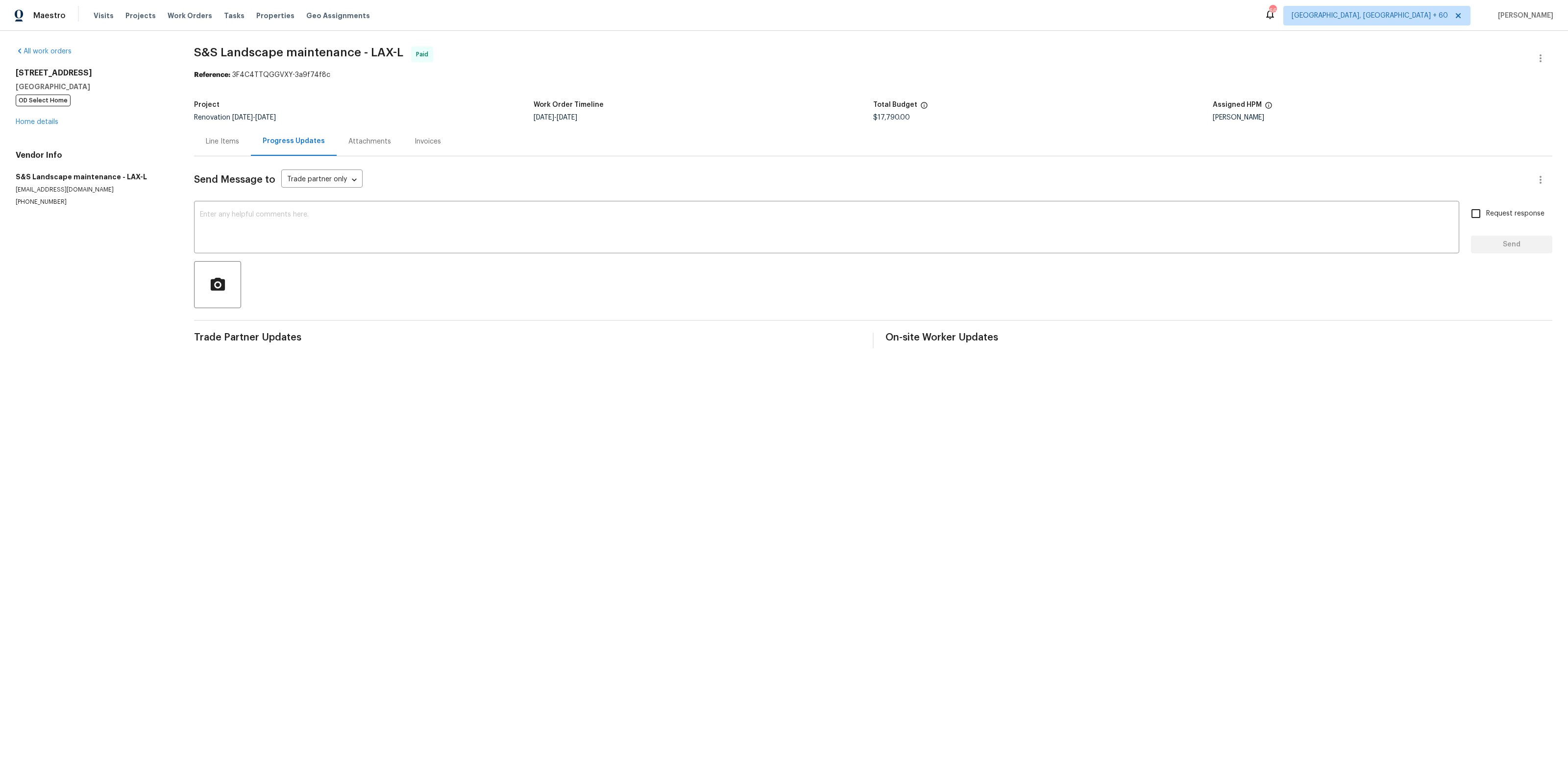
click at [365, 135] on div "Attachments" at bounding box center [370, 142] width 66 height 29
click at [432, 152] on div "Invoices" at bounding box center [426, 142] width 50 height 29
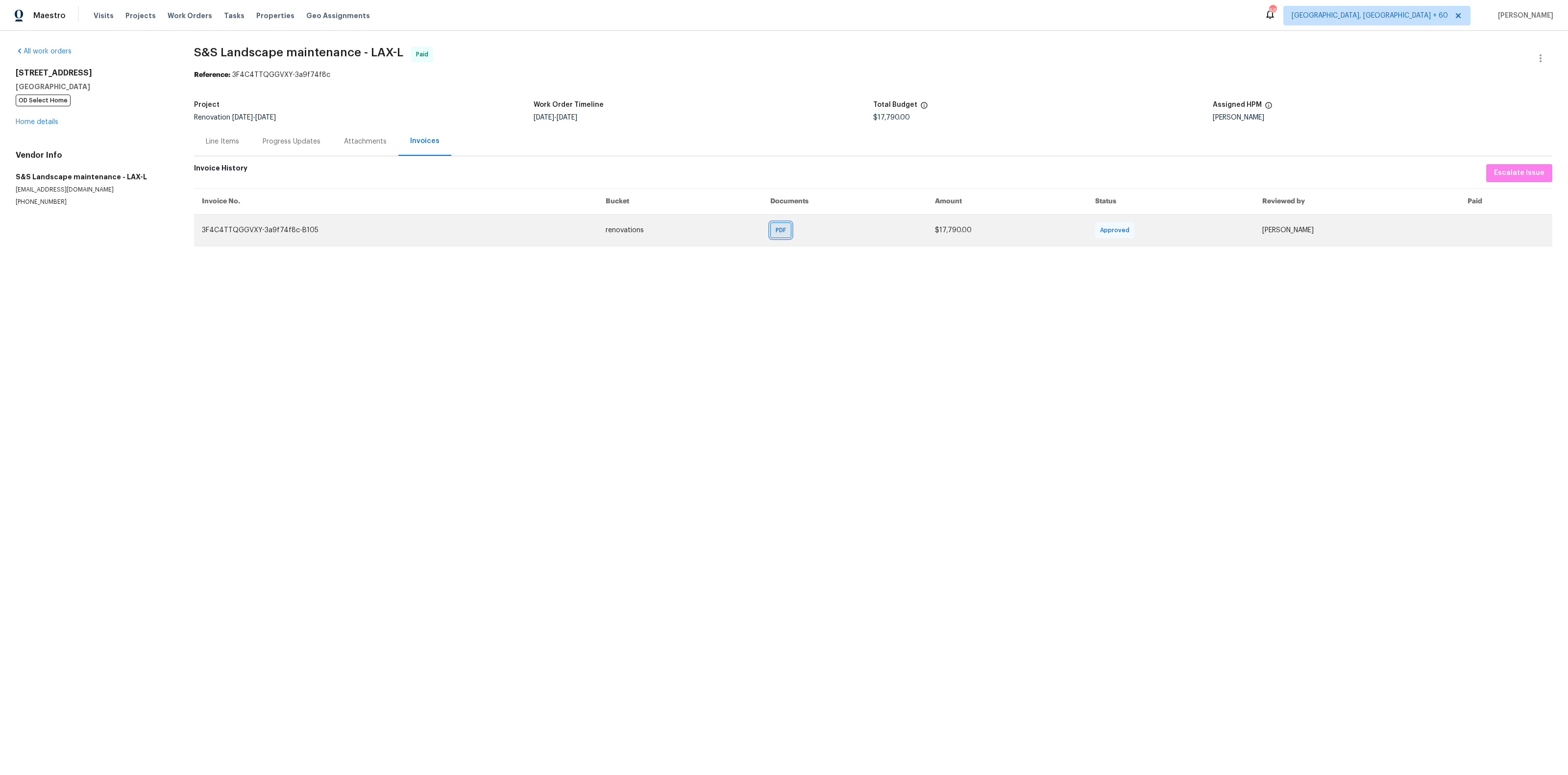
click at [770, 238] on div "PDF" at bounding box center [781, 229] width 21 height 15
